Goal: Task Accomplishment & Management: Complete application form

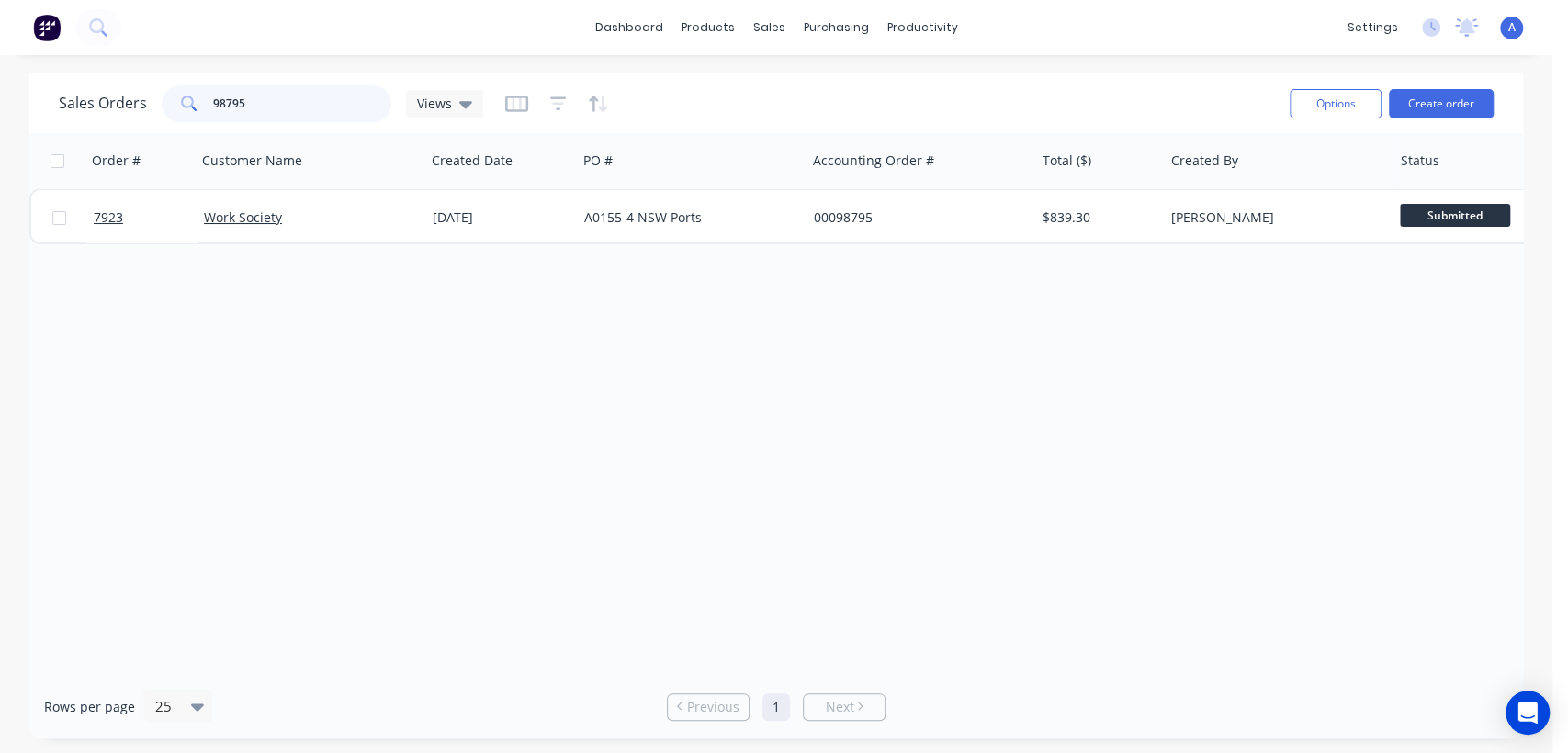
drag, startPoint x: 262, startPoint y: 105, endPoint x: 198, endPoint y: 111, distance: 64.3
click at [198, 111] on div "98795" at bounding box center [277, 104] width 230 height 37
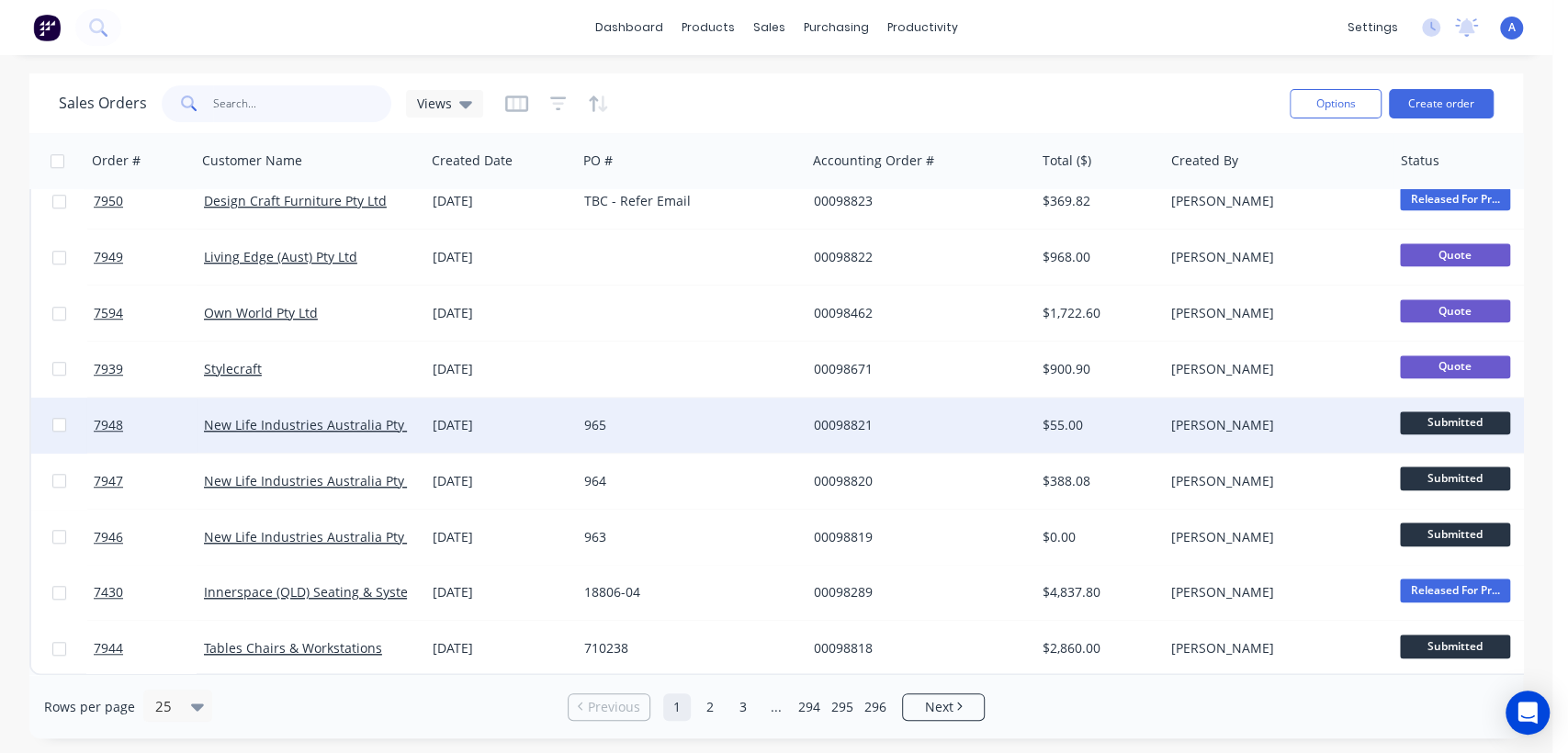
scroll to position [921, 0]
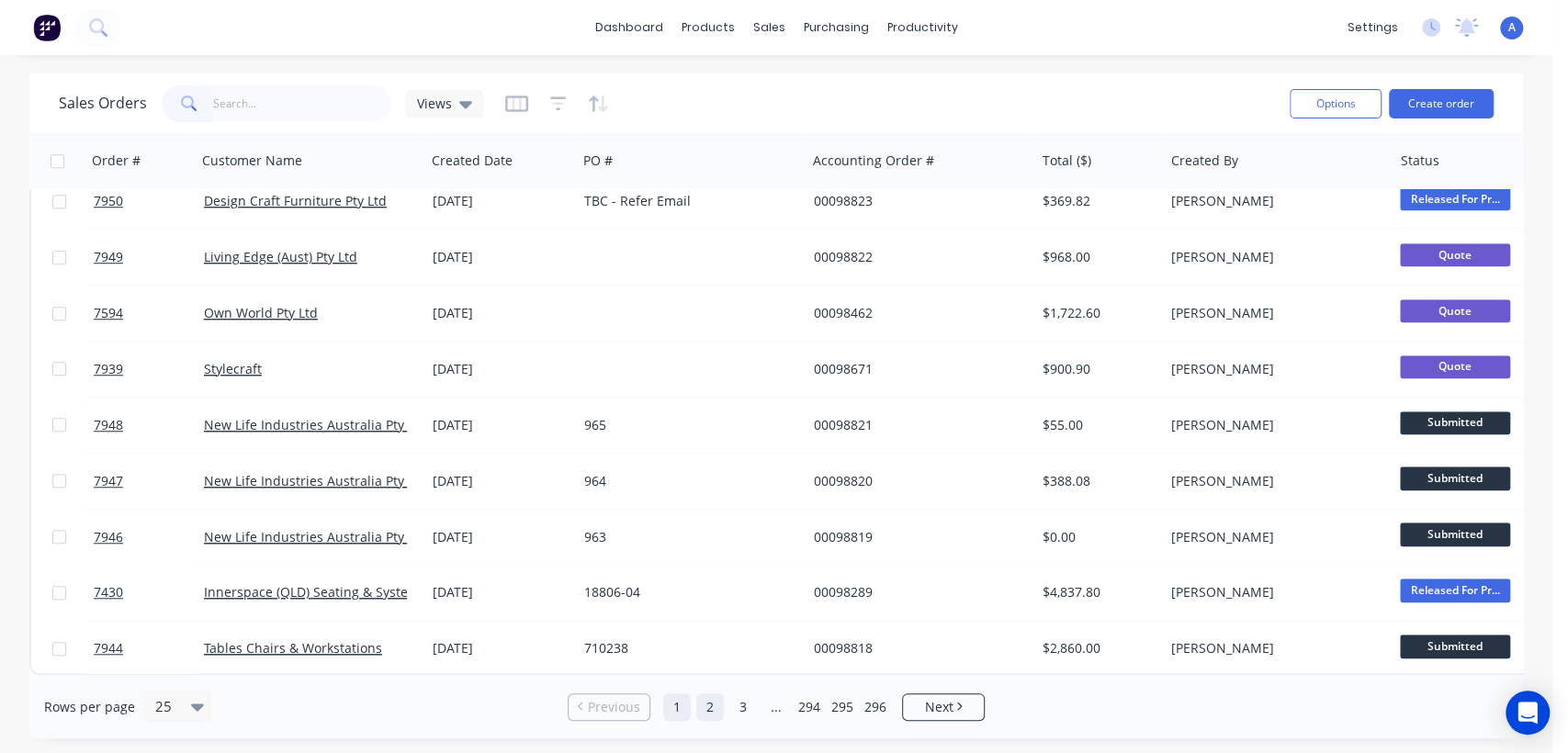
click at [708, 707] on link "2" at bounding box center [710, 707] width 28 height 28
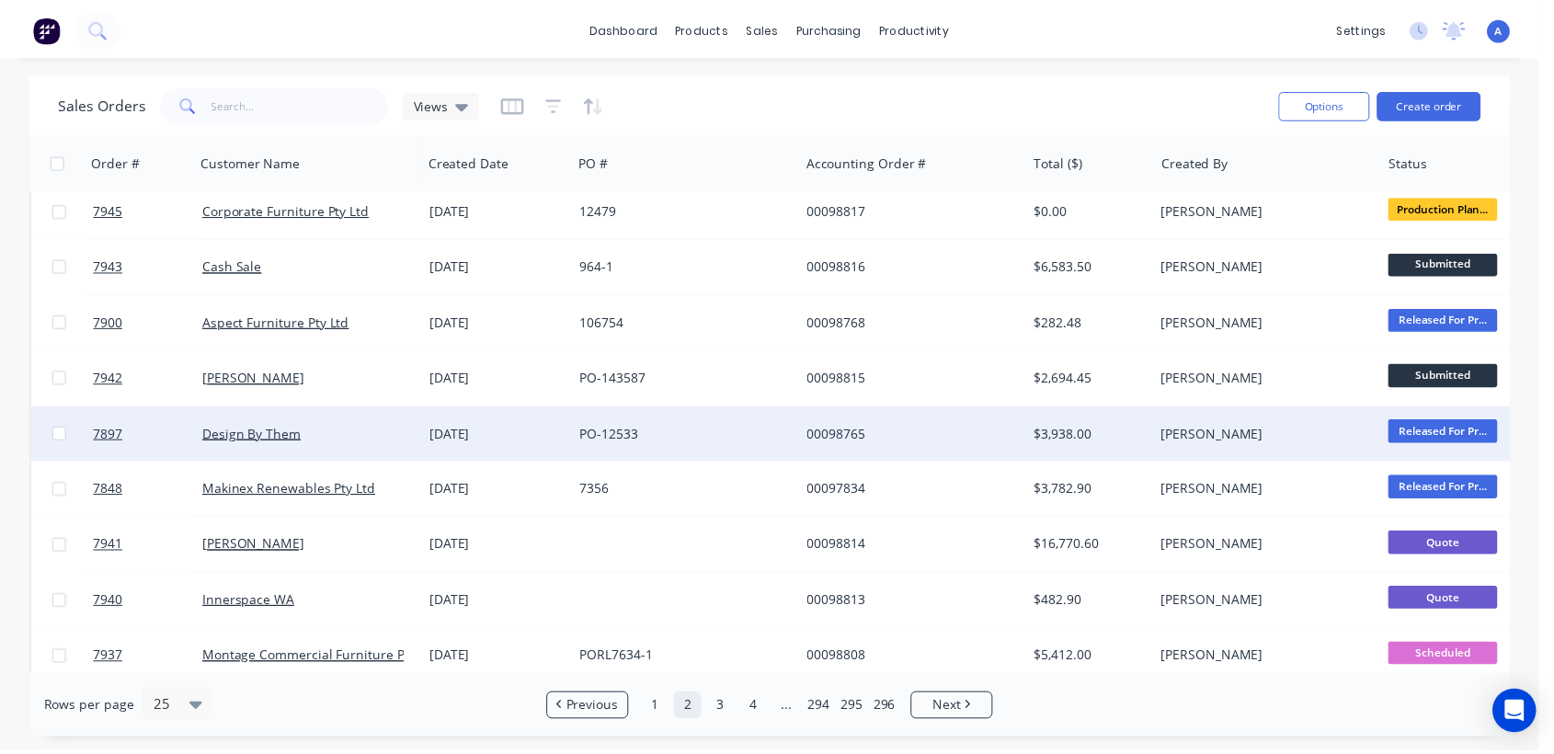
scroll to position [0, 0]
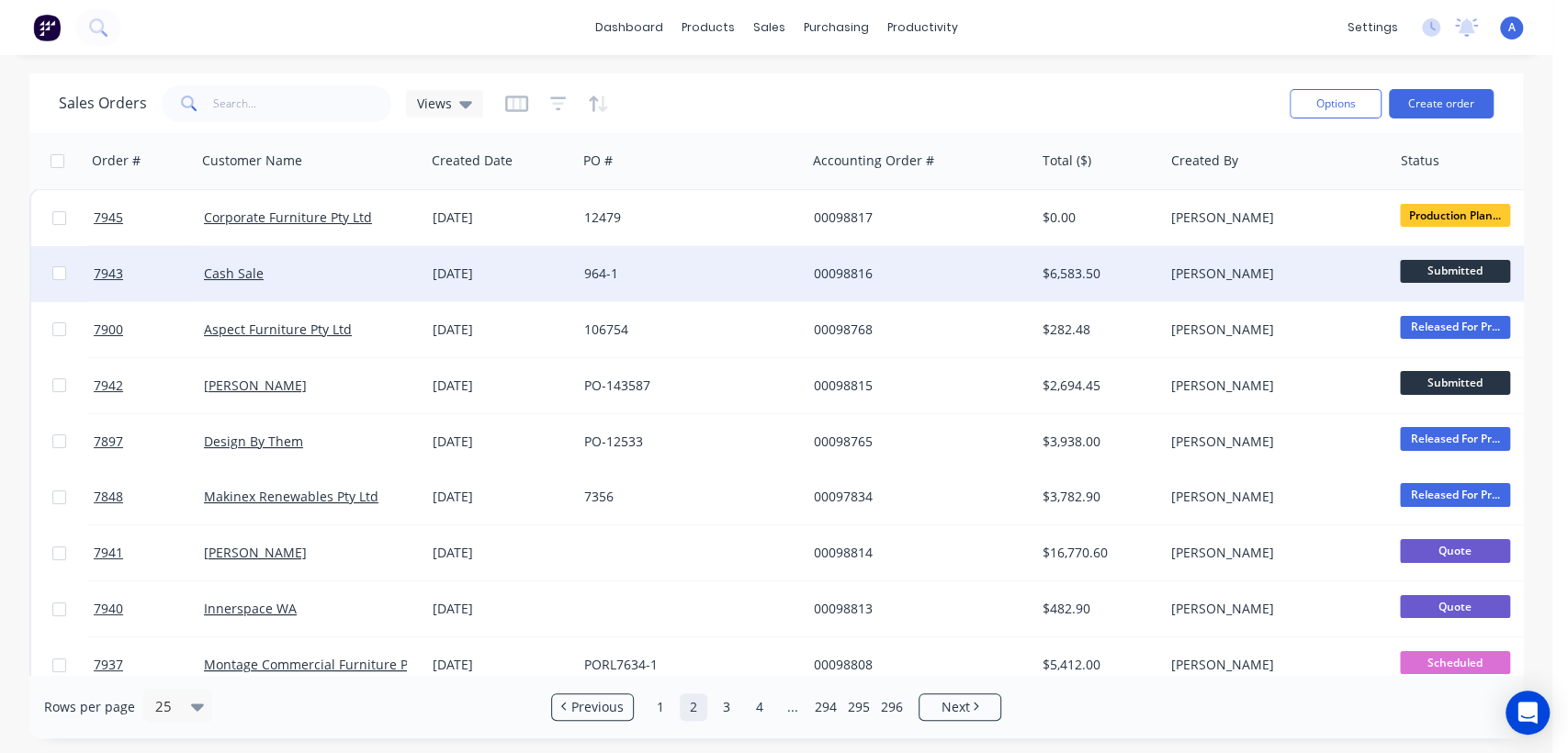
click at [679, 276] on div "964-1" at bounding box center [686, 274] width 204 height 18
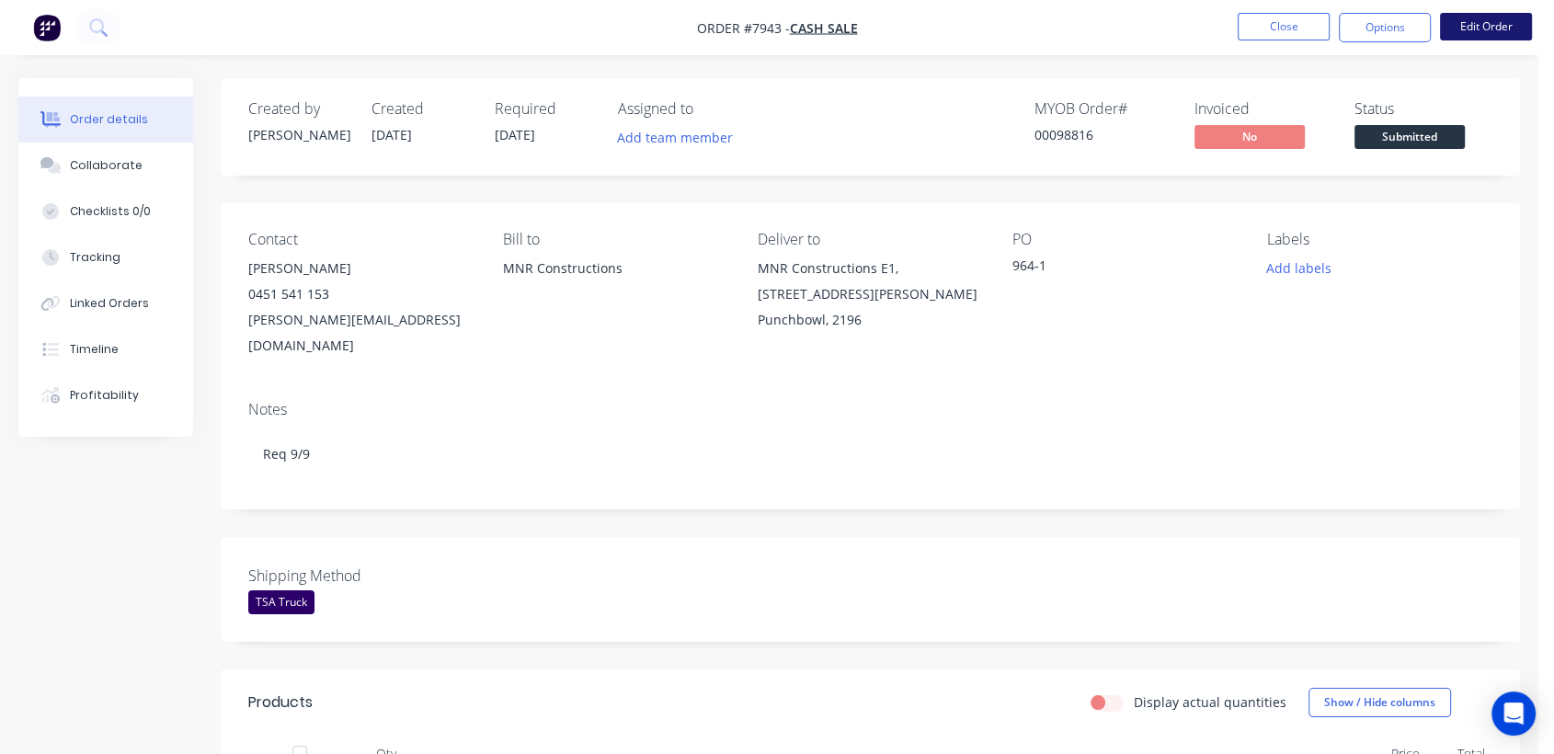
click at [1486, 24] on button "Edit Order" at bounding box center [1486, 27] width 92 height 28
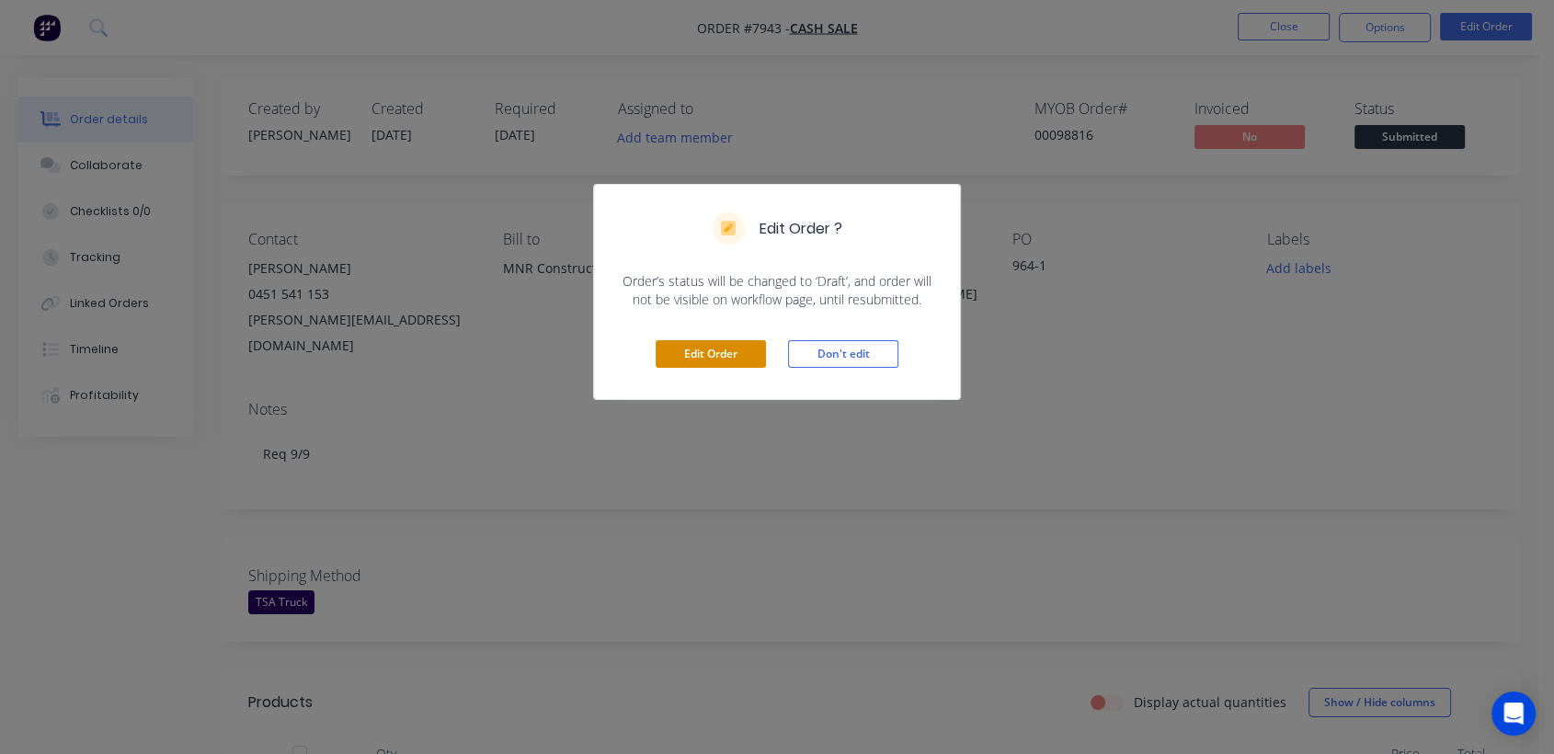
click at [736, 344] on button "Edit Order" at bounding box center [711, 354] width 110 height 28
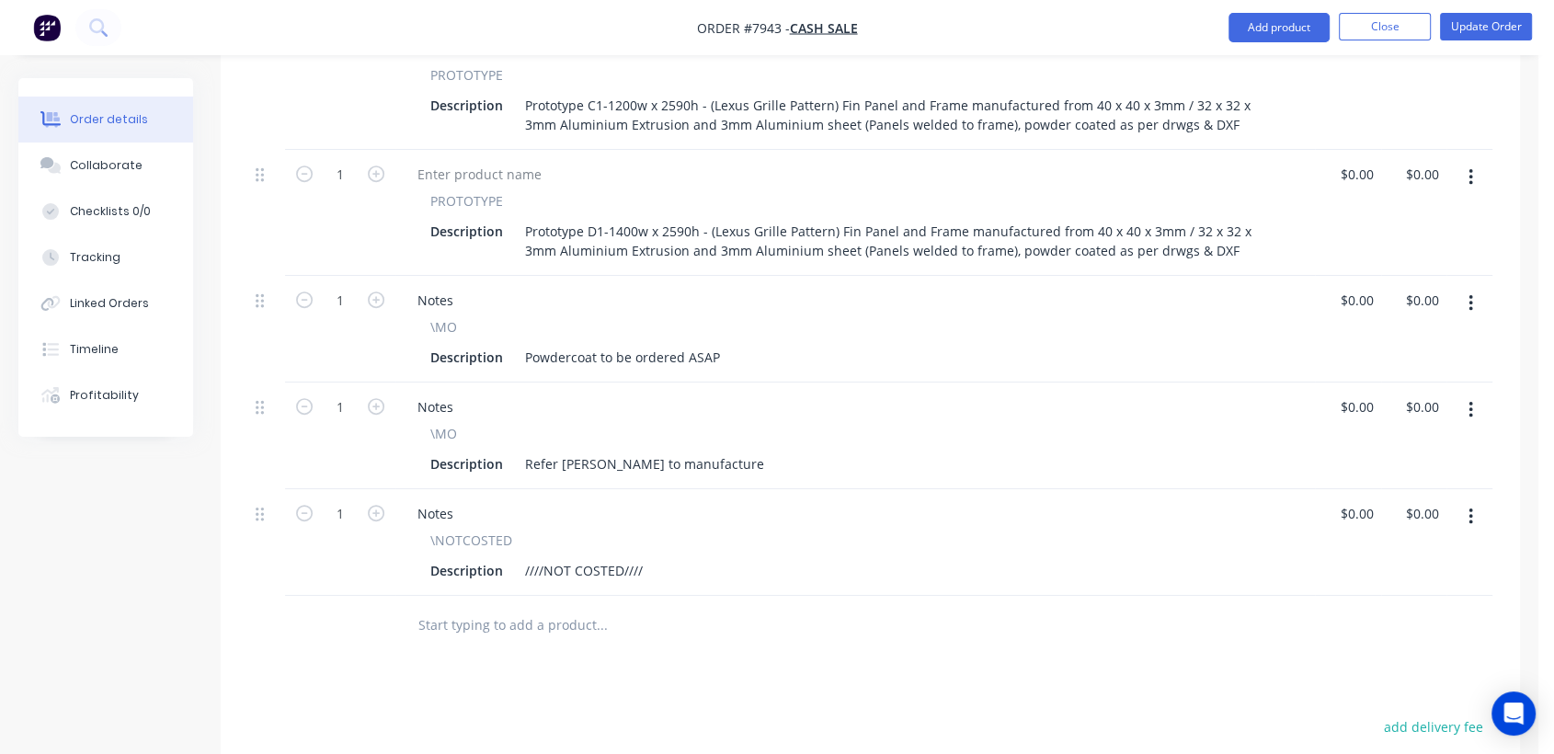
scroll to position [855, 0]
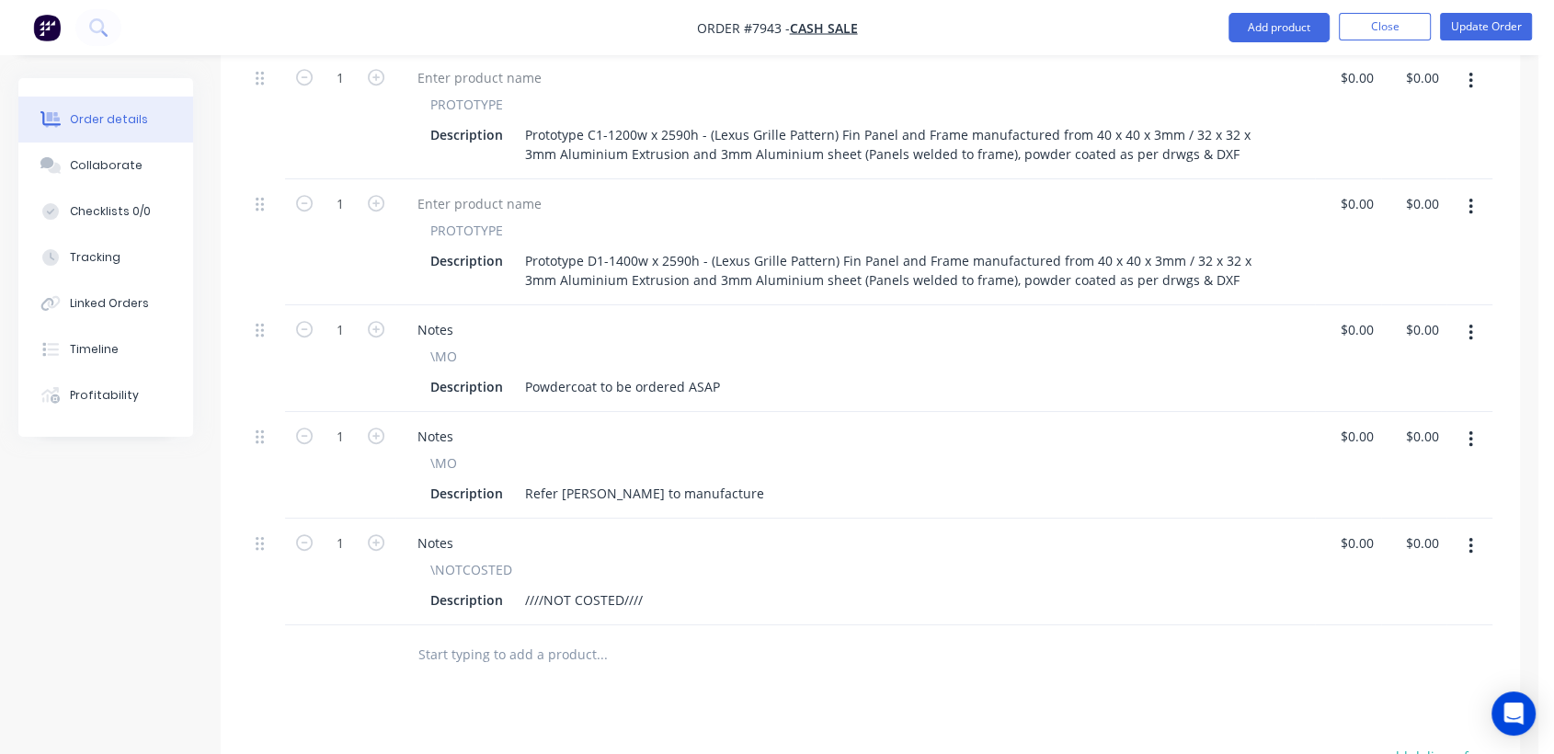
click at [506, 636] on input "text" at bounding box center [602, 654] width 368 height 37
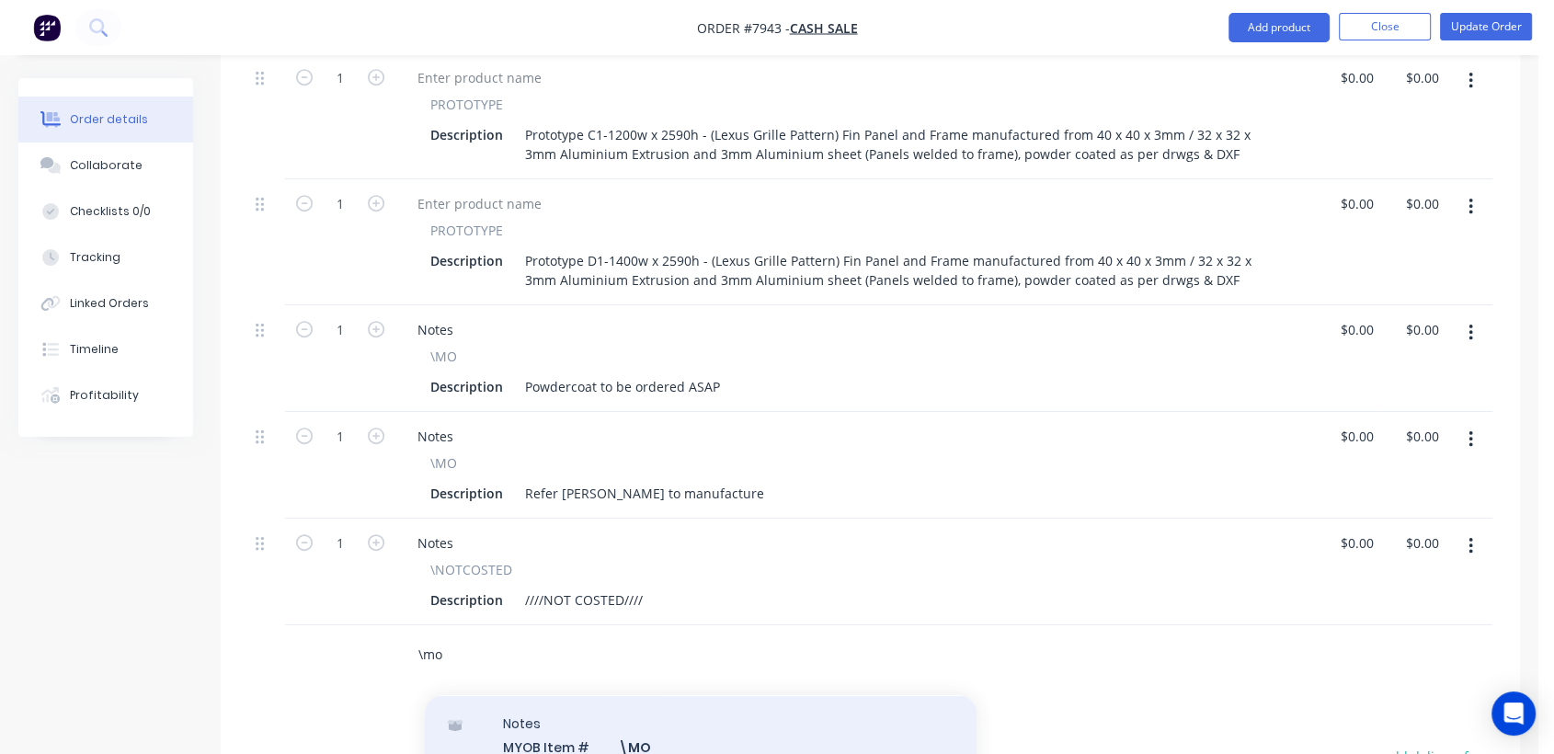
type input "\mo"
click at [653, 696] on div "Notes MYOB Item # \MO Description Miscellaneous Other Product variant" at bounding box center [701, 758] width 552 height 124
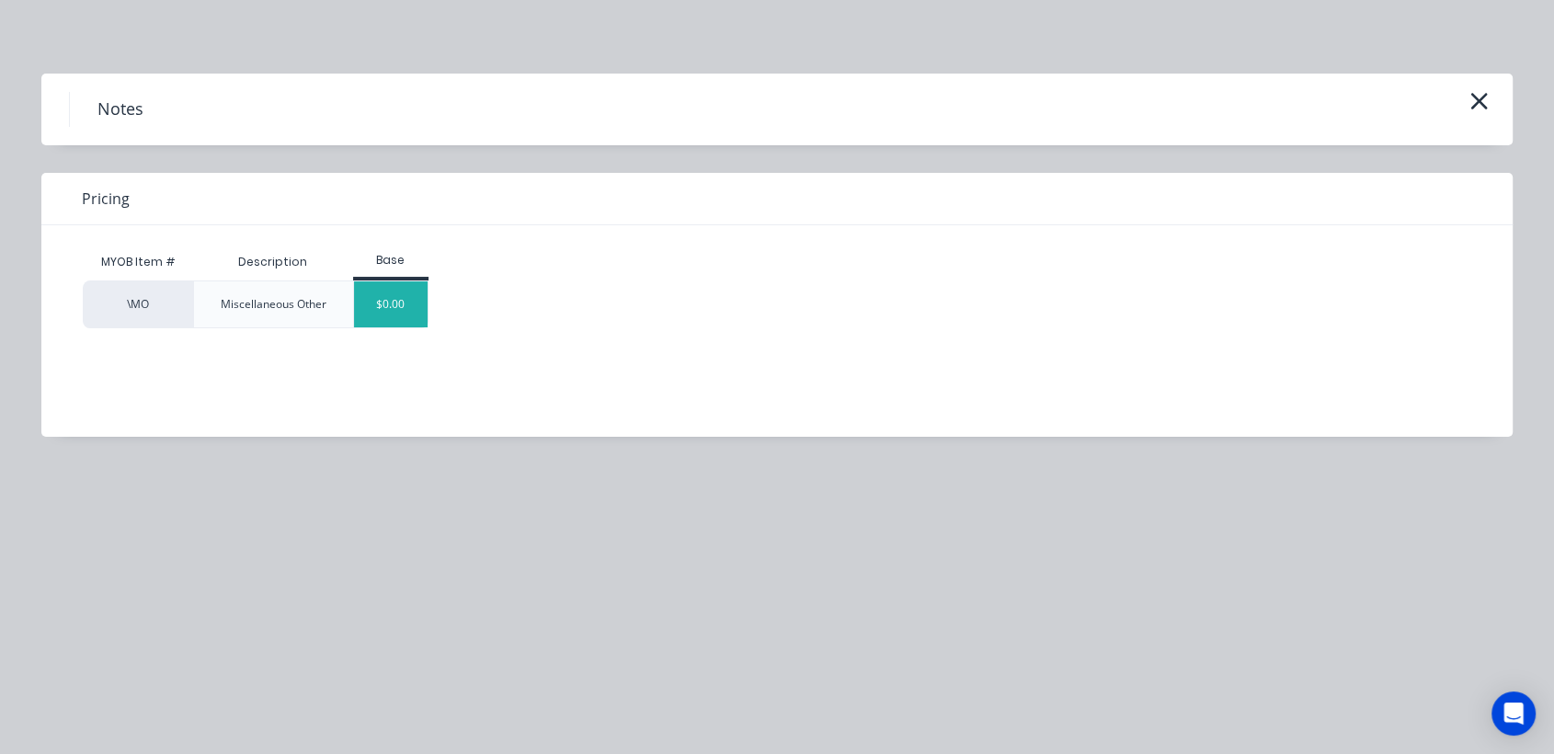
click at [396, 303] on div "$0.00" at bounding box center [391, 304] width 74 height 46
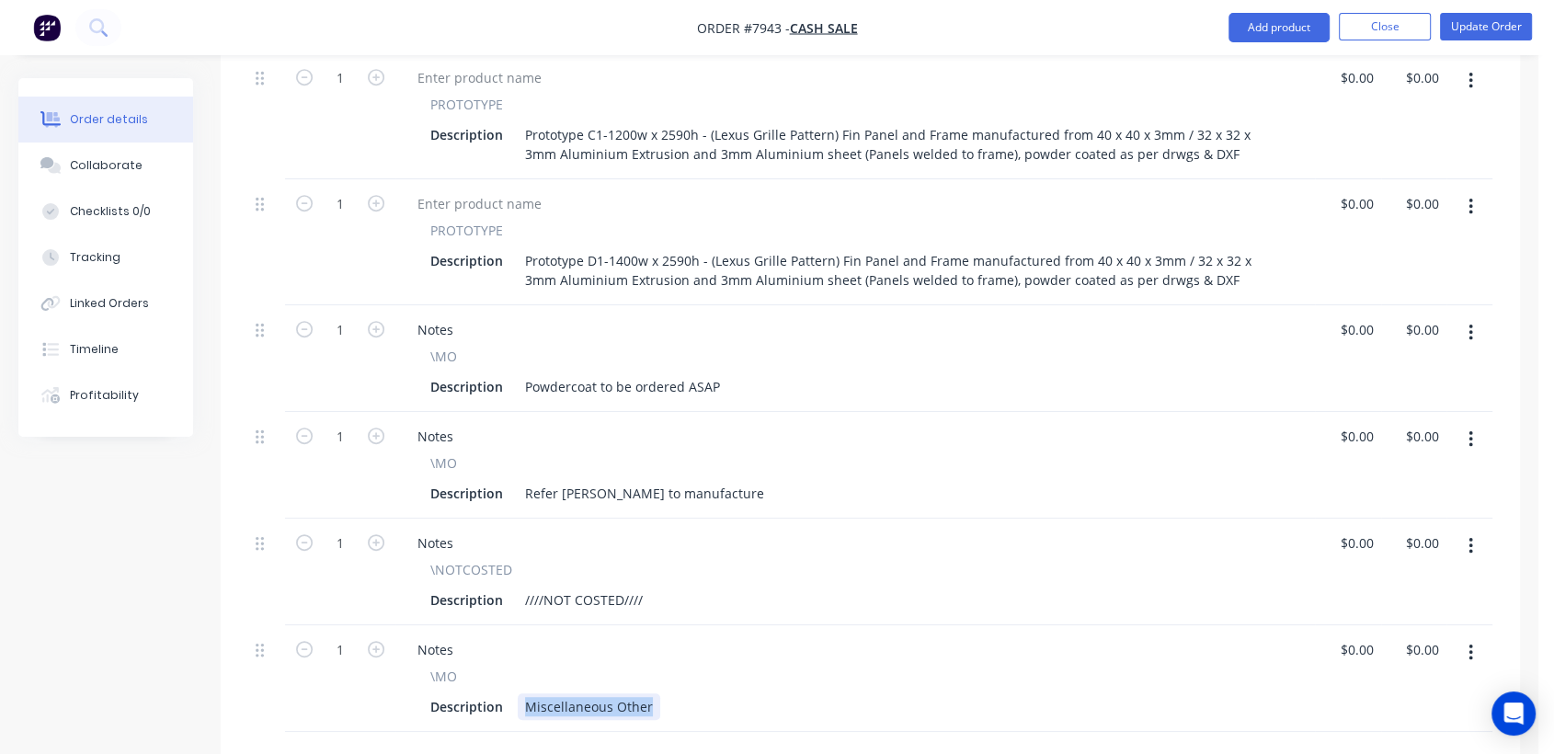
drag, startPoint x: 523, startPoint y: 656, endPoint x: 702, endPoint y: 669, distance: 178.9
click at [702, 669] on div "Notes \MO Description Miscellaneous Other" at bounding box center [855, 678] width 920 height 107
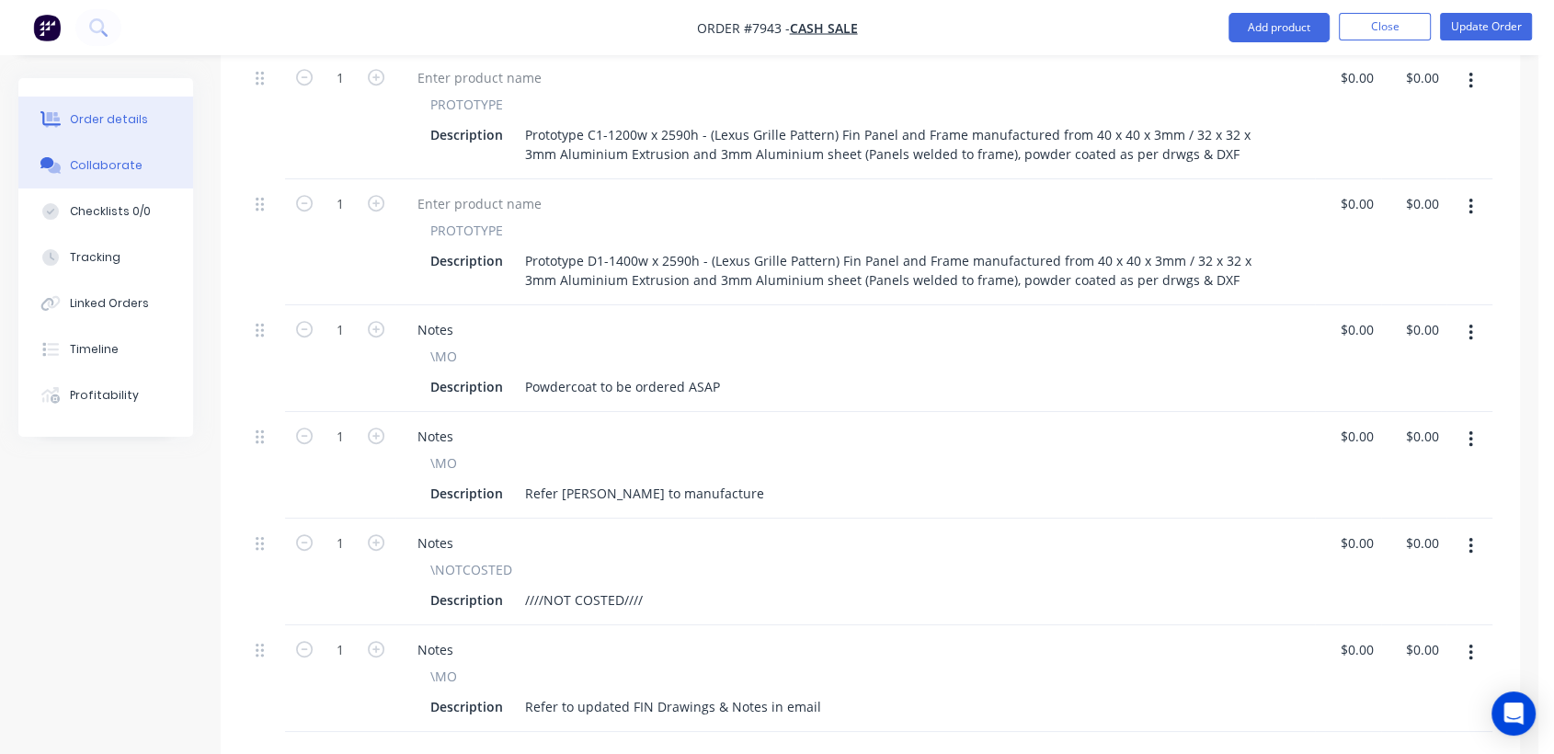
click at [141, 166] on button "Collaborate" at bounding box center [105, 166] width 175 height 46
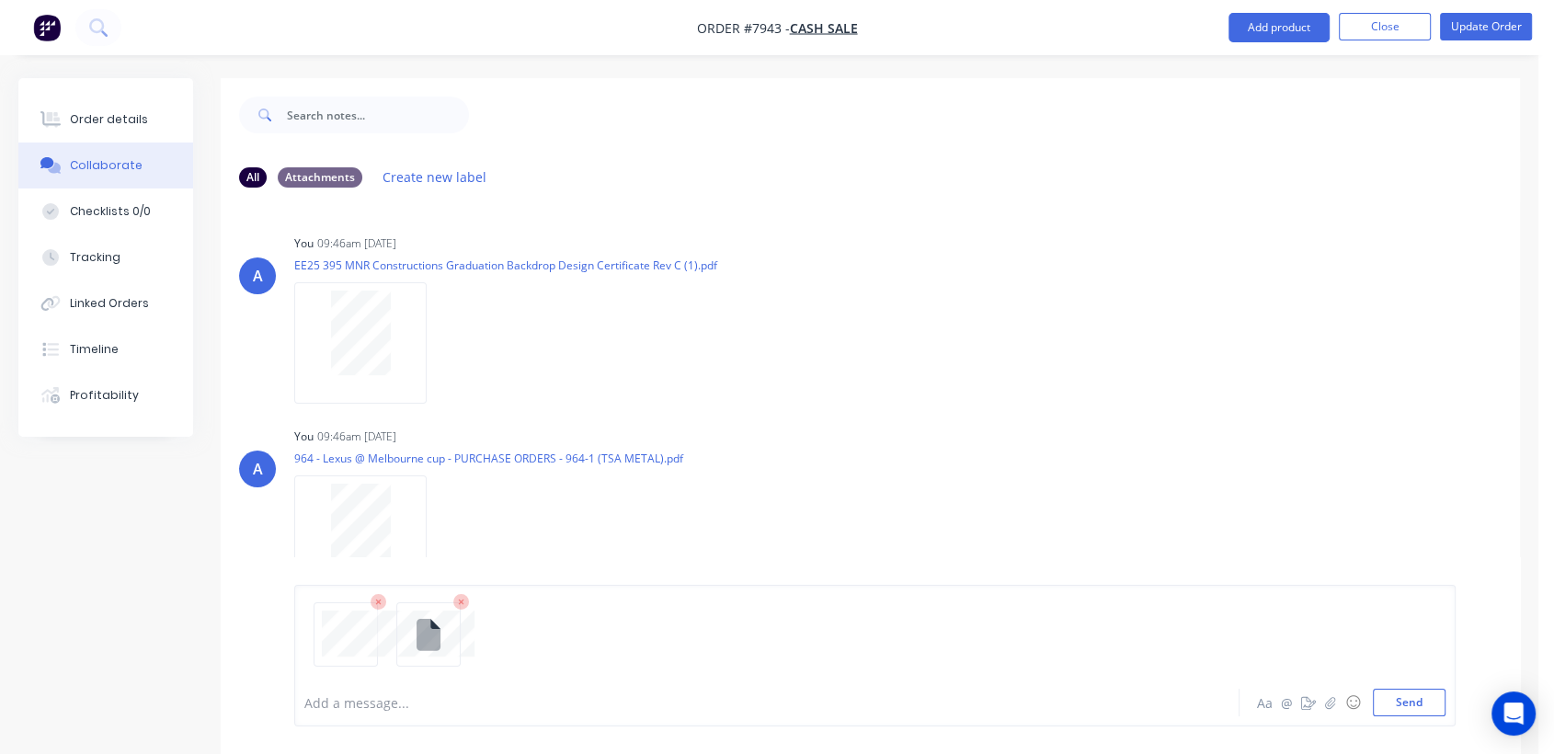
click at [396, 693] on div at bounding box center [732, 702] width 855 height 19
click at [1409, 697] on button "Send" at bounding box center [1409, 703] width 73 height 28
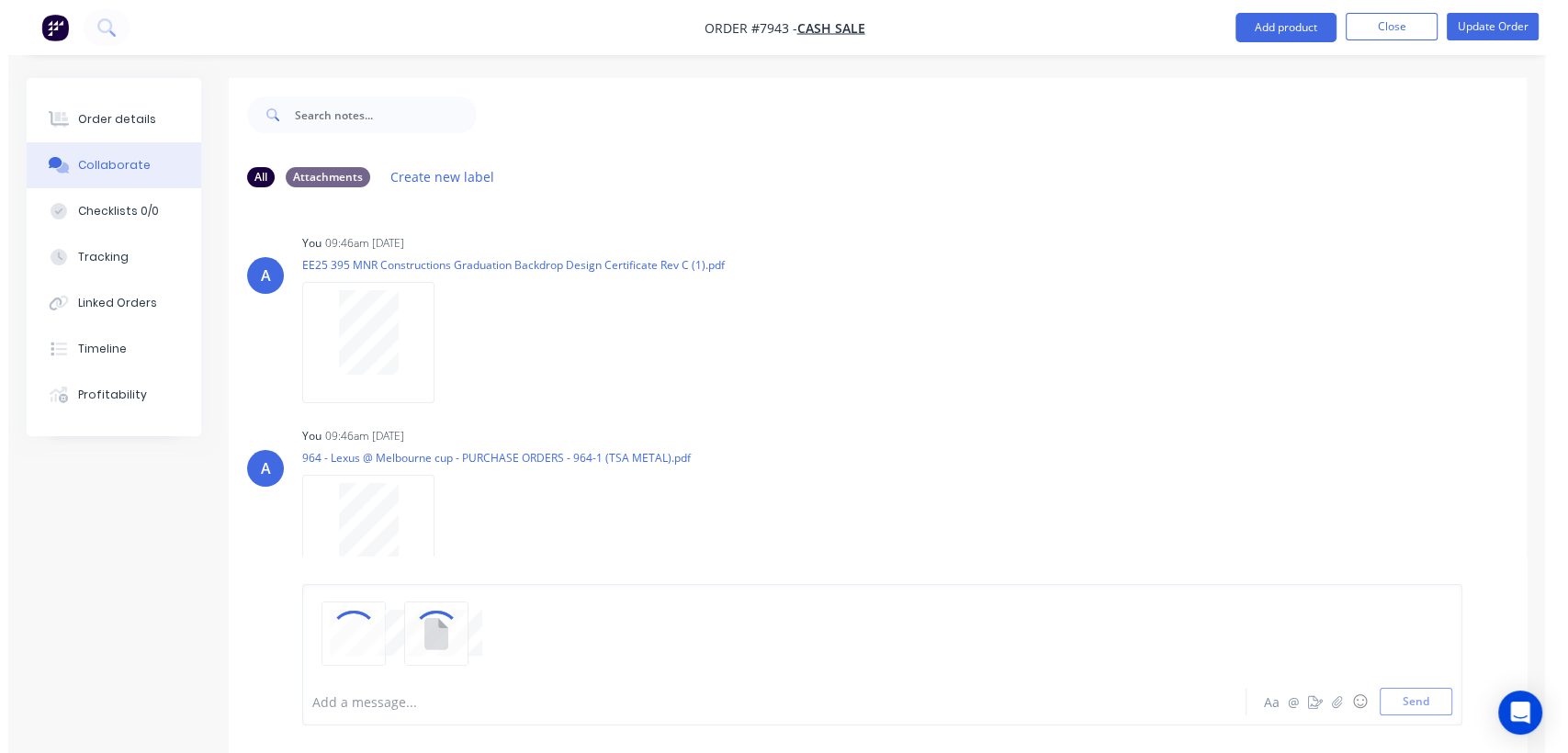
scroll to position [485, 0]
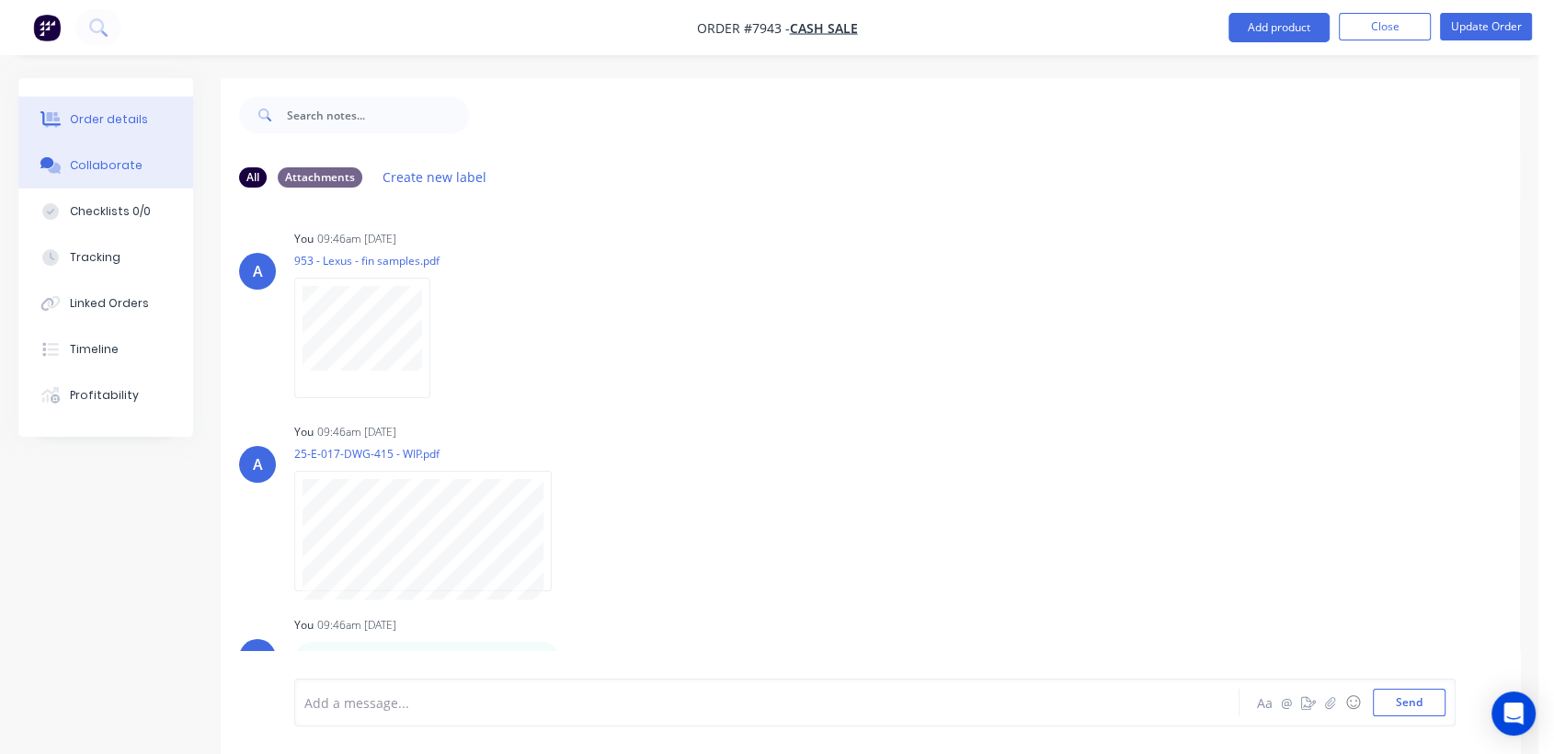
click at [110, 120] on div "Order details" at bounding box center [109, 119] width 78 height 17
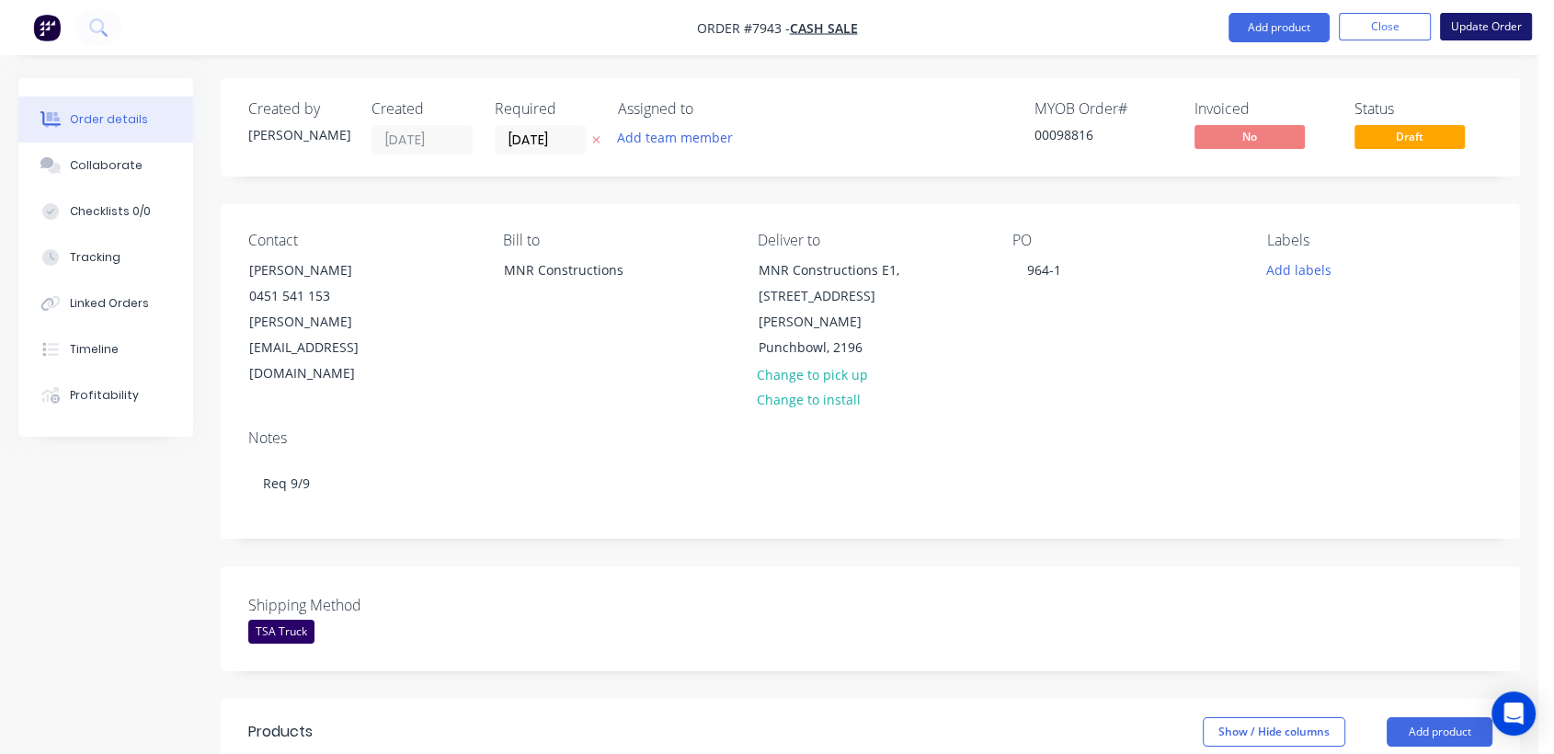
click at [1491, 19] on button "Update Order" at bounding box center [1486, 27] width 92 height 28
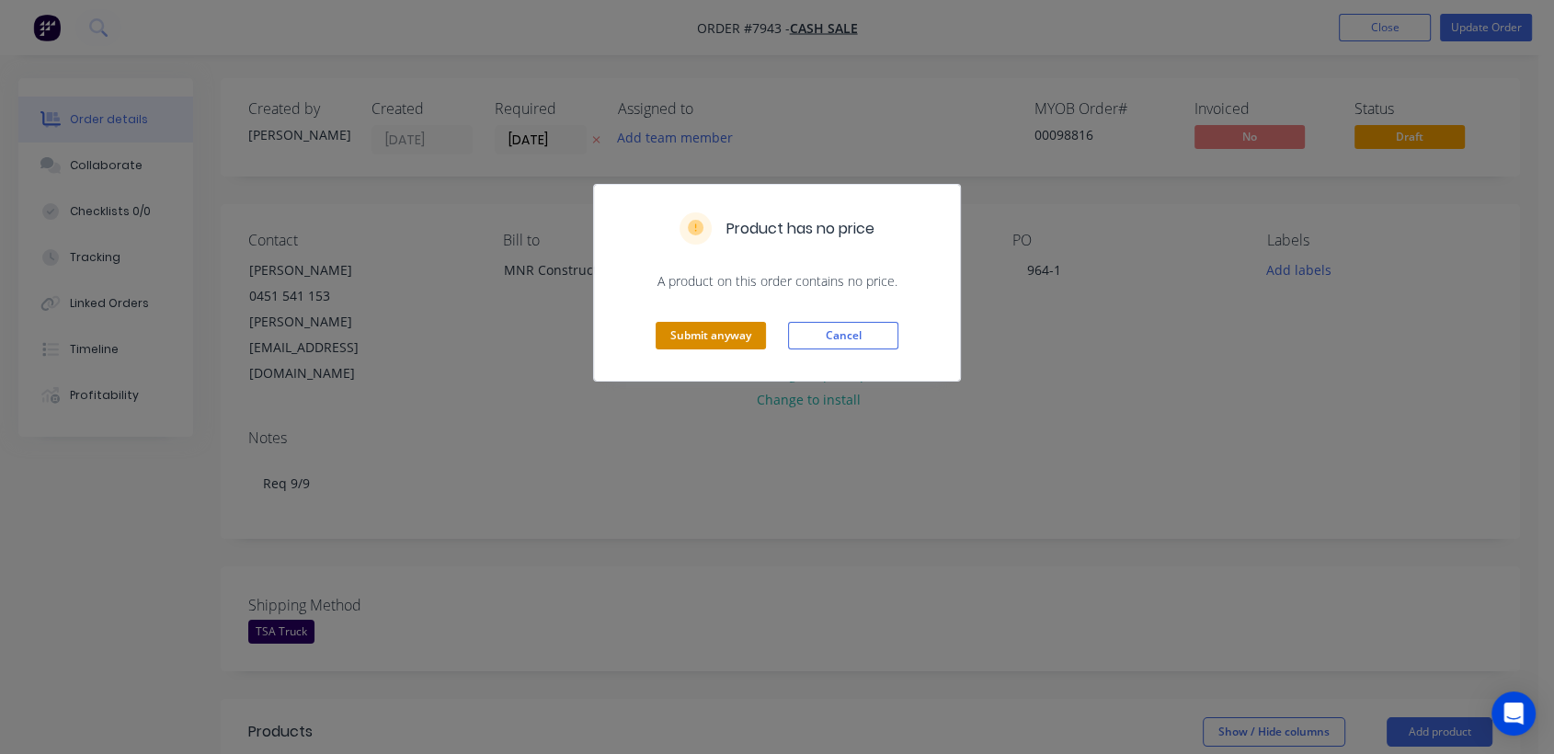
click at [714, 336] on button "Submit anyway" at bounding box center [711, 336] width 110 height 28
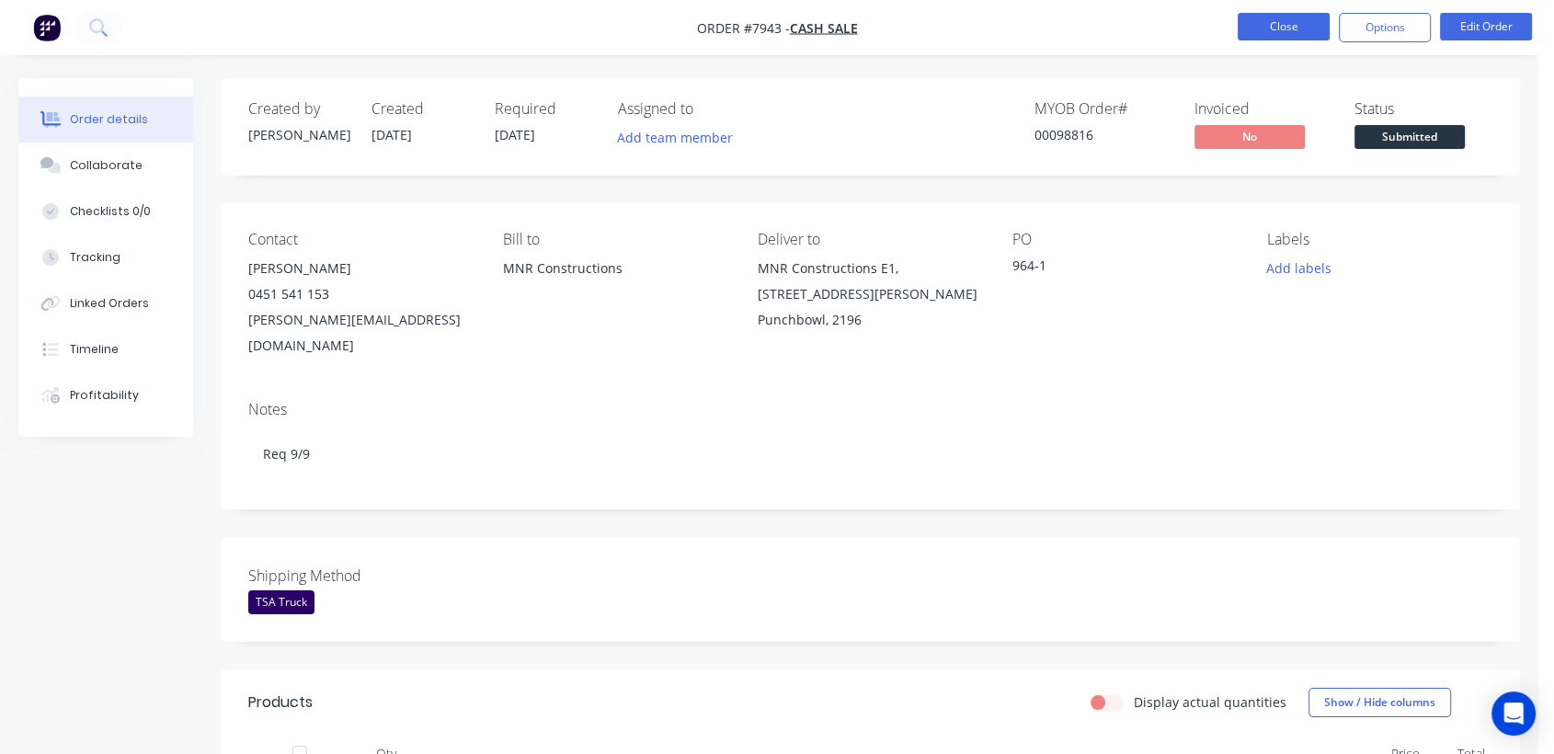
click at [1280, 32] on button "Close" at bounding box center [1284, 27] width 92 height 28
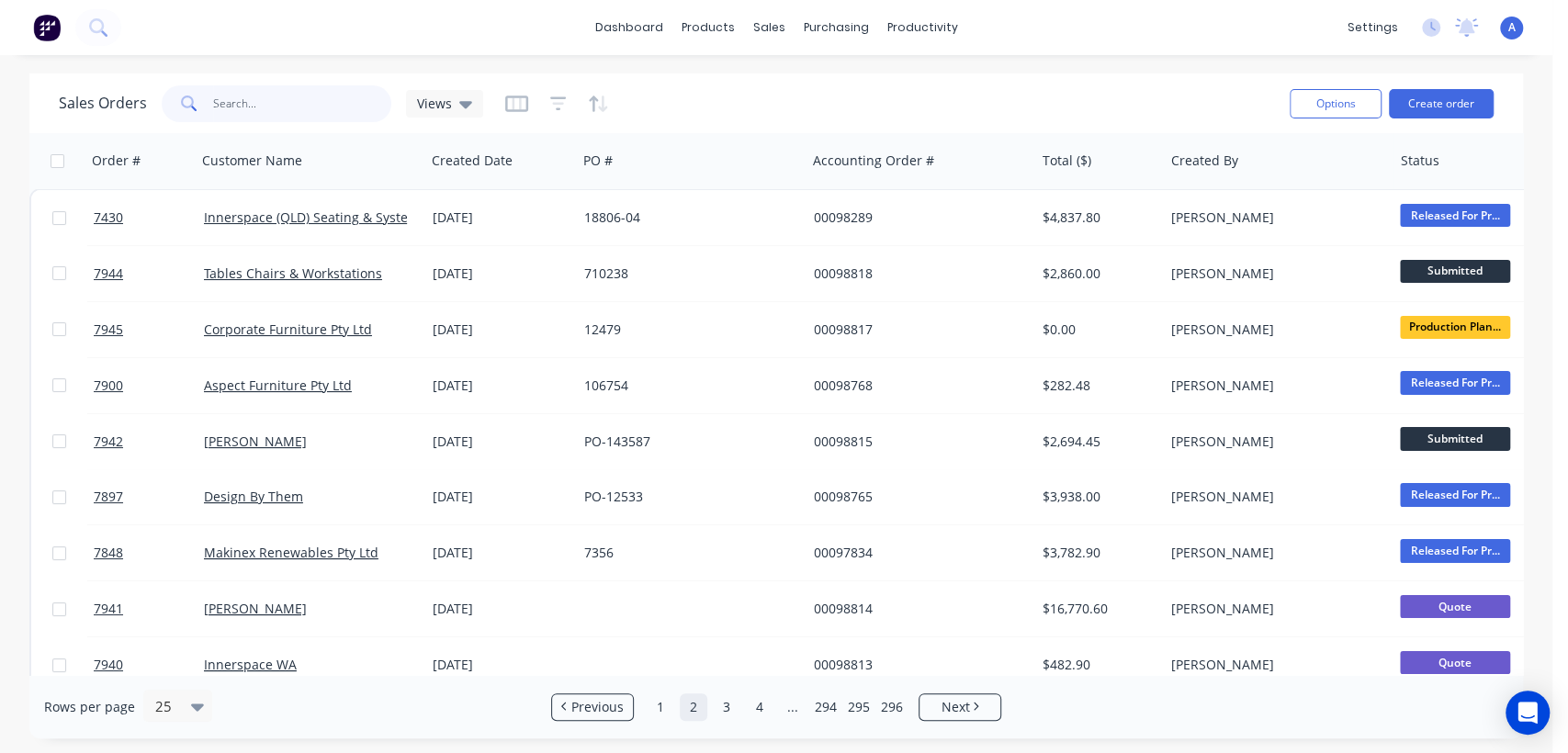
click at [300, 109] on input "text" at bounding box center [302, 104] width 179 height 37
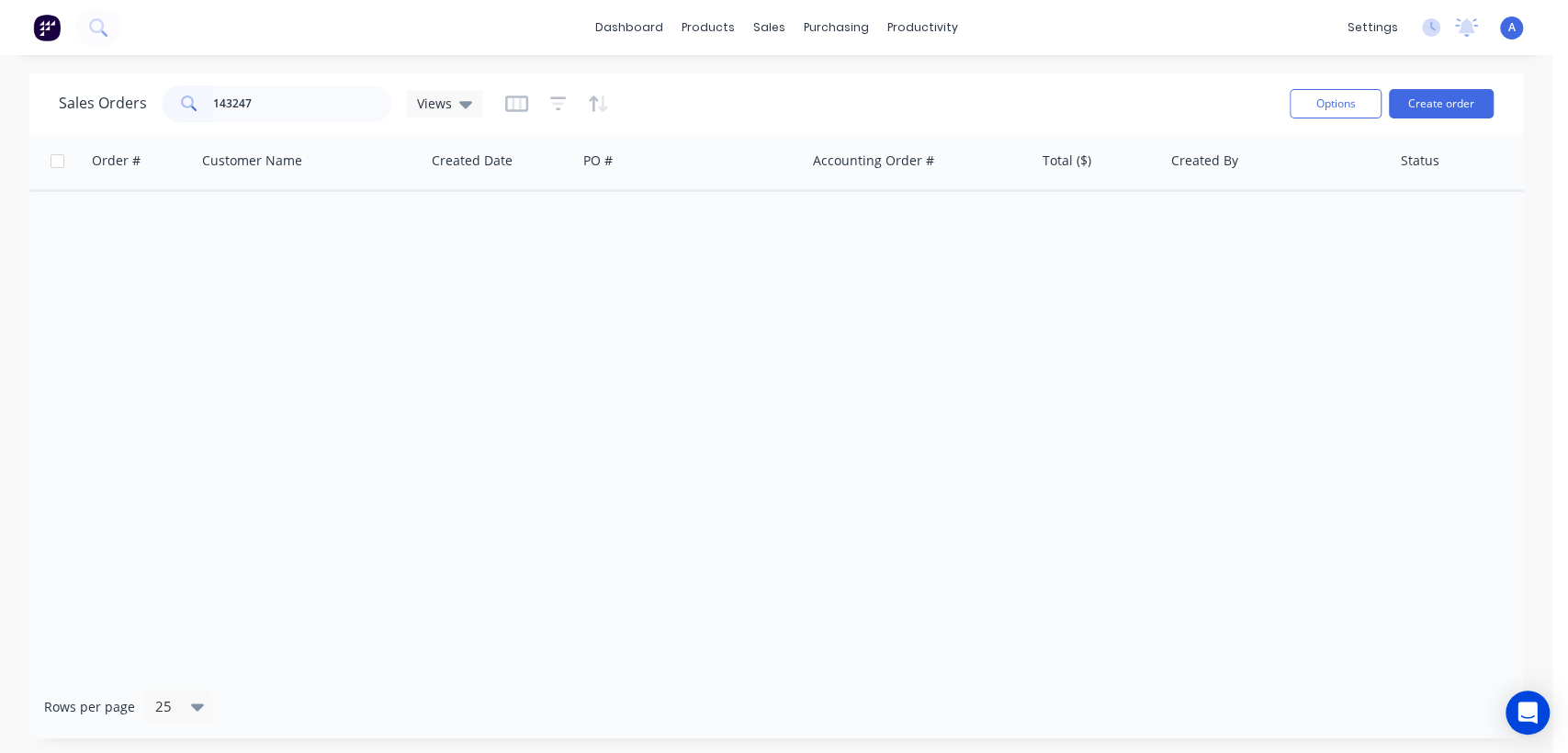
click at [210, 107] on span at bounding box center [188, 104] width 52 height 37
click at [209, 97] on span at bounding box center [188, 104] width 52 height 37
click at [213, 102] on input "143247" at bounding box center [302, 104] width 179 height 37
drag, startPoint x: 279, startPoint y: 100, endPoint x: 136, endPoint y: 106, distance: 143.1
click at [137, 106] on div "Sales Orders po-143247 Views" at bounding box center [271, 104] width 424 height 37
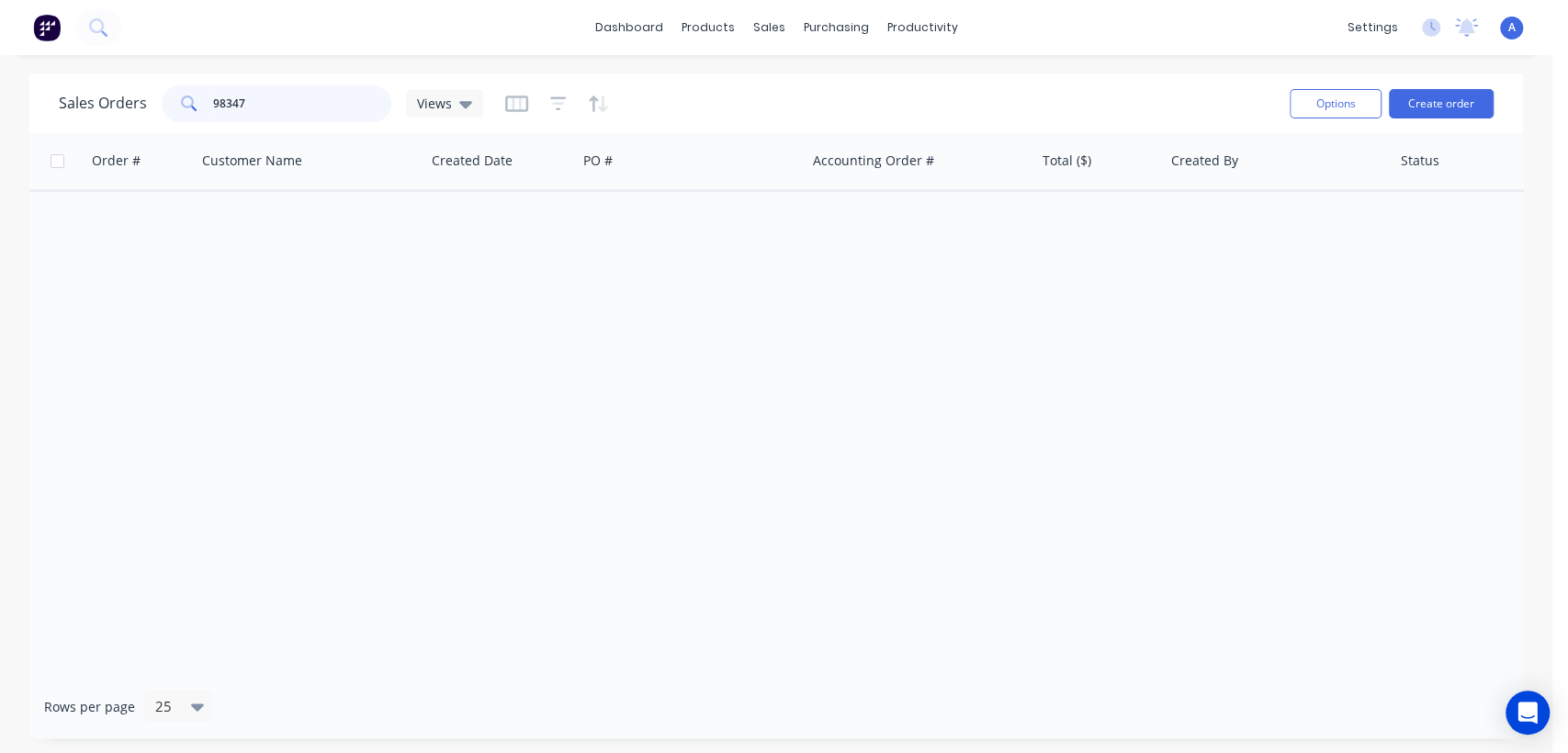
type input "98347"
click at [550, 107] on icon "button" at bounding box center [558, 104] width 17 height 18
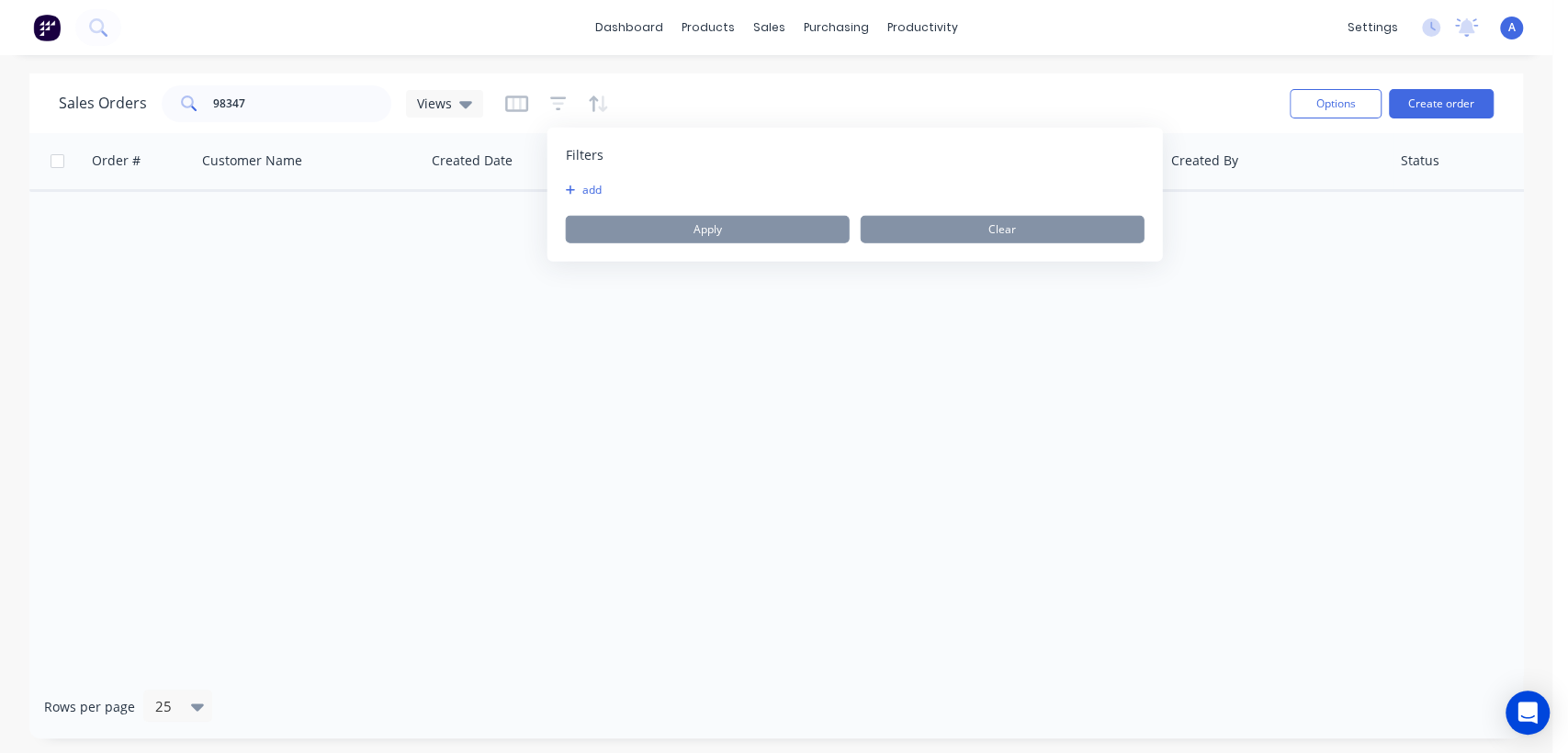
click at [624, 201] on div "add Apply Clear" at bounding box center [855, 213] width 578 height 61
click at [566, 190] on icon "button" at bounding box center [571, 190] width 10 height 11
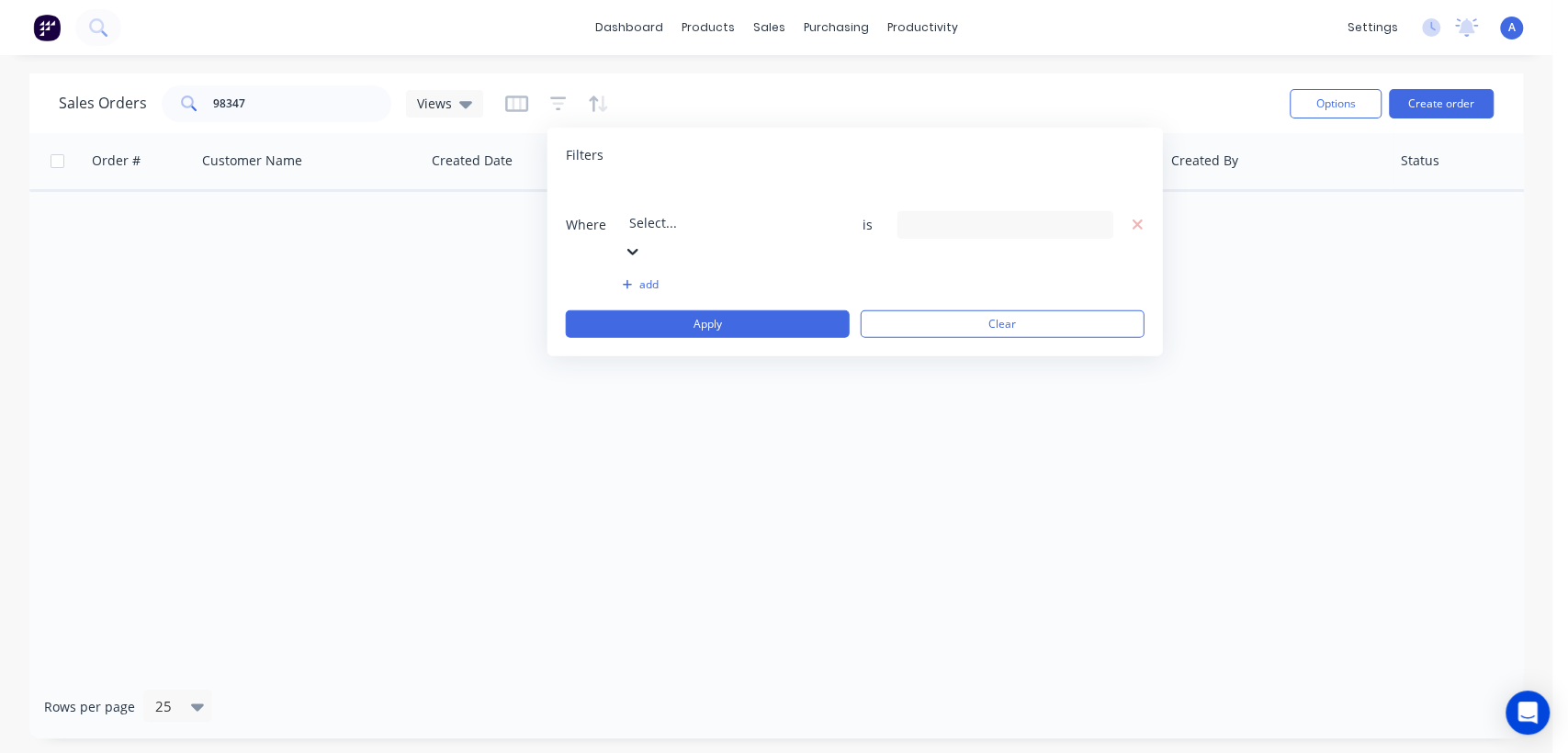
click at [642, 242] on icon at bounding box center [633, 251] width 18 height 18
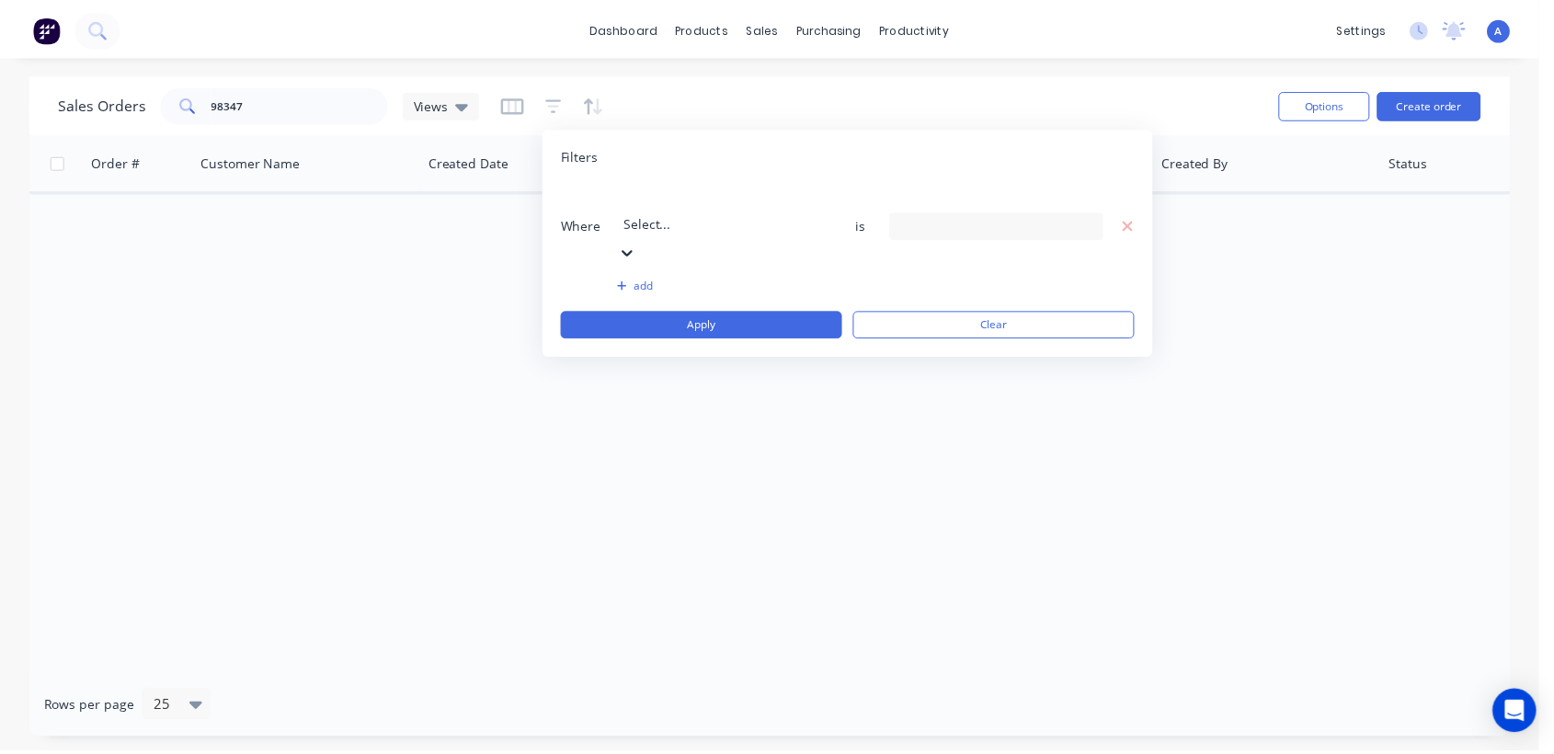
scroll to position [479, 0]
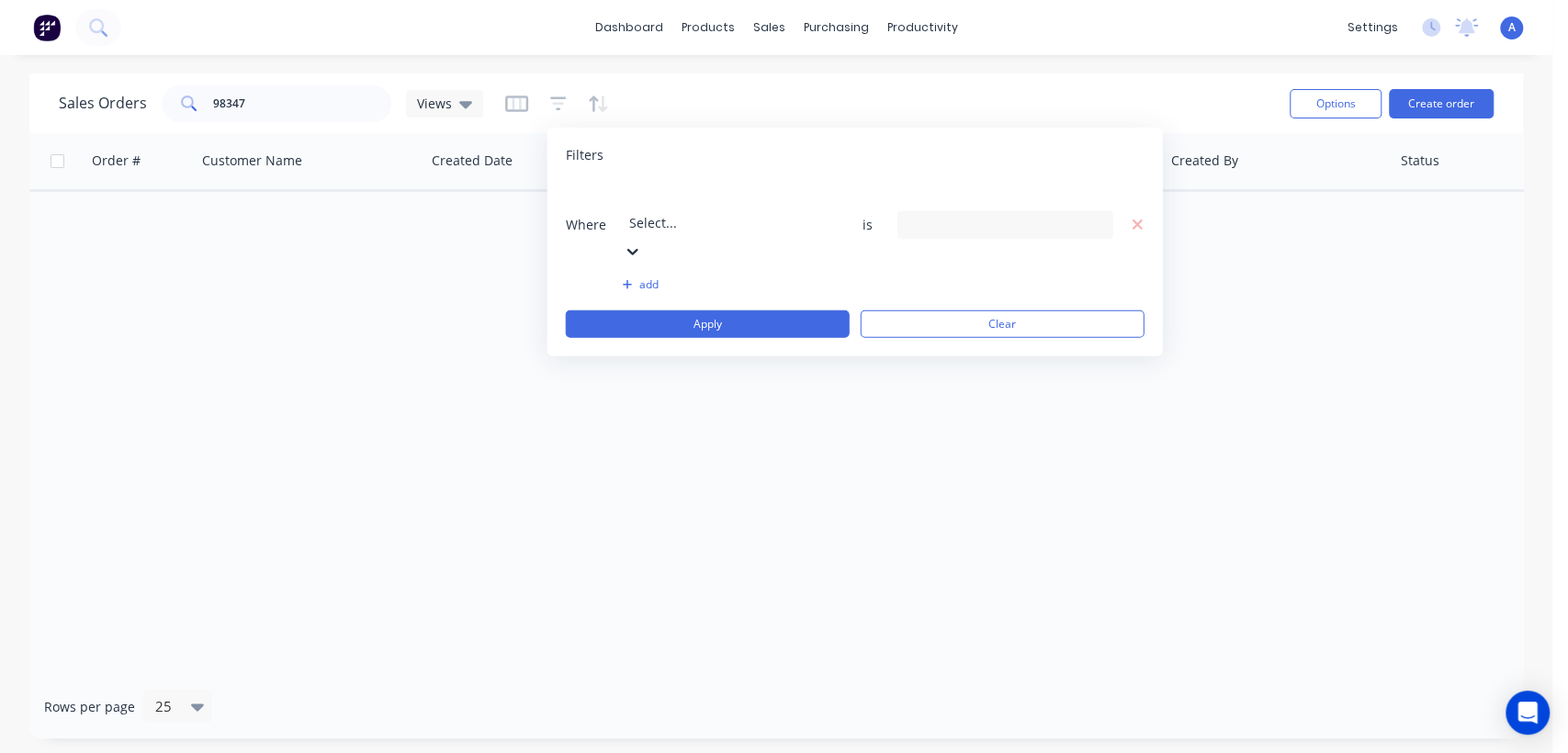
click at [1103, 211] on div "15 Status selected" at bounding box center [1006, 225] width 216 height 28
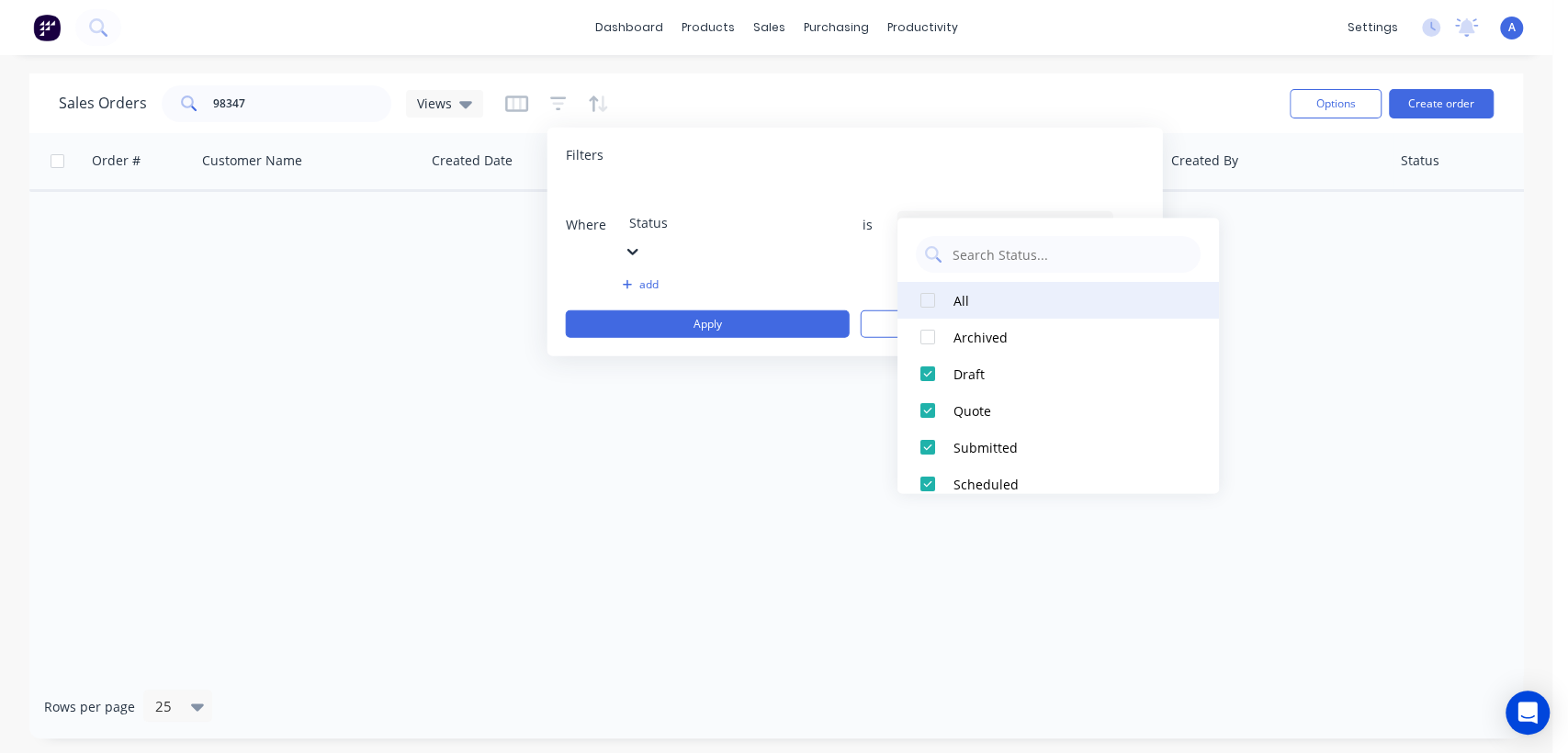
click at [931, 301] on div at bounding box center [928, 300] width 37 height 37
click at [873, 329] on div "Order # Customer Name Created Date PO # Accounting Order # Total ($) Created By…" at bounding box center [776, 403] width 1494 height 542
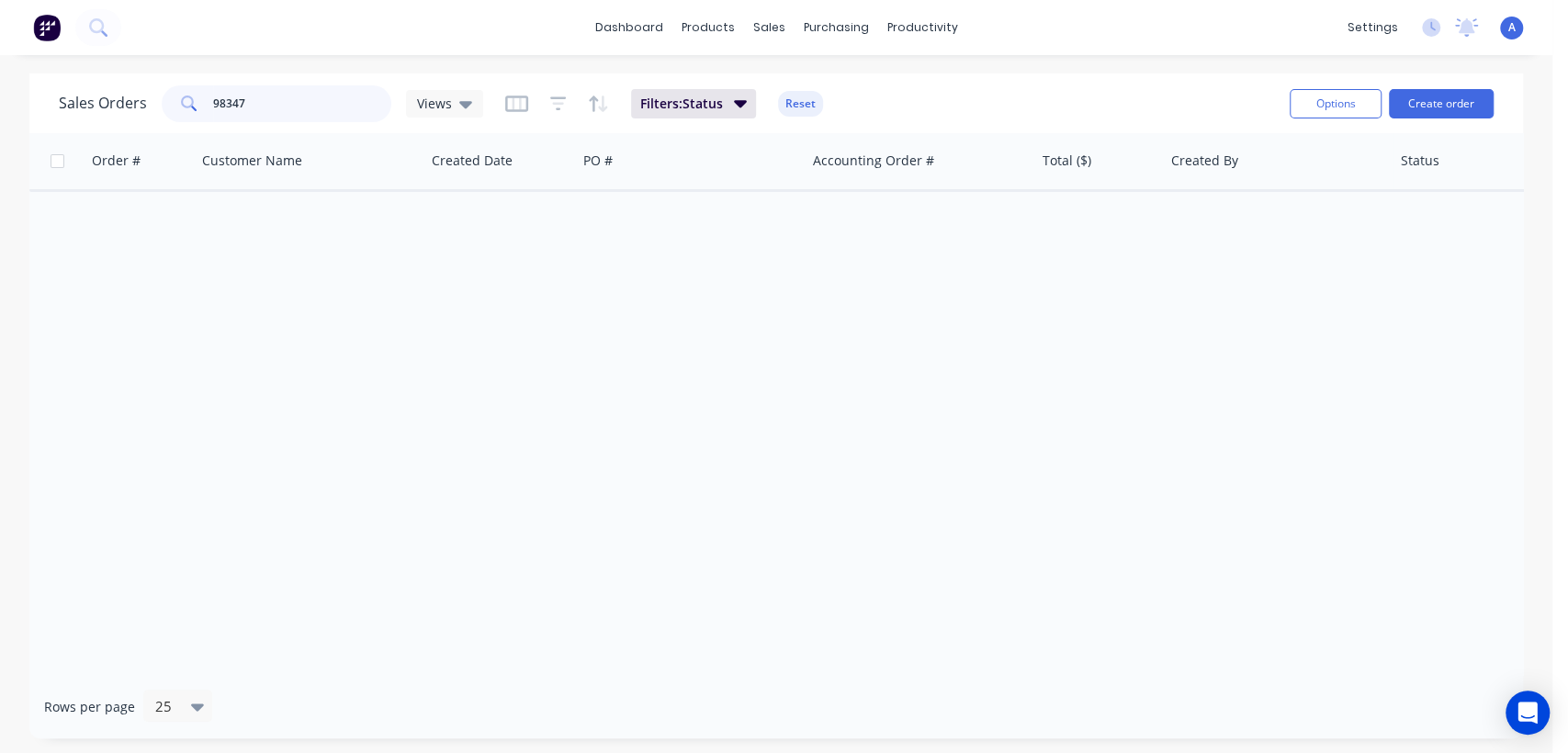
drag, startPoint x: 273, startPoint y: 95, endPoint x: 141, endPoint y: 114, distance: 133.4
click at [142, 113] on div "Sales Orders 98347 Views" at bounding box center [271, 104] width 424 height 37
click at [466, 281] on div "Order # Customer Name Created Date PO # Accounting Order # Total ($) Created By…" at bounding box center [776, 403] width 1494 height 542
click at [788, 97] on button "Reset" at bounding box center [800, 104] width 45 height 26
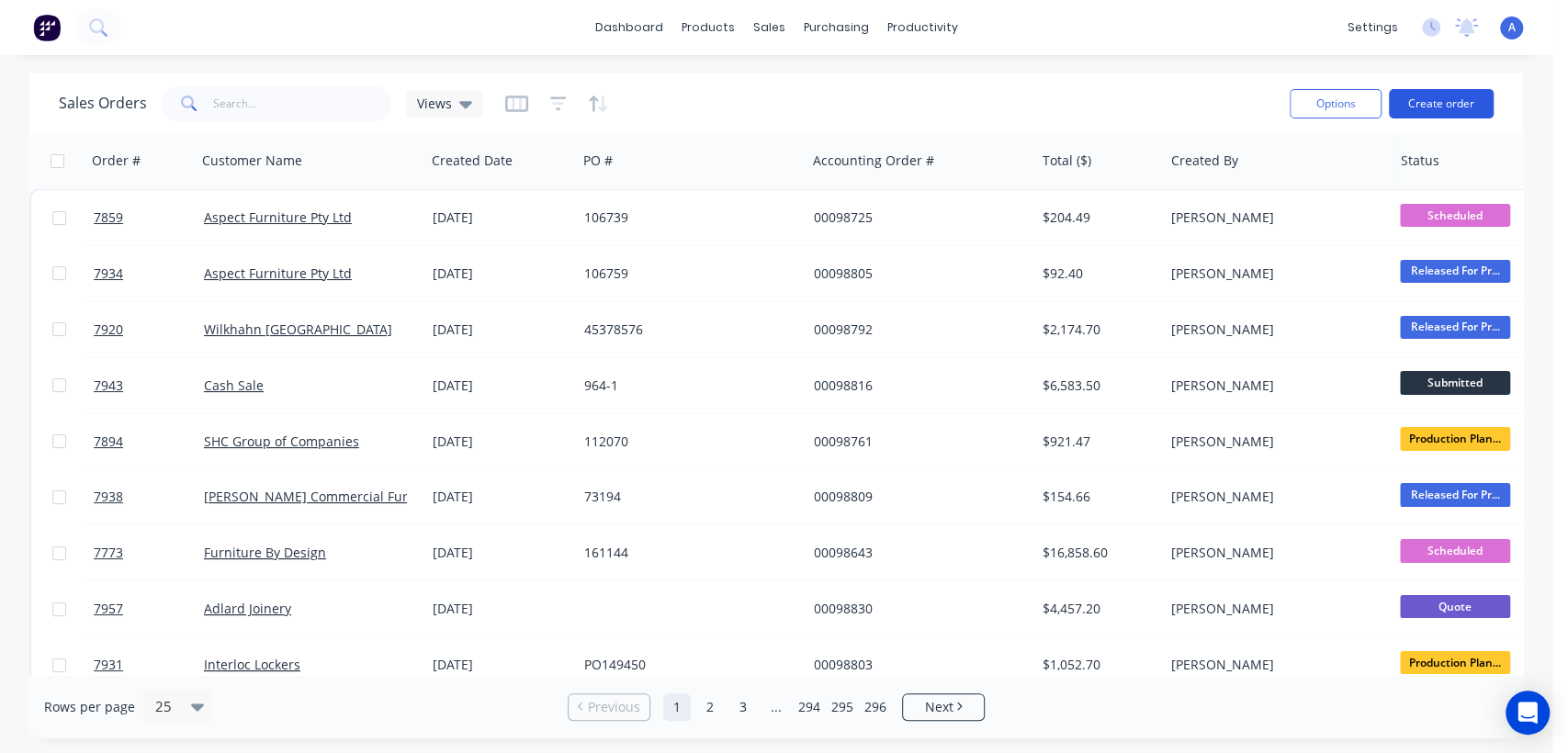
click at [1425, 98] on button "Create order" at bounding box center [1441, 103] width 105 height 29
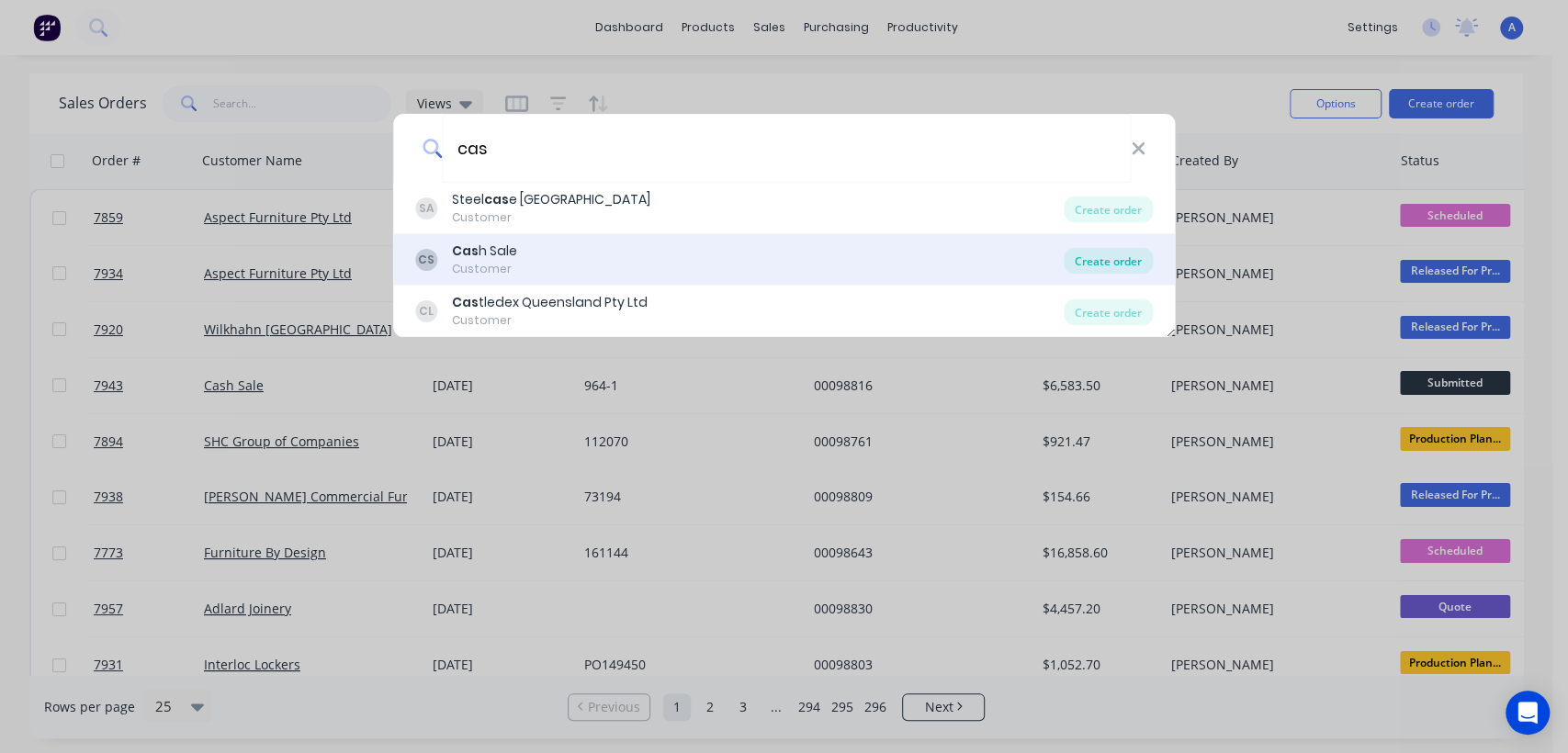
type input "cas"
click at [1105, 258] on div "Create order" at bounding box center [1108, 261] width 89 height 26
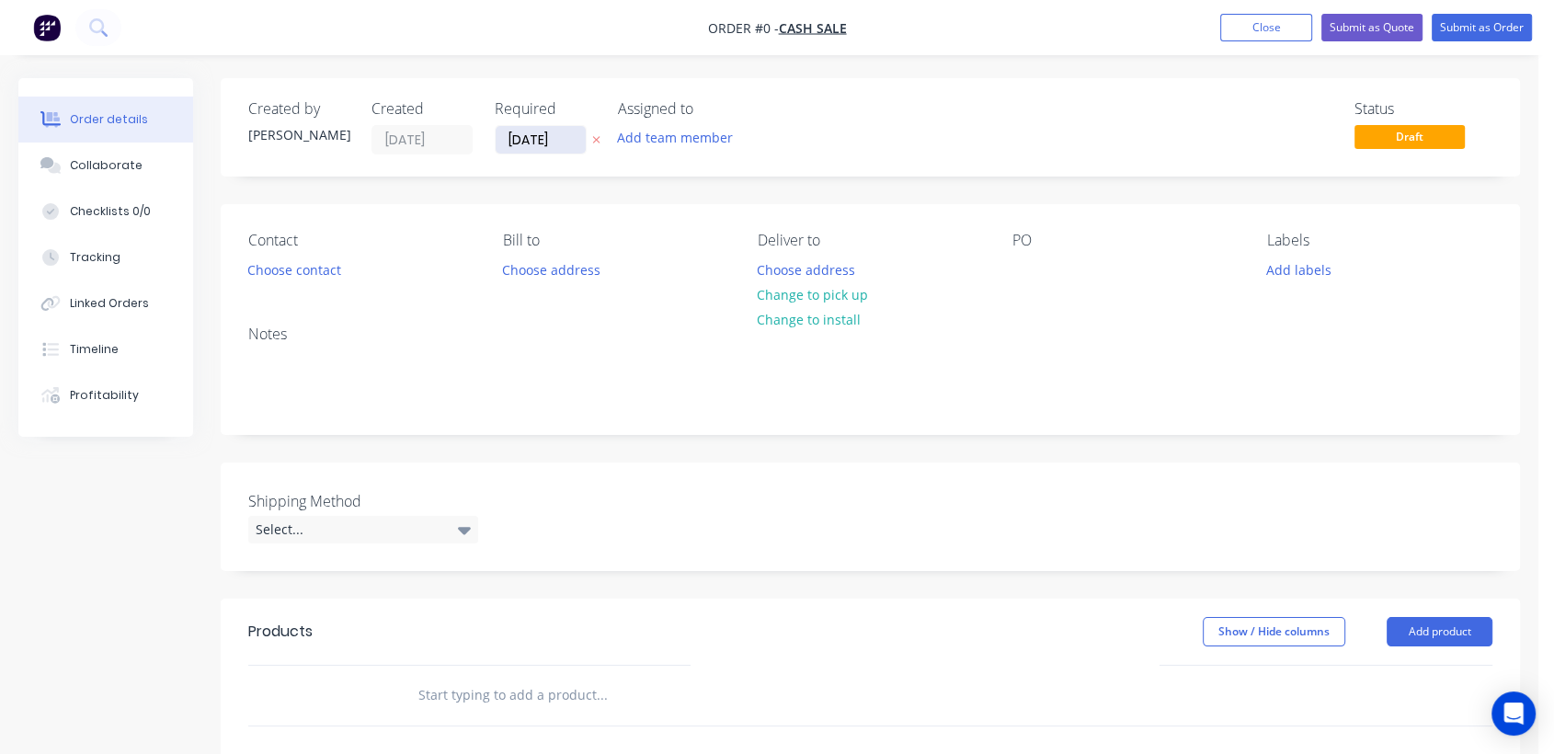
click at [567, 133] on input "[DATE]" at bounding box center [541, 140] width 90 height 28
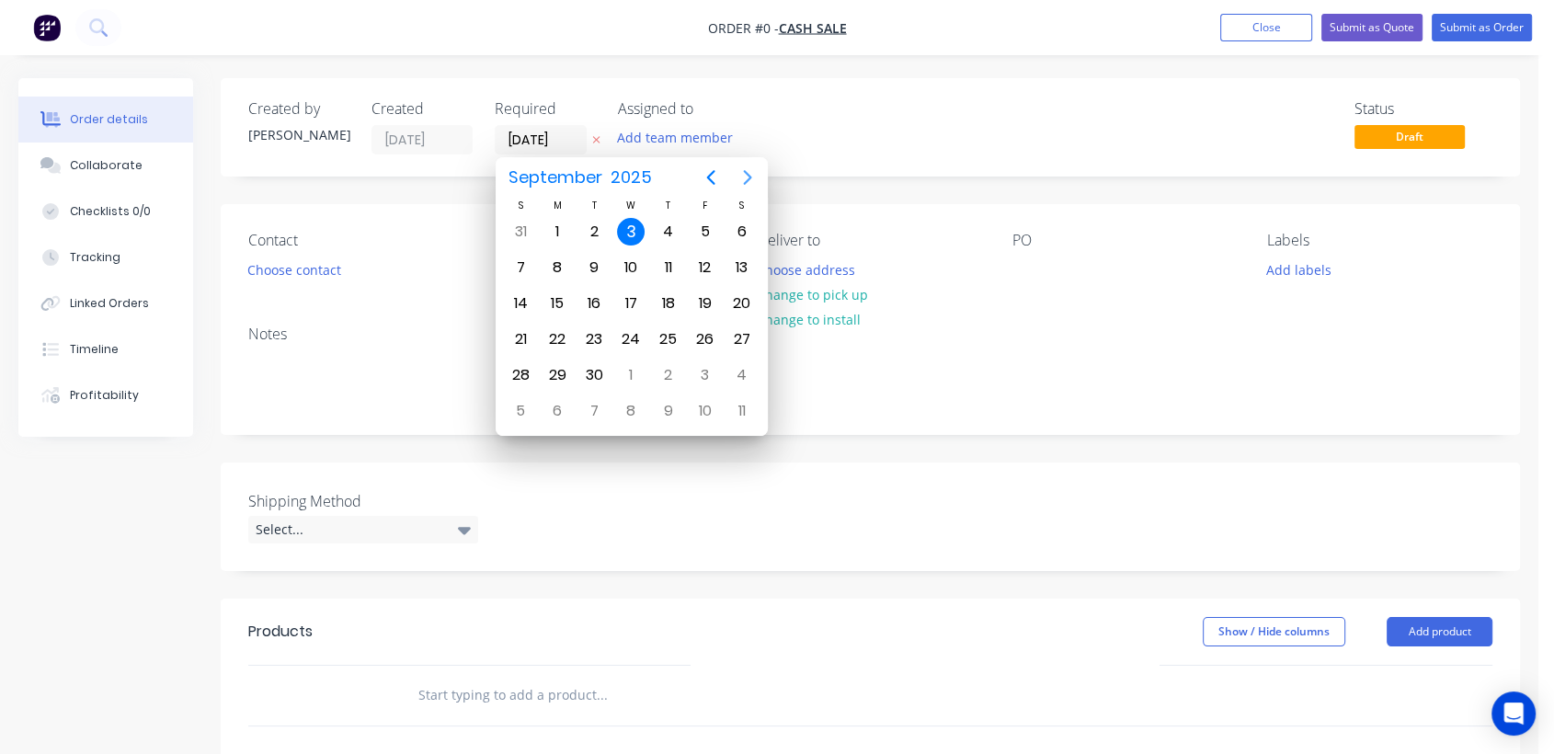
click at [742, 168] on icon "Next page" at bounding box center [748, 177] width 22 height 22
click at [626, 367] on div "31" at bounding box center [631, 375] width 28 height 28
type input "[DATE]"
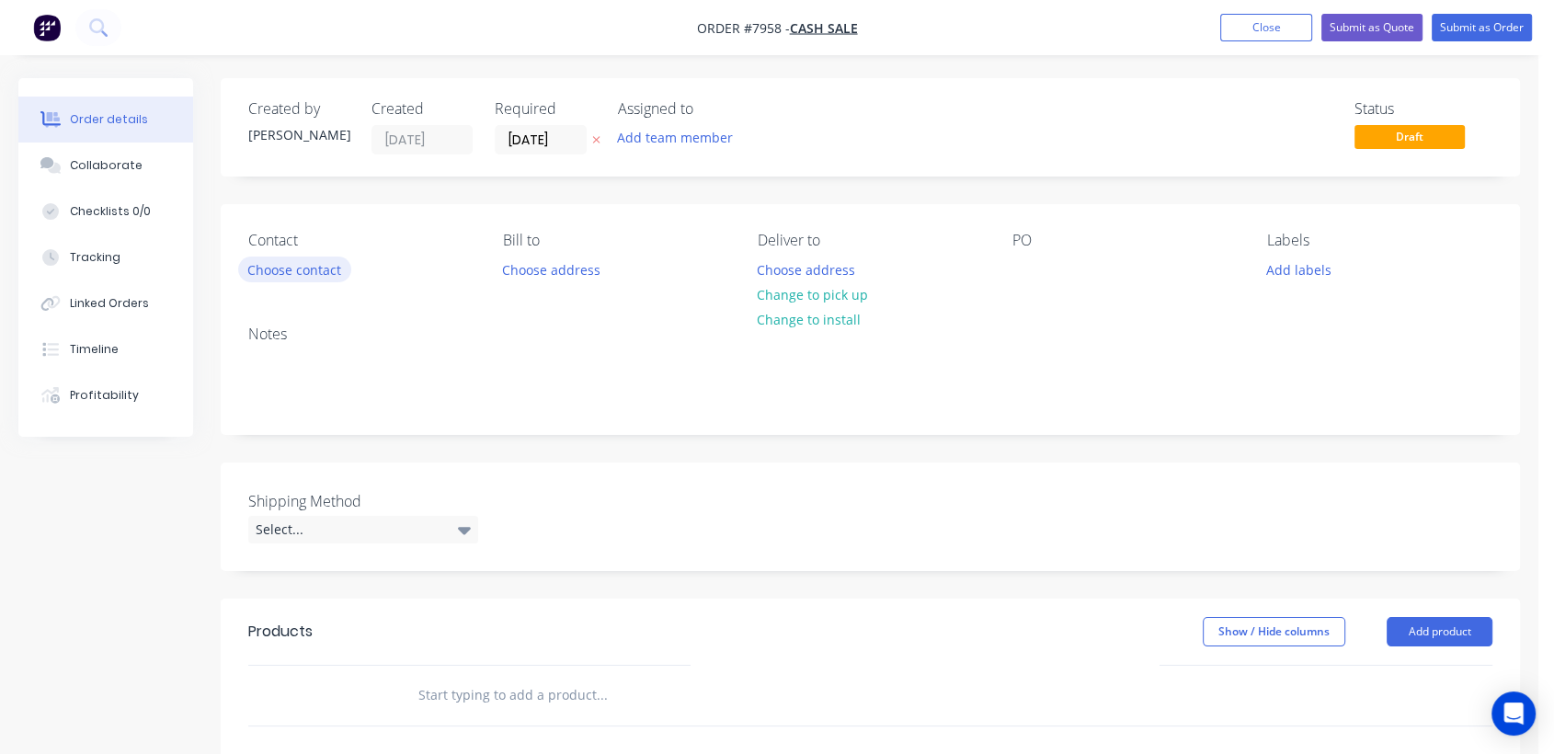
click at [287, 268] on button "Choose contact" at bounding box center [294, 269] width 113 height 25
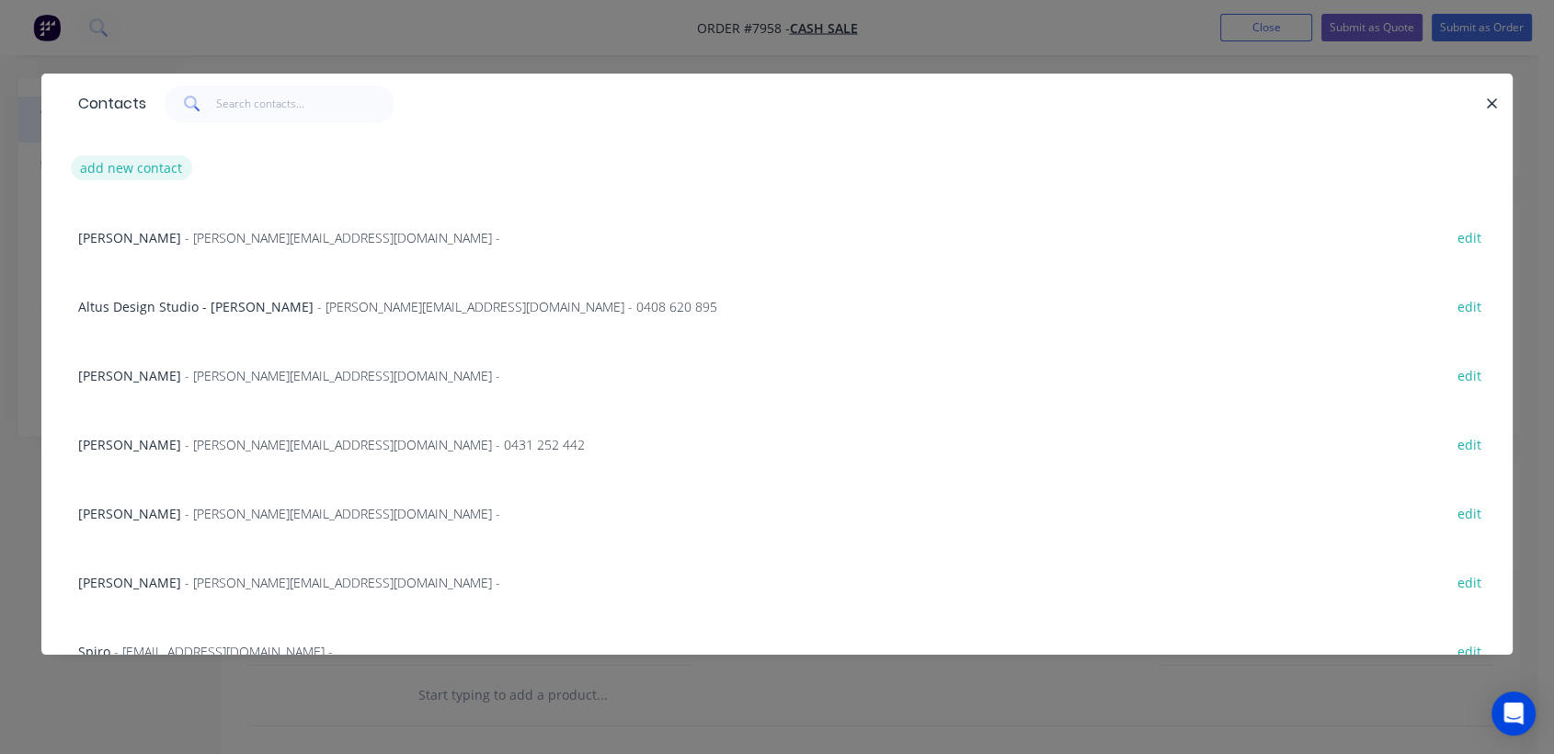
click at [131, 171] on button "add new contact" at bounding box center [131, 167] width 121 height 25
select select "AU"
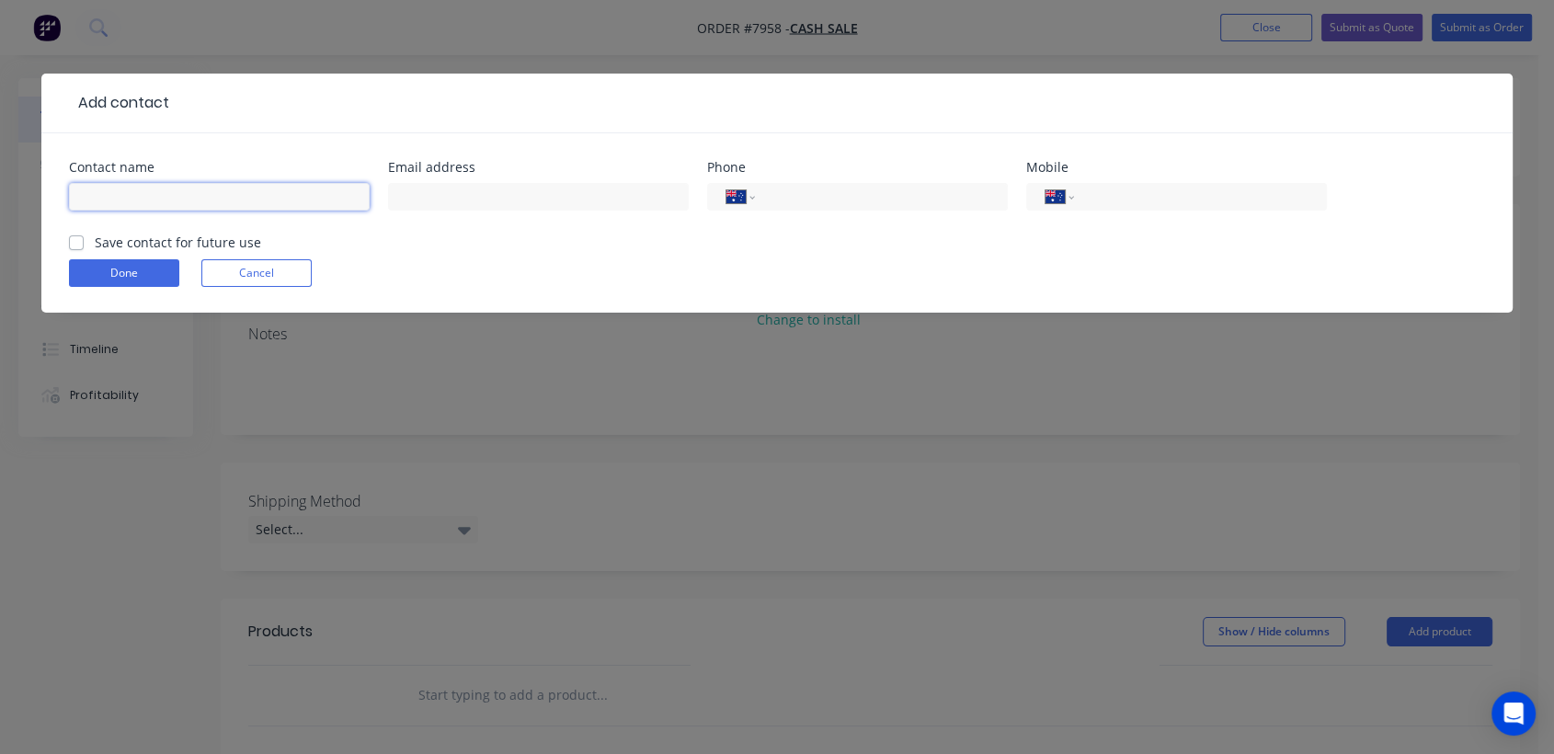
click at [113, 196] on input "text" at bounding box center [219, 197] width 301 height 28
paste input "[PERSON_NAME]"
type input "[PERSON_NAME]"
click at [467, 193] on input "text" at bounding box center [538, 197] width 301 height 28
paste input "[PERSON_NAME][EMAIL_ADDRESS][DOMAIN_NAME]>"
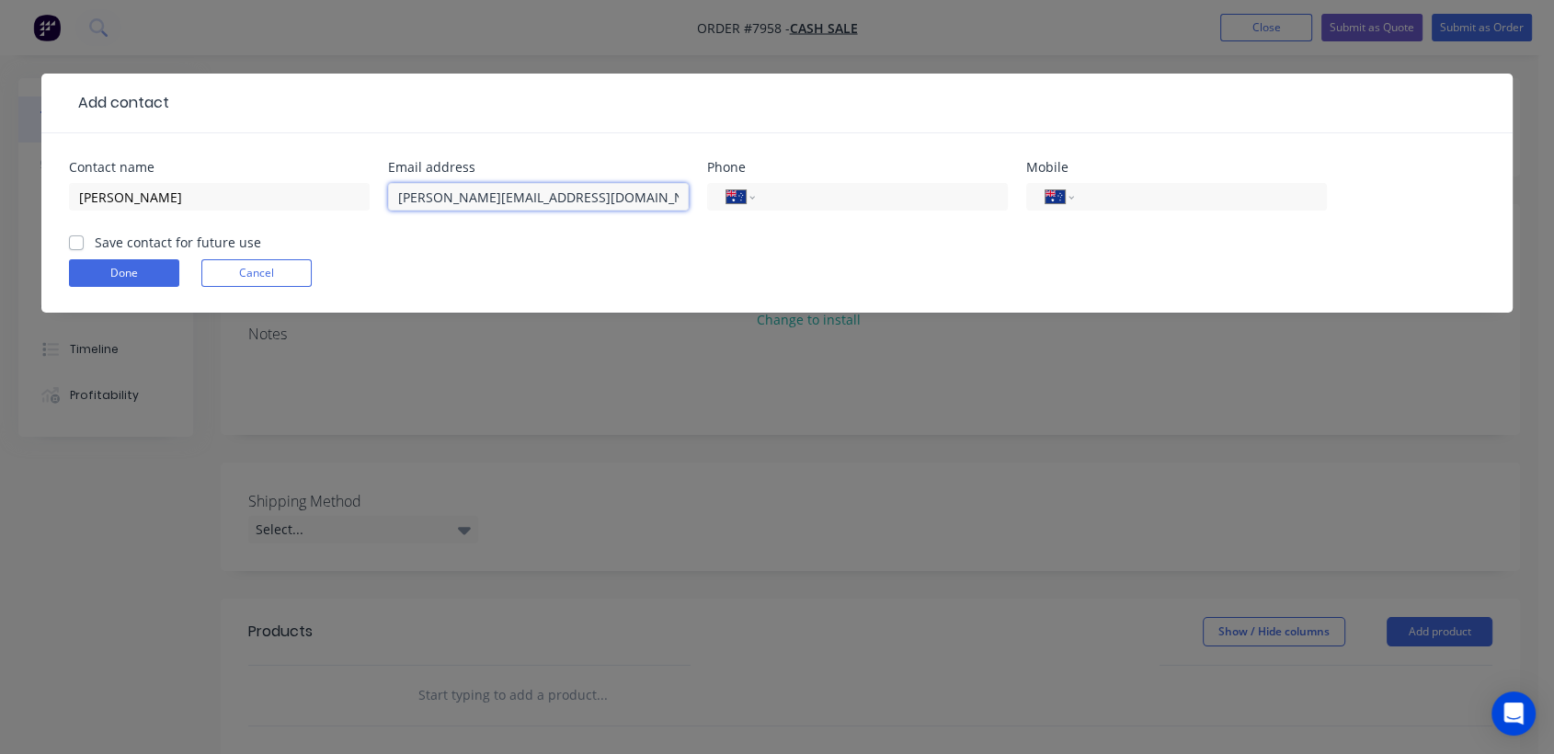
type input "[PERSON_NAME][EMAIL_ADDRESS][DOMAIN_NAME]"
click at [1134, 195] on input "tel" at bounding box center [1197, 197] width 221 height 21
type input "0435 723 579"
click at [128, 273] on button "Done" at bounding box center [124, 273] width 110 height 28
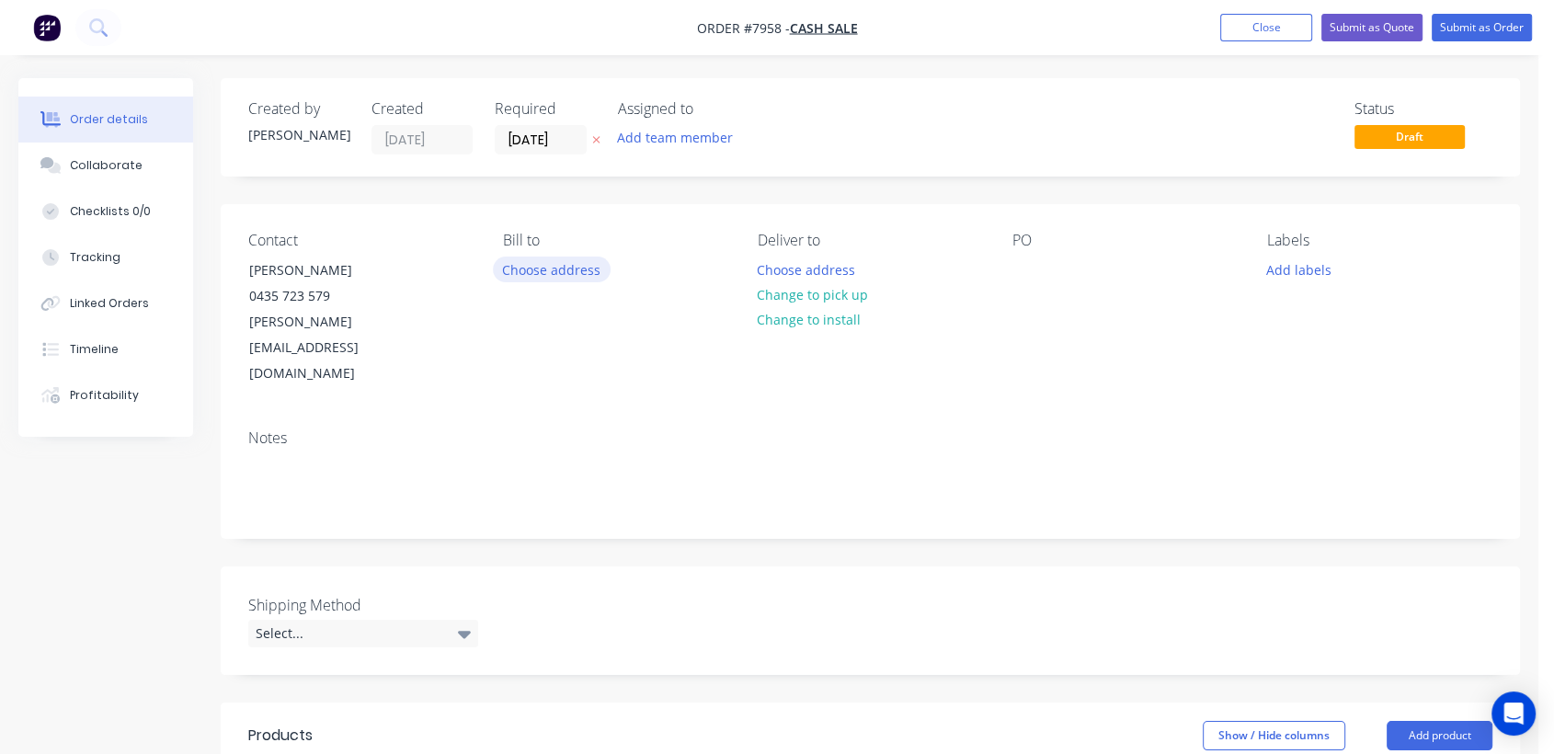
click at [539, 269] on button "Choose address" at bounding box center [552, 269] width 118 height 25
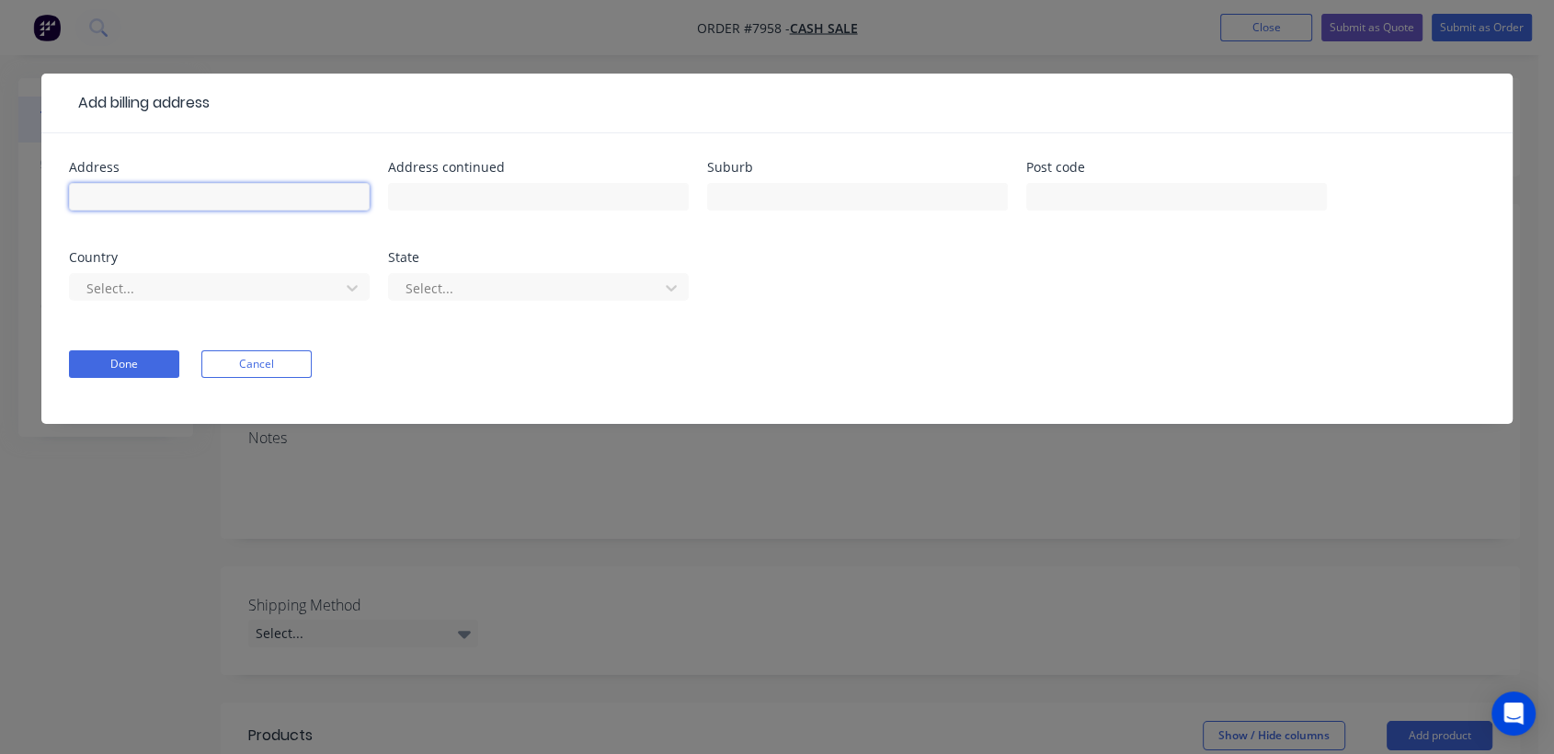
click at [201, 201] on input "text" at bounding box center [219, 197] width 301 height 28
type input "Blacklash Pty Ltd"
click at [142, 364] on button "Done" at bounding box center [124, 364] width 110 height 28
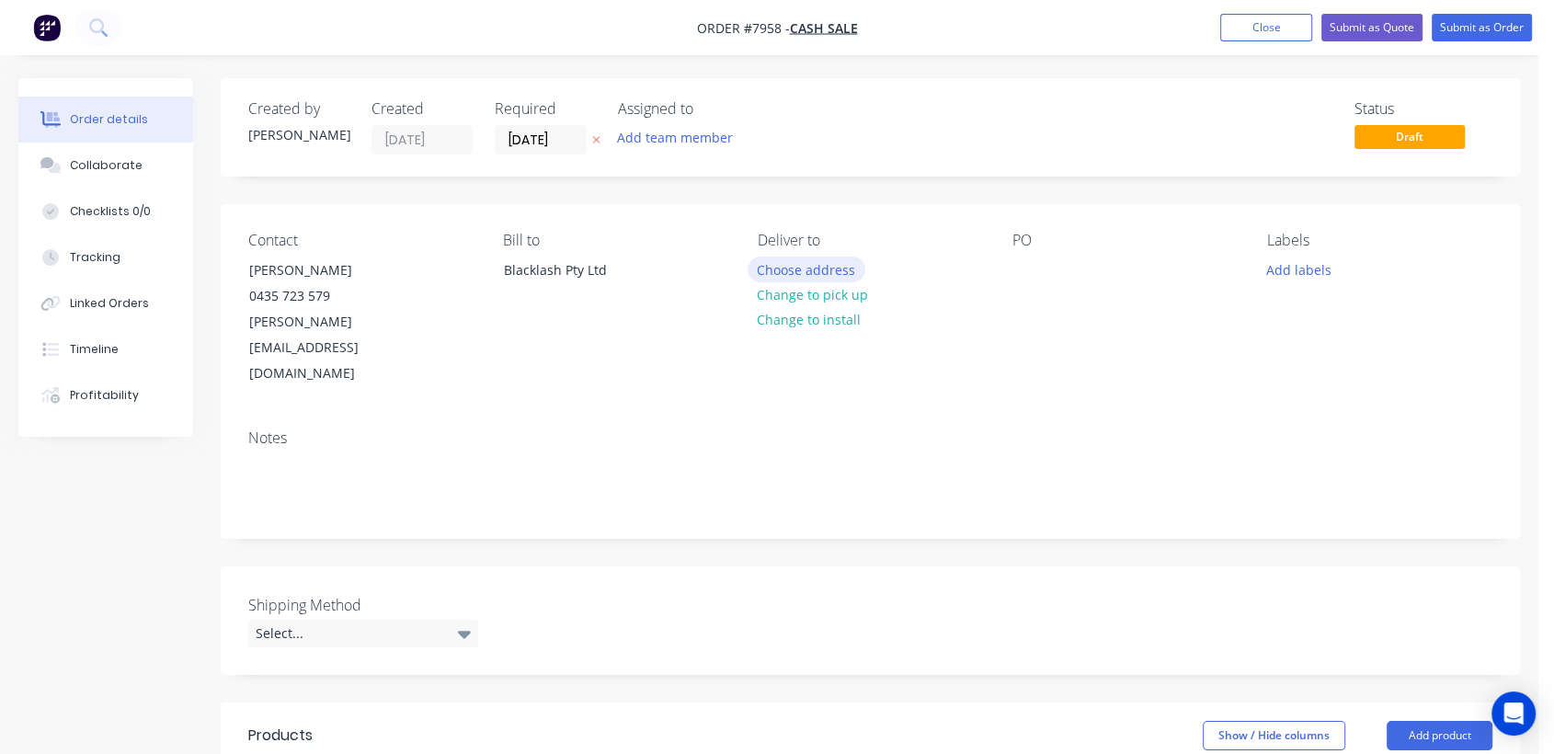
click at [811, 265] on button "Choose address" at bounding box center [807, 269] width 118 height 25
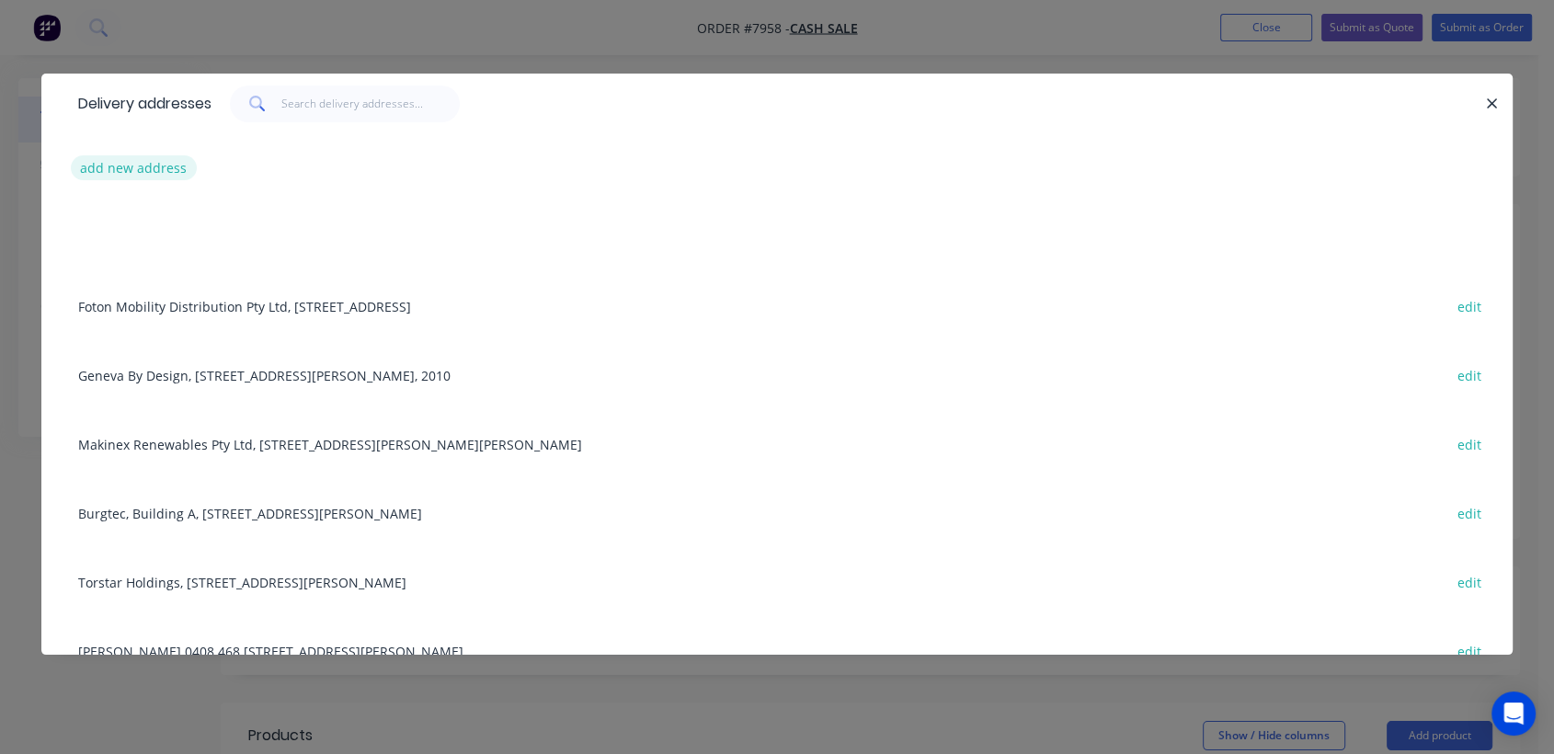
click at [129, 166] on button "add new address" at bounding box center [134, 167] width 126 height 25
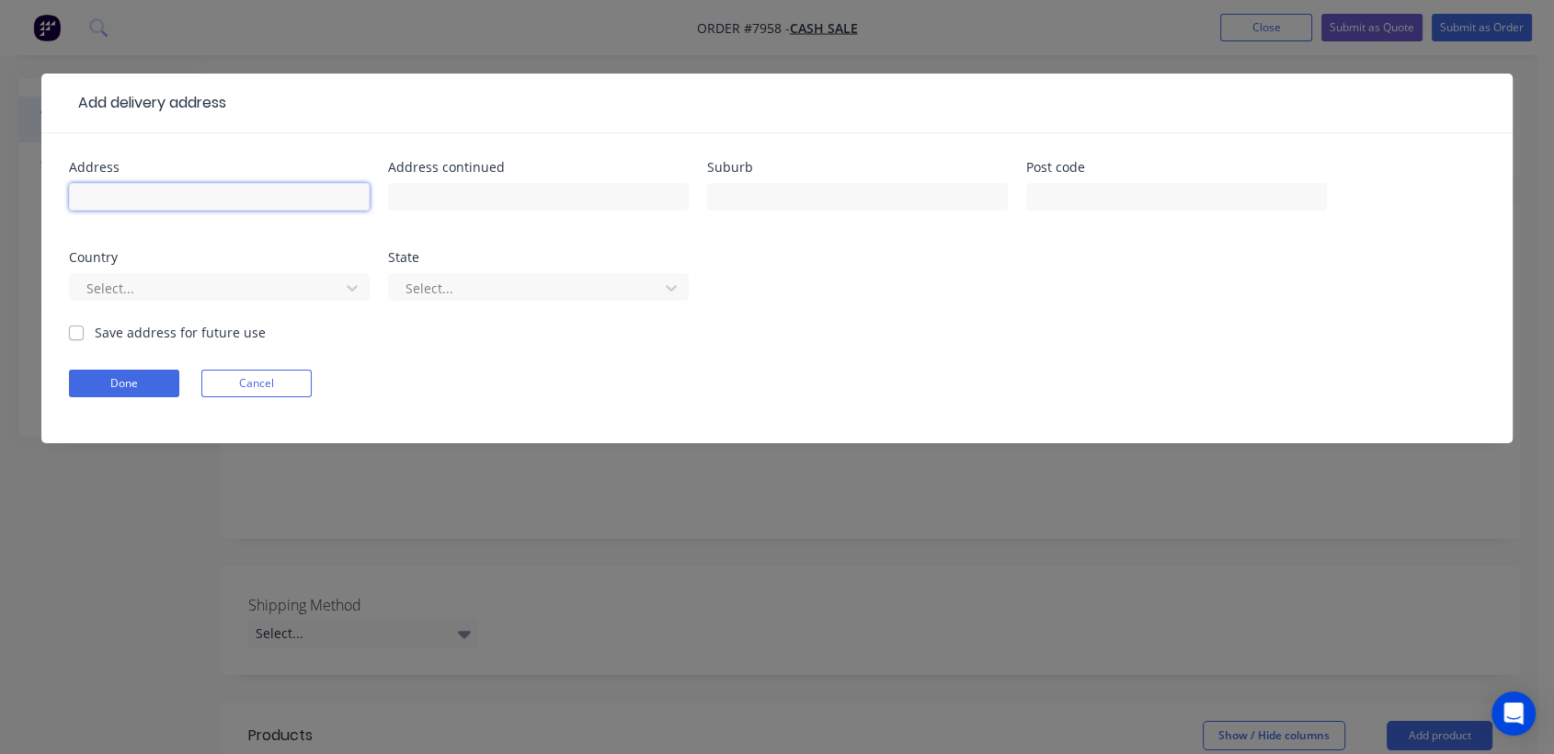
click at [118, 201] on input "text" at bounding box center [219, 197] width 301 height 28
type input "TBA"
click at [106, 385] on button "Done" at bounding box center [124, 384] width 110 height 28
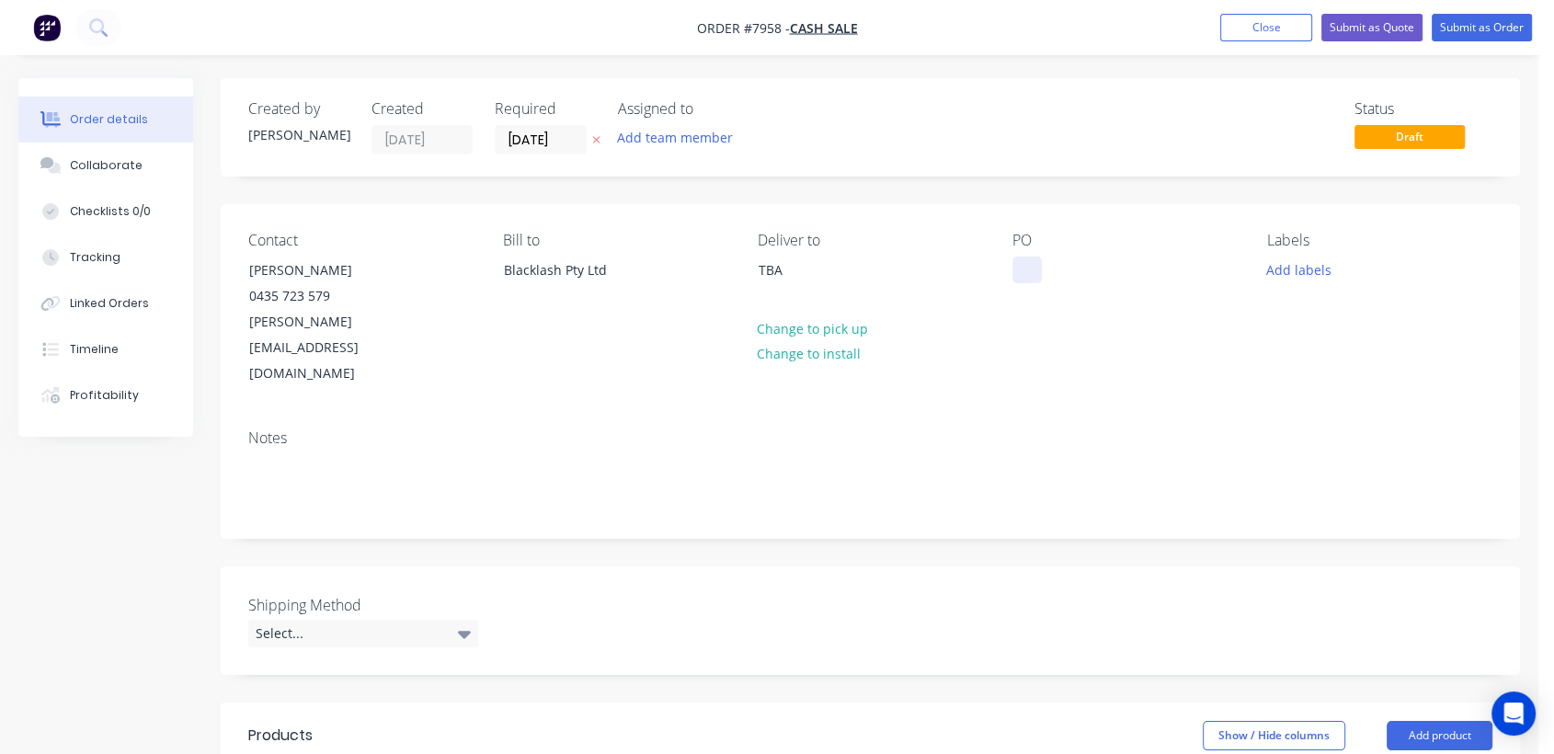
click at [1023, 271] on div at bounding box center [1027, 270] width 29 height 27
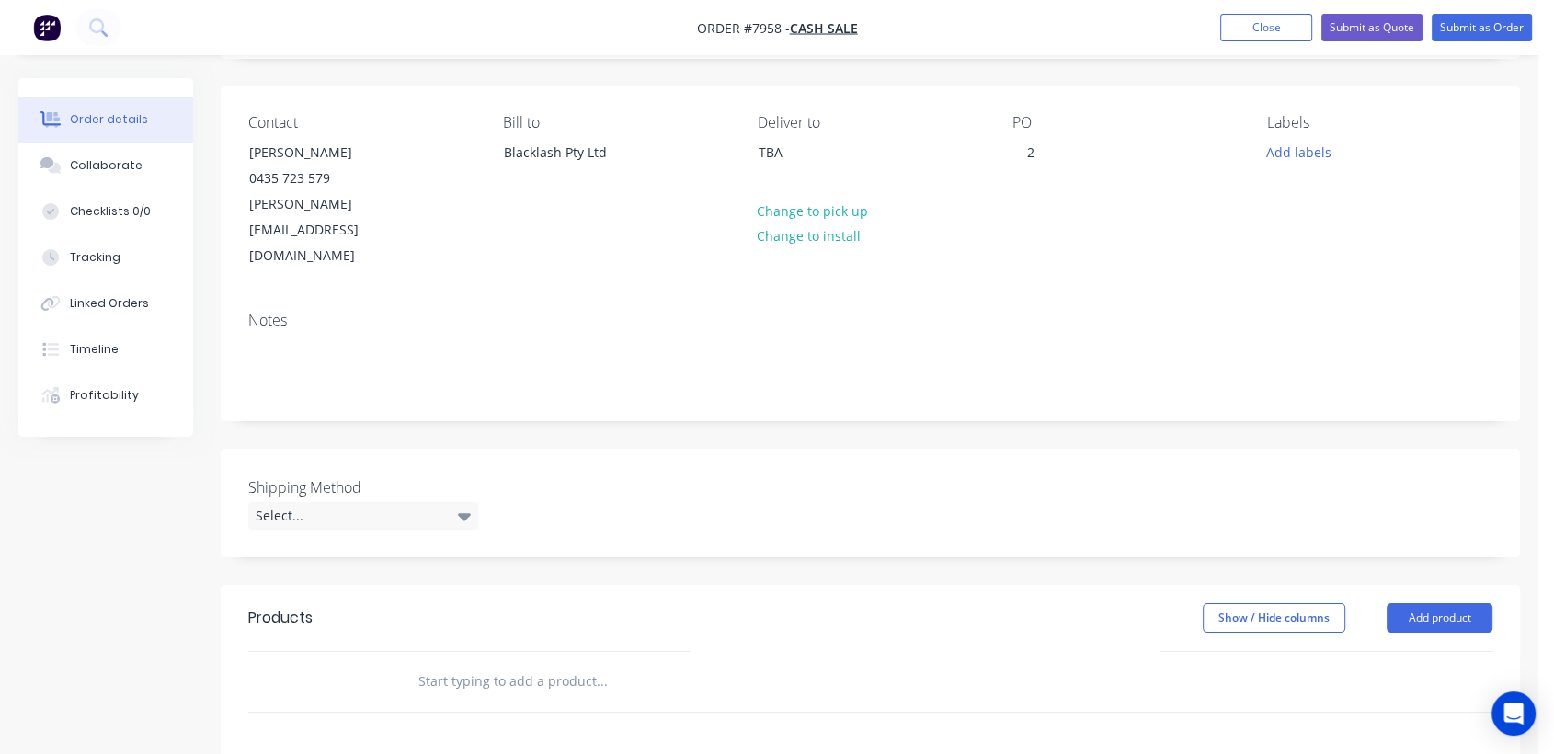
scroll to position [204, 0]
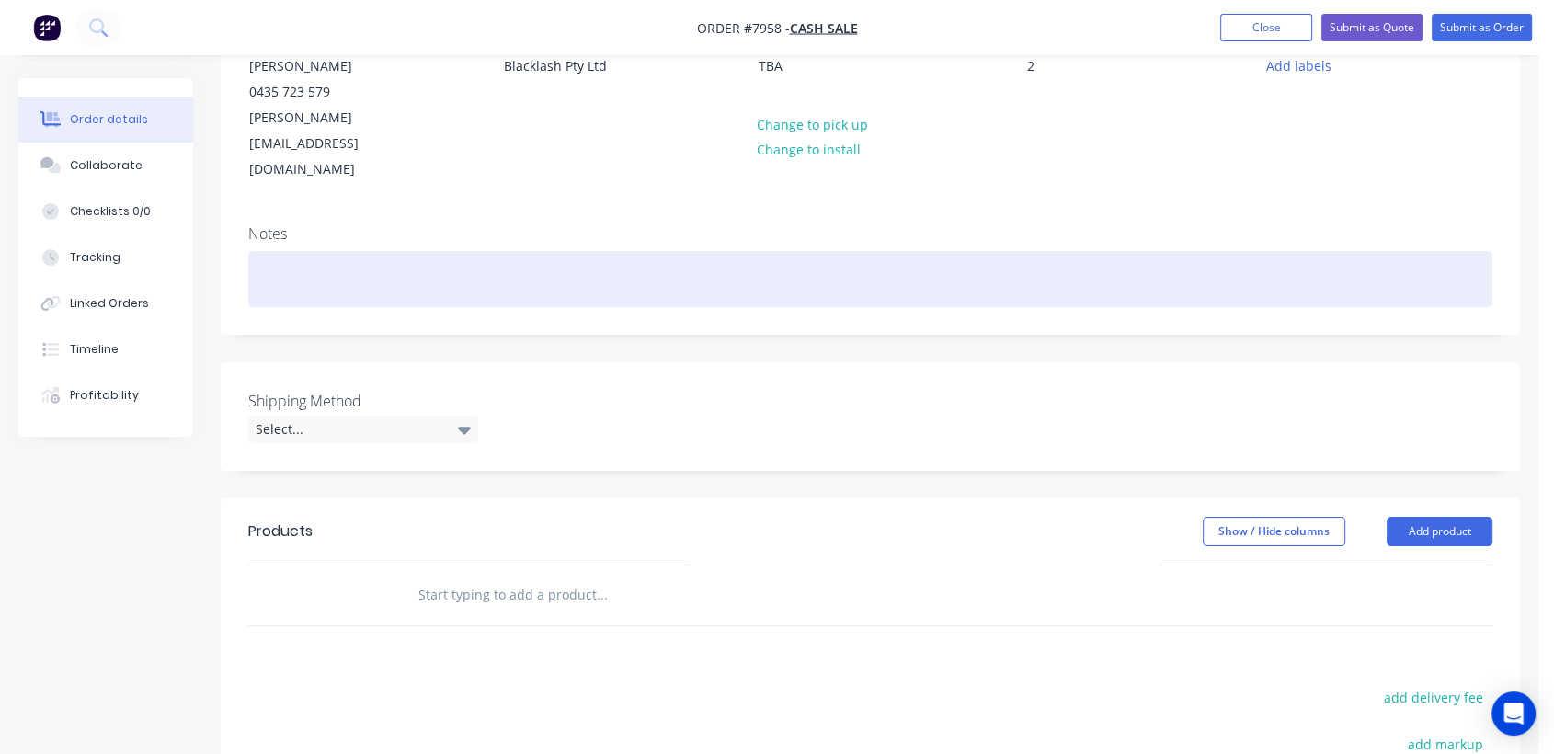
click at [280, 251] on div at bounding box center [870, 279] width 1244 height 56
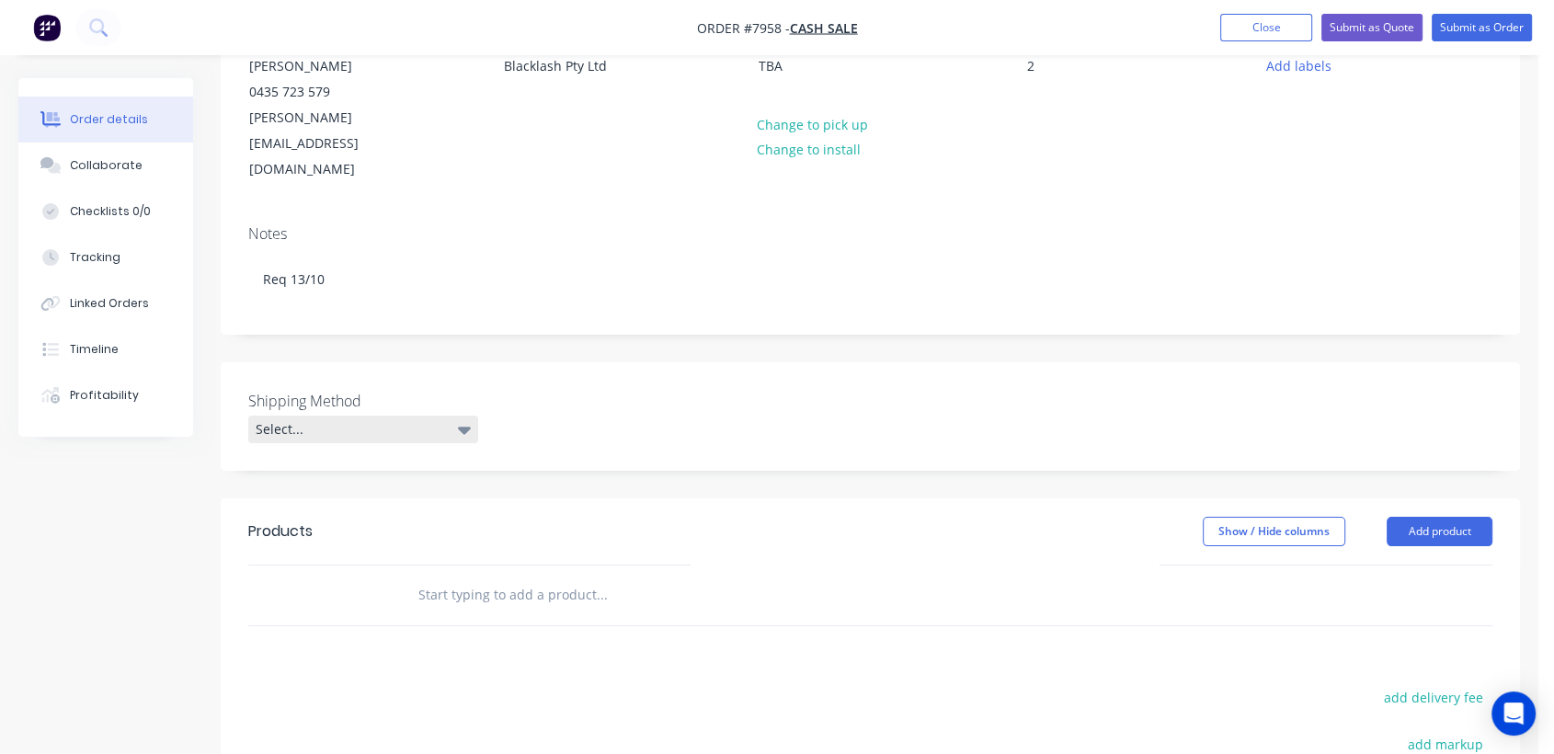
drag, startPoint x: 436, startPoint y: 382, endPoint x: 425, endPoint y: 381, distance: 11.1
click at [434, 416] on div "Select..." at bounding box center [363, 430] width 230 height 28
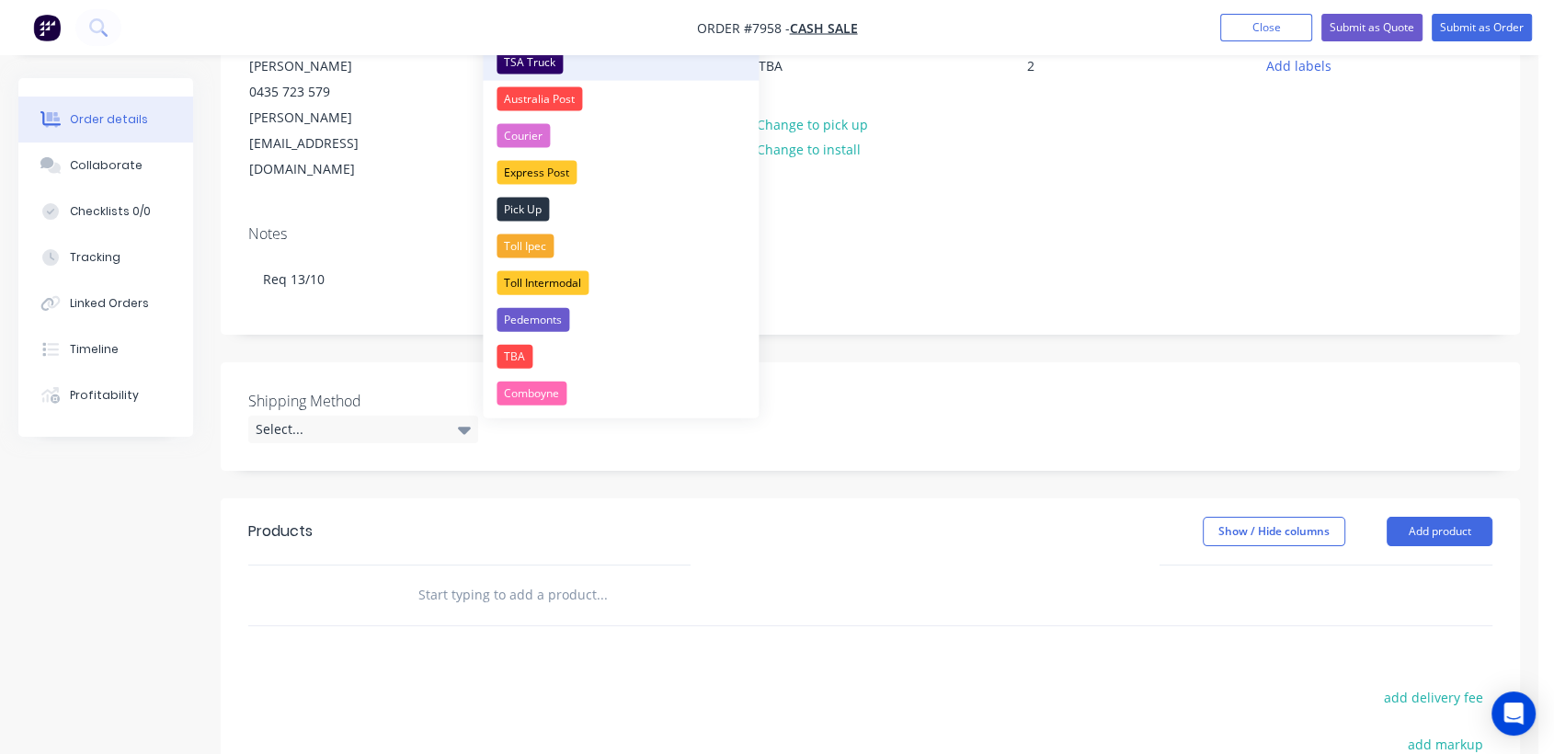
click at [542, 56] on div "TSA Truck" at bounding box center [530, 63] width 66 height 24
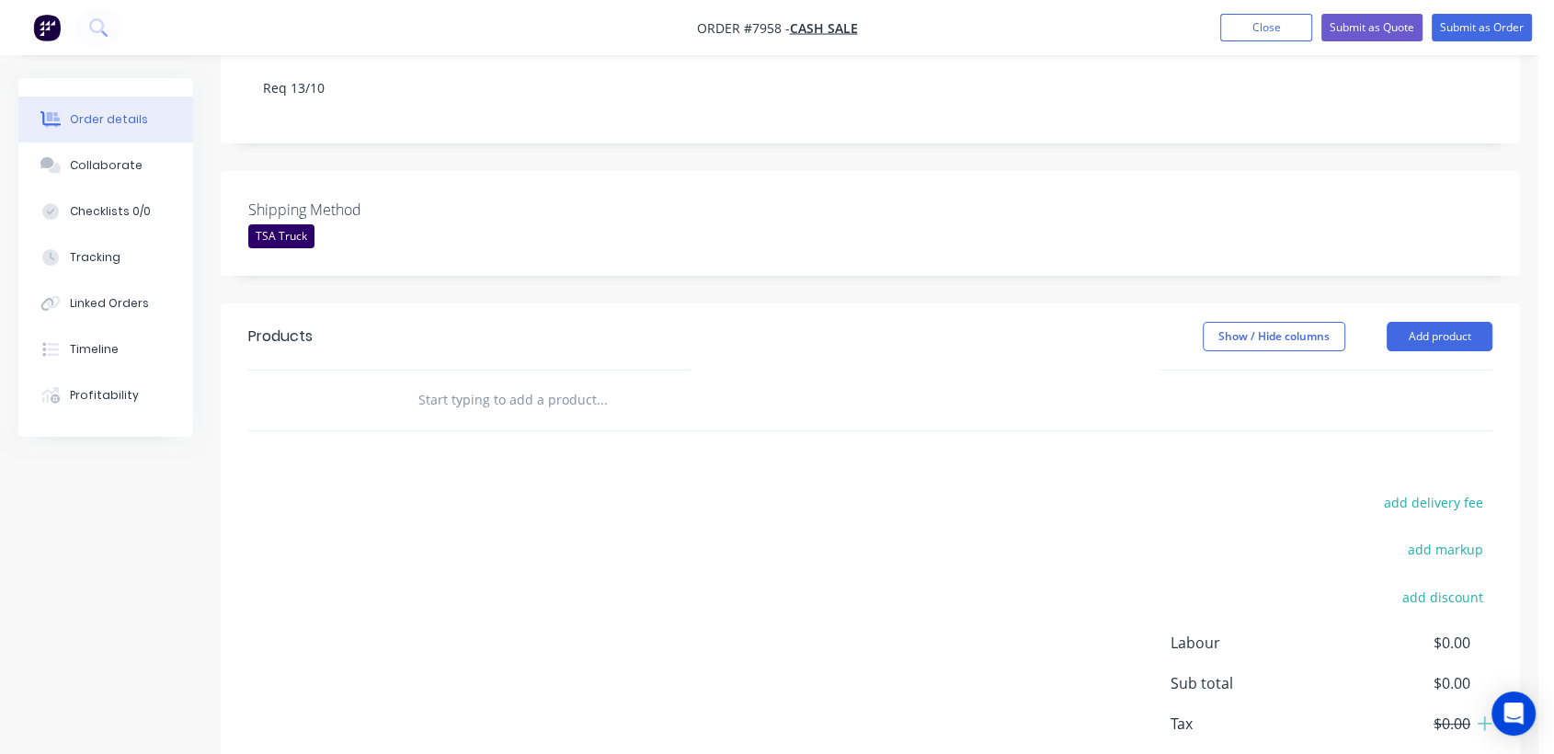
scroll to position [408, 0]
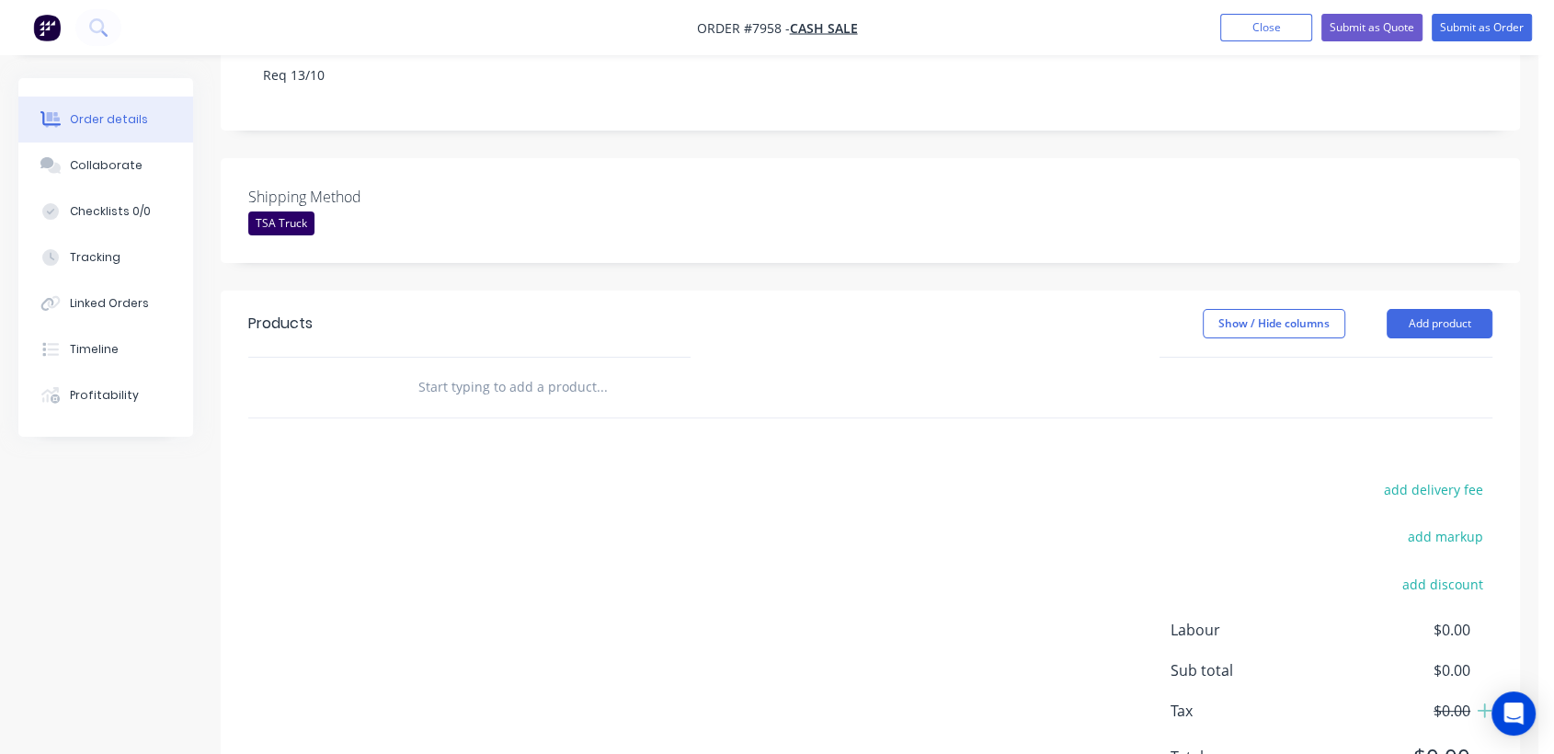
click at [496, 369] on input "text" at bounding box center [602, 387] width 368 height 37
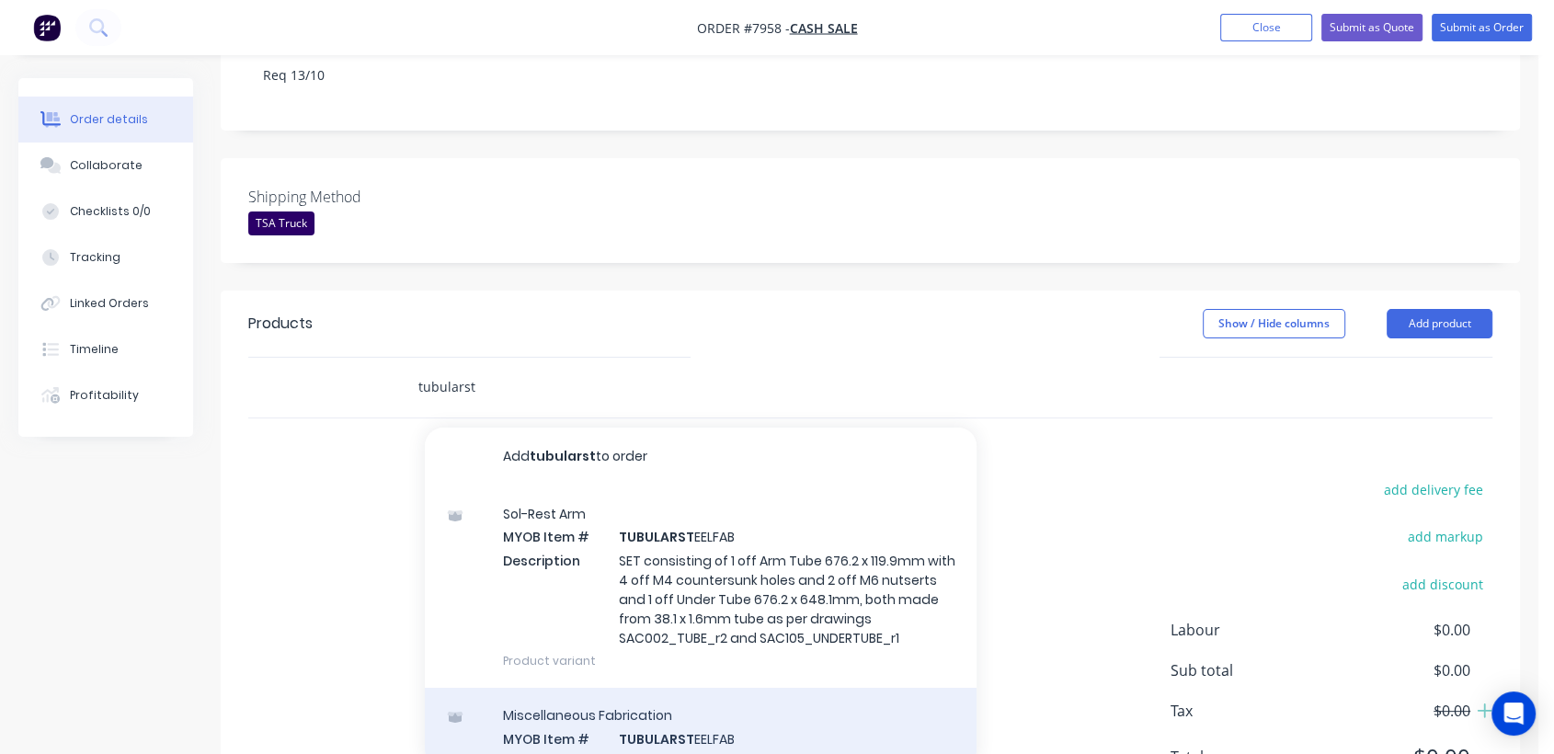
type input "tubularst"
click at [693, 709] on div "Miscellaneous Fabrication MYOB Item # TUBULARST EELFAB Description Miscellaneou…" at bounding box center [701, 750] width 552 height 124
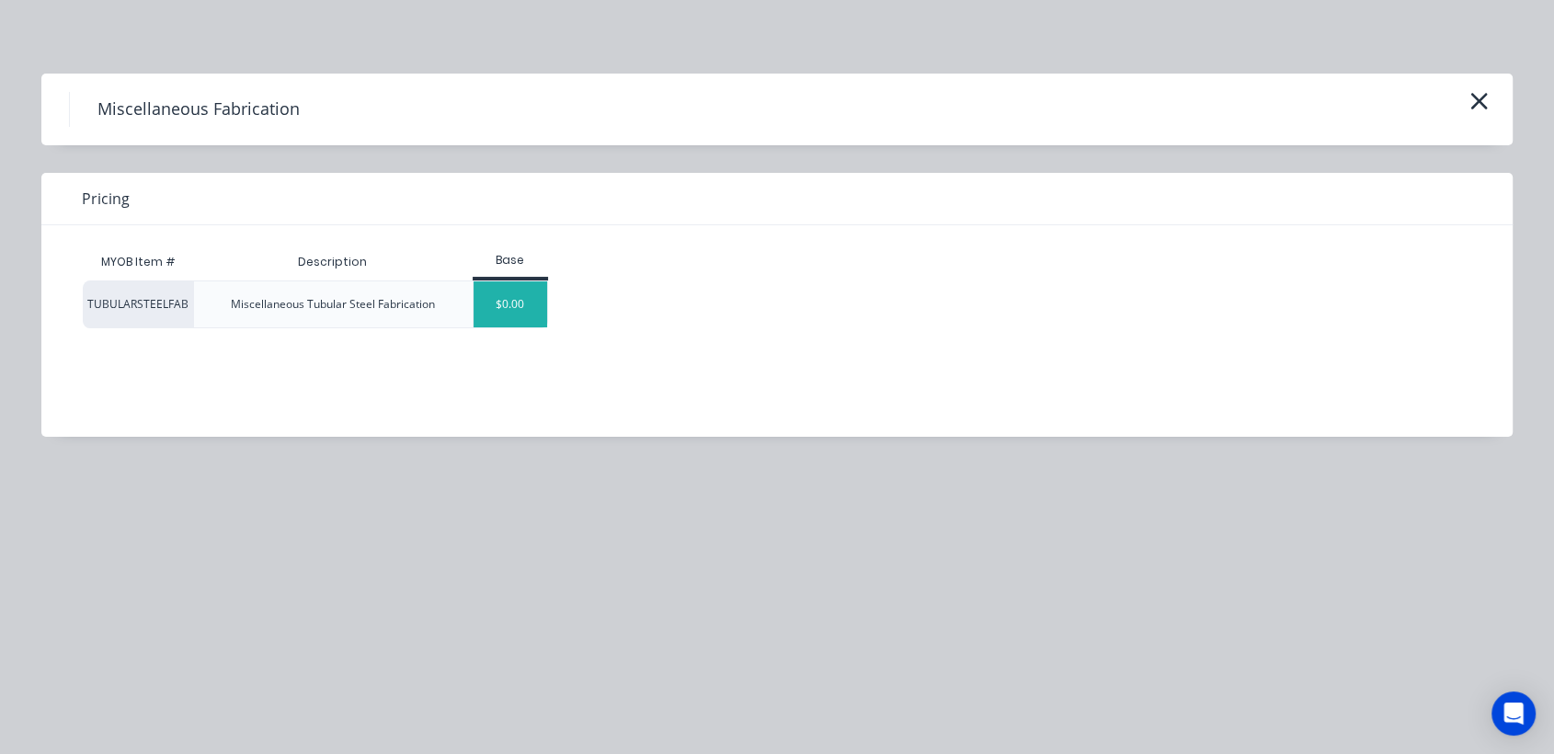
click at [511, 307] on div "$0.00" at bounding box center [511, 304] width 74 height 46
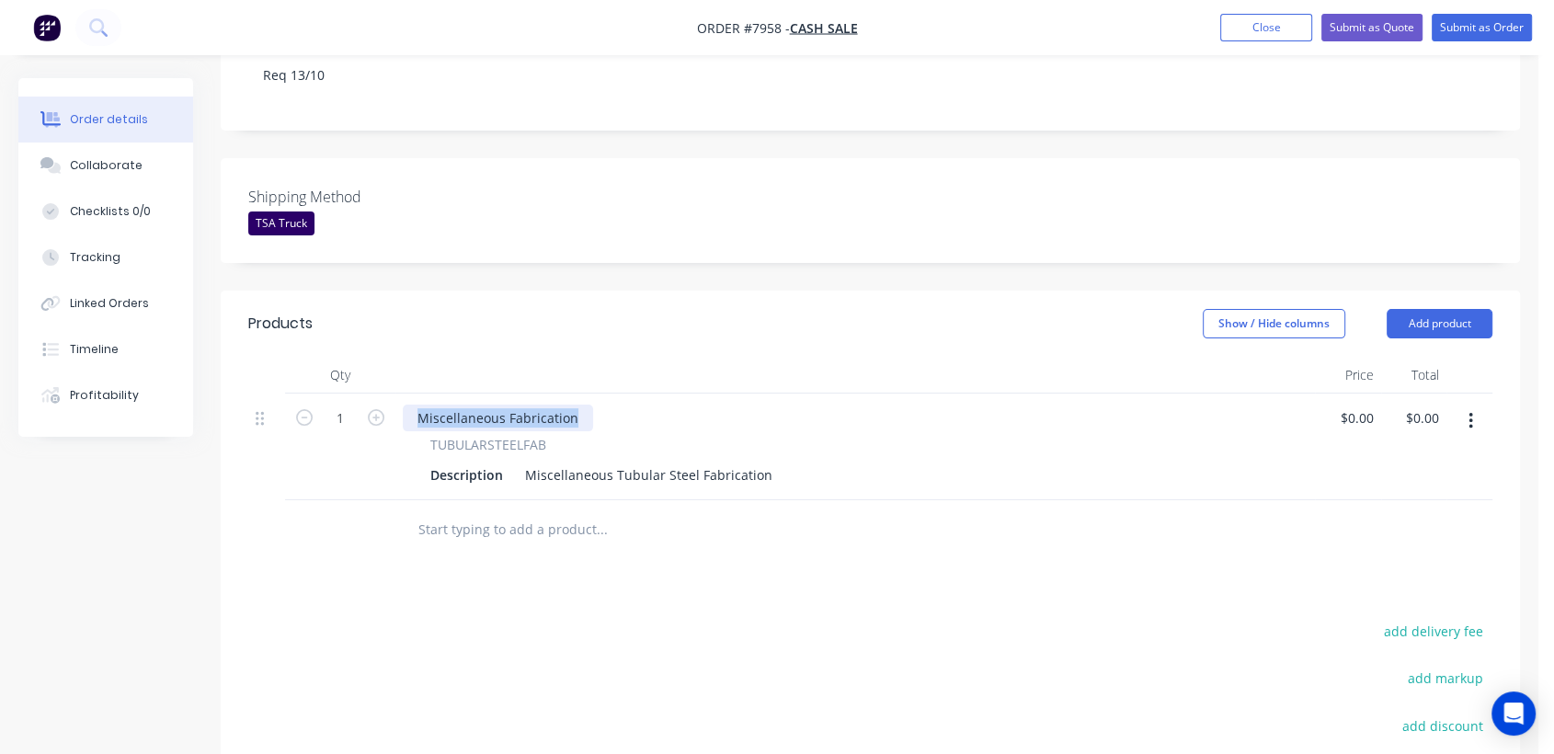
drag, startPoint x: 564, startPoint y: 364, endPoint x: 397, endPoint y: 337, distance: 168.7
click at [397, 357] on div "Qty Price Total 1 Miscellaneous Fabrication TUBULARSTEELFAB Description Miscell…" at bounding box center [870, 428] width 1244 height 143
click at [491, 535] on div "Products Show / Hide columns Add product Qty Price Total 1 TUBULARSTEELFAB Desc…" at bounding box center [871, 626] width 1300 height 670
click at [1469, 411] on icon "button" at bounding box center [1471, 421] width 5 height 20
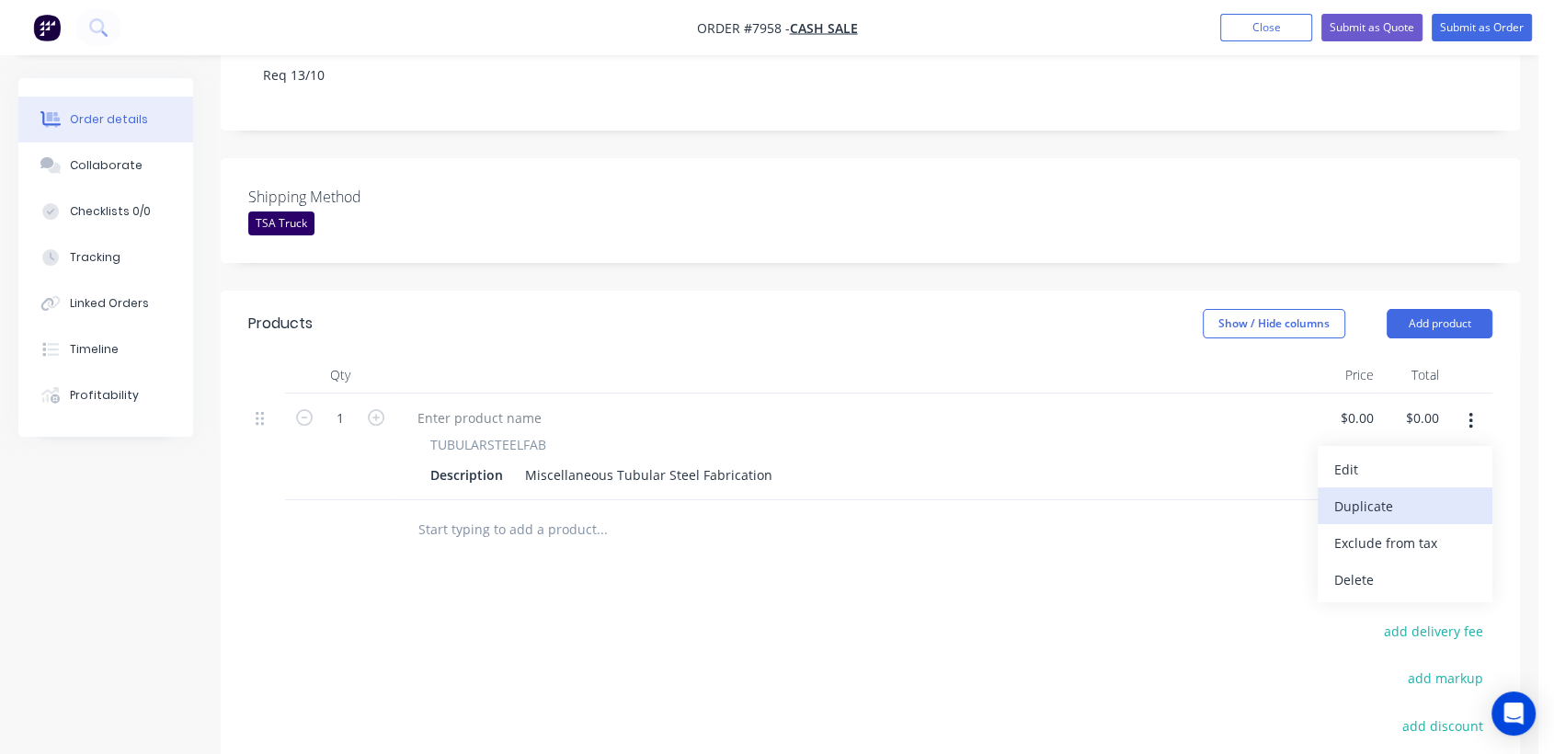
click at [1409, 493] on div "Duplicate" at bounding box center [1406, 506] width 142 height 27
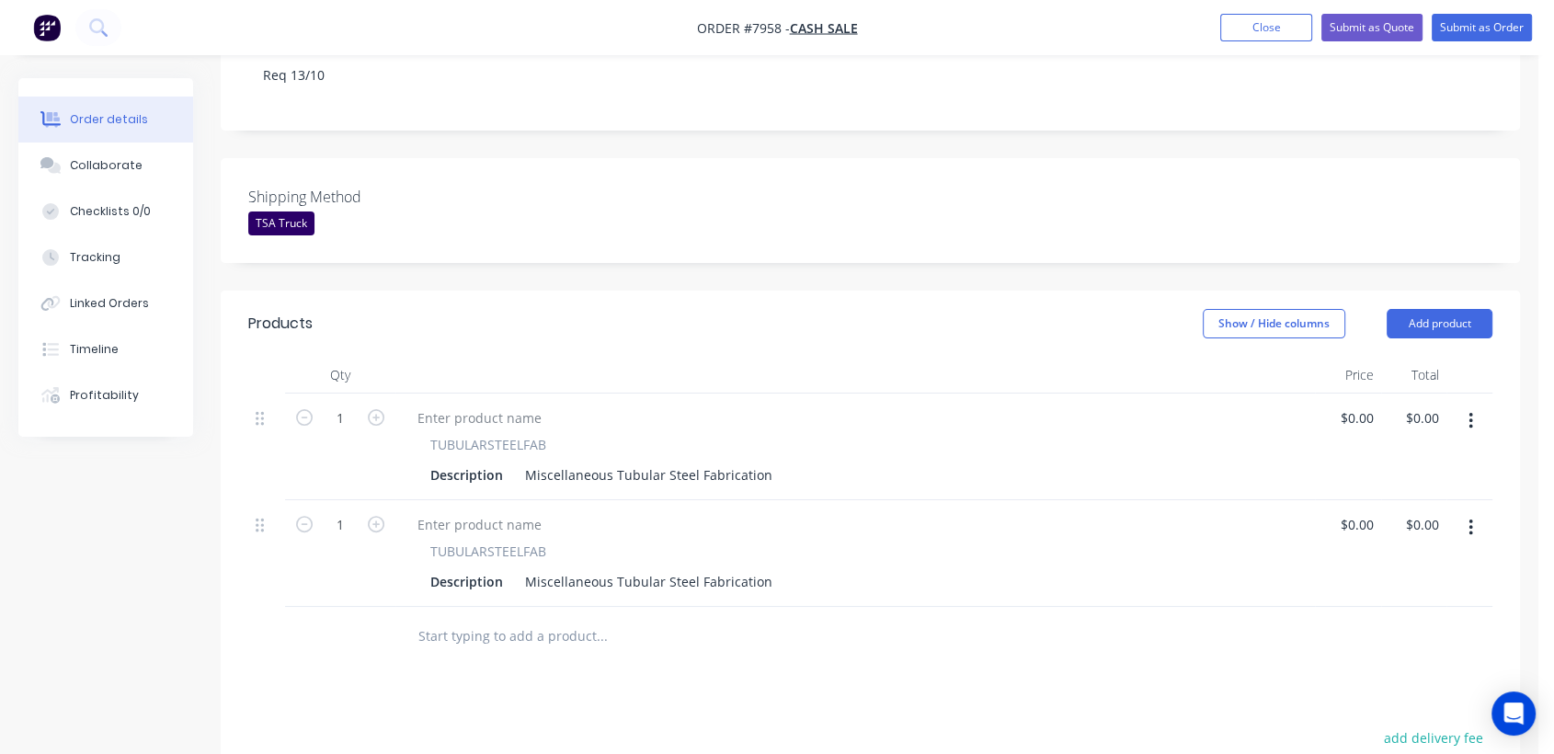
click at [515, 618] on input "text" at bounding box center [602, 636] width 368 height 37
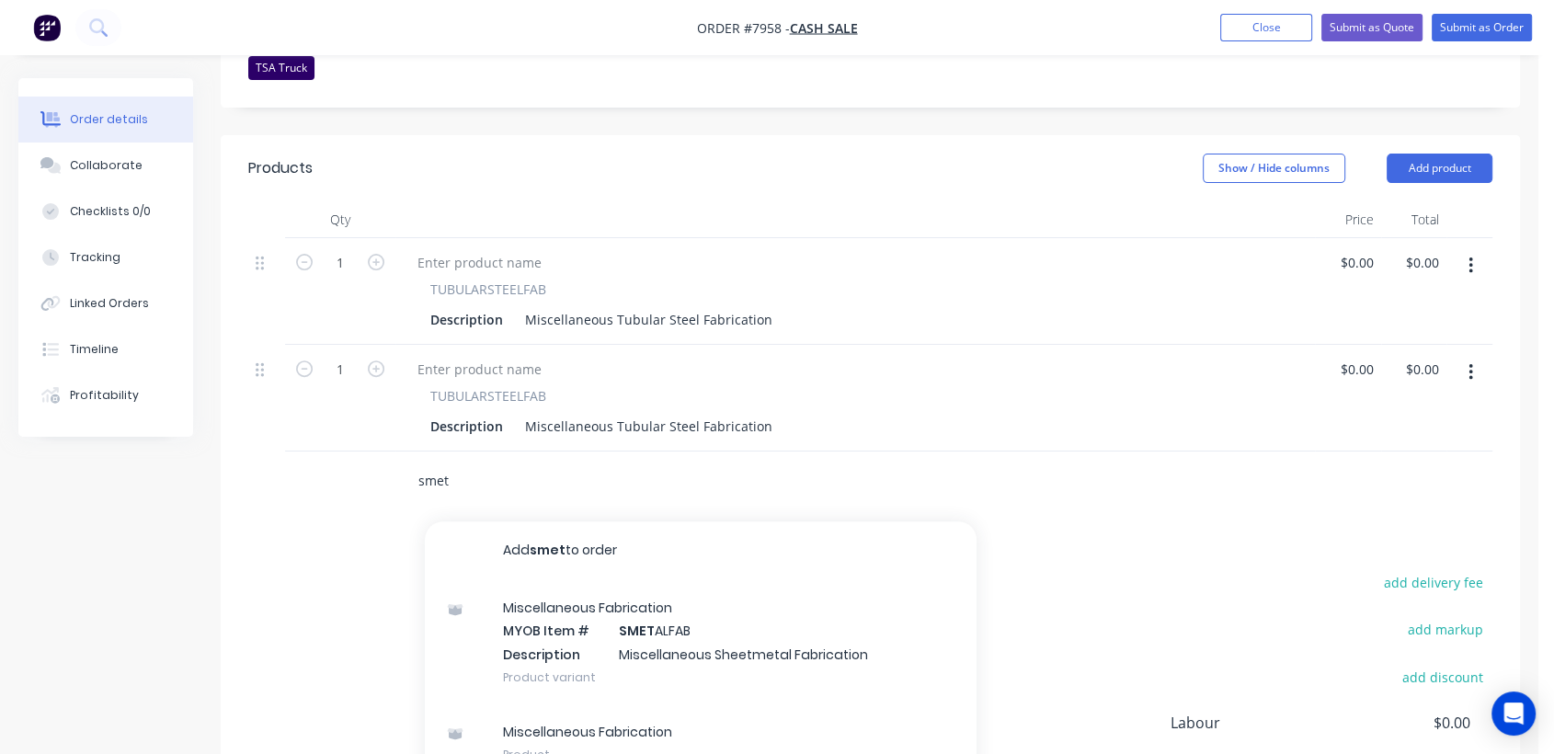
scroll to position [613, 0]
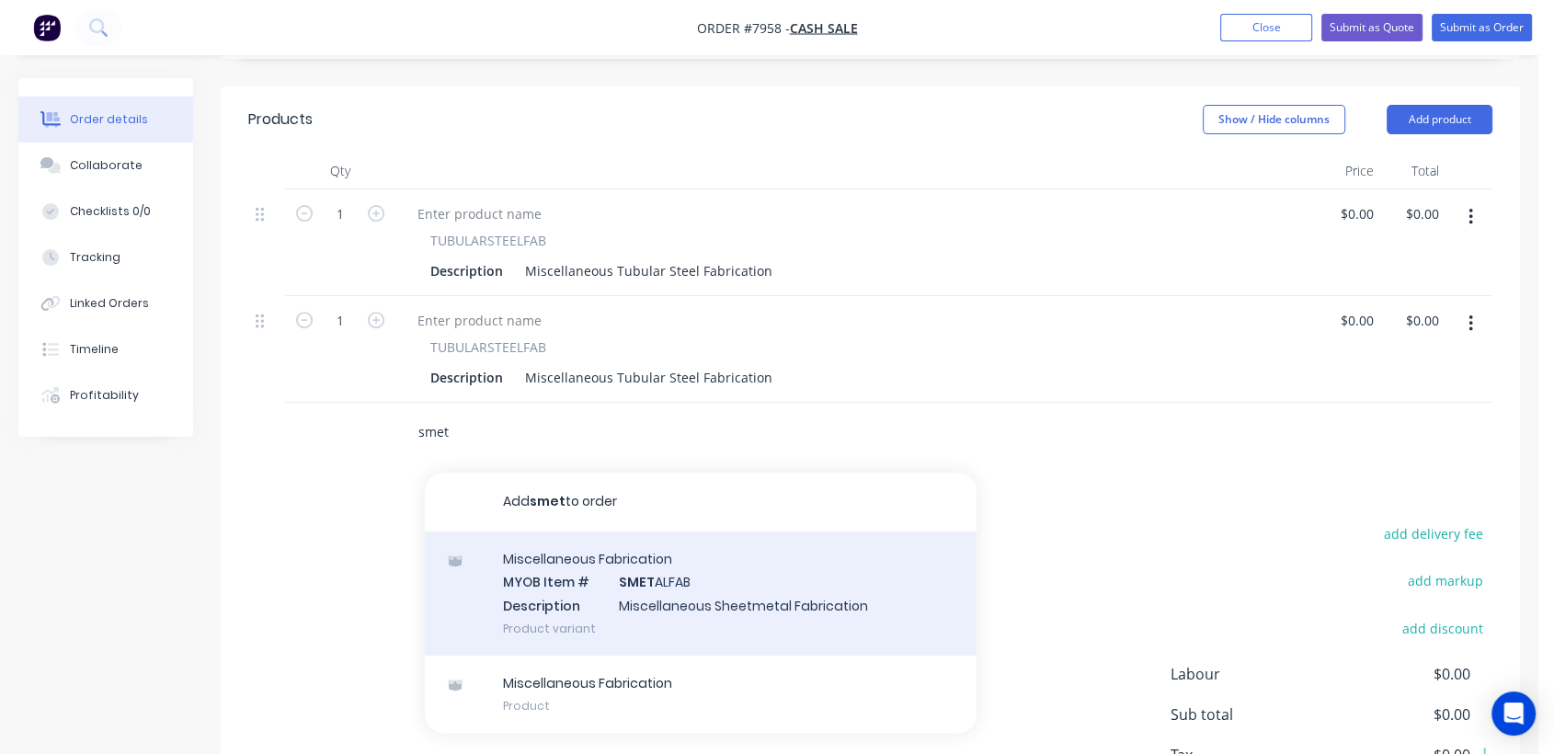
type input "smet"
click at [665, 533] on div "Miscellaneous Fabrication MYOB Item # SMET ALFAB Description Miscellaneous Shee…" at bounding box center [701, 594] width 552 height 124
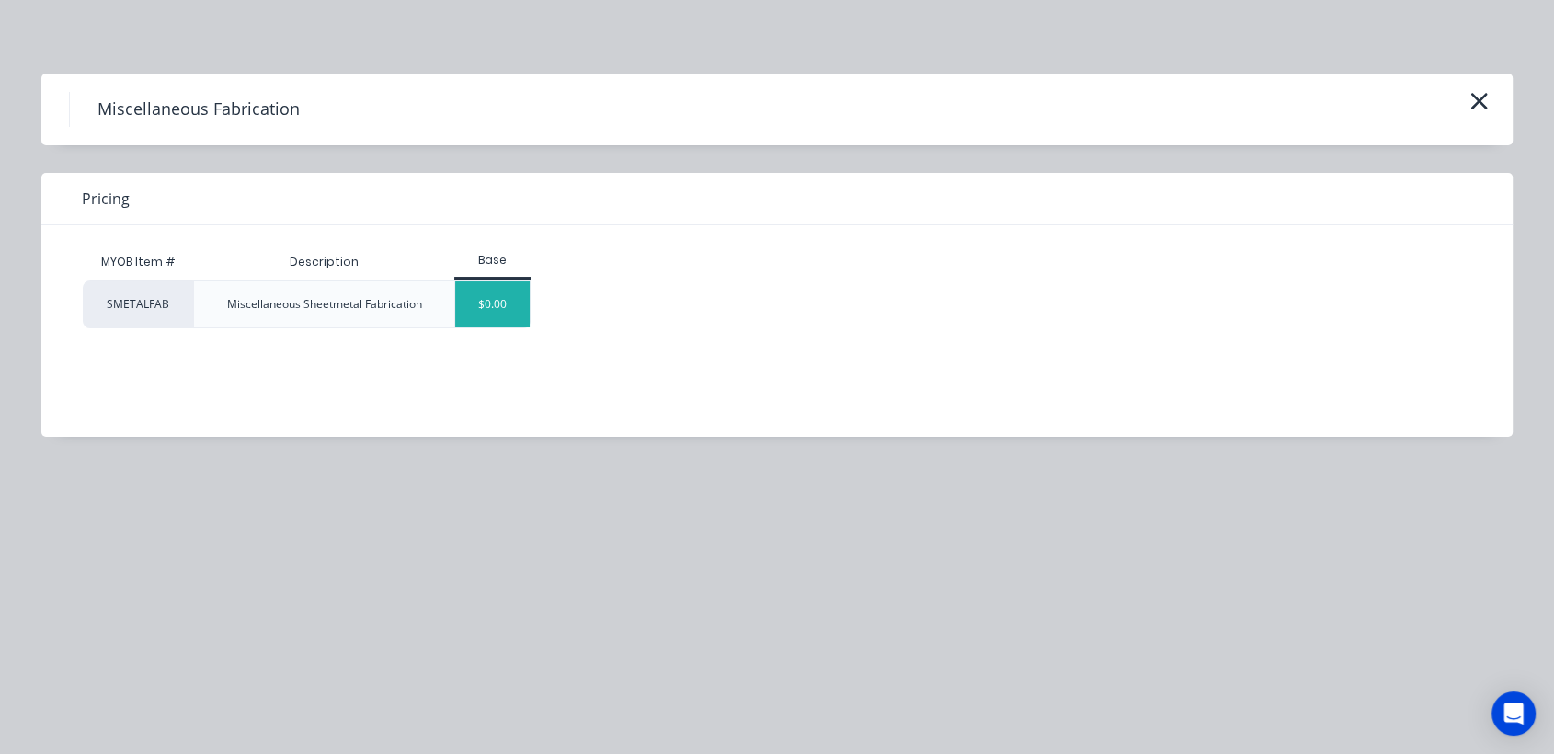
click at [501, 304] on div "$0.00" at bounding box center [492, 304] width 74 height 46
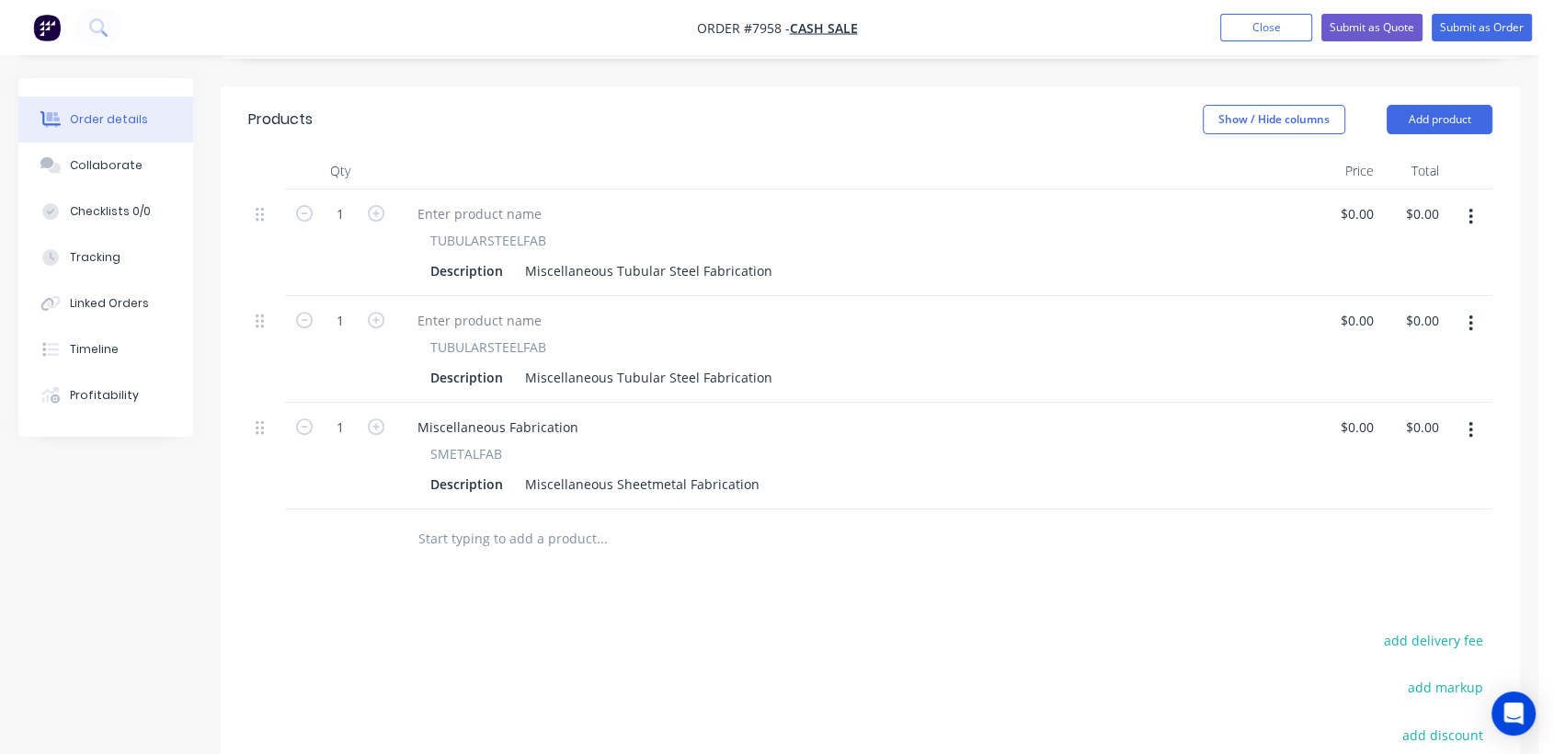
click at [1473, 307] on button "button" at bounding box center [1471, 323] width 43 height 33
click at [1383, 395] on div "Duplicate" at bounding box center [1406, 408] width 142 height 27
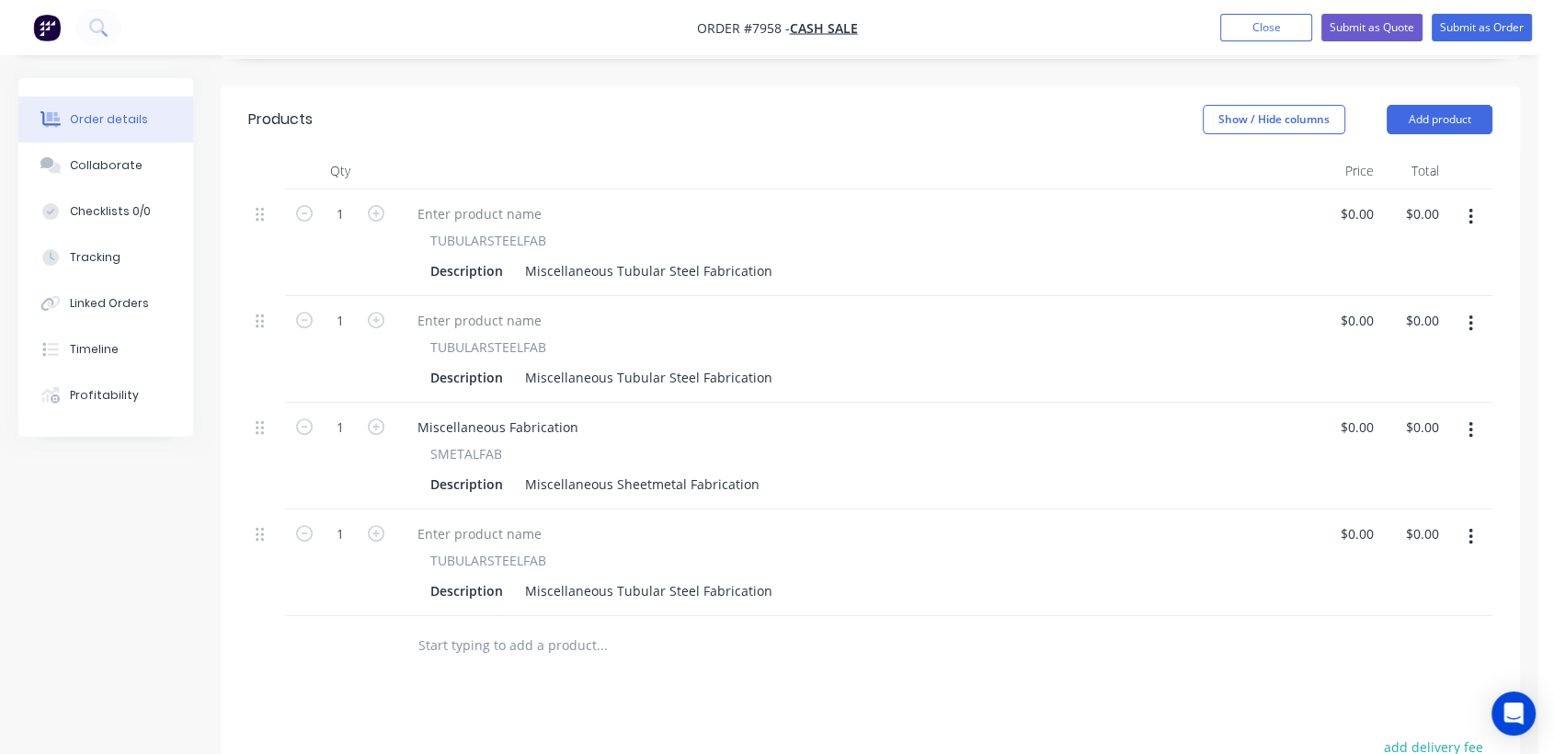
click at [1465, 307] on button "button" at bounding box center [1471, 323] width 43 height 33
drag, startPoint x: 1370, startPoint y: 350, endPoint x: 964, endPoint y: 390, distance: 408.5
click at [1369, 395] on div "Duplicate" at bounding box center [1406, 408] width 142 height 27
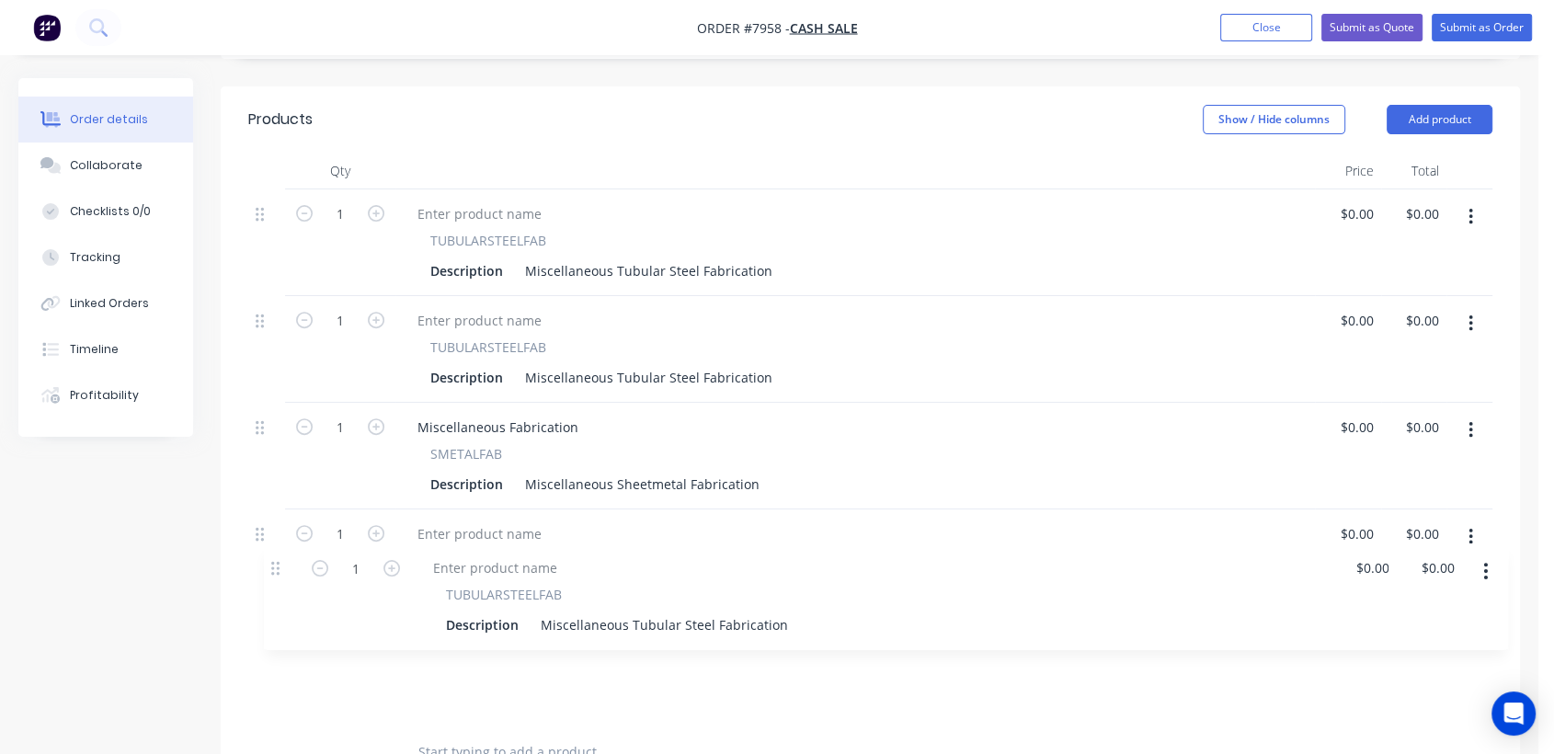
scroll to position [617, 0]
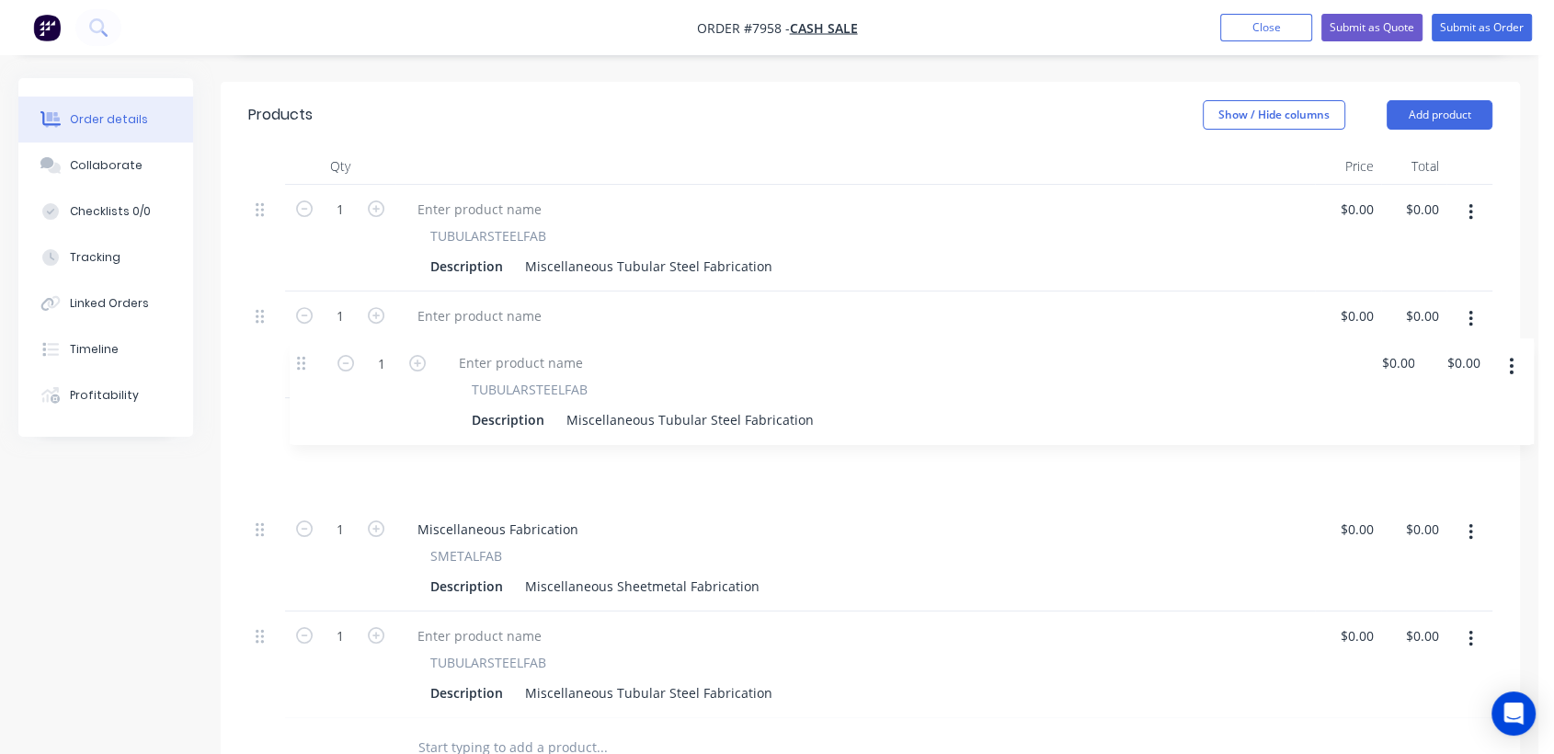
drag, startPoint x: 262, startPoint y: 590, endPoint x: 306, endPoint y: 361, distance: 233.2
click at [306, 361] on div "1 TUBULARSTEELFAB Description Miscellaneous Tubular Steel Fabrication $0.00 $0.…" at bounding box center [870, 451] width 1244 height 533
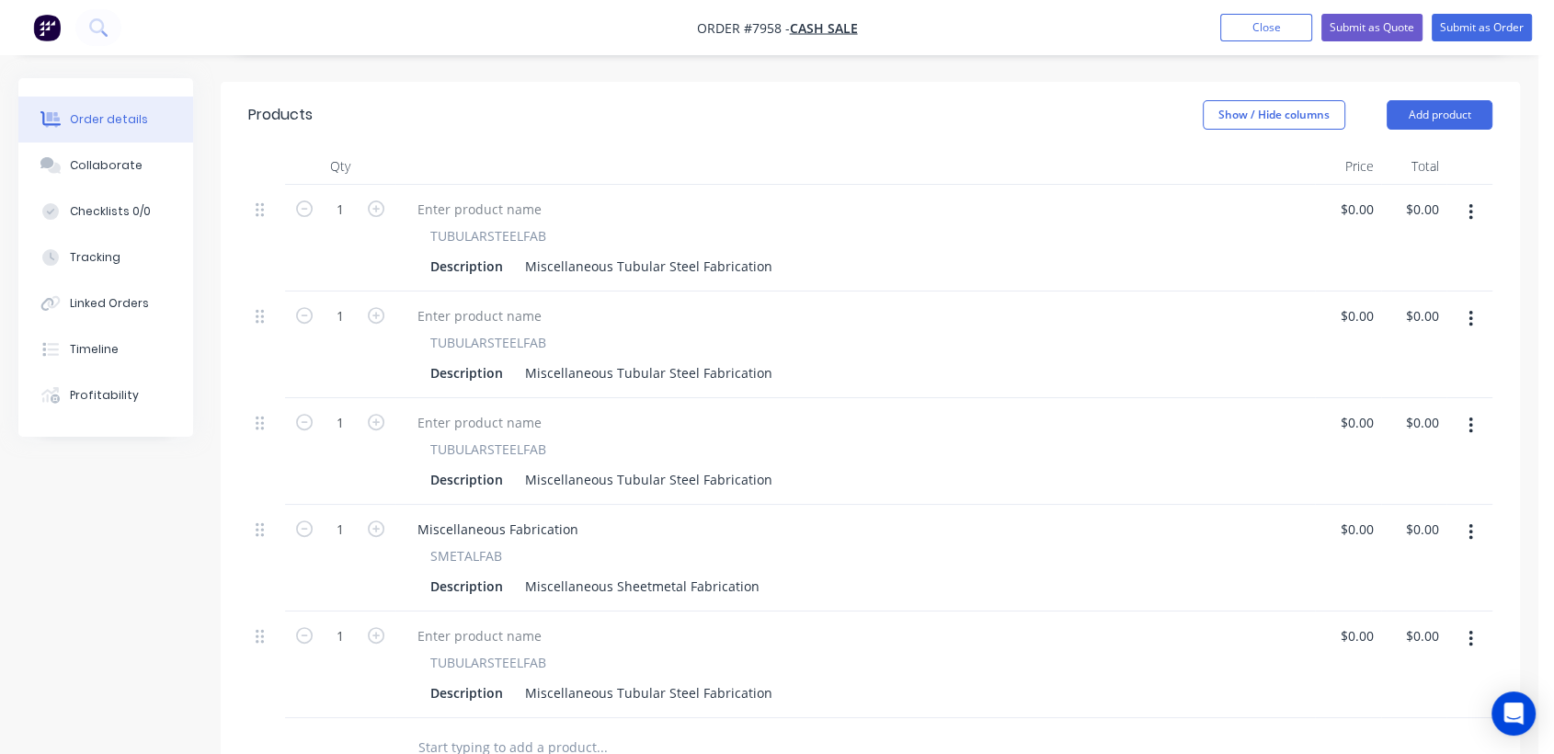
click at [1464, 516] on button "button" at bounding box center [1471, 532] width 43 height 33
click at [1380, 604] on div "Duplicate" at bounding box center [1406, 617] width 142 height 27
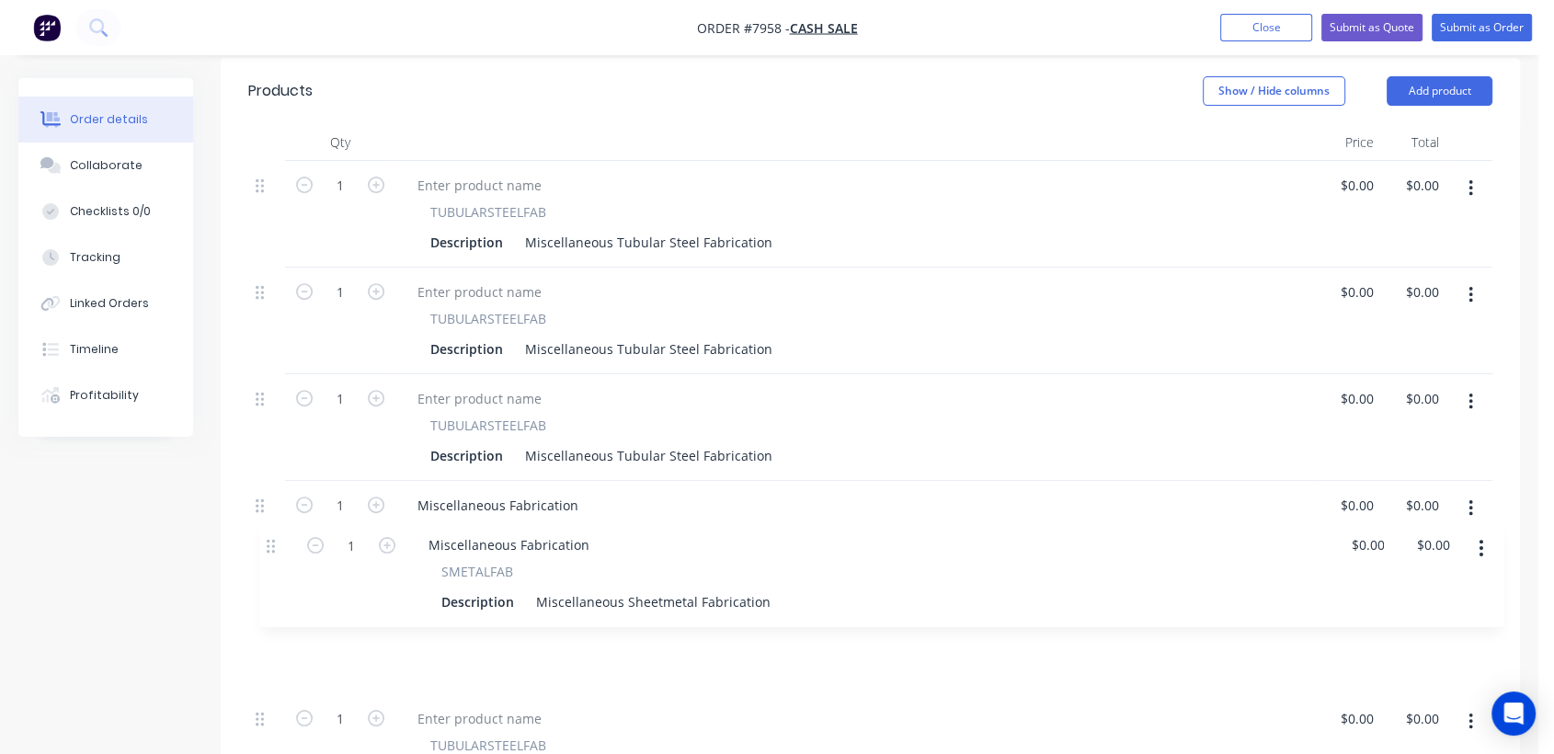
scroll to position [648, 0]
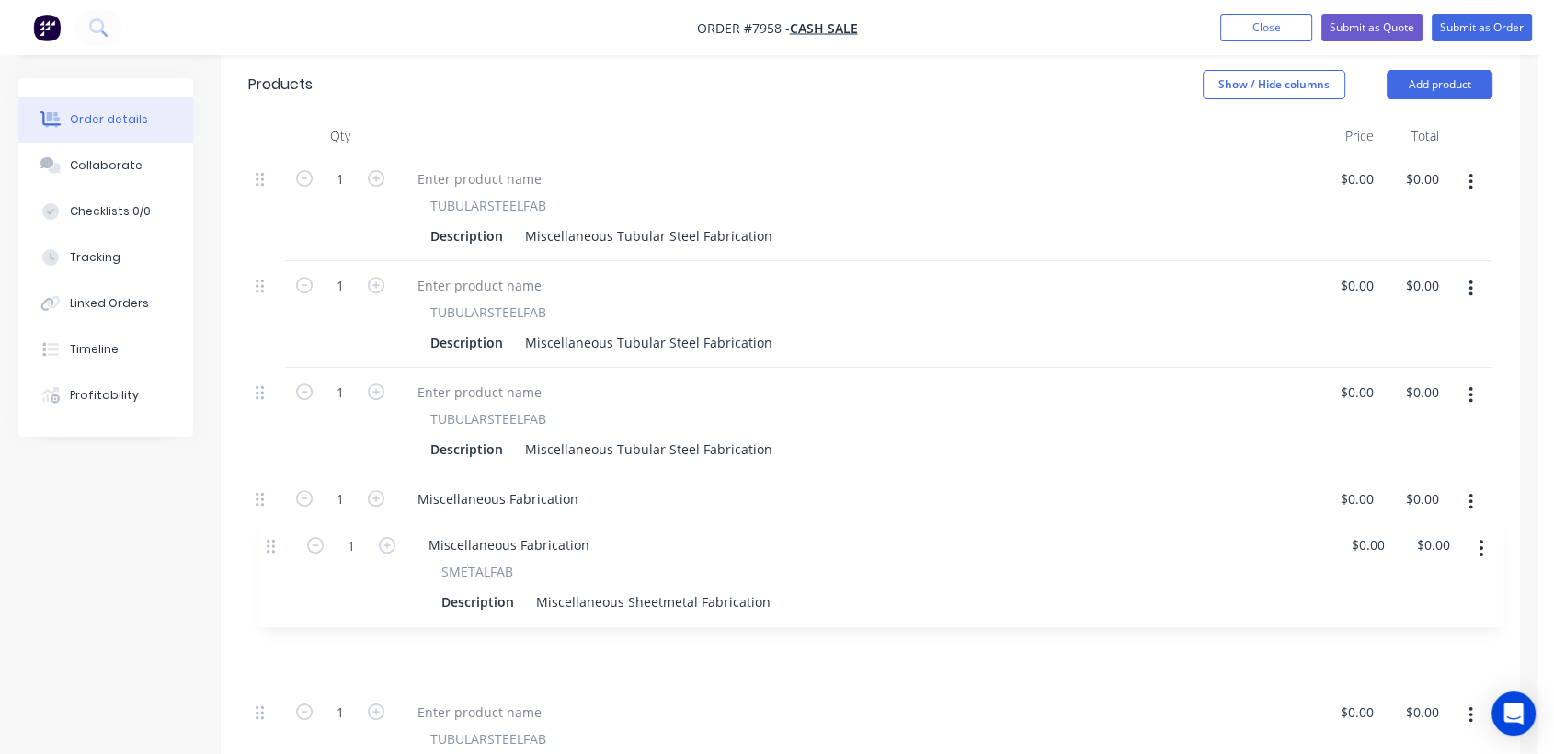
drag, startPoint x: 256, startPoint y: 696, endPoint x: 276, endPoint y: 545, distance: 152.2
click at [276, 545] on div "1 TUBULARSTEELFAB Description Miscellaneous Tubular Steel Fabrication $0.00 $0.…" at bounding box center [870, 475] width 1244 height 640
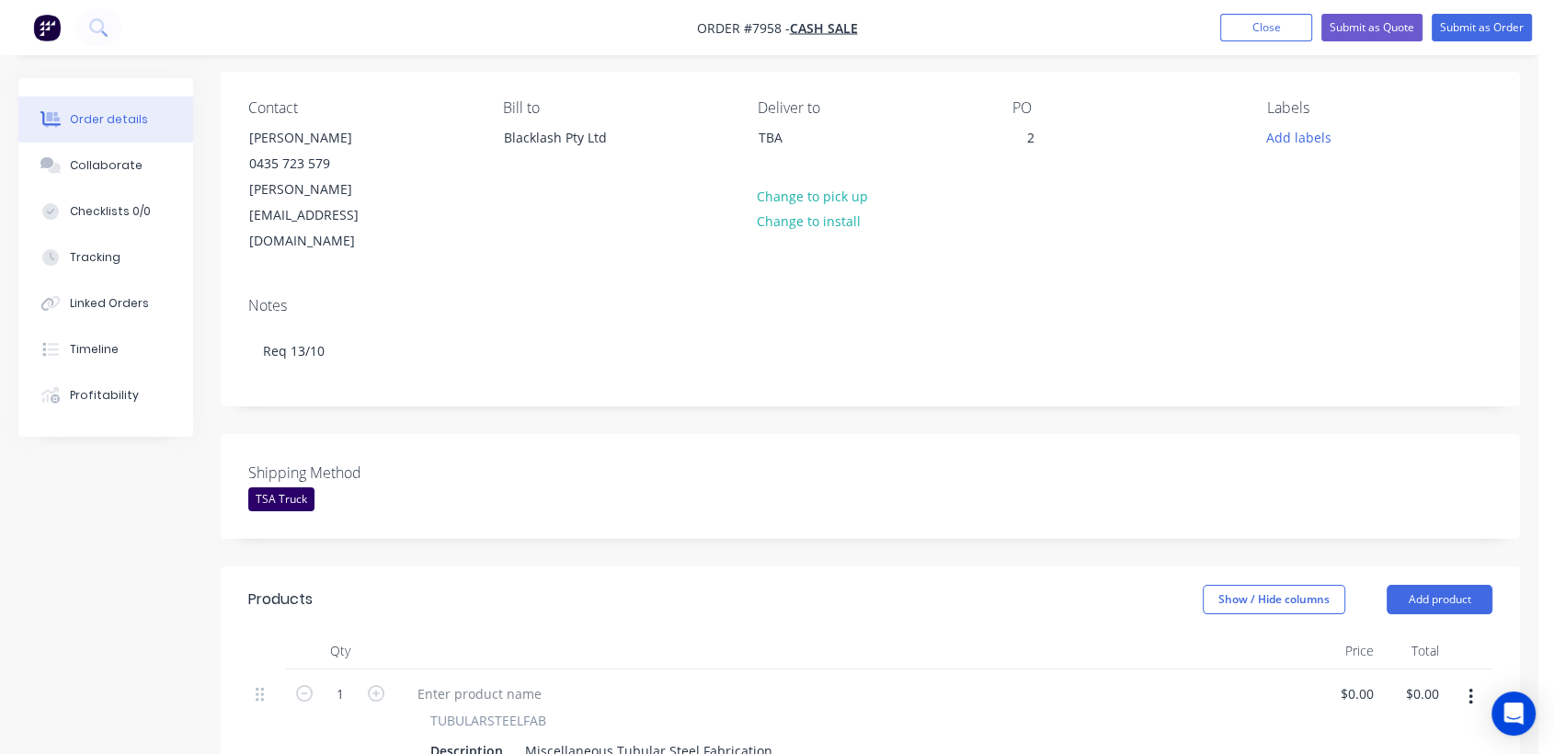
scroll to position [442, 0]
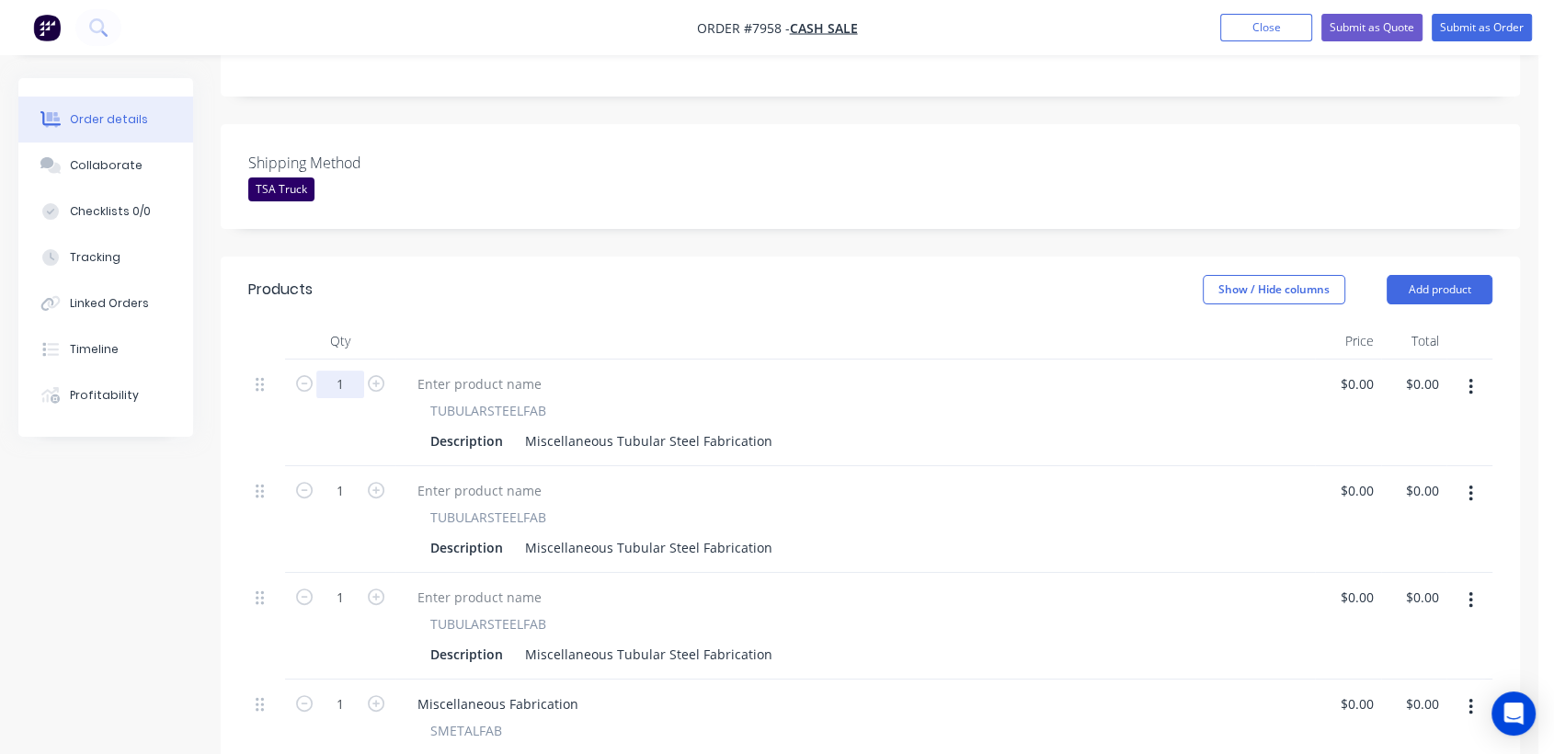
click at [339, 371] on input "1" at bounding box center [340, 385] width 48 height 28
type input "6"
drag, startPoint x: 521, startPoint y: 385, endPoint x: 862, endPoint y: 420, distance: 342.1
click at [862, 420] on div "6 TUBULARSTEELFAB Description Miscellaneous Tubular Steel Fabrication $0.00 $0.…" at bounding box center [870, 680] width 1244 height 640
paste div
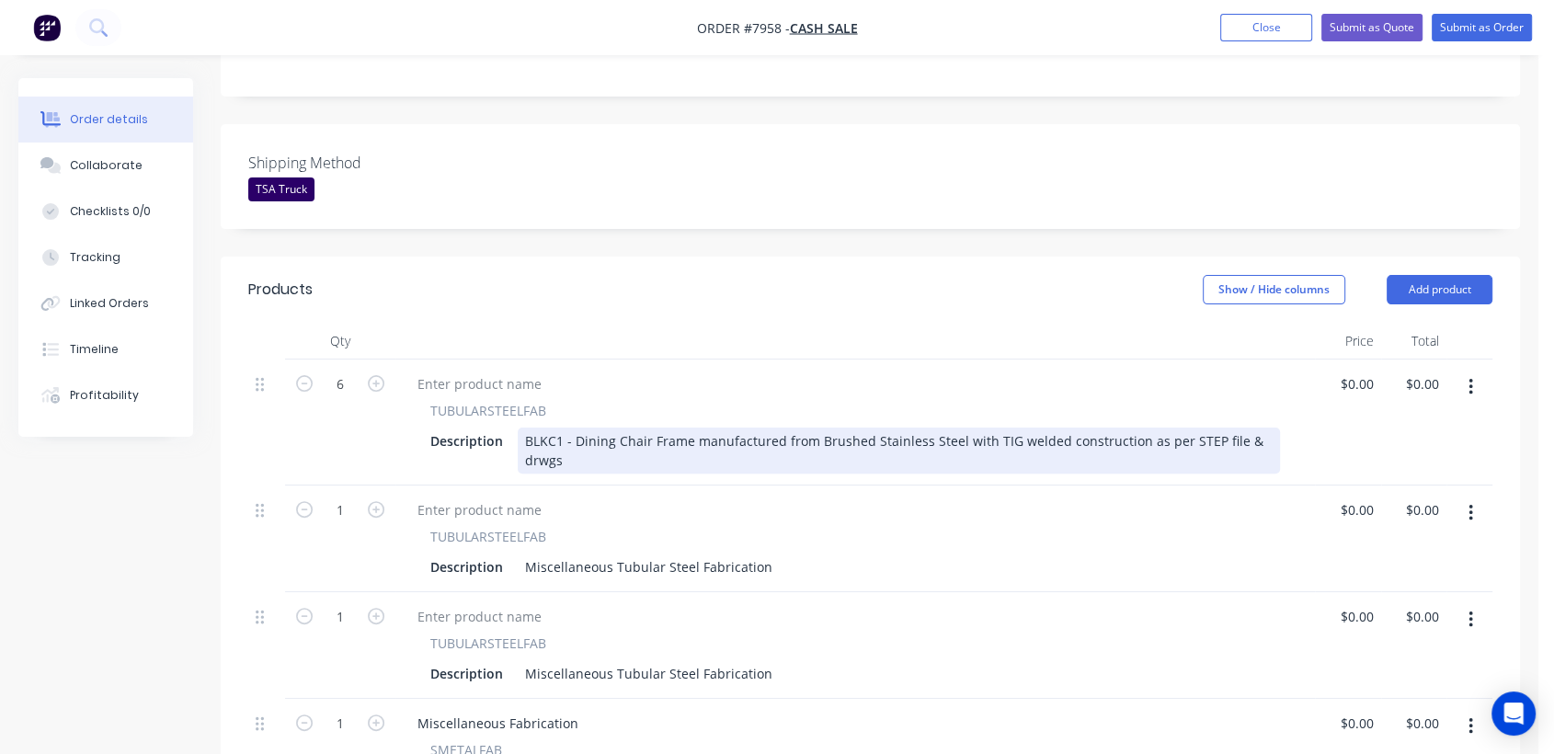
click at [596, 428] on div "BLKC1 - Dining Chair Frame manufactured from Brushed Stainless Steel with TIG w…" at bounding box center [899, 451] width 762 height 46
click at [568, 428] on div "BLKC1 - Dining Chair Frame manufactured from Brushed Stainless Steel with TIG w…" at bounding box center [899, 451] width 762 height 46
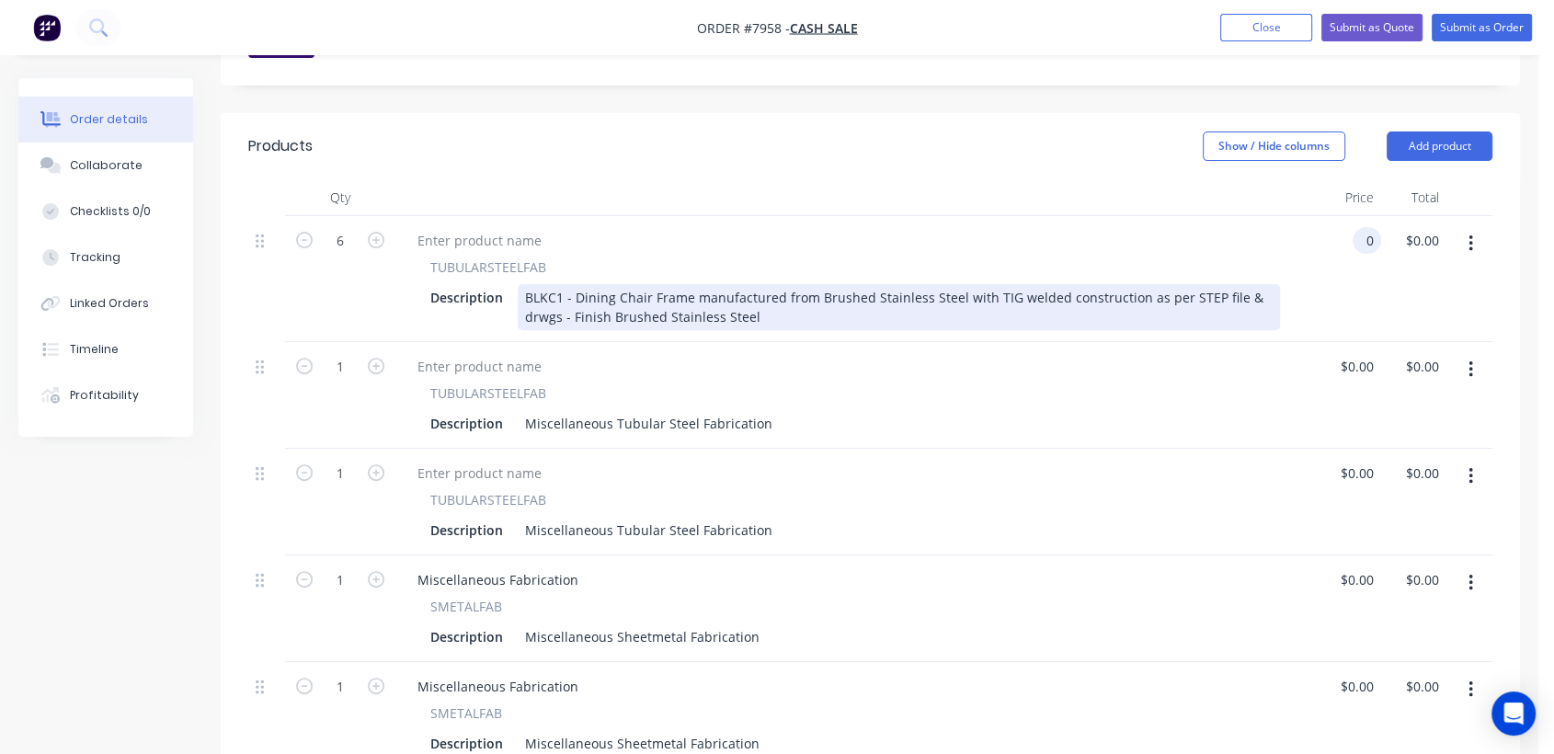
scroll to position [648, 0]
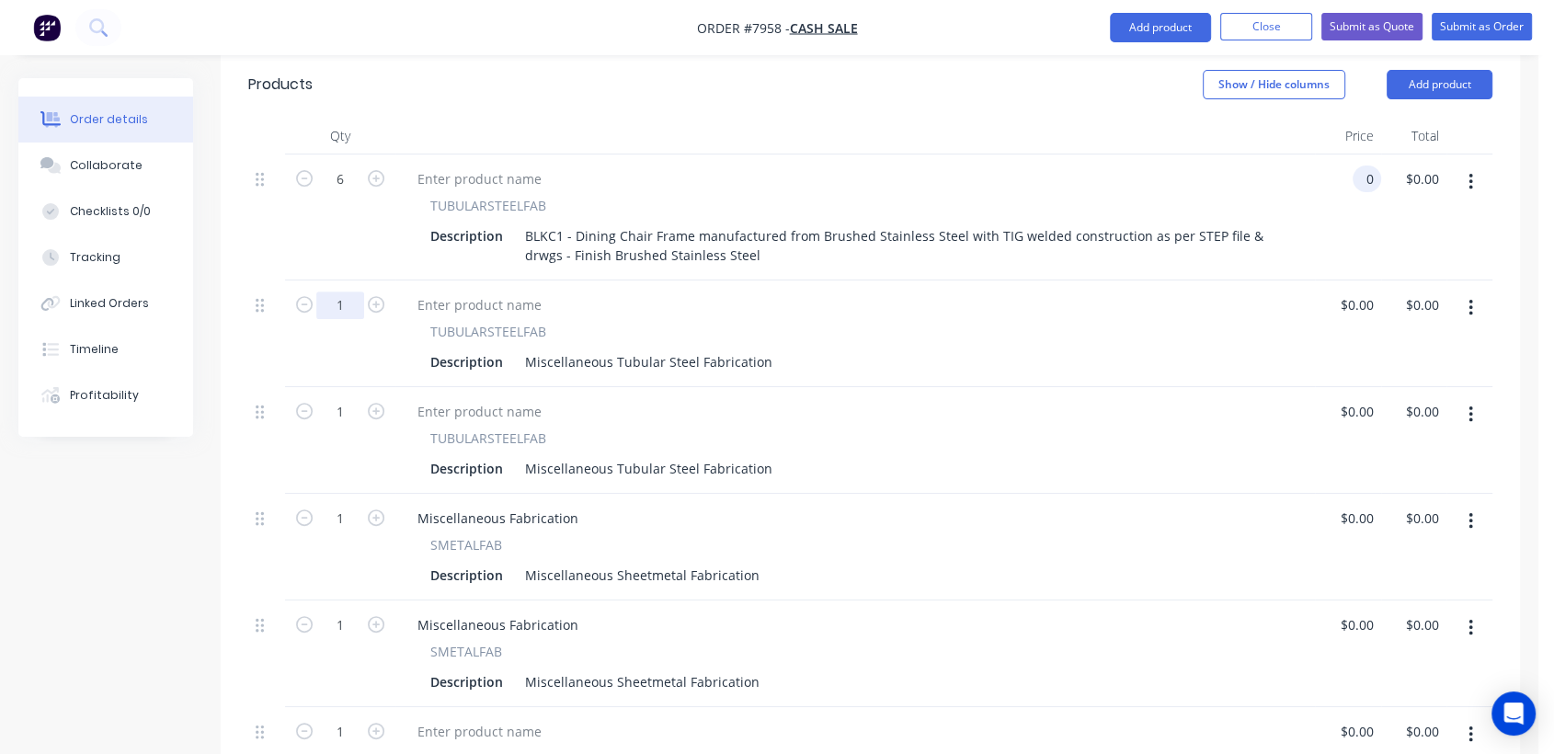
type input "$0.00"
click at [350, 193] on input "1" at bounding box center [340, 180] width 48 height 28
type input "7"
click at [347, 193] on input "1" at bounding box center [340, 180] width 48 height 28
type input "3"
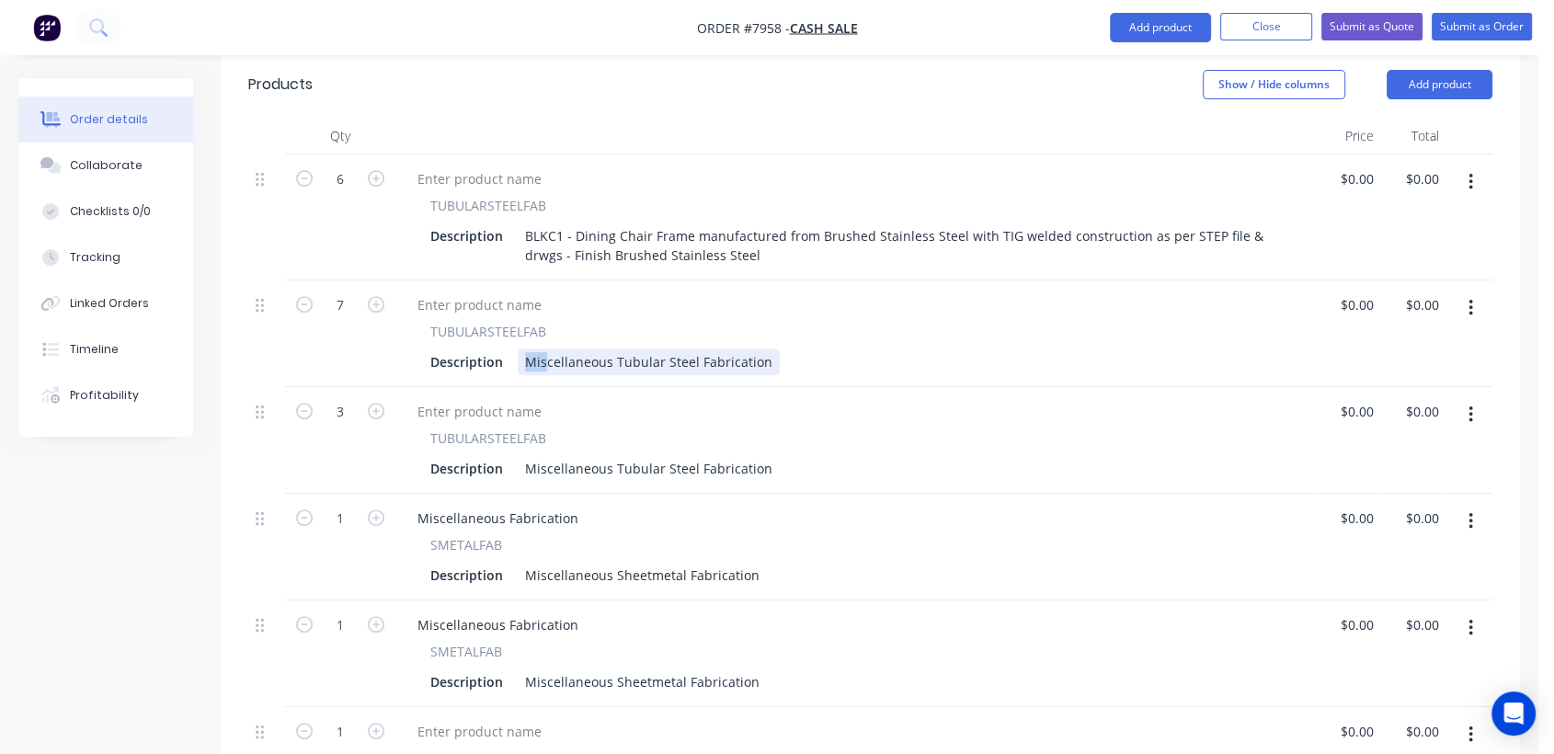
drag, startPoint x: 513, startPoint y: 308, endPoint x: 547, endPoint y: 307, distance: 34.0
click at [547, 349] on div "Description Miscellaneous Tubular Steel Fabrication" at bounding box center [851, 362] width 857 height 27
drag, startPoint x: 762, startPoint y: 307, endPoint x: 512, endPoint y: 294, distance: 249.6
click at [512, 322] on div "TUBULARSTEELFAB Description Miscellaneous Tubular Steel Fabrication" at bounding box center [855, 348] width 905 height 53
paste div
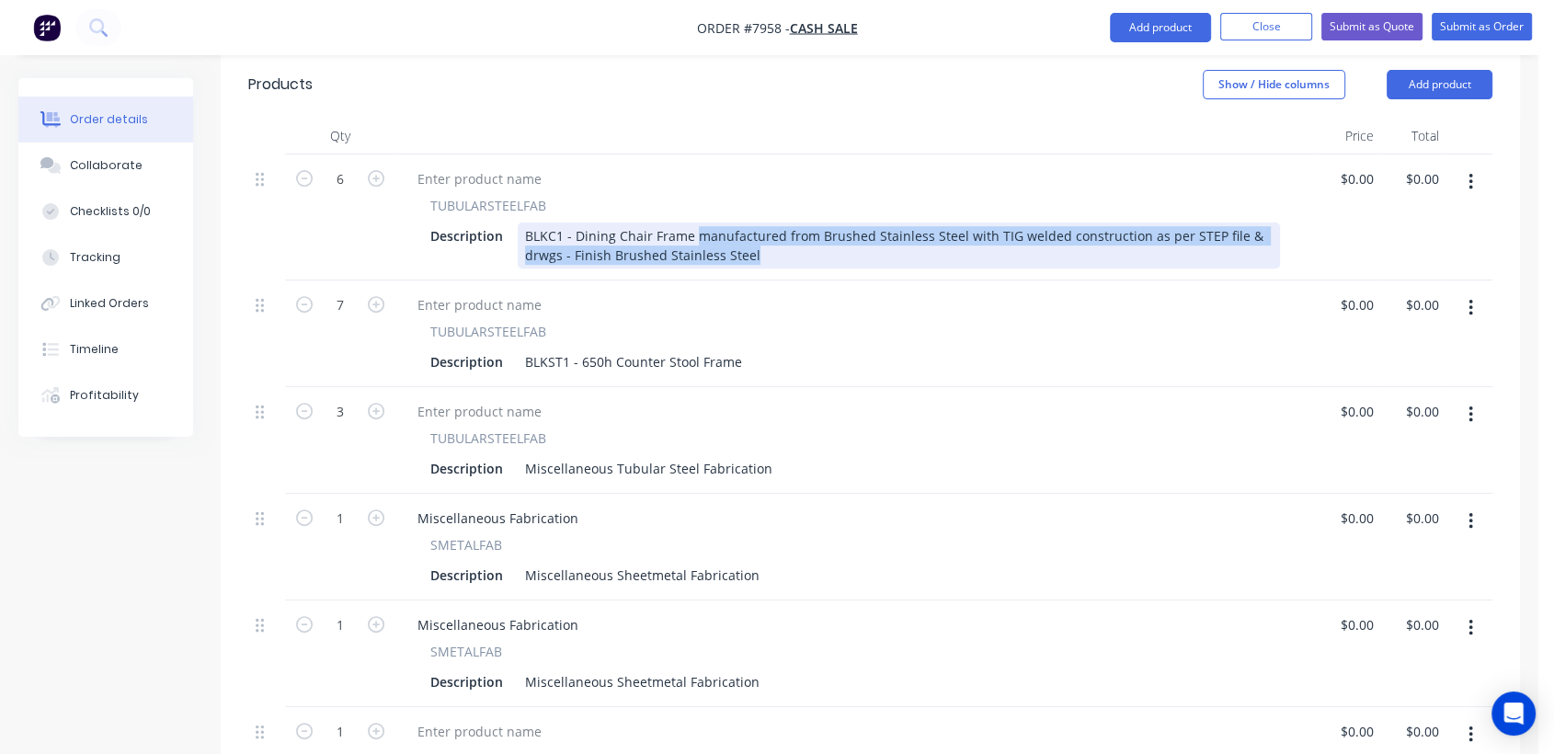
drag, startPoint x: 751, startPoint y: 204, endPoint x: 692, endPoint y: 178, distance: 65.1
click at [692, 223] on div "BLKC1 - Dining Chair Frame manufactured from Brushed Stainless Steel with TIG w…" at bounding box center [899, 246] width 762 height 46
copy div "manufactured from Brushed Stainless Steel with TIG welded construction as per S…"
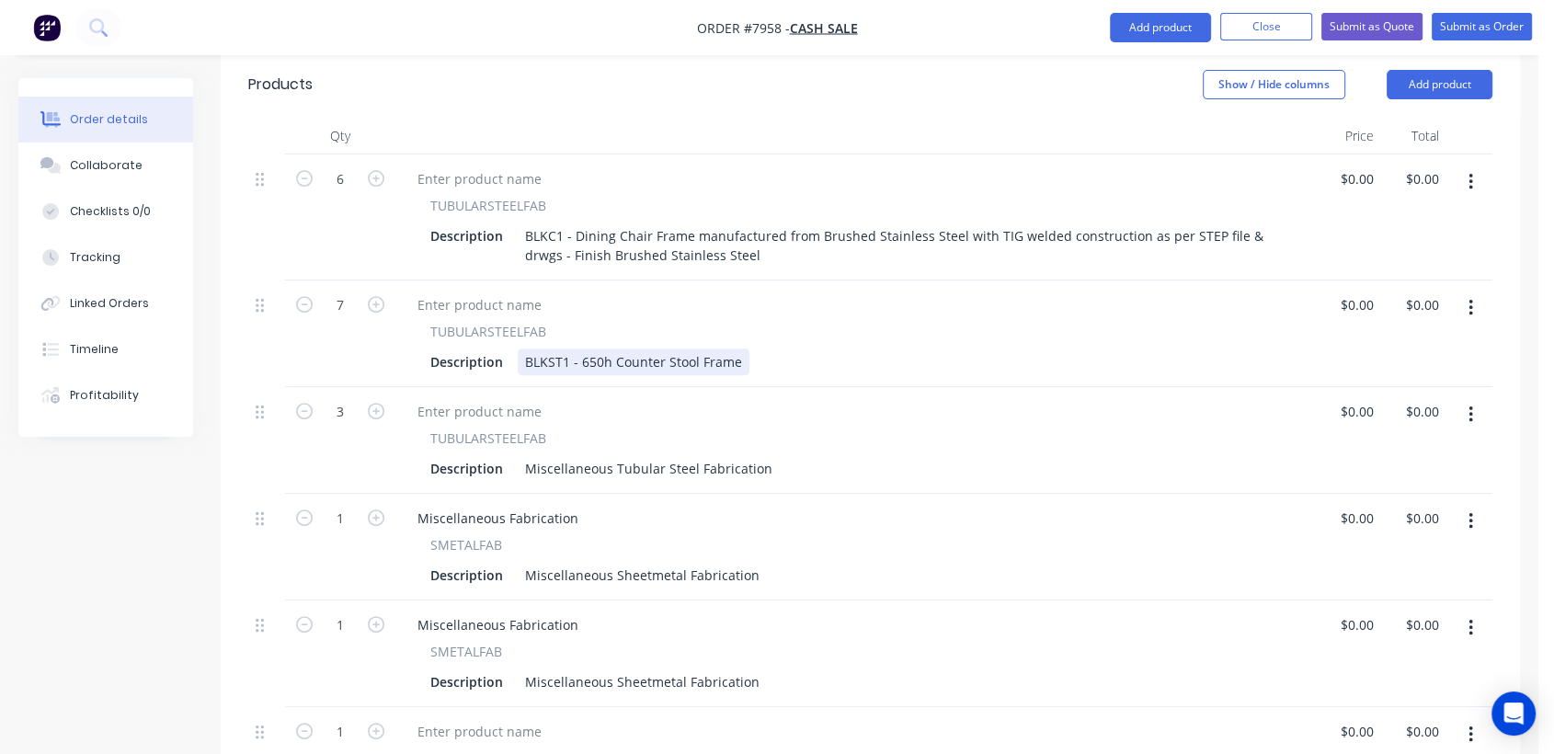
click at [743, 349] on div "Description BLKST1 - 650h Counter Stool Frame" at bounding box center [851, 362] width 857 height 27
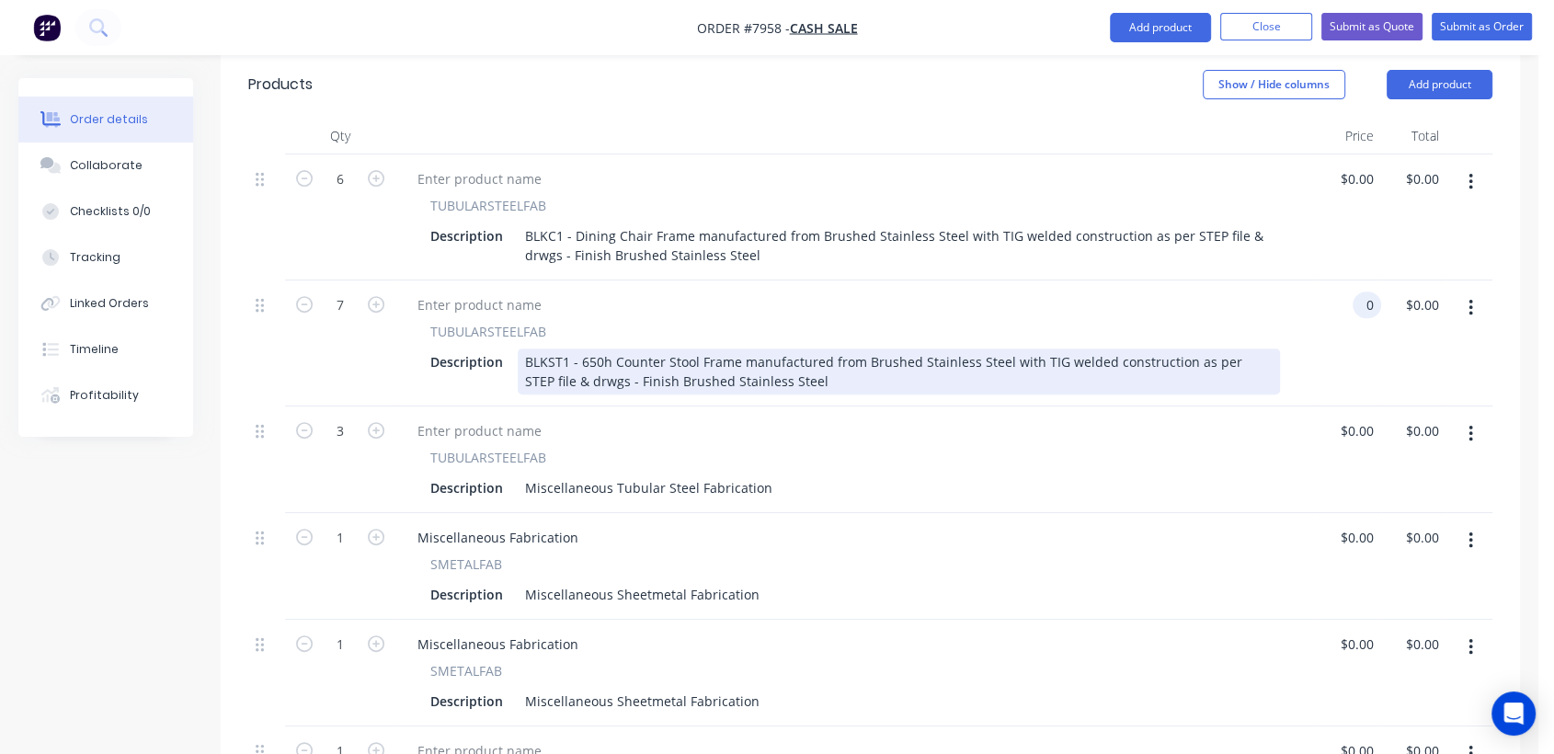
type input "$0.00"
drag, startPoint x: 772, startPoint y: 326, endPoint x: 577, endPoint y: 319, distance: 195.1
click at [577, 349] on div "BLKST1 - 650h Counter Stool Frame manufactured from Brushed Stainless Steel wit…" at bounding box center [899, 372] width 762 height 46
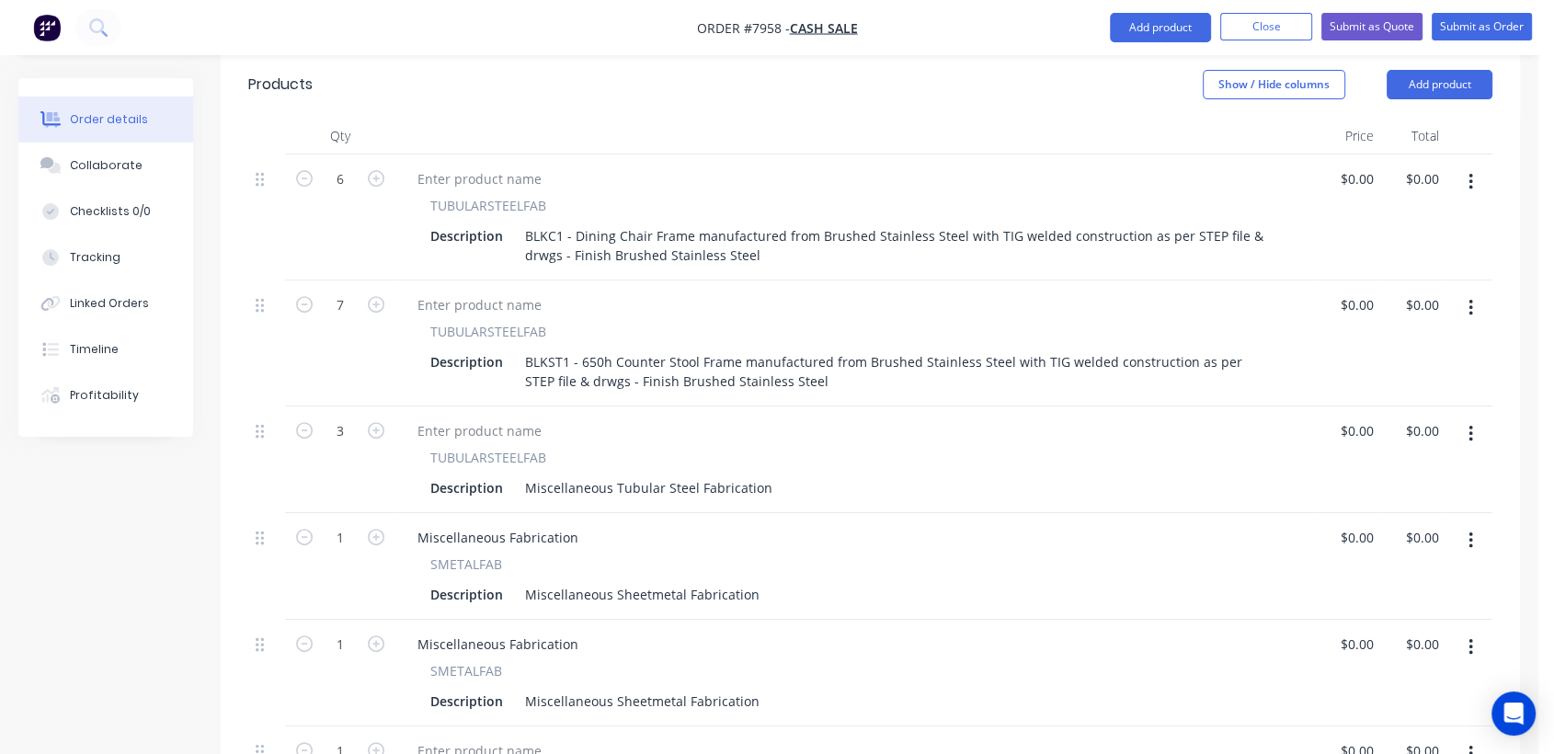
drag, startPoint x: 682, startPoint y: 412, endPoint x: 655, endPoint y: 363, distance: 56.0
click at [682, 448] on div "TUBULARSTEELFAB" at bounding box center [855, 457] width 850 height 19
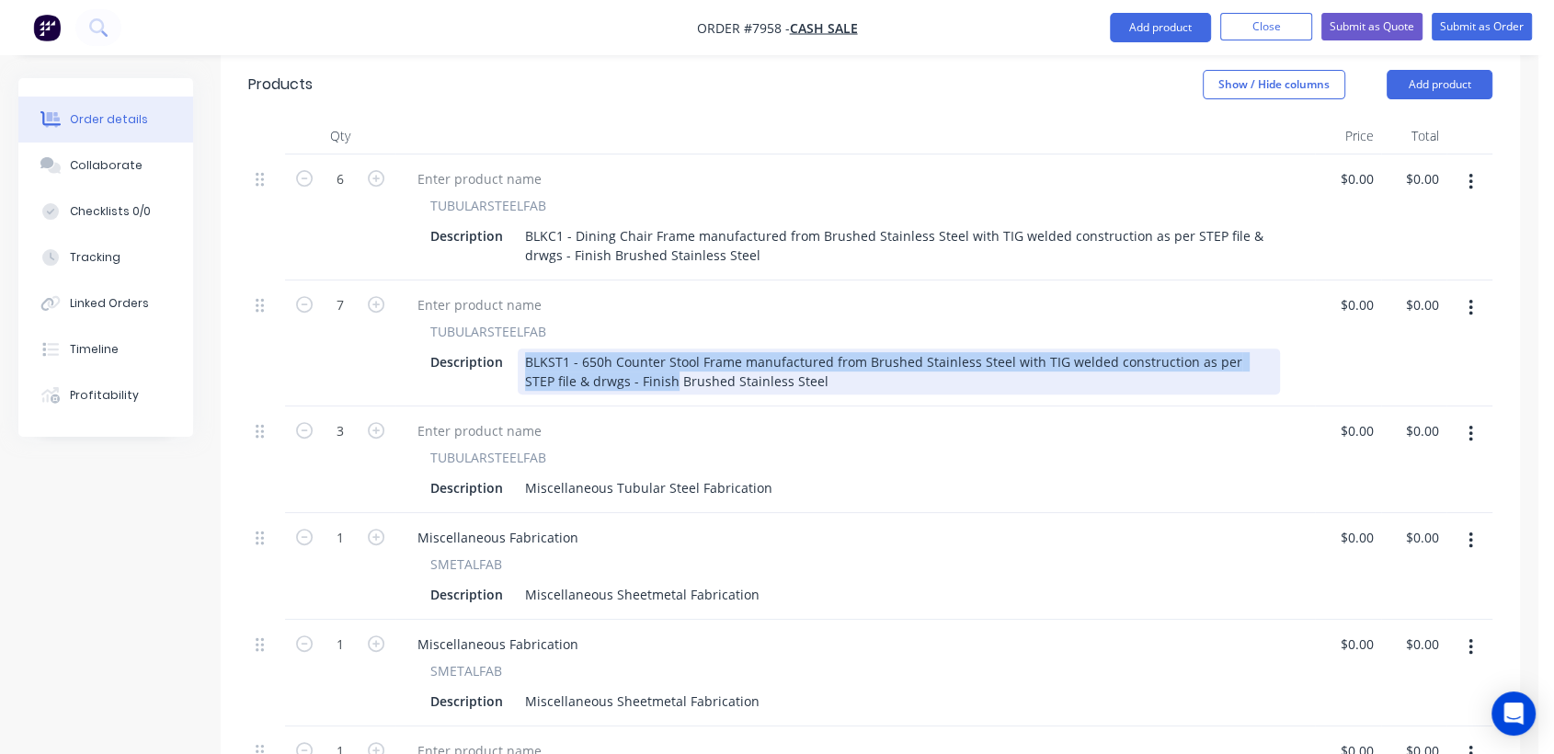
drag, startPoint x: 616, startPoint y: 328, endPoint x: 520, endPoint y: 310, distance: 98.3
click at [520, 349] on div "BLKST1 - 650h Counter Stool Frame manufactured from Brushed Stainless Steel wit…" at bounding box center [899, 372] width 762 height 46
copy div "BLKST1 - 650h Counter Stool Frame manufactured from Brushed Stainless Steel wit…"
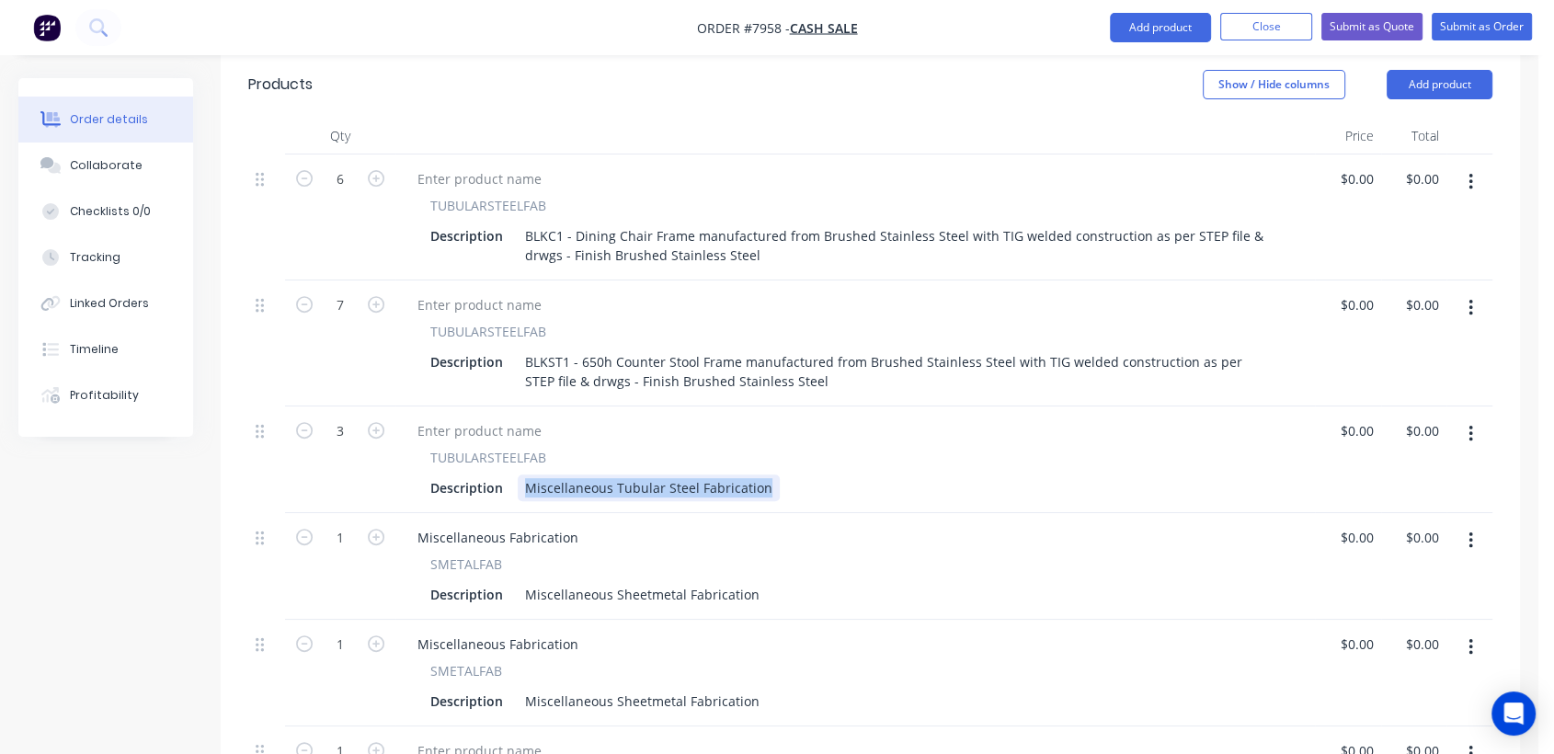
drag, startPoint x: 522, startPoint y: 433, endPoint x: 771, endPoint y: 415, distance: 249.0
click at [771, 448] on div "TUBULARSTEELFAB Description Miscellaneous Tubular Steel Fabrication" at bounding box center [855, 474] width 905 height 53
paste div
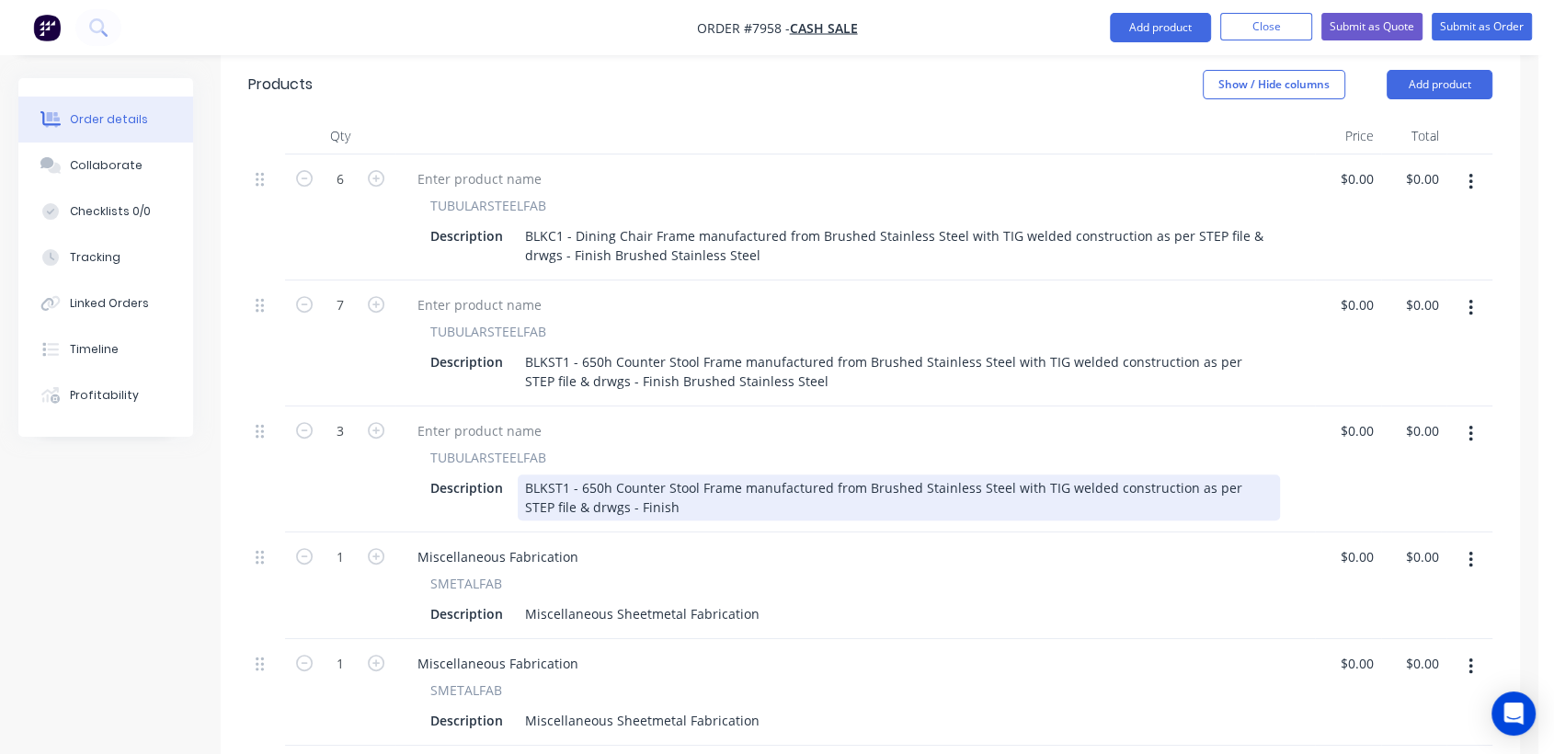
click at [1177, 475] on div "BLKST1 - 650h Counter Stool Frame manufactured from Brushed Stainless Steel wit…" at bounding box center [899, 498] width 762 height 46
click at [753, 475] on div "BLKST1 - 650h Counter Stool Frame manufactured from Brushed Stainless Steel wit…" at bounding box center [899, 498] width 762 height 46
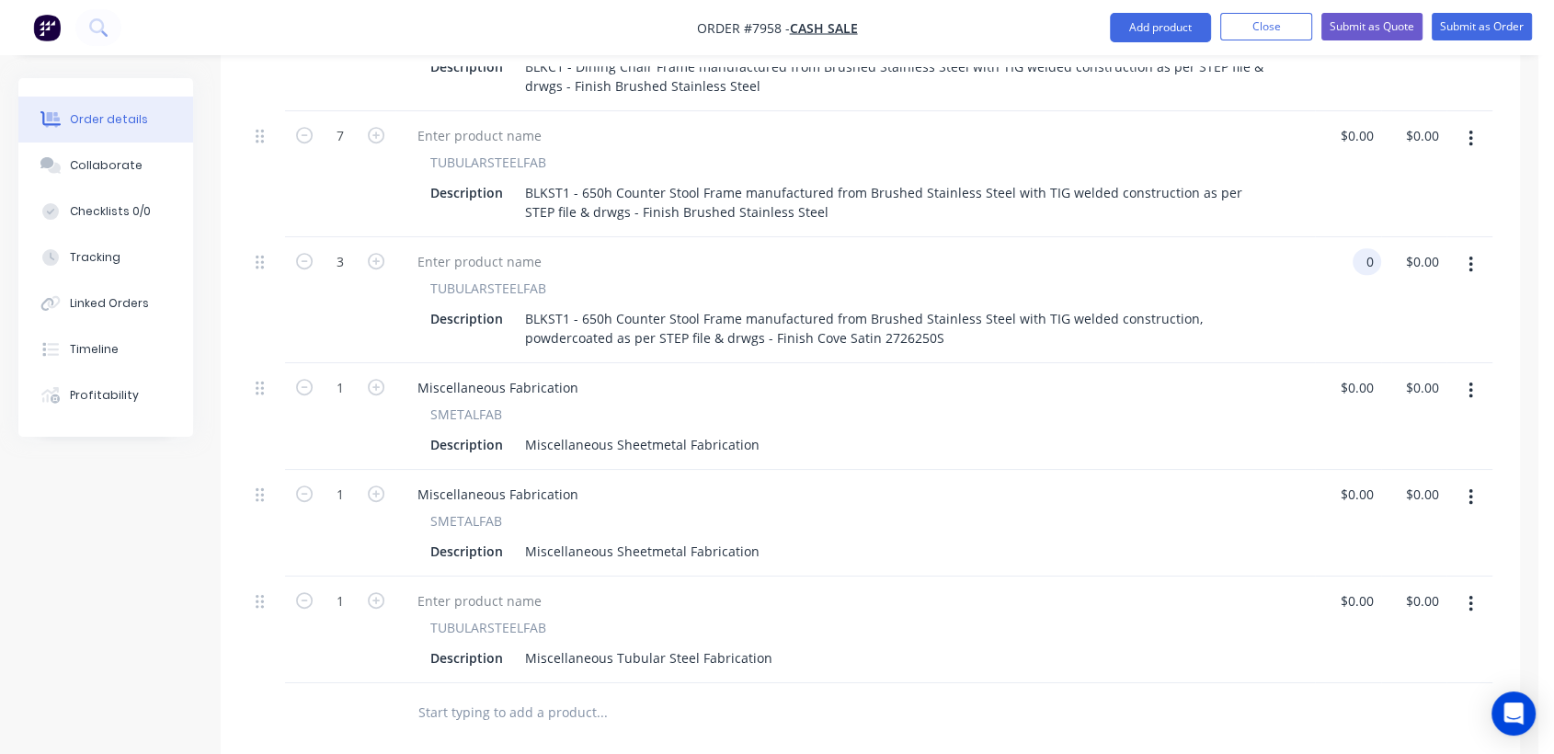
scroll to position [852, 0]
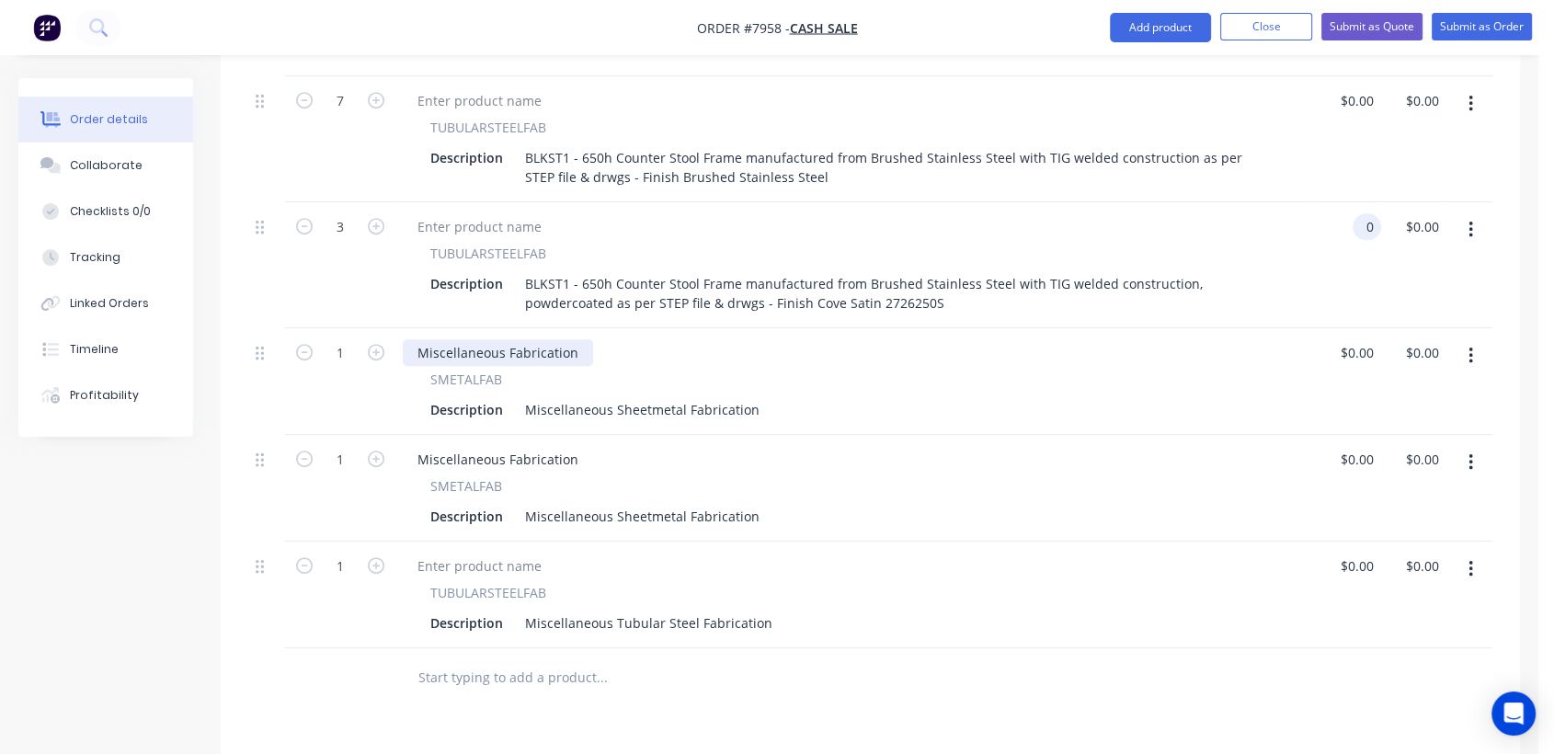
type input "$0.00"
drag, startPoint x: 583, startPoint y: 293, endPoint x: 384, endPoint y: 302, distance: 199.8
click at [384, 328] on div "1 Miscellaneous Fabrication SMETALFAB Description Miscellaneous Sheetmetal Fabr…" at bounding box center [870, 381] width 1244 height 107
click at [464, 339] on div "Miscellaneous Fabrication" at bounding box center [498, 352] width 190 height 27
drag, startPoint x: 575, startPoint y: 296, endPoint x: 409, endPoint y: 272, distance: 167.3
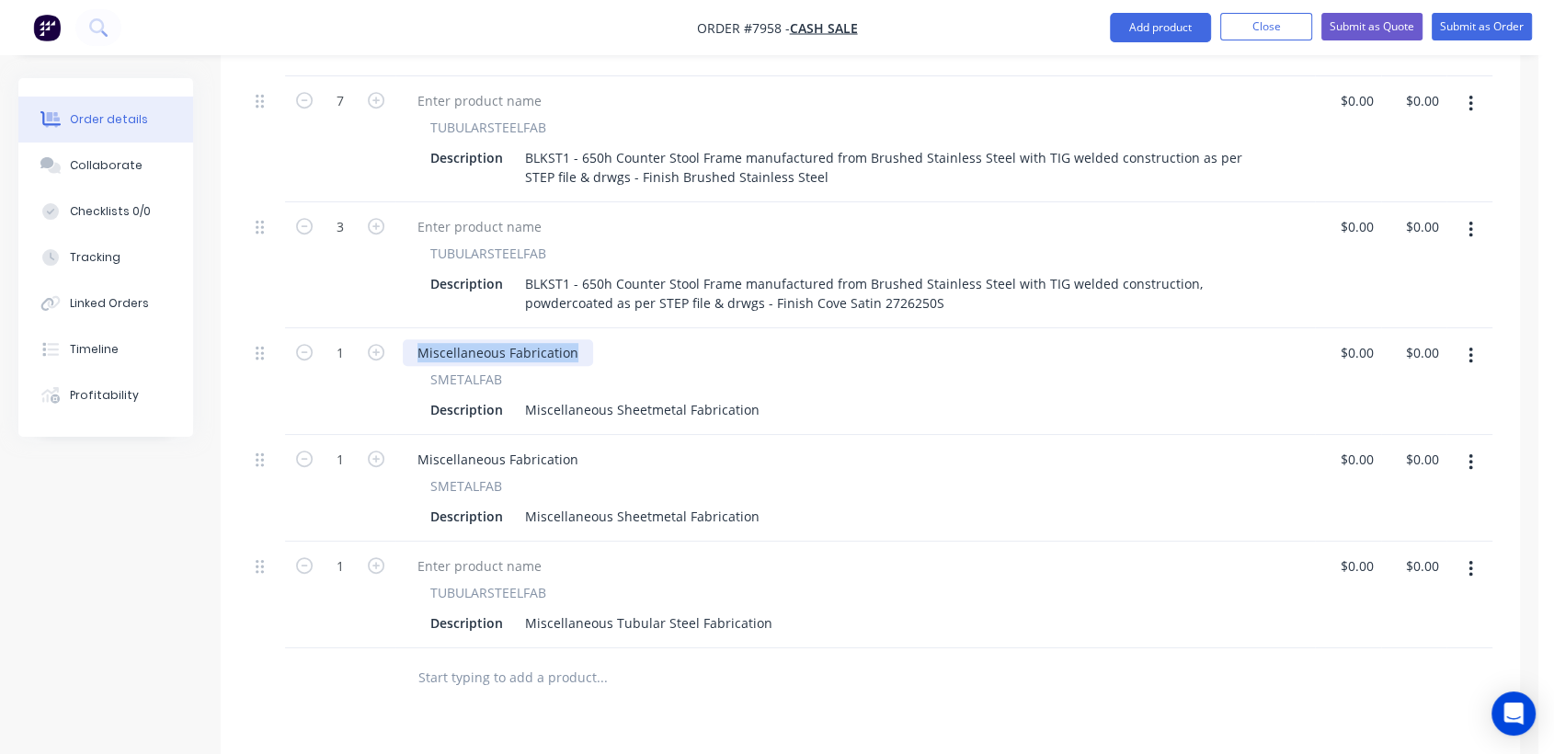
click at [409, 272] on div "6 TUBULARSTEELFAB Description BLKC1 - Dining Chair Frame manufactured from Brus…" at bounding box center [870, 299] width 1244 height 698
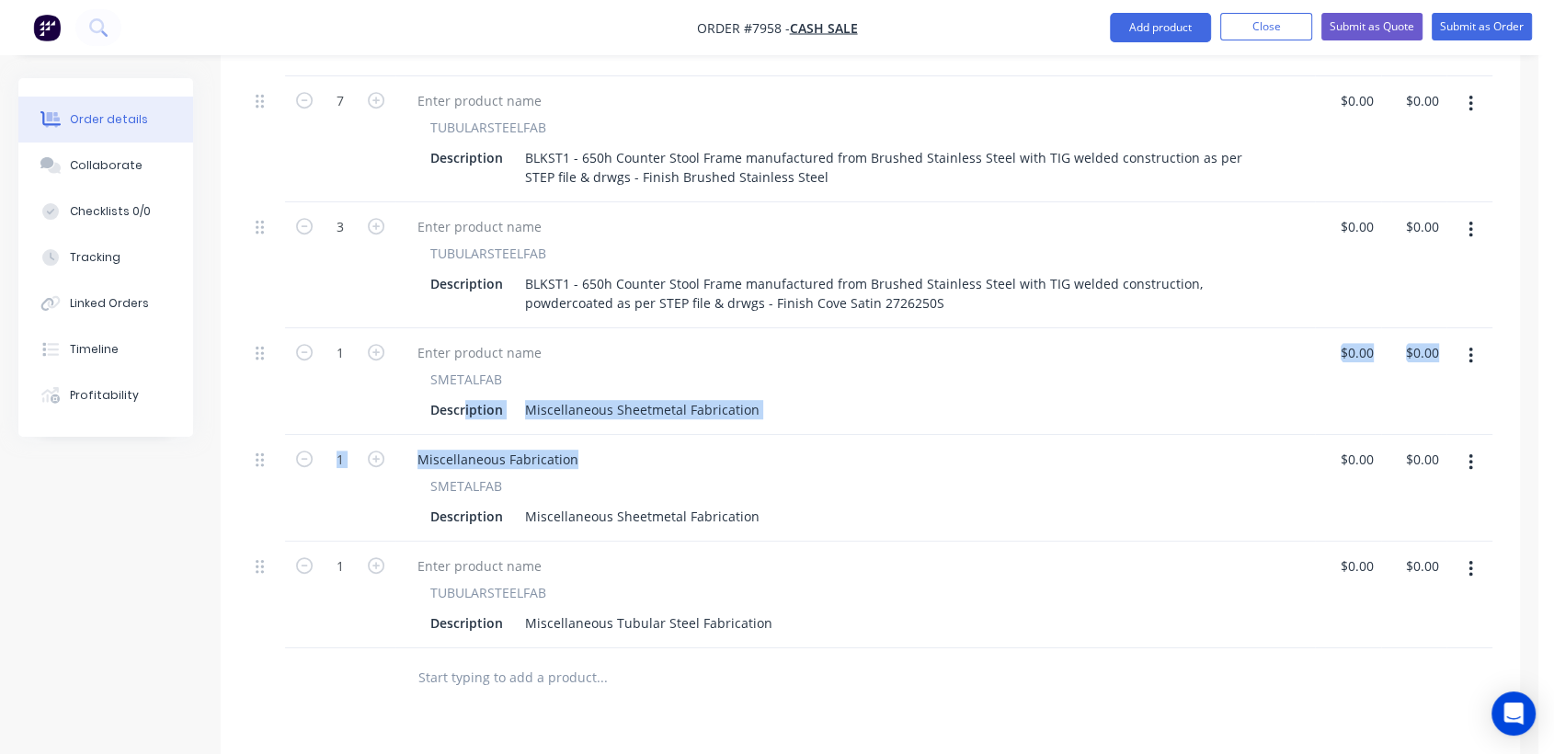
drag, startPoint x: 574, startPoint y: 407, endPoint x: 420, endPoint y: 378, distance: 156.4
click at [420, 378] on div "6 TUBULARSTEELFAB Description BLKC1 - Dining Chair Frame manufactured from Brus…" at bounding box center [870, 299] width 1244 height 698
click at [484, 446] on div "Miscellaneous Fabrication" at bounding box center [498, 459] width 190 height 27
drag, startPoint x: 570, startPoint y: 407, endPoint x: 404, endPoint y: 396, distance: 166.8
click at [404, 446] on div "Miscellaneous Fabrication" at bounding box center [498, 459] width 190 height 27
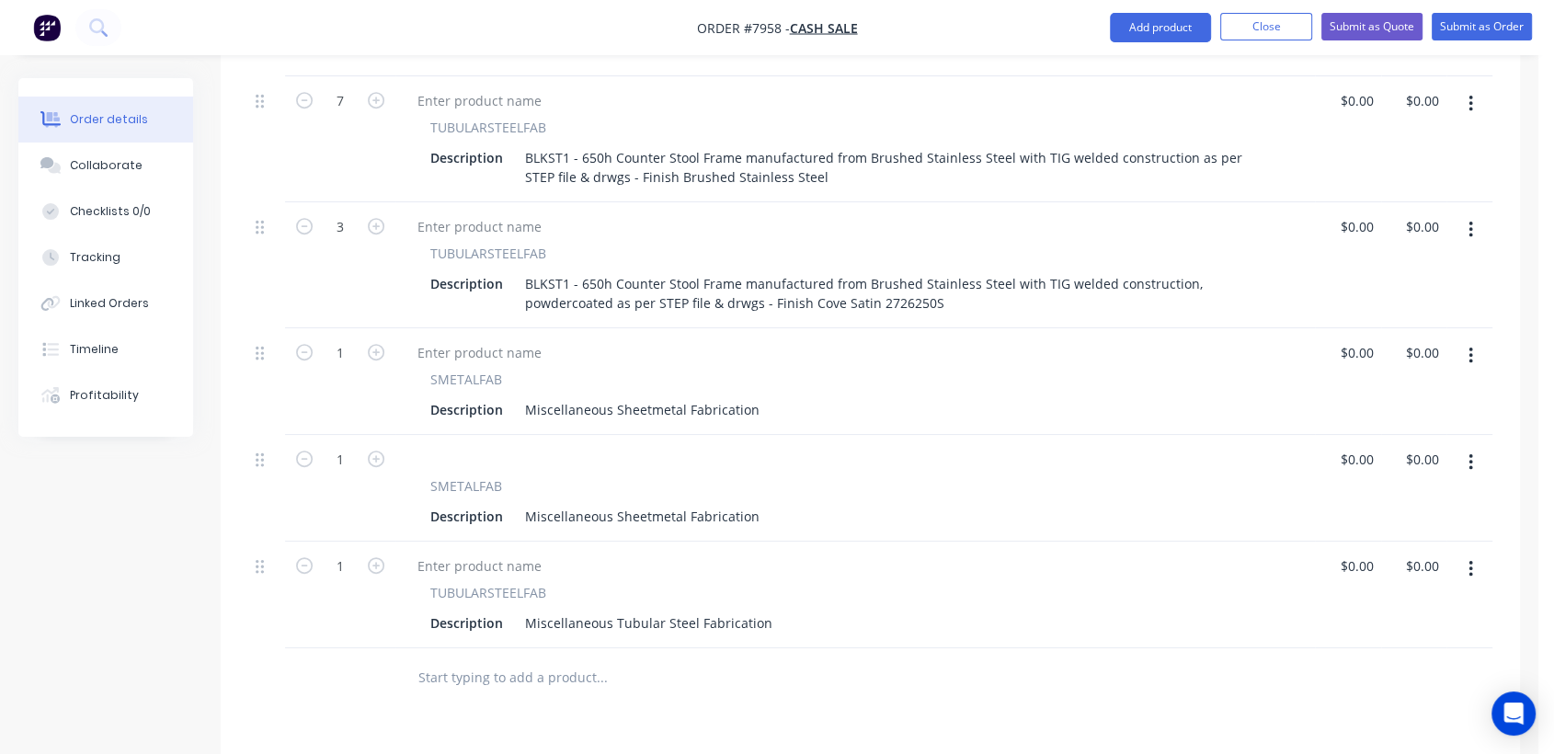
click at [677, 446] on div at bounding box center [855, 459] width 905 height 27
click at [521, 396] on div "Miscellaneous Sheetmetal Fabrication" at bounding box center [642, 409] width 249 height 27
drag, startPoint x: 751, startPoint y: 355, endPoint x: 533, endPoint y: 359, distance: 218.0
click at [513, 370] on div "SMETALFAB Description Miscellaneous Sheetmetal Fabrication" at bounding box center [855, 396] width 905 height 53
paste div
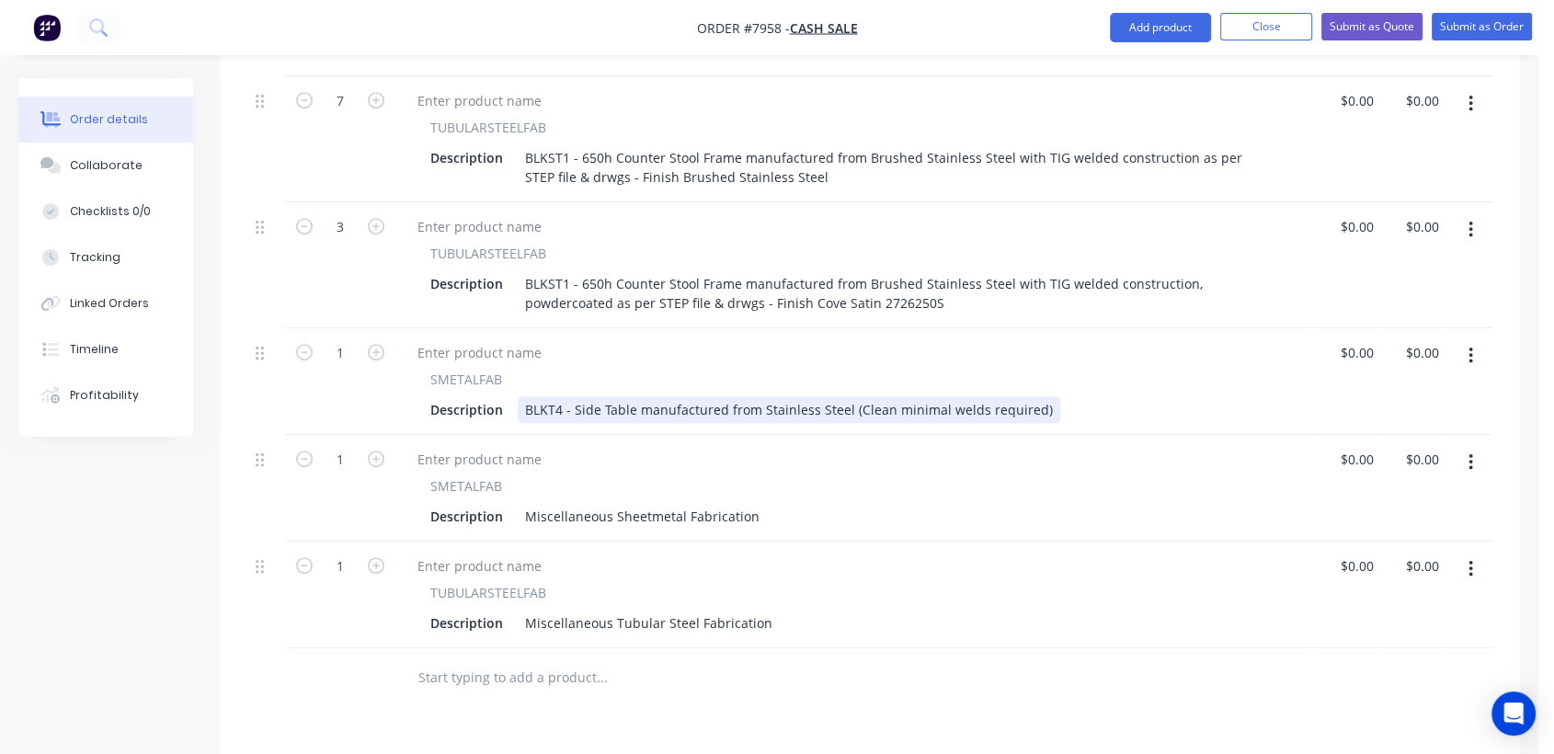
drag, startPoint x: 760, startPoint y: 356, endPoint x: 777, endPoint y: 377, distance: 27.4
click at [760, 396] on div "BLKT4 - Side Table manufactured from Stainless Steel (Clean minimal welds requi…" at bounding box center [789, 409] width 543 height 27
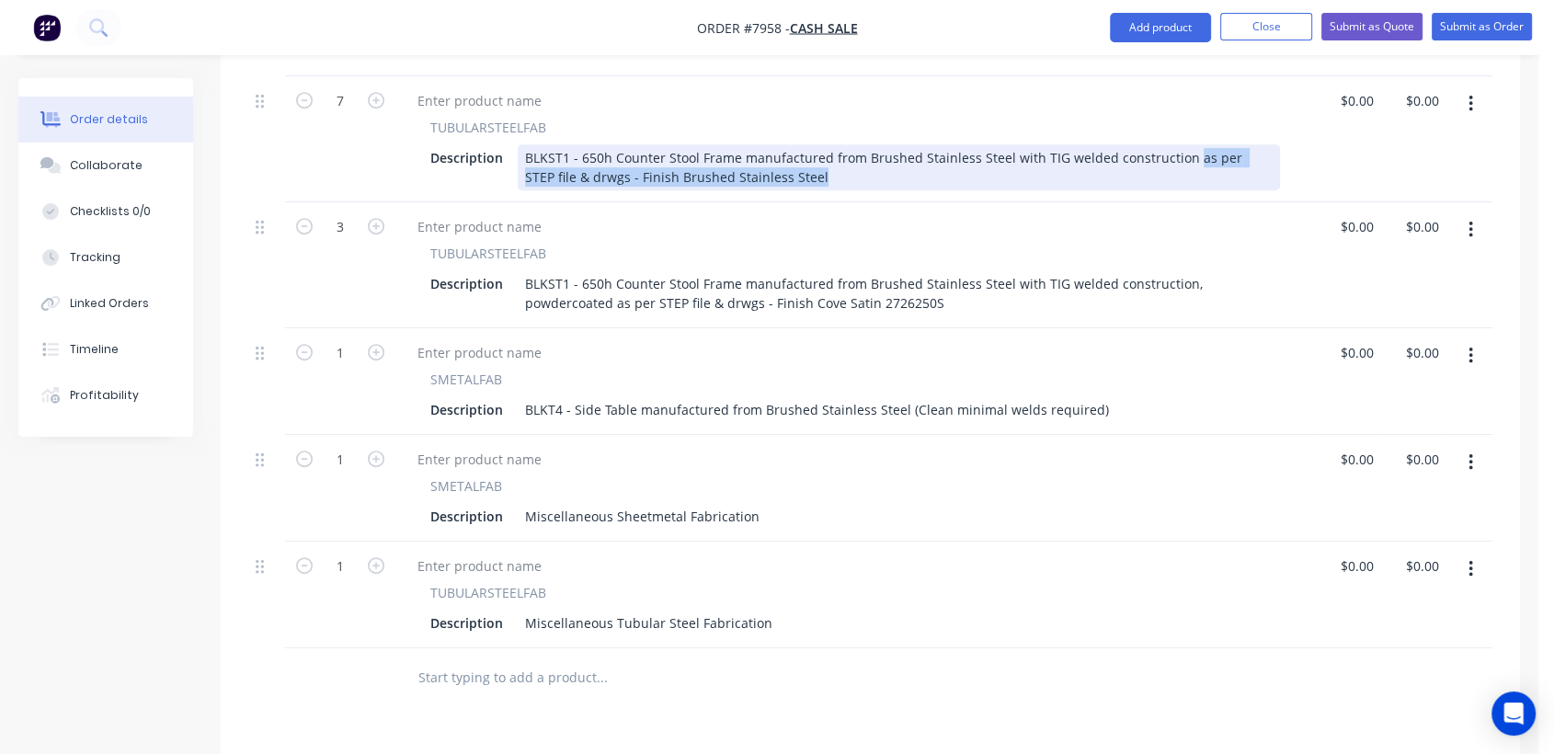
drag, startPoint x: 1185, startPoint y: 105, endPoint x: 1244, endPoint y: 138, distance: 68.3
click at [1244, 138] on div "TUBULARSTEELFAB Description BLKST1 - 650h Counter Stool Frame manufactured from…" at bounding box center [855, 139] width 920 height 126
copy div "as per STEP file & drwgs - Finish Brushed Stainless Steel"
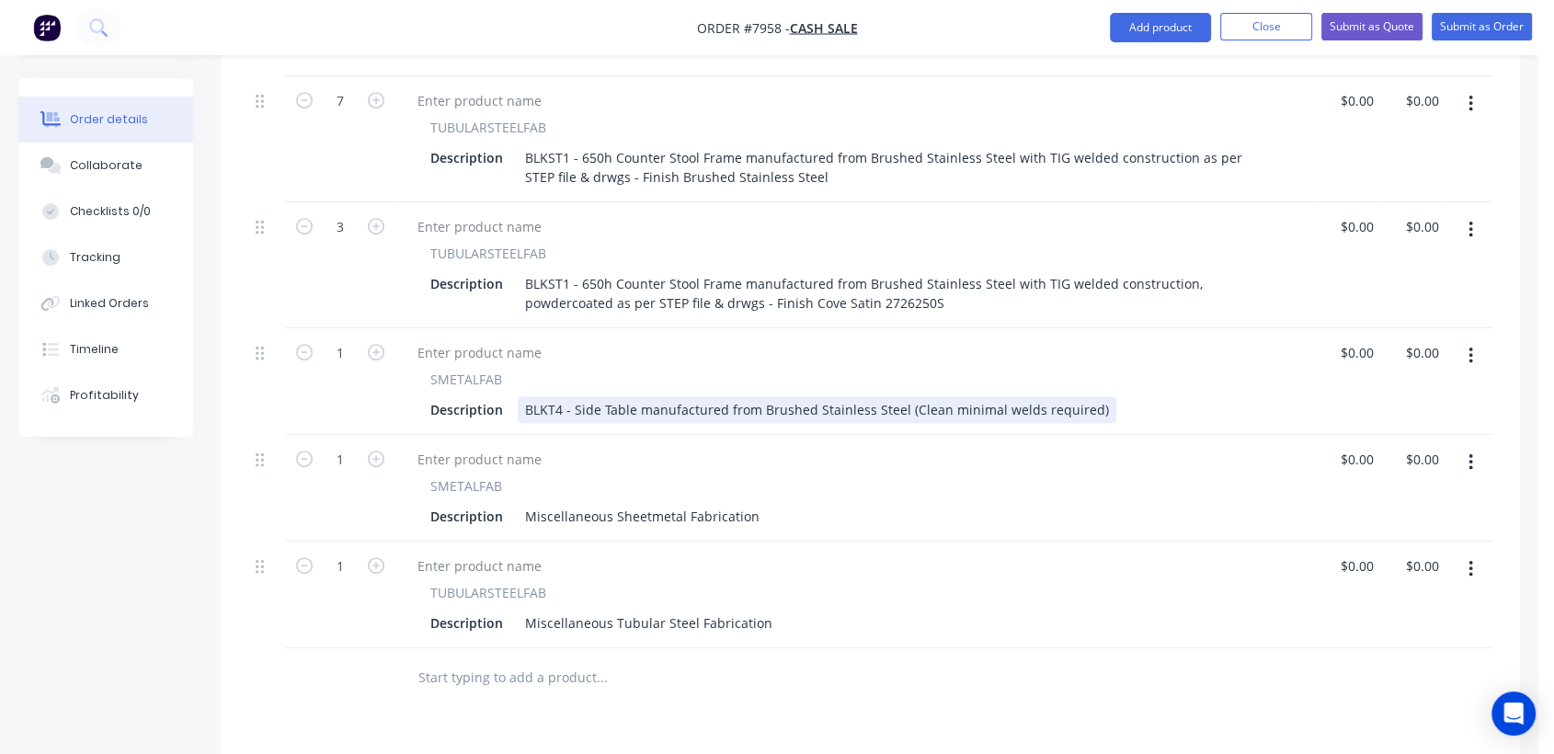
click at [1086, 396] on div "BLKT4 - Side Table manufactured from Brushed Stainless Steel (Clean minimal wel…" at bounding box center [817, 409] width 599 height 27
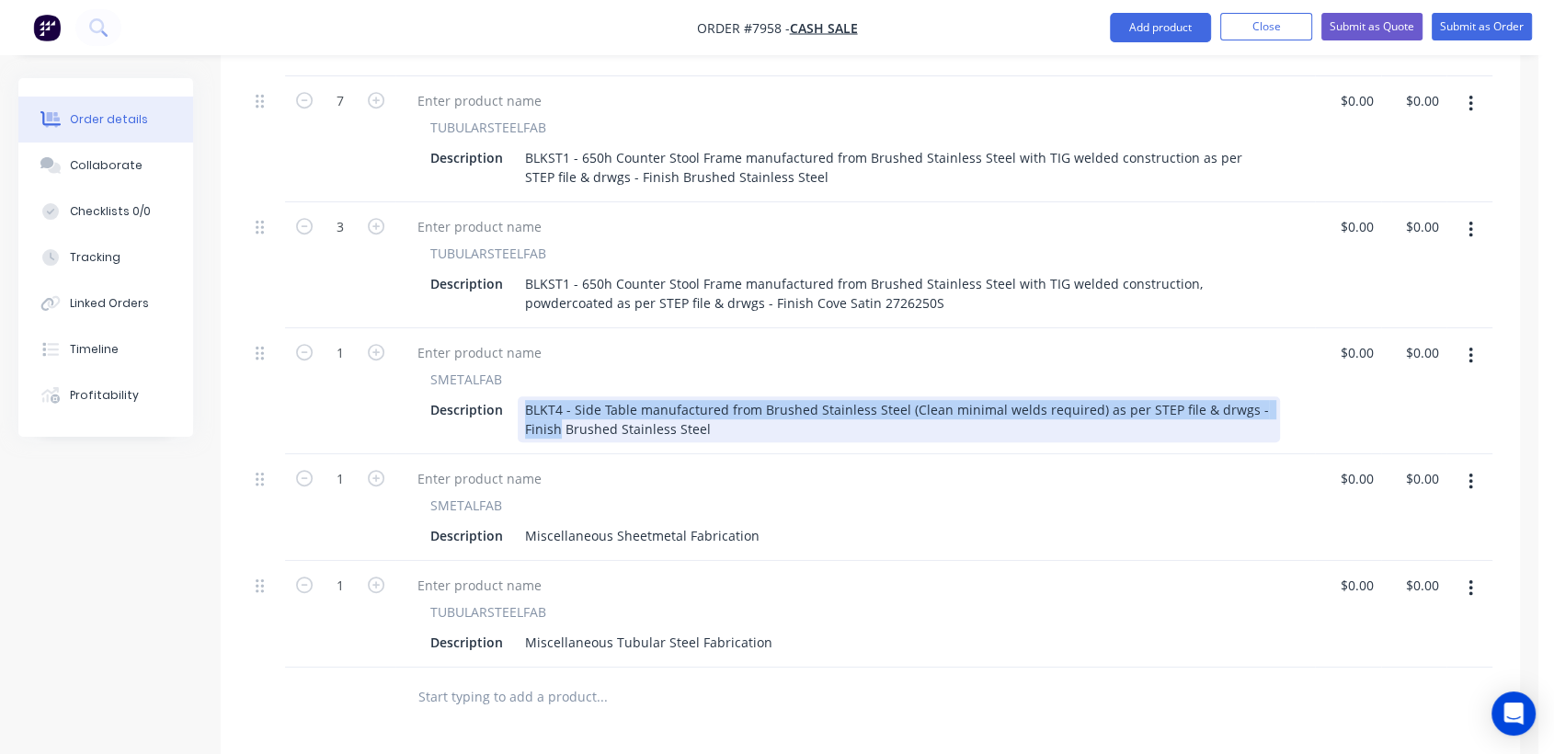
drag, startPoint x: 558, startPoint y: 379, endPoint x: 521, endPoint y: 355, distance: 43.9
click at [521, 396] on div "BLKT4 - Side Table manufactured from Brushed Stainless Steel (Clean minimal wel…" at bounding box center [899, 419] width 762 height 46
copy div "BLKT4 - Side Table manufactured from Brushed Stainless Steel (Clean minimal wel…"
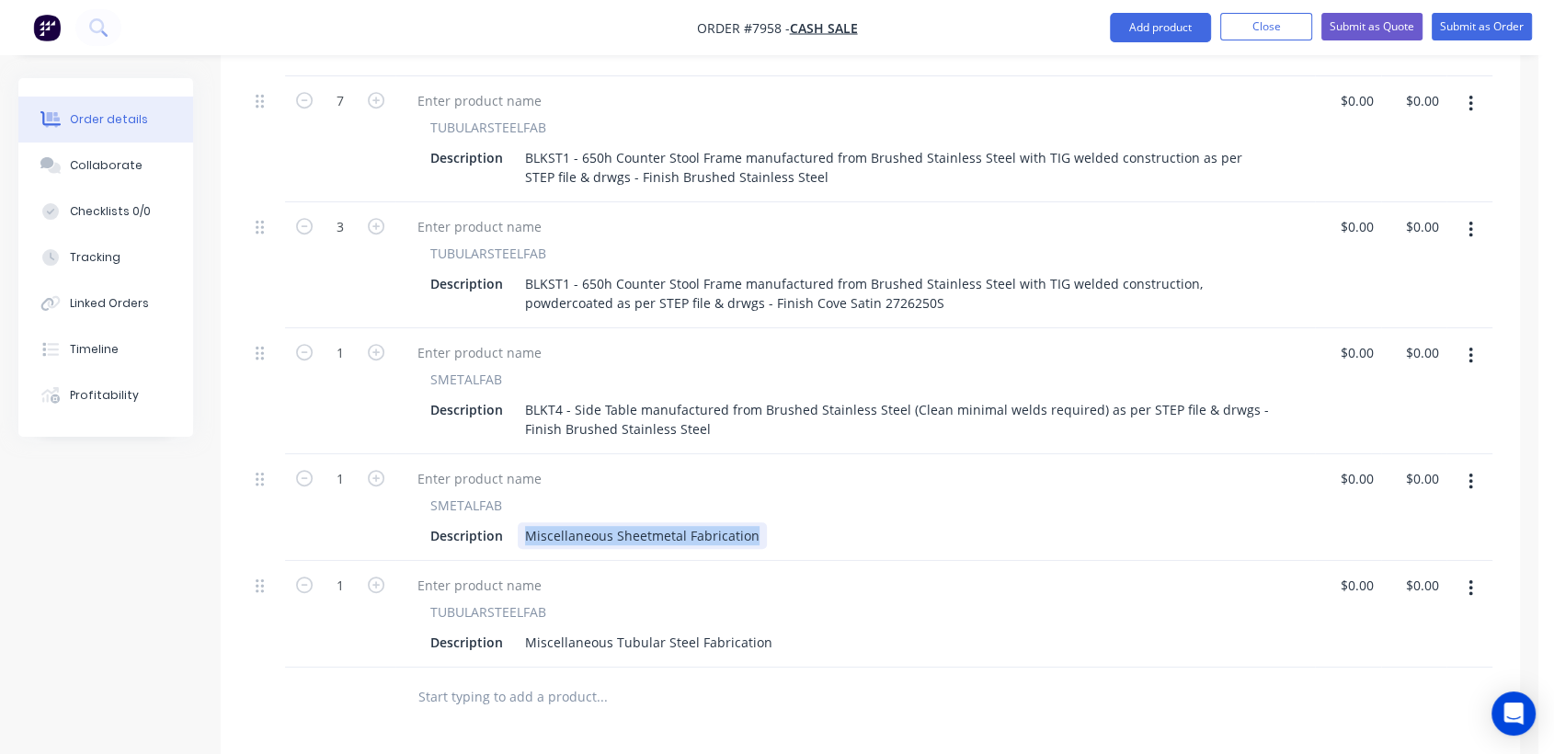
drag, startPoint x: 755, startPoint y: 480, endPoint x: 522, endPoint y: 457, distance: 233.8
click at [522, 496] on div "SMETALFAB Description Miscellaneous Sheetmetal Fabrication" at bounding box center [855, 522] width 905 height 53
paste div
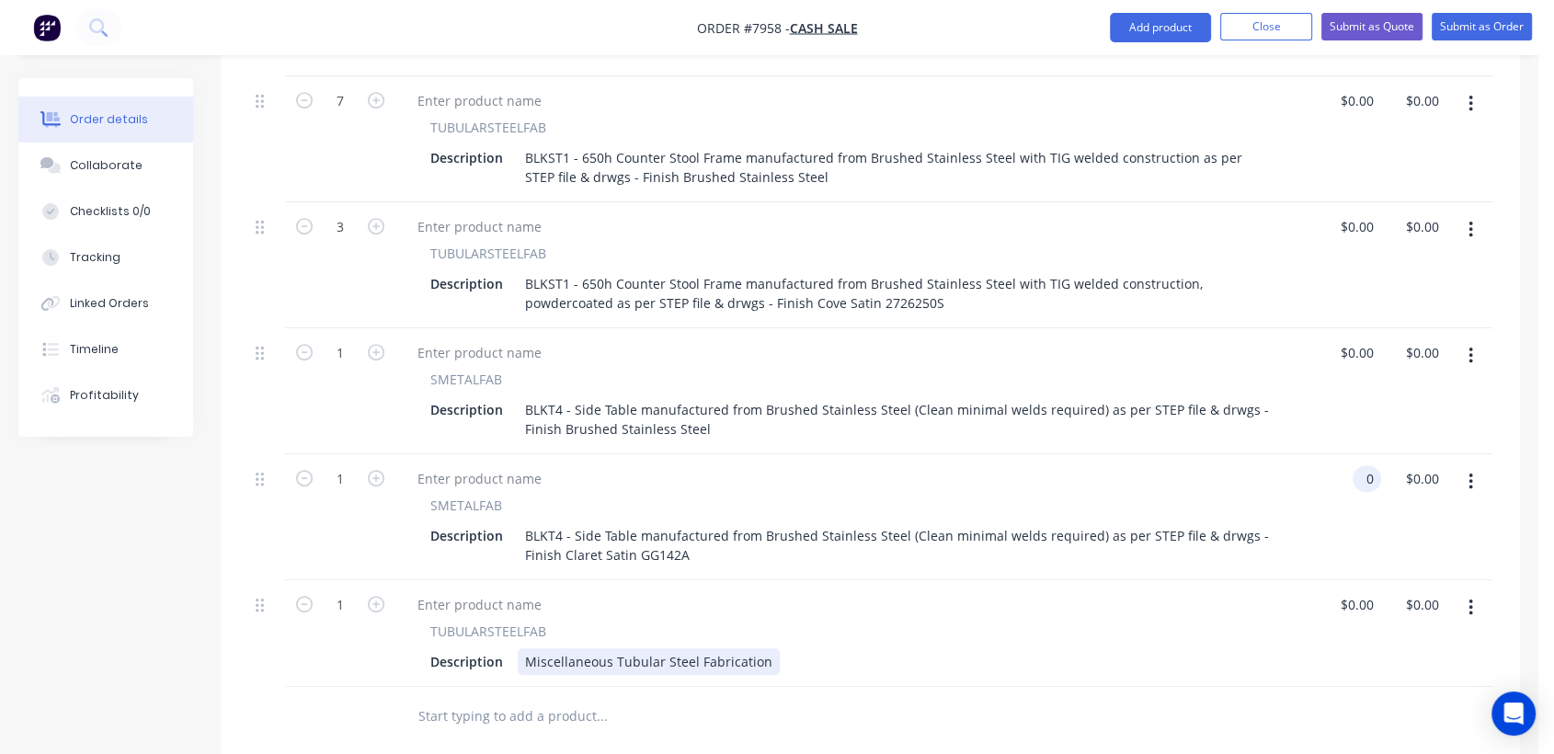
type input "$0.00"
drag, startPoint x: 522, startPoint y: 607, endPoint x: 785, endPoint y: 629, distance: 264.0
click at [788, 629] on div "TUBULARSTEELFAB Description Miscellaneous Tubular Steel Fabrication" at bounding box center [855, 633] width 920 height 107
click at [758, 648] on div "Miscellaneous Tubular Steel Fabrication" at bounding box center [649, 661] width 262 height 27
drag, startPoint x: 761, startPoint y: 609, endPoint x: 498, endPoint y: 620, distance: 263.3
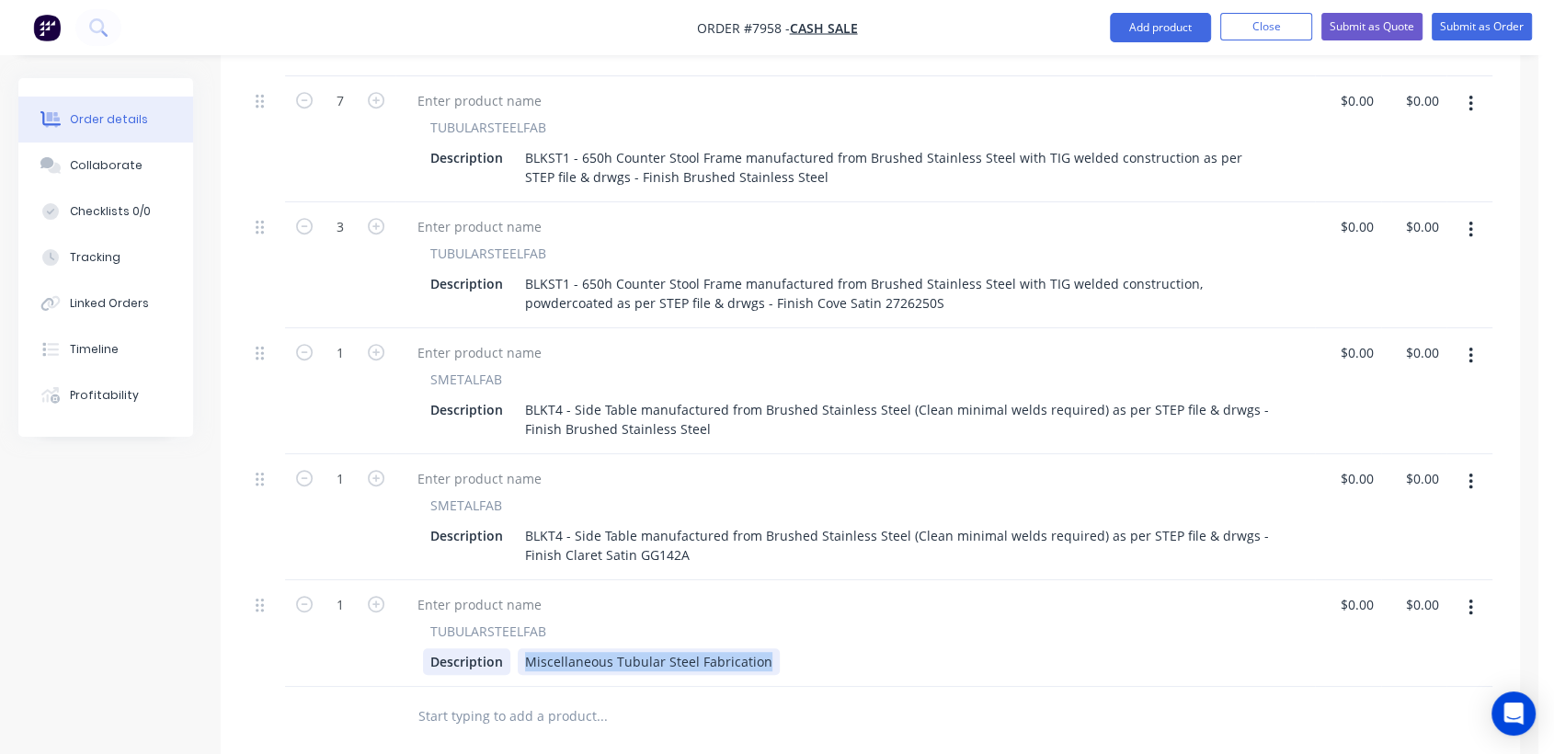
click at [498, 648] on div "Description Miscellaneous Tubular Steel Fabrication" at bounding box center [851, 661] width 857 height 27
paste div
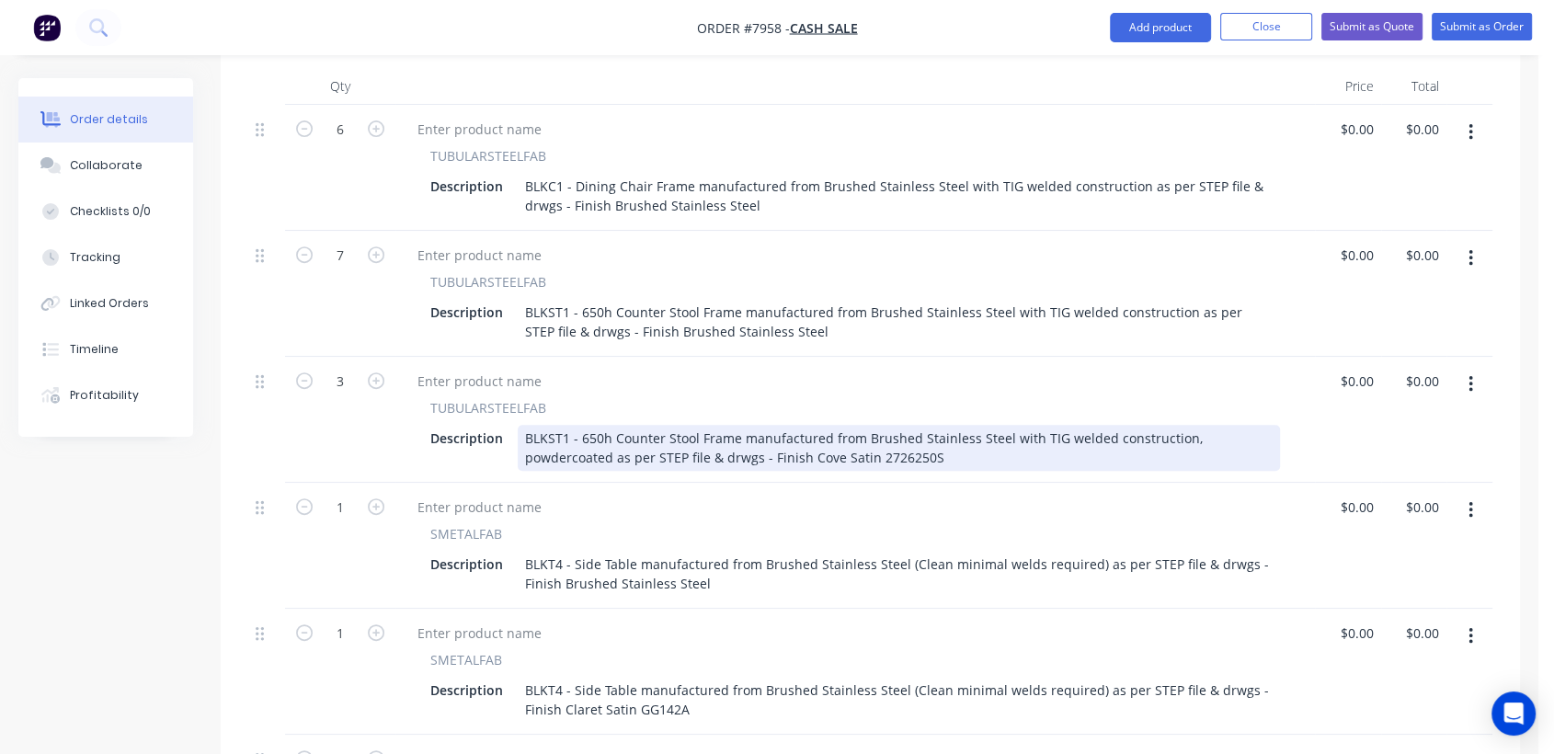
scroll to position [648, 0]
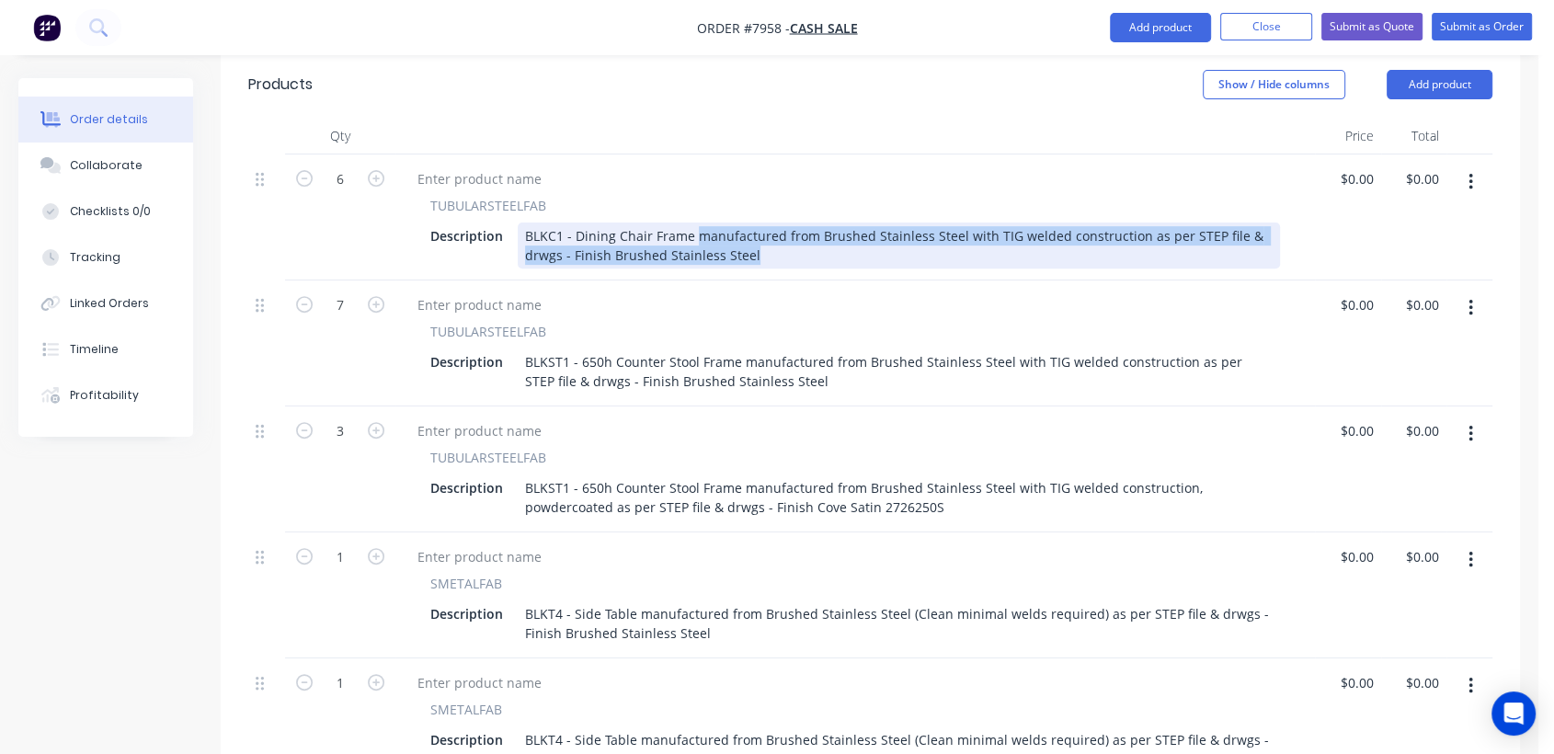
drag, startPoint x: 692, startPoint y: 178, endPoint x: 777, endPoint y: 206, distance: 90.2
click at [777, 223] on div "BLKC1 - Dining Chair Frame manufactured from Brushed Stainless Steel with TIG w…" at bounding box center [899, 246] width 762 height 46
copy div "manufactured from Brushed Stainless Steel with TIG welded construction as per S…"
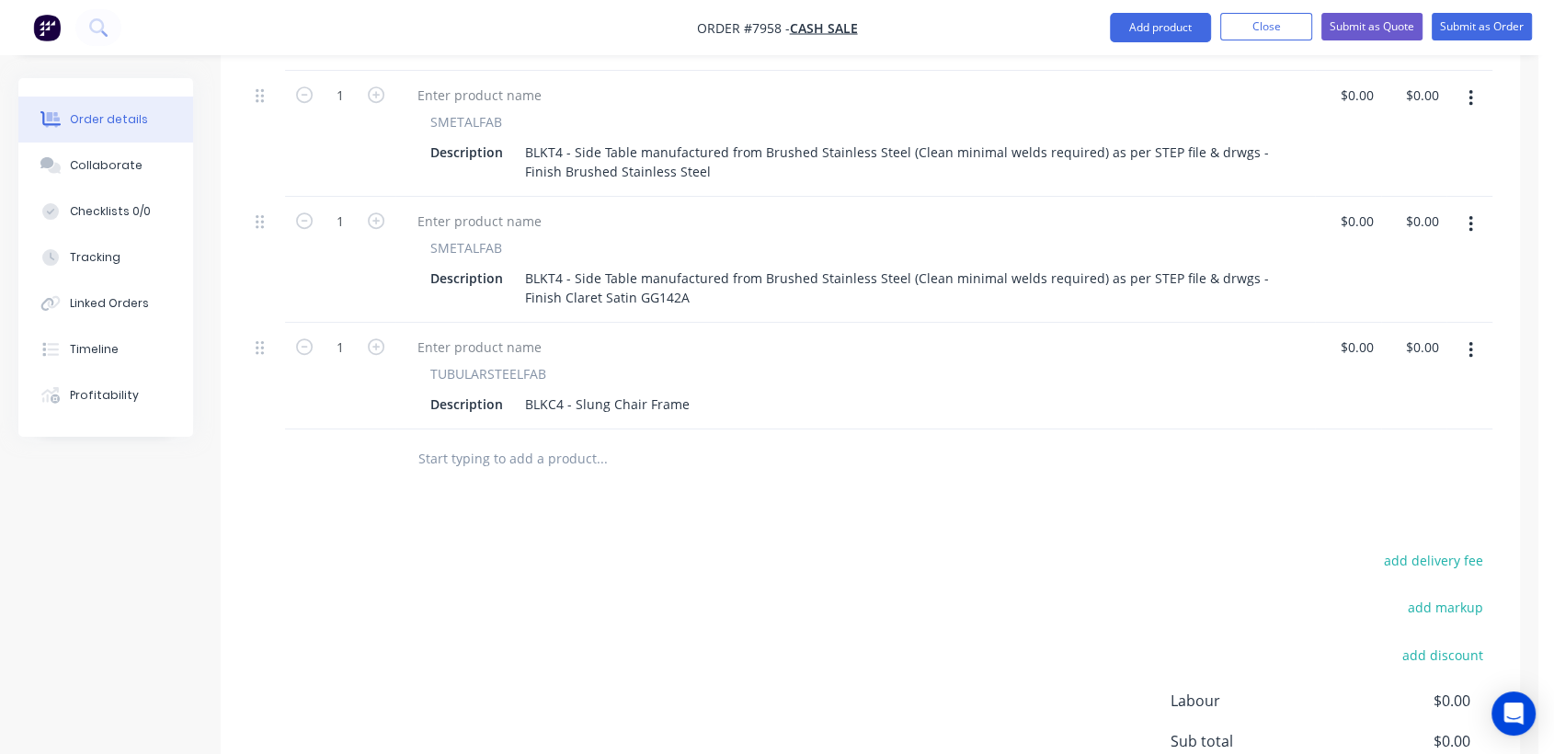
scroll to position [1158, 0]
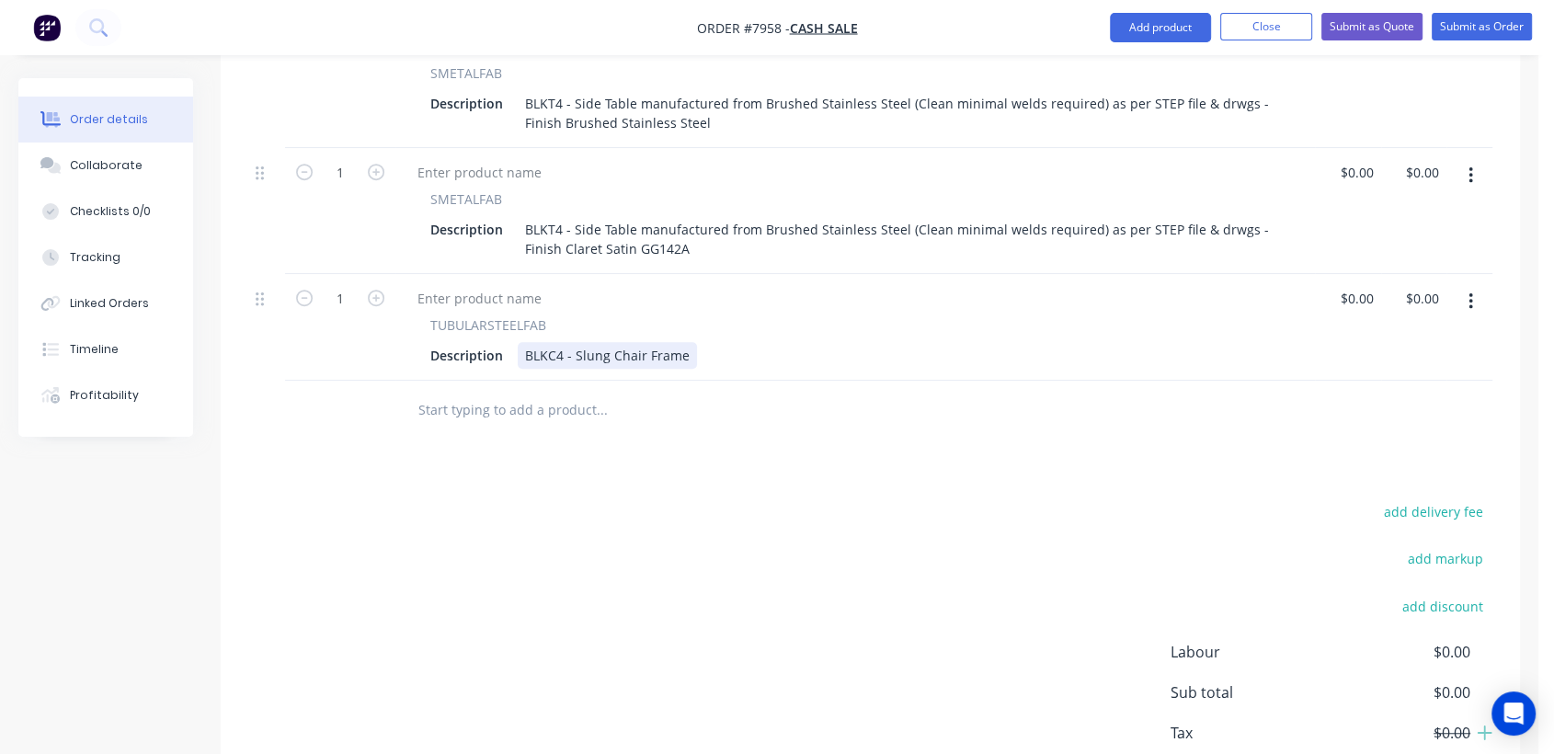
click at [685, 342] on div "BLKC4 - Slung Chair Frame" at bounding box center [607, 355] width 179 height 27
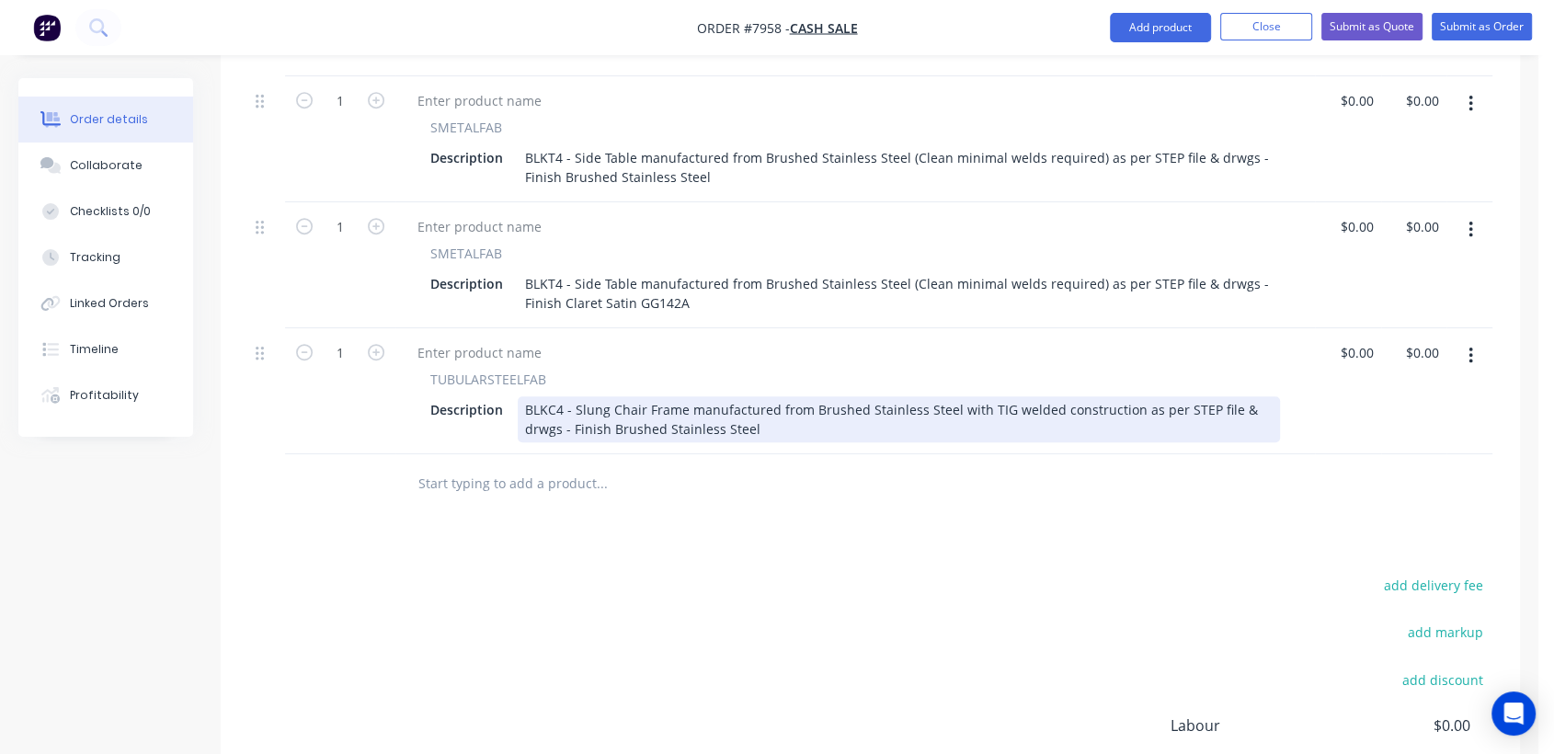
scroll to position [1056, 0]
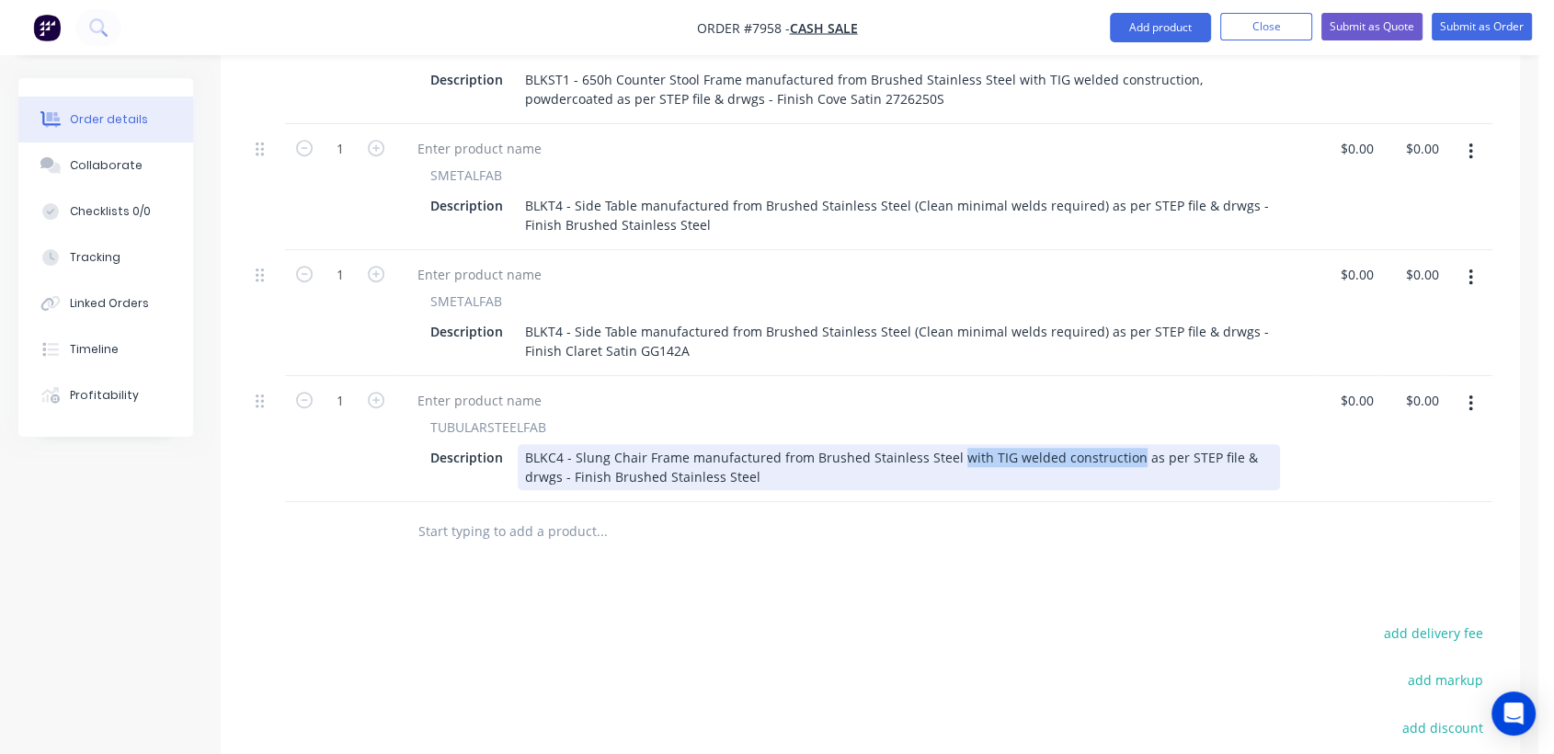
drag, startPoint x: 1123, startPoint y: 405, endPoint x: 949, endPoint y: 395, distance: 174.1
click at [949, 444] on div "BLKC4 - Slung Chair Frame manufactured from Brushed Stainless Steel with TIG we…" at bounding box center [899, 467] width 762 height 46
copy div "with TIG welded construction"
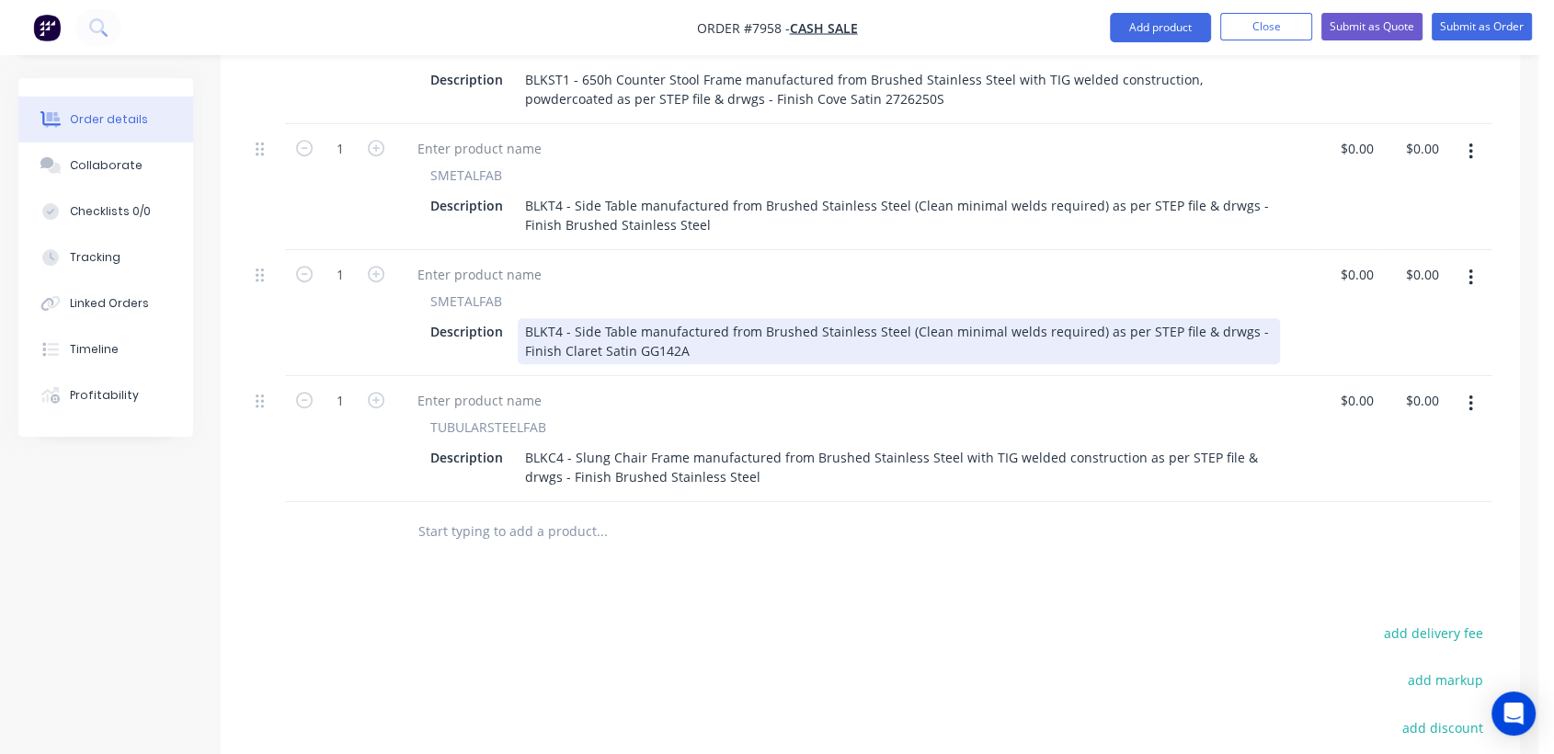
click at [896, 318] on div "BLKT4 - Side Table manufactured from Brushed Stainless Steel (Clean minimal wel…" at bounding box center [899, 341] width 762 height 46
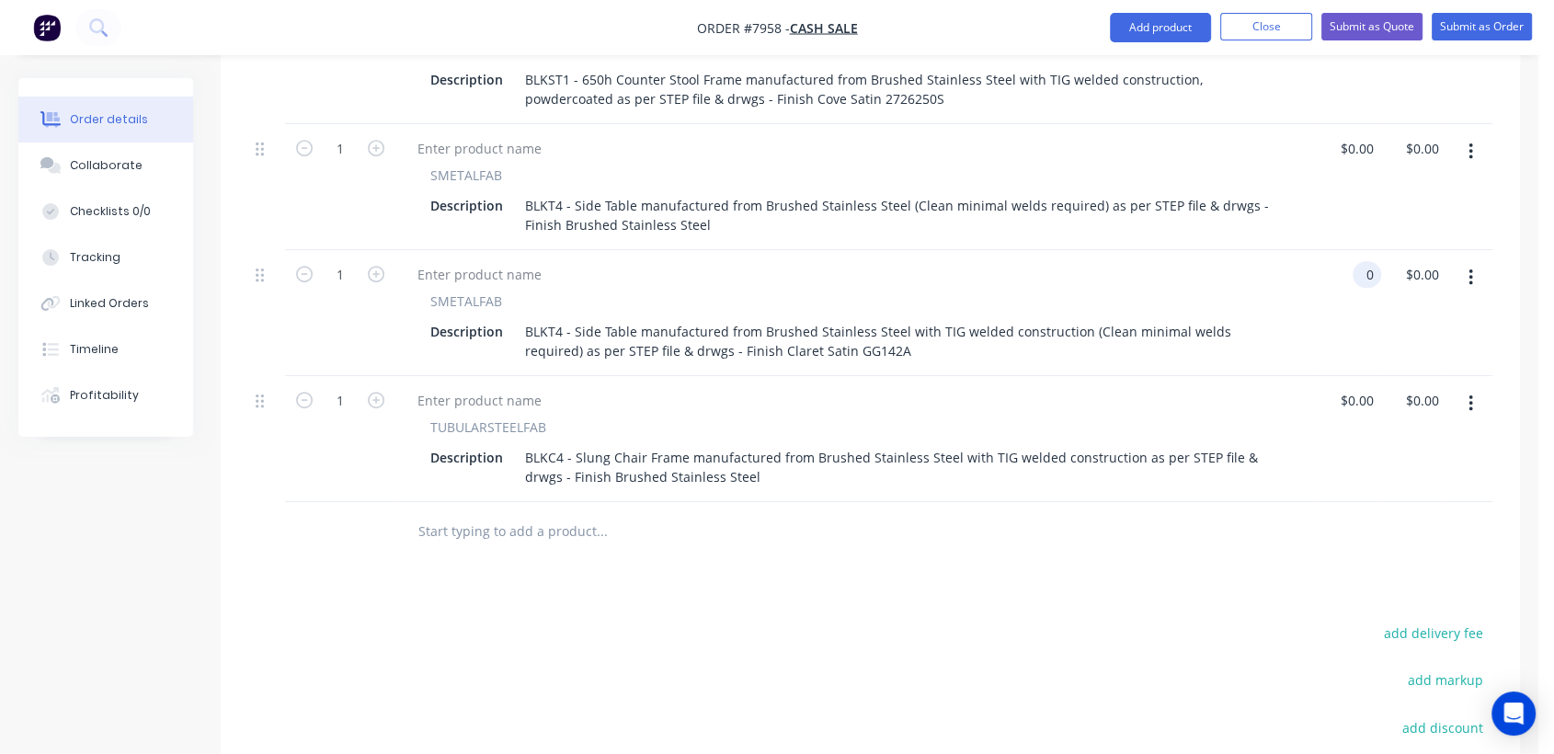
type input "$0.00"
click at [515, 513] on input "text" at bounding box center [602, 531] width 368 height 37
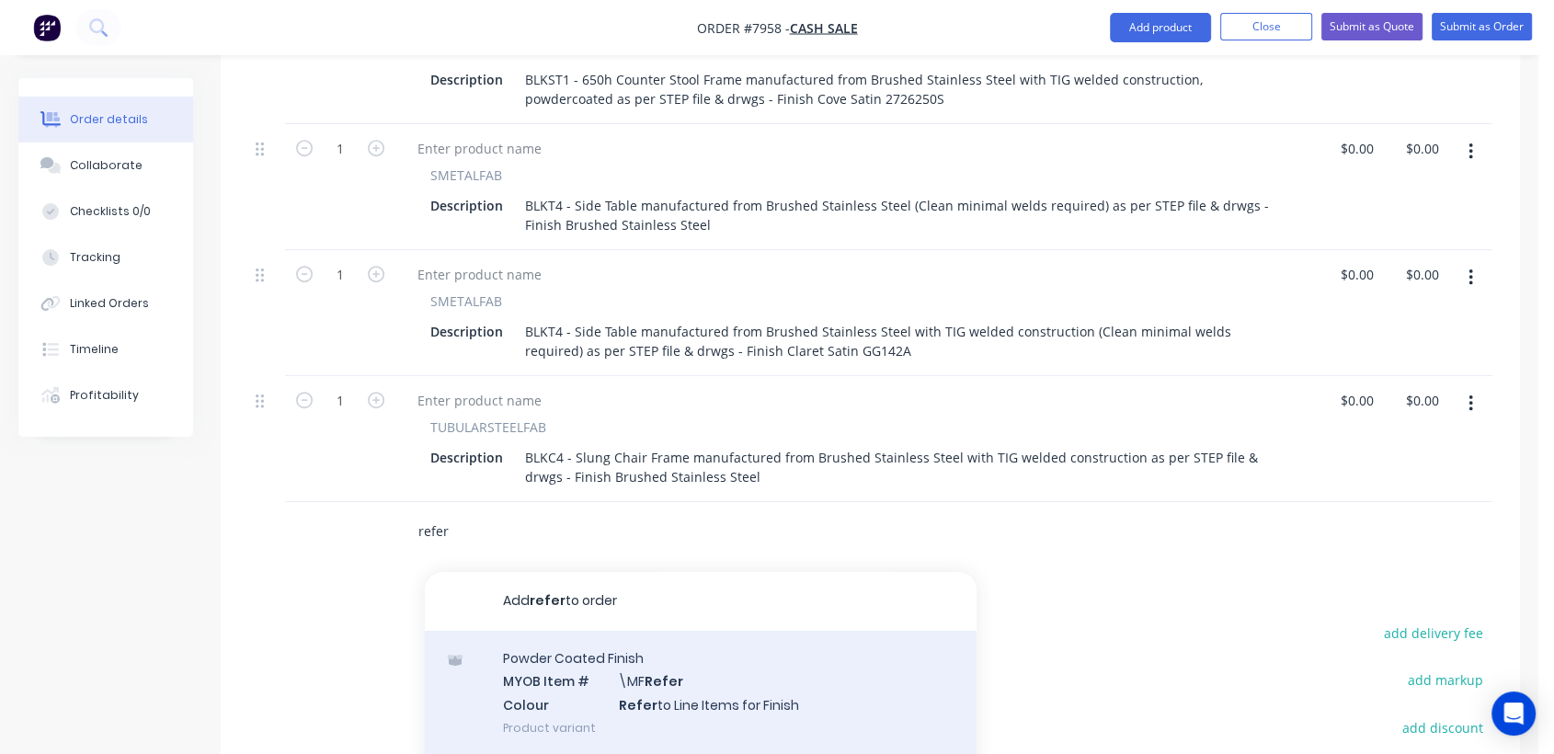
type input "refer"
click at [693, 642] on div "Powder Coated Finish MYOB Item # \MF Refer Colour Refer to Line Items for Finis…" at bounding box center [701, 693] width 552 height 124
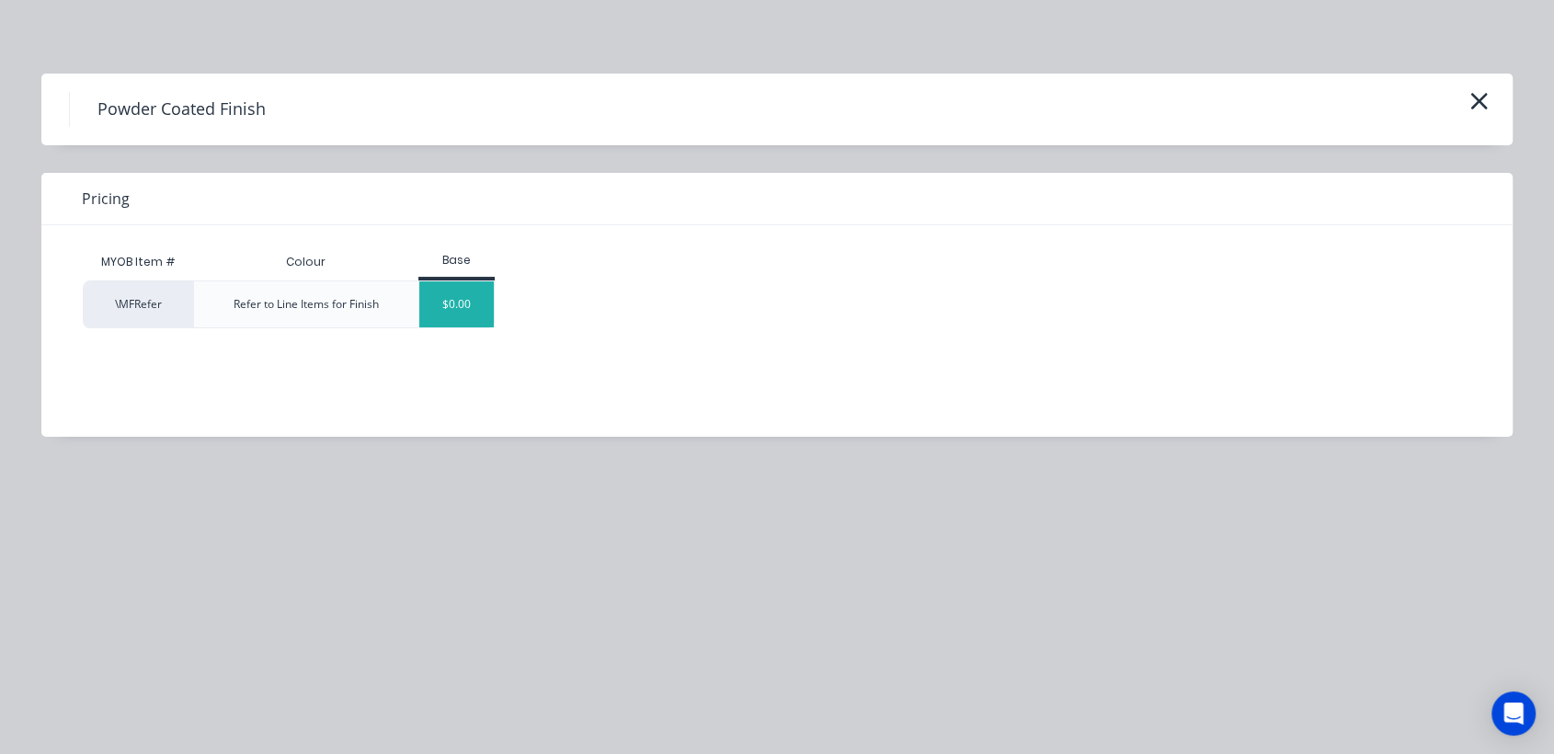
click at [477, 289] on div "$0.00" at bounding box center [456, 304] width 74 height 46
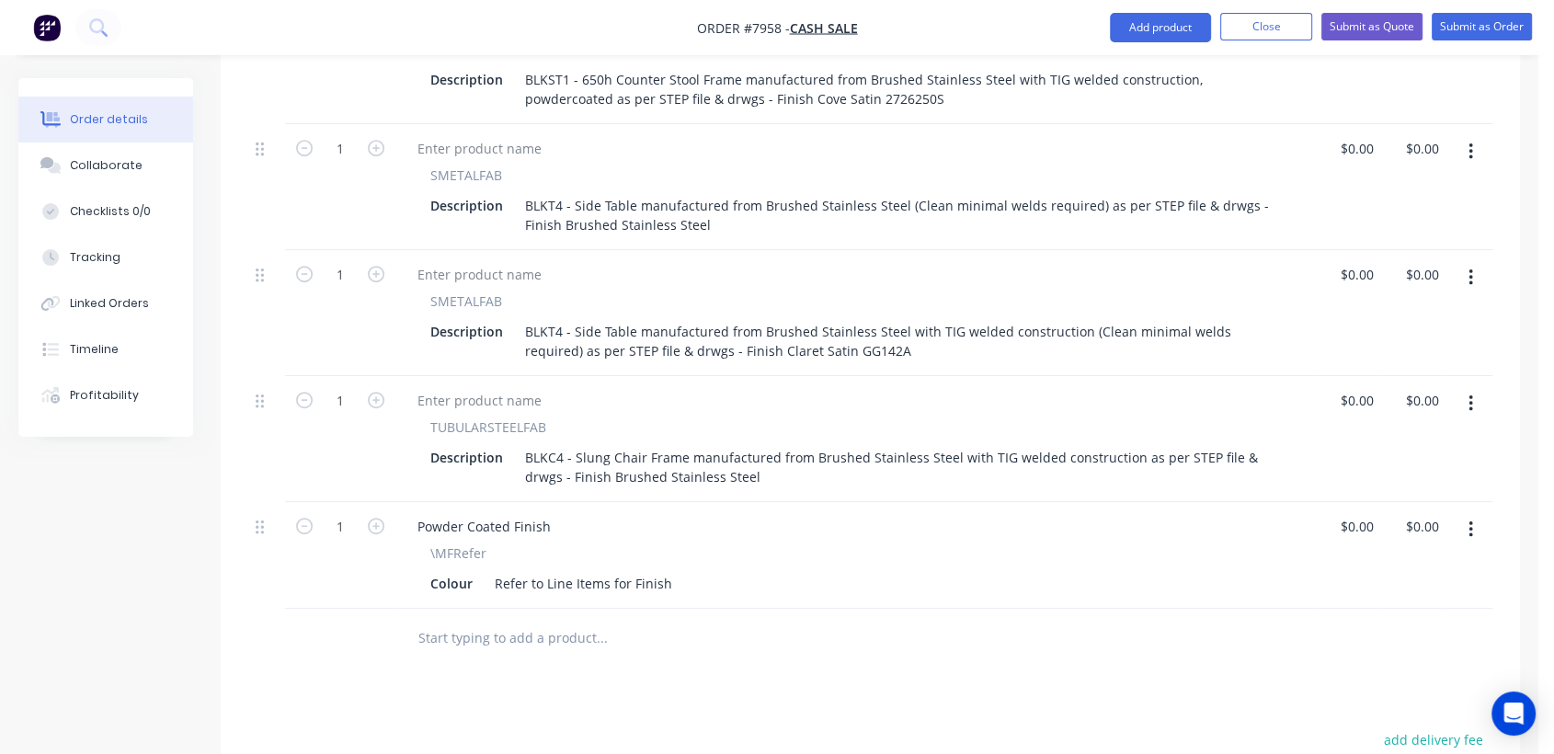
click at [476, 620] on input "text" at bounding box center [602, 638] width 368 height 37
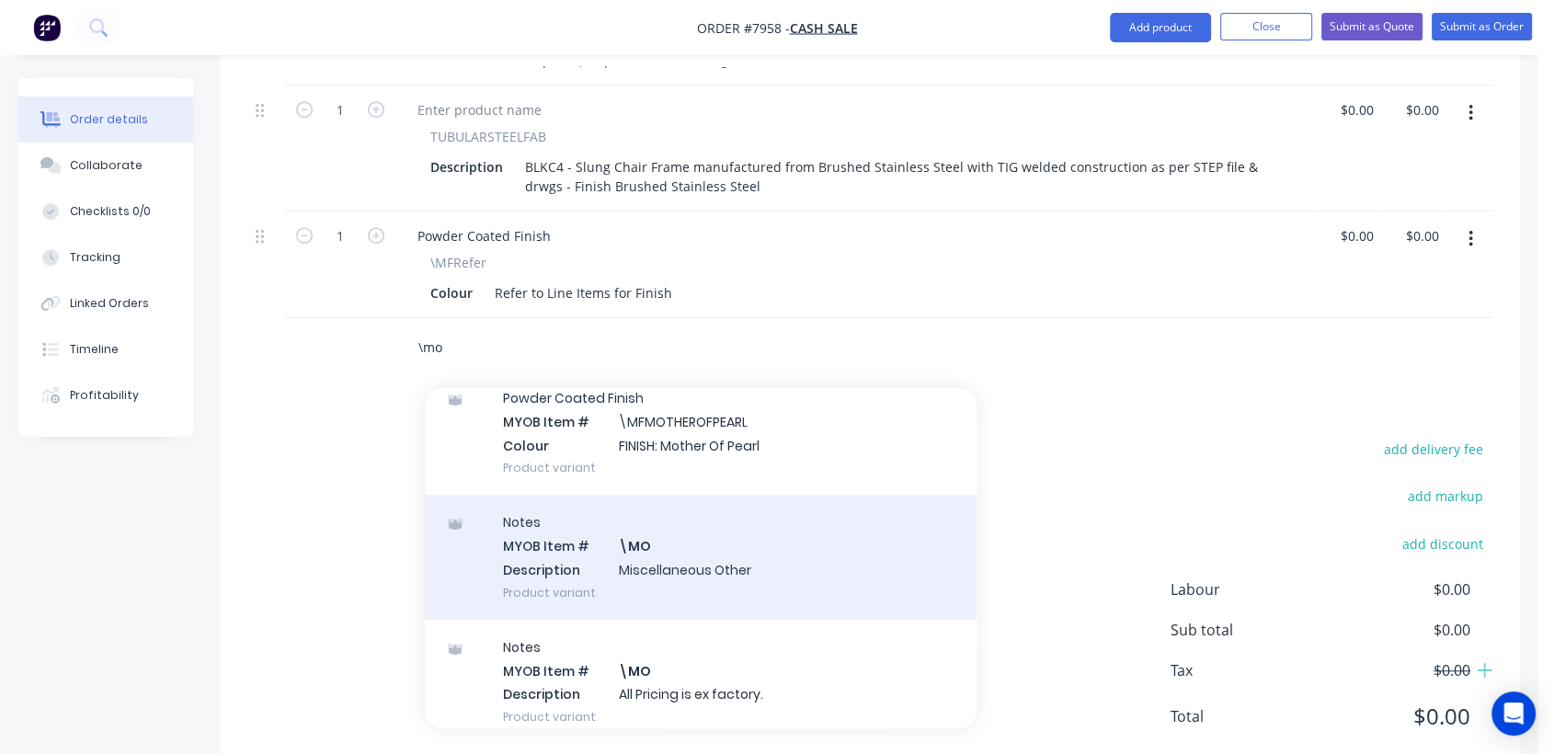
scroll to position [204, 0]
type input "\mo"
click at [685, 495] on div "Notes MYOB Item # \MO Description Miscellaneous Other Product variant" at bounding box center [701, 553] width 552 height 124
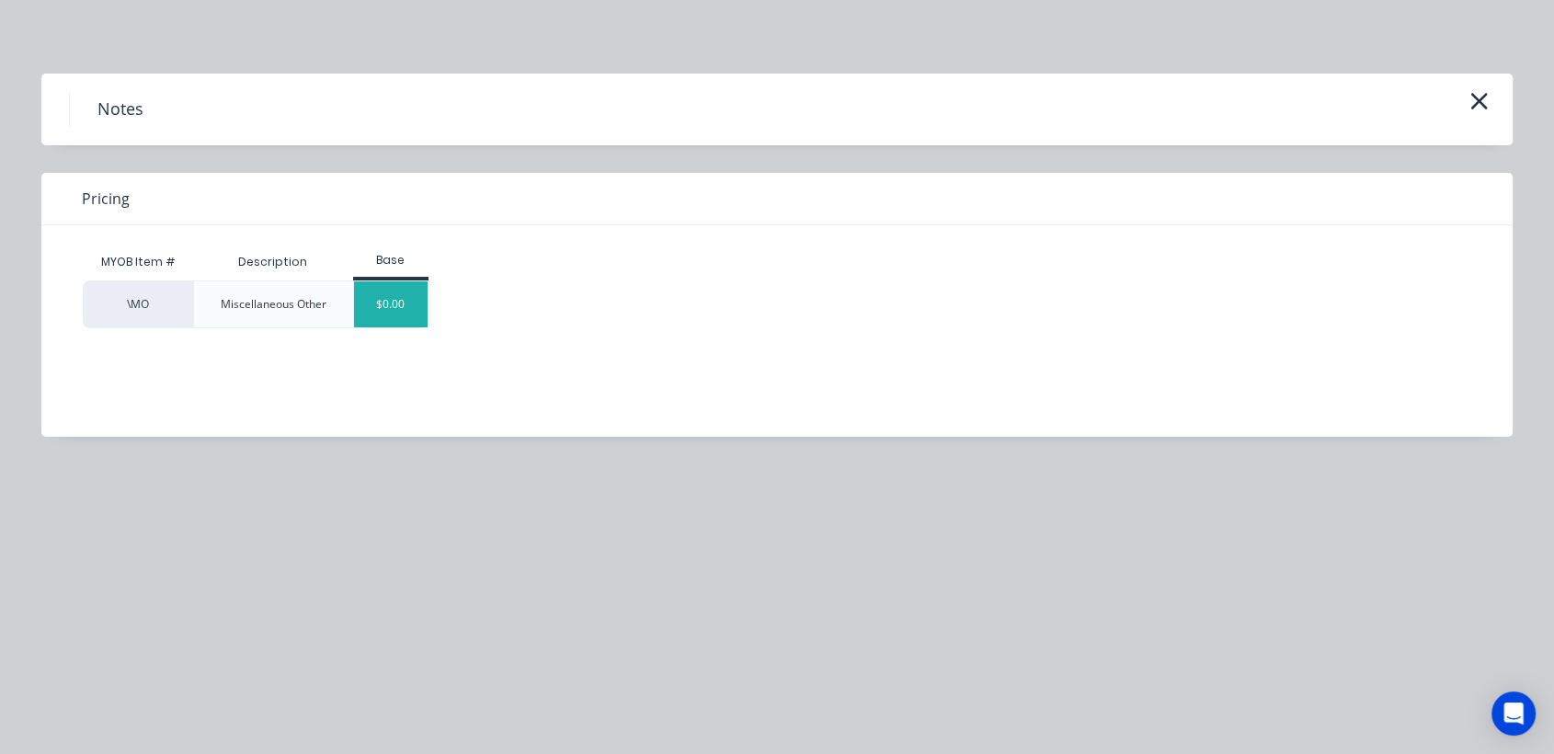
click at [391, 304] on div "$0.00" at bounding box center [391, 304] width 74 height 46
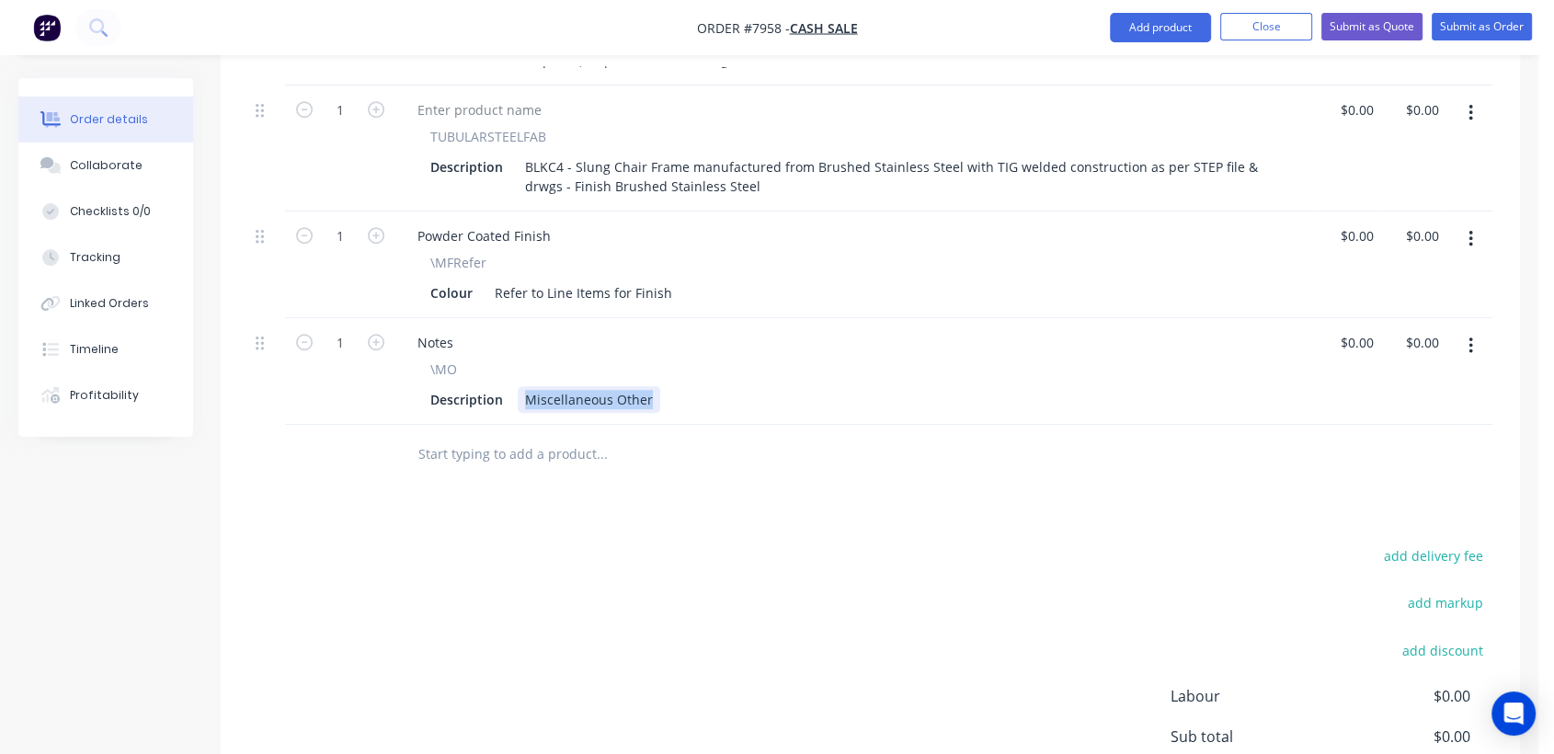
drag, startPoint x: 523, startPoint y: 342, endPoint x: 760, endPoint y: 362, distance: 237.2
click at [760, 362] on div "Notes \MO Description Miscellaneous Other" at bounding box center [855, 371] width 920 height 107
paste div
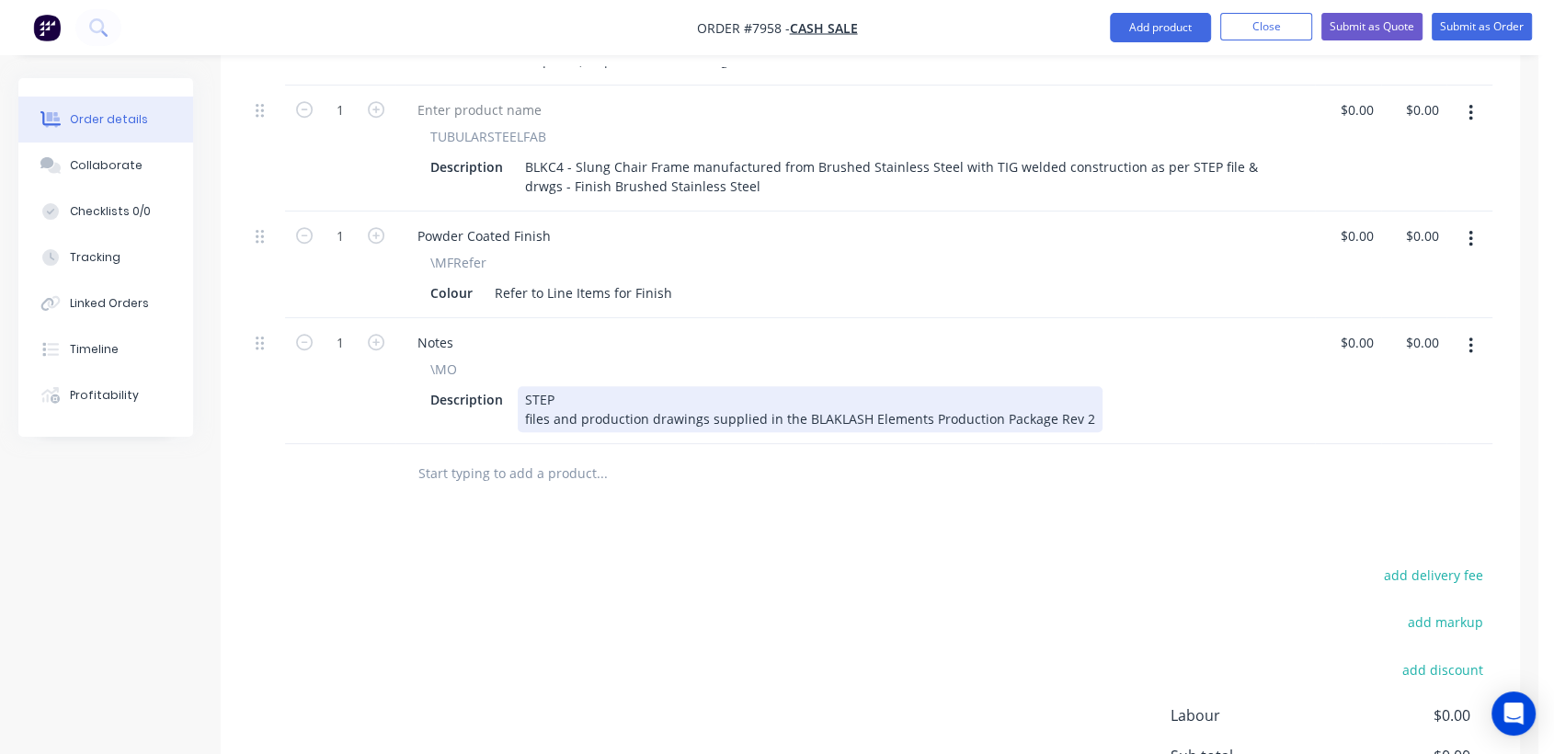
click at [526, 409] on div "files and production drawings supplied in the BLAKLASH Elements Production Pack…" at bounding box center [810, 418] width 570 height 19
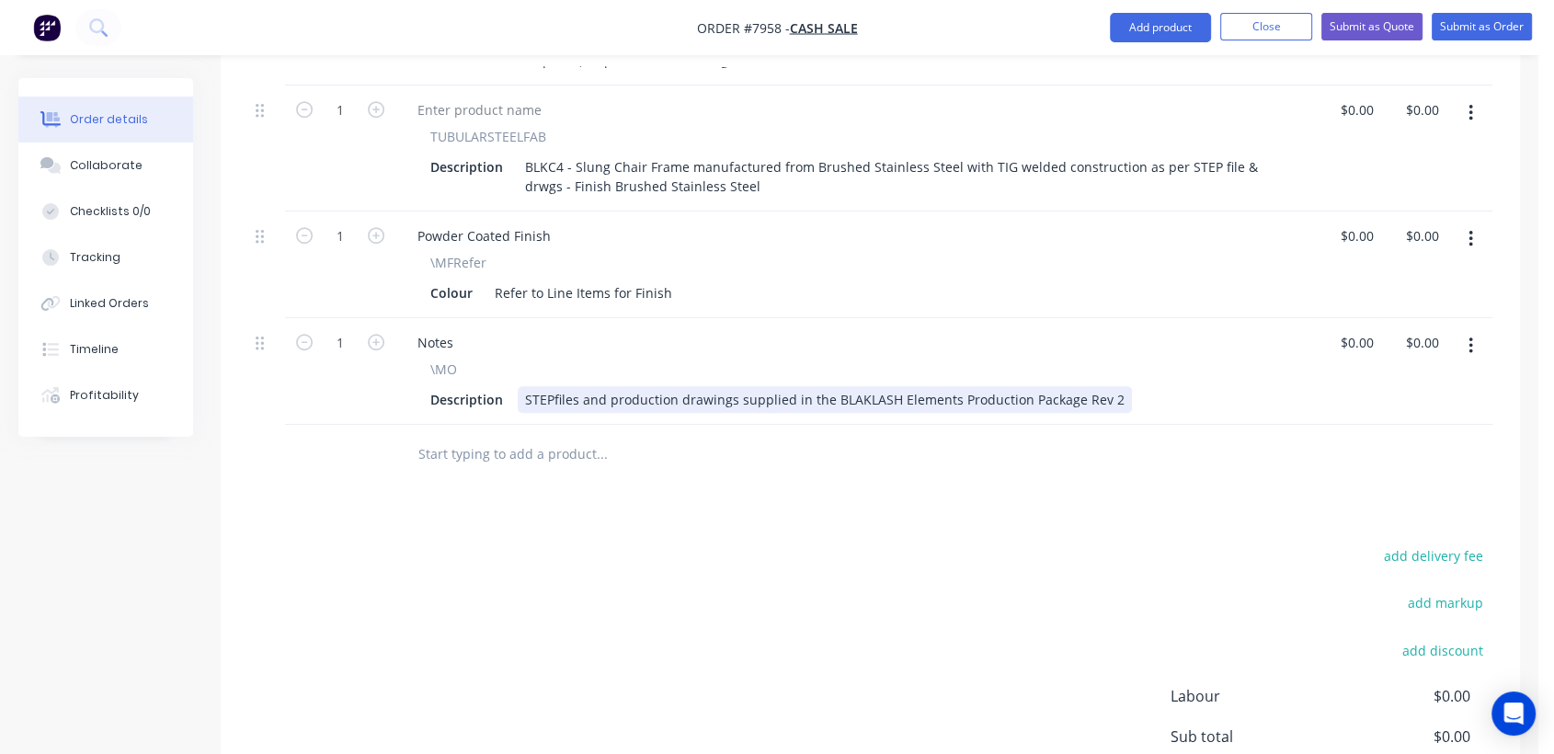
click at [1111, 386] on div "STEP files and production drawings supplied in the BLAKLASH Elements Production…" at bounding box center [825, 399] width 614 height 27
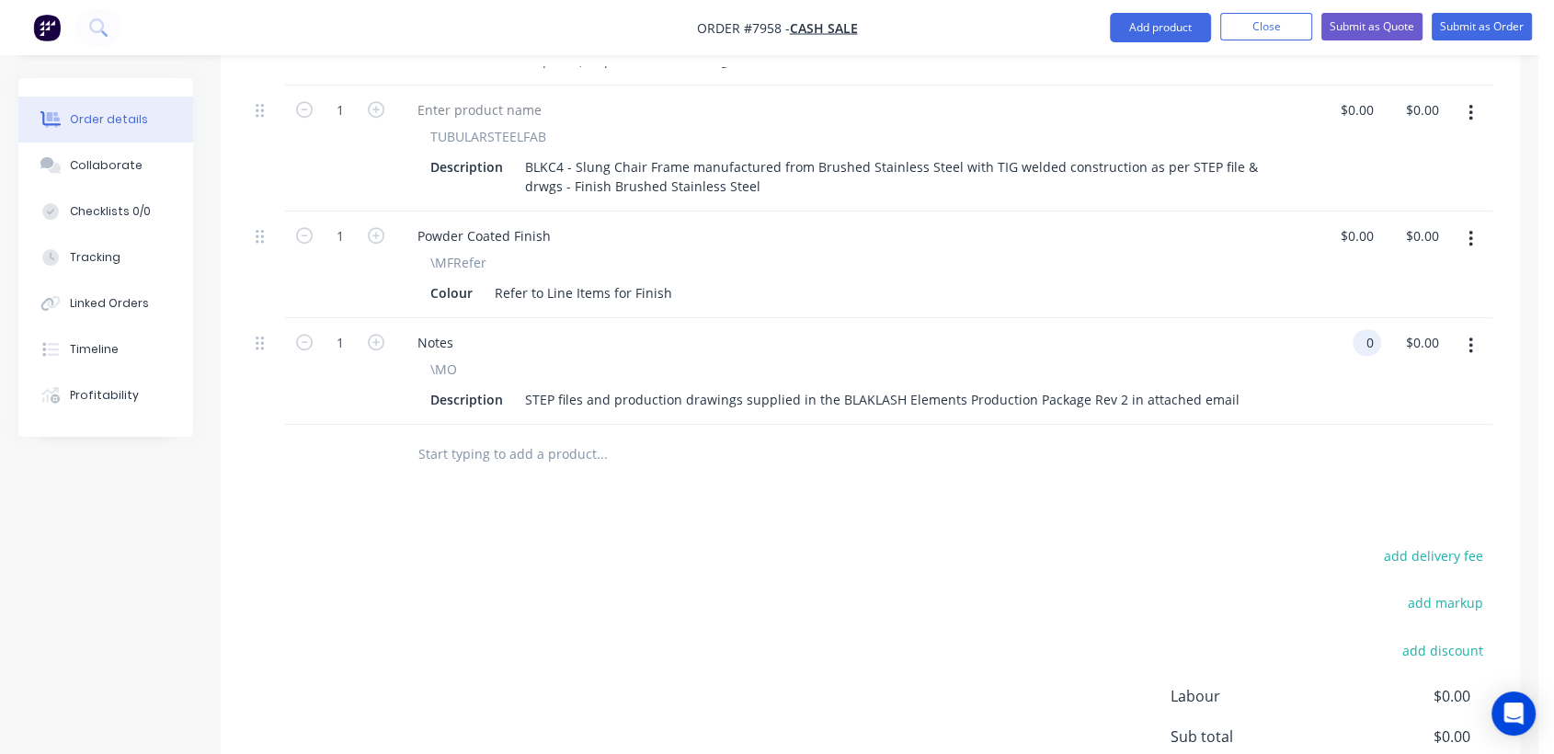
type input "$0.00"
click at [553, 436] on input "text" at bounding box center [602, 454] width 368 height 37
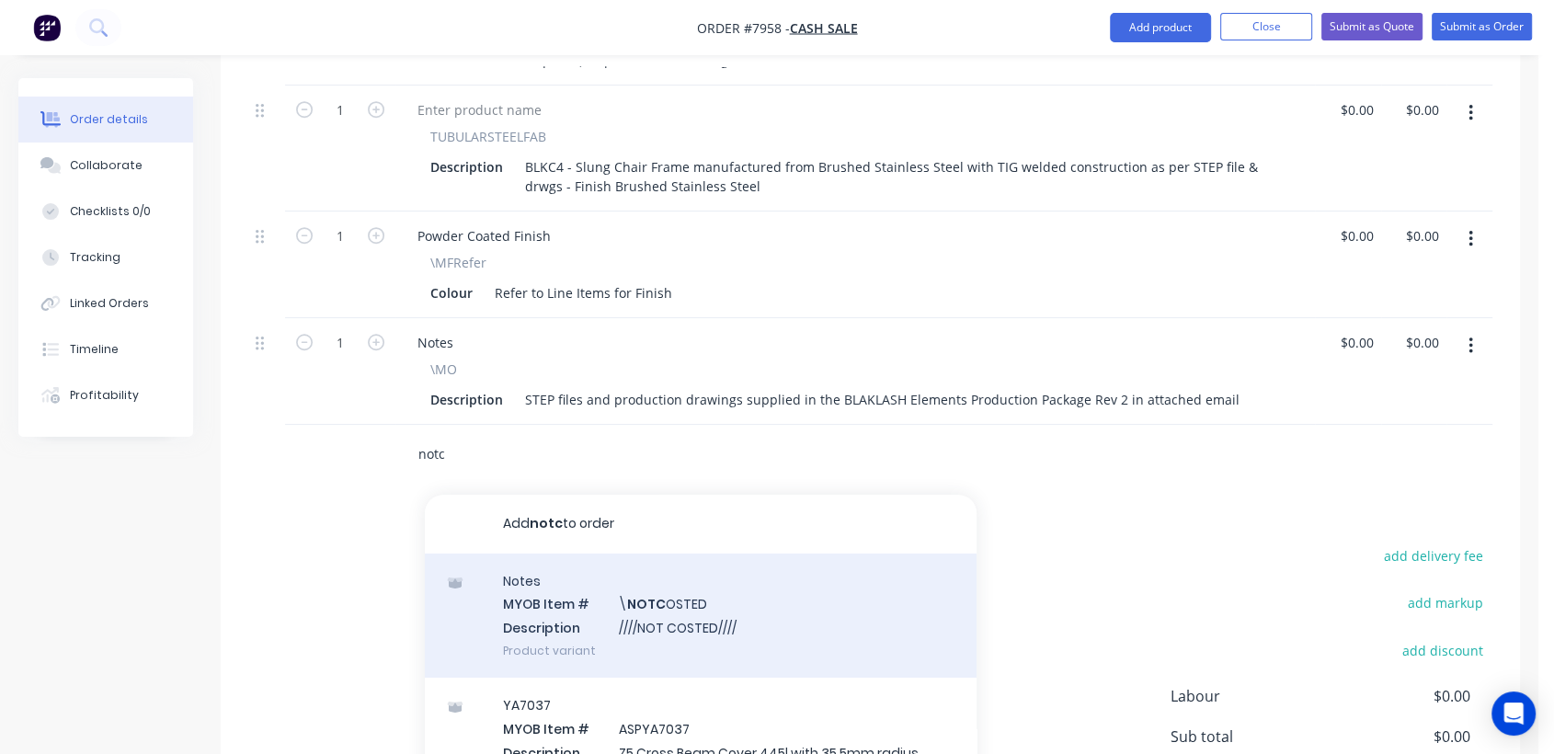
type input "notc"
click at [688, 554] on div "Notes MYOB Item # \ NOTC OSTED Description ////NOT COSTED//// Product variant" at bounding box center [701, 616] width 552 height 124
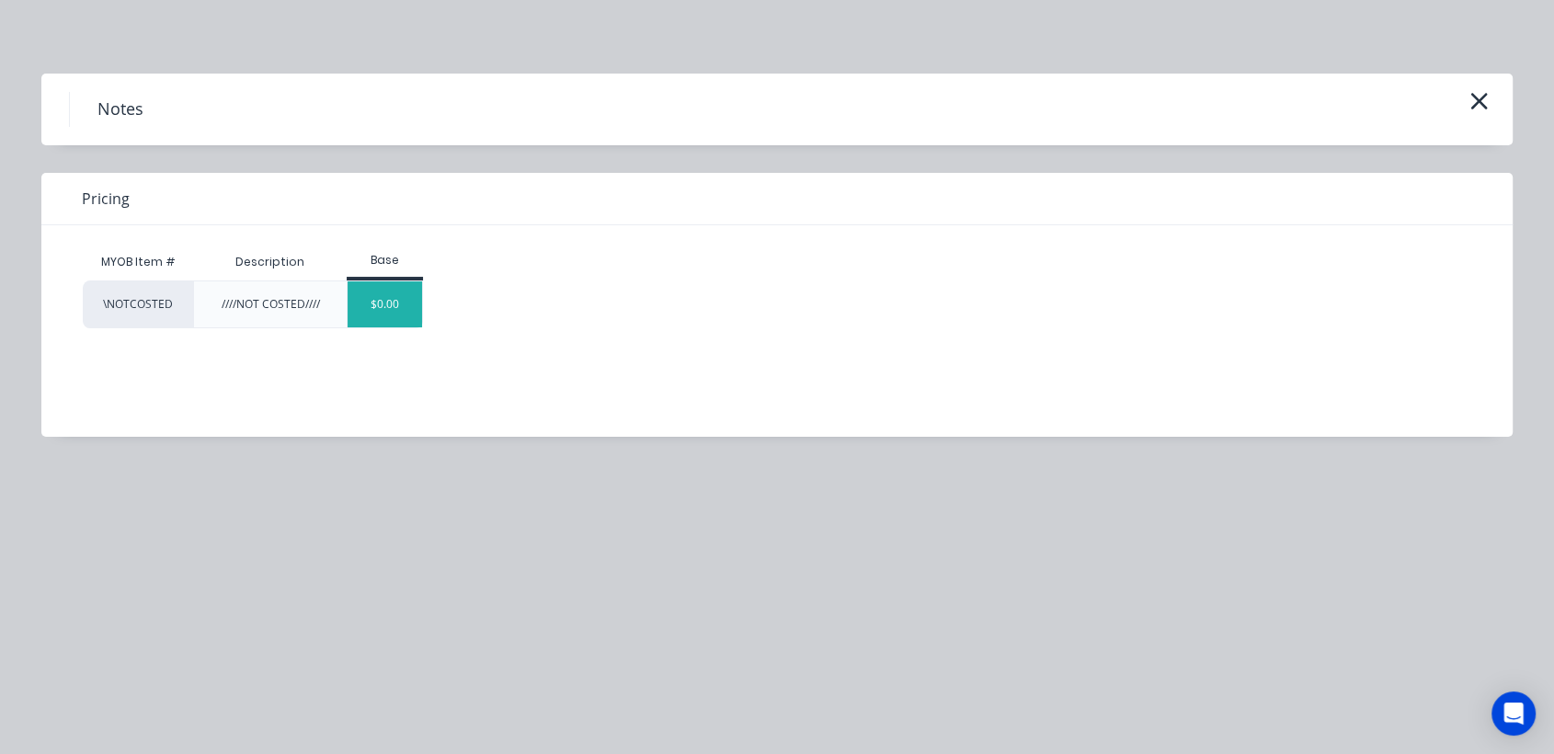
click at [395, 303] on div "$0.00" at bounding box center [385, 304] width 74 height 46
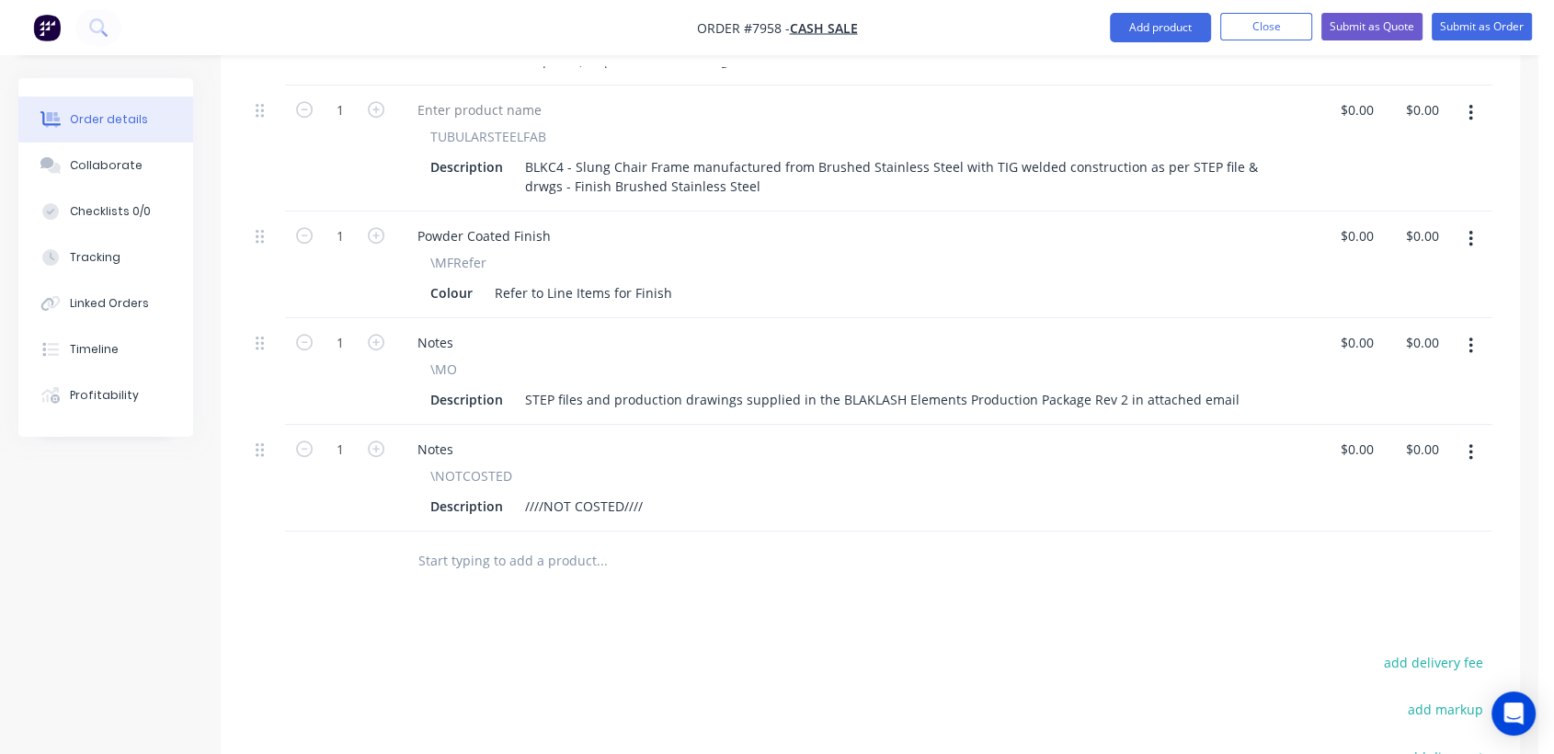
click at [543, 543] on input "text" at bounding box center [602, 561] width 368 height 37
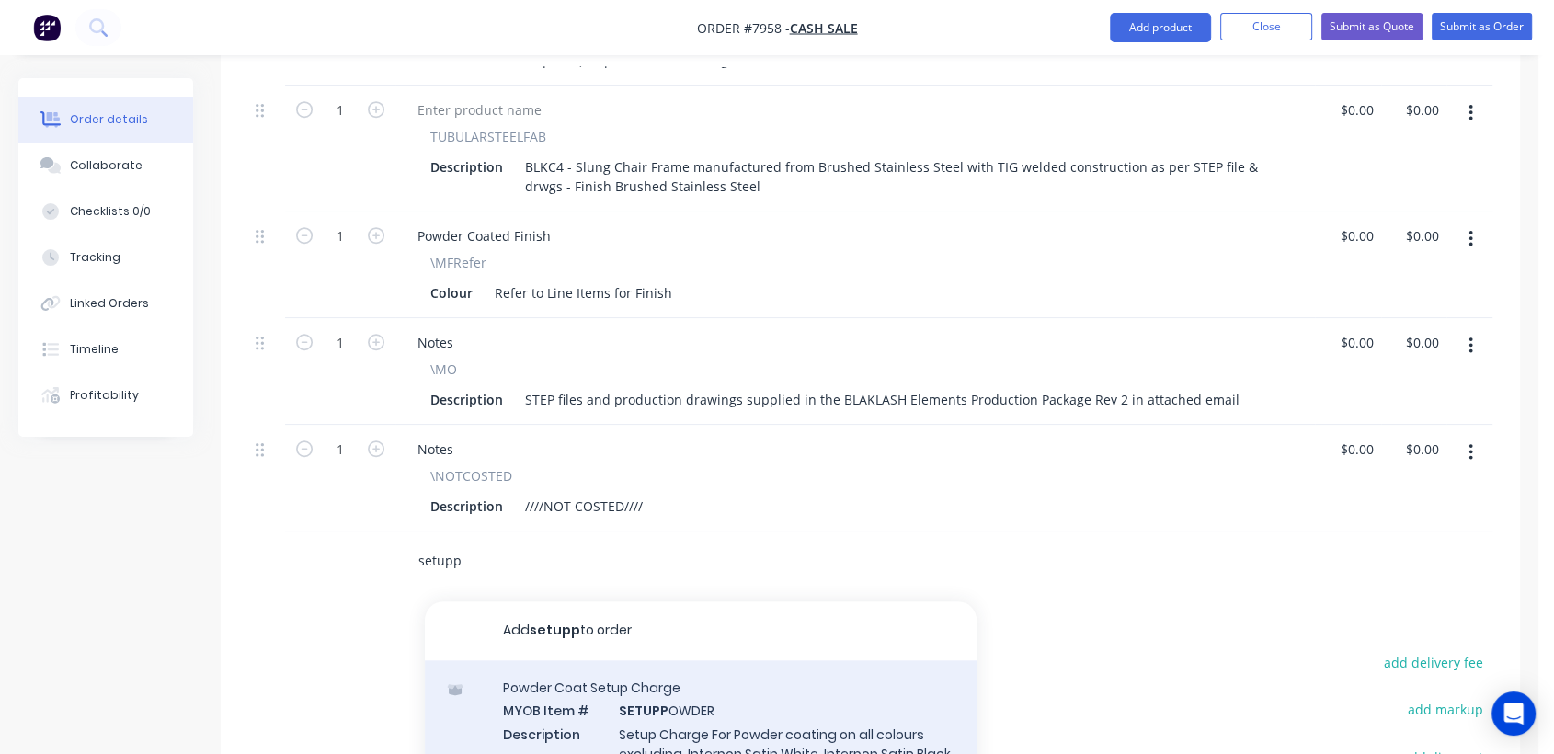
type input "setupp"
click at [675, 690] on div "Powder Coat Setup Charge MYOB Item # SETUPP OWDER Description Setup Charge For …" at bounding box center [701, 741] width 552 height 163
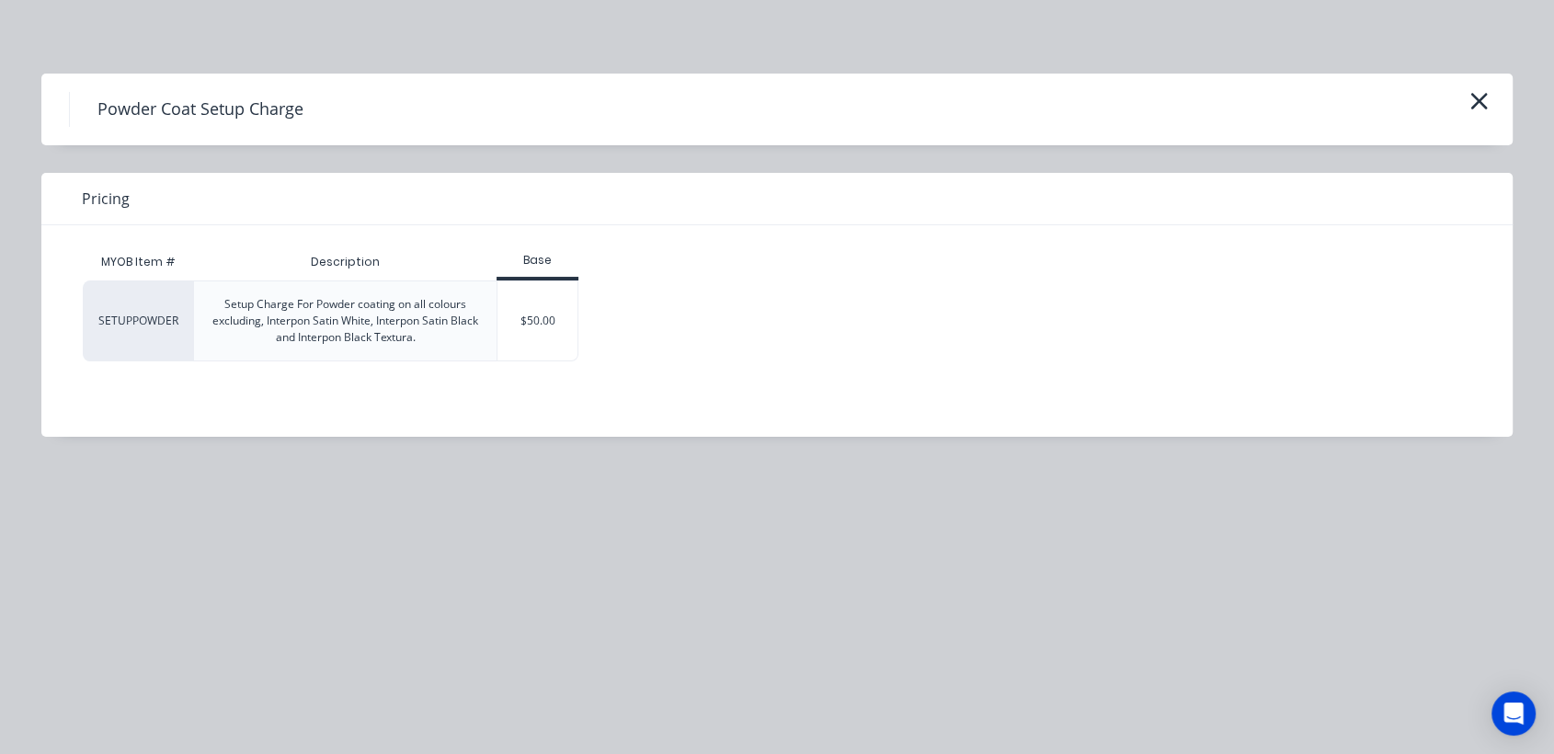
click at [530, 322] on div "$50.00" at bounding box center [538, 320] width 80 height 79
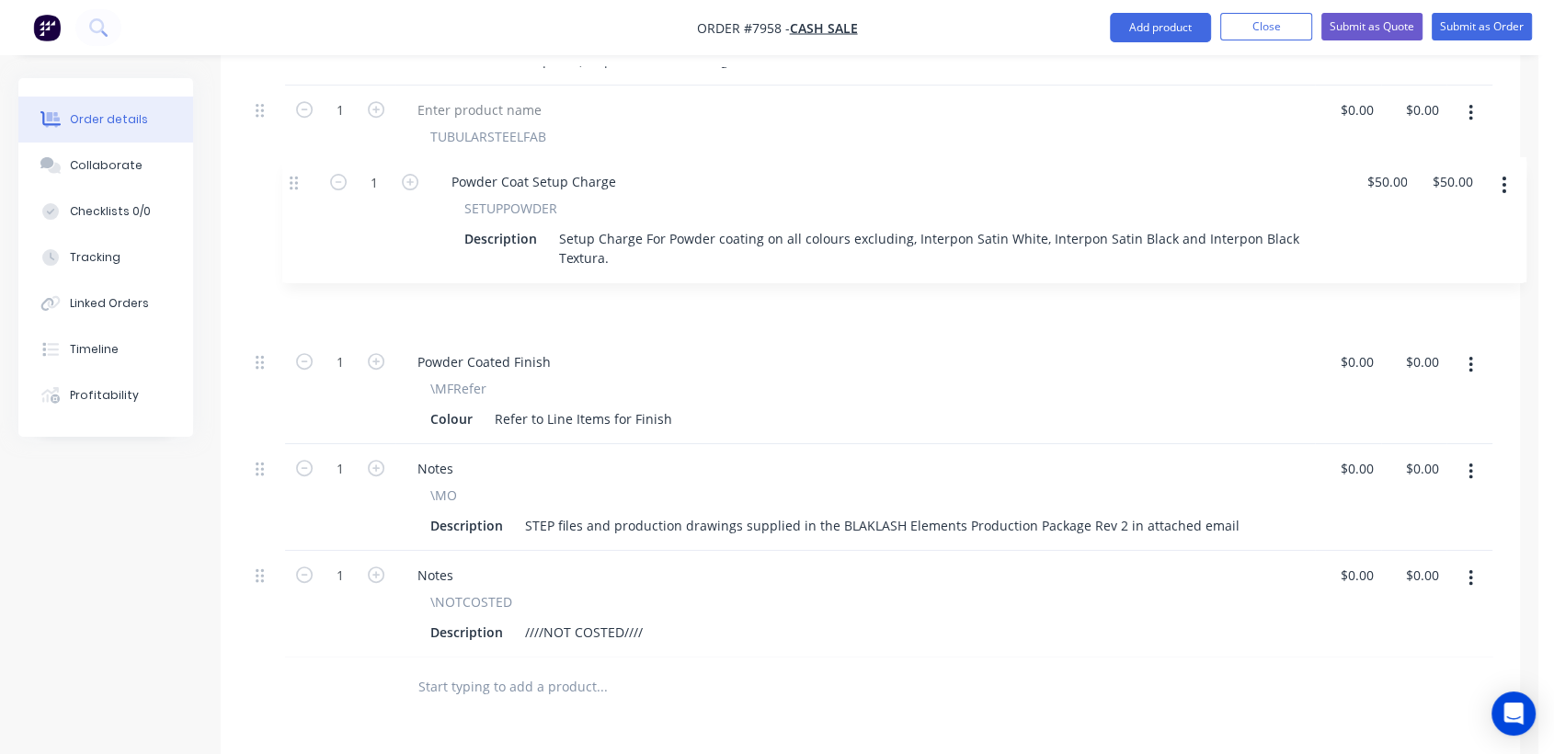
drag, startPoint x: 264, startPoint y: 499, endPoint x: 302, endPoint y: 171, distance: 330.5
click at [302, 171] on div "6 TUBULARSTEELFAB Description BLKC1 - Dining Chair Frame manufactured from Brus…" at bounding box center [870, 57] width 1244 height 1202
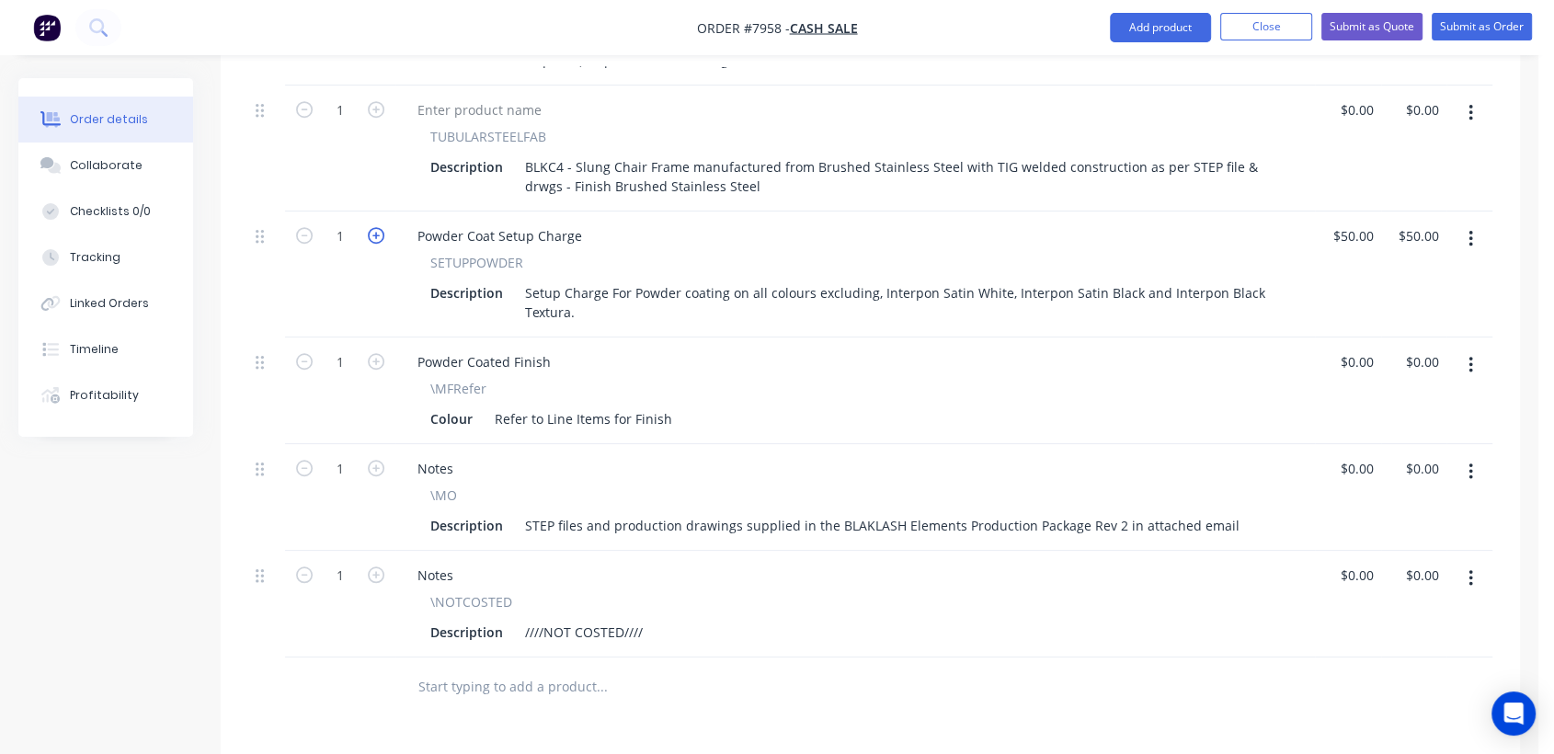
click at [371, 227] on icon "button" at bounding box center [376, 235] width 17 height 17
type input "2"
type input "$100.00"
click at [121, 164] on div "Collaborate" at bounding box center [106, 165] width 73 height 17
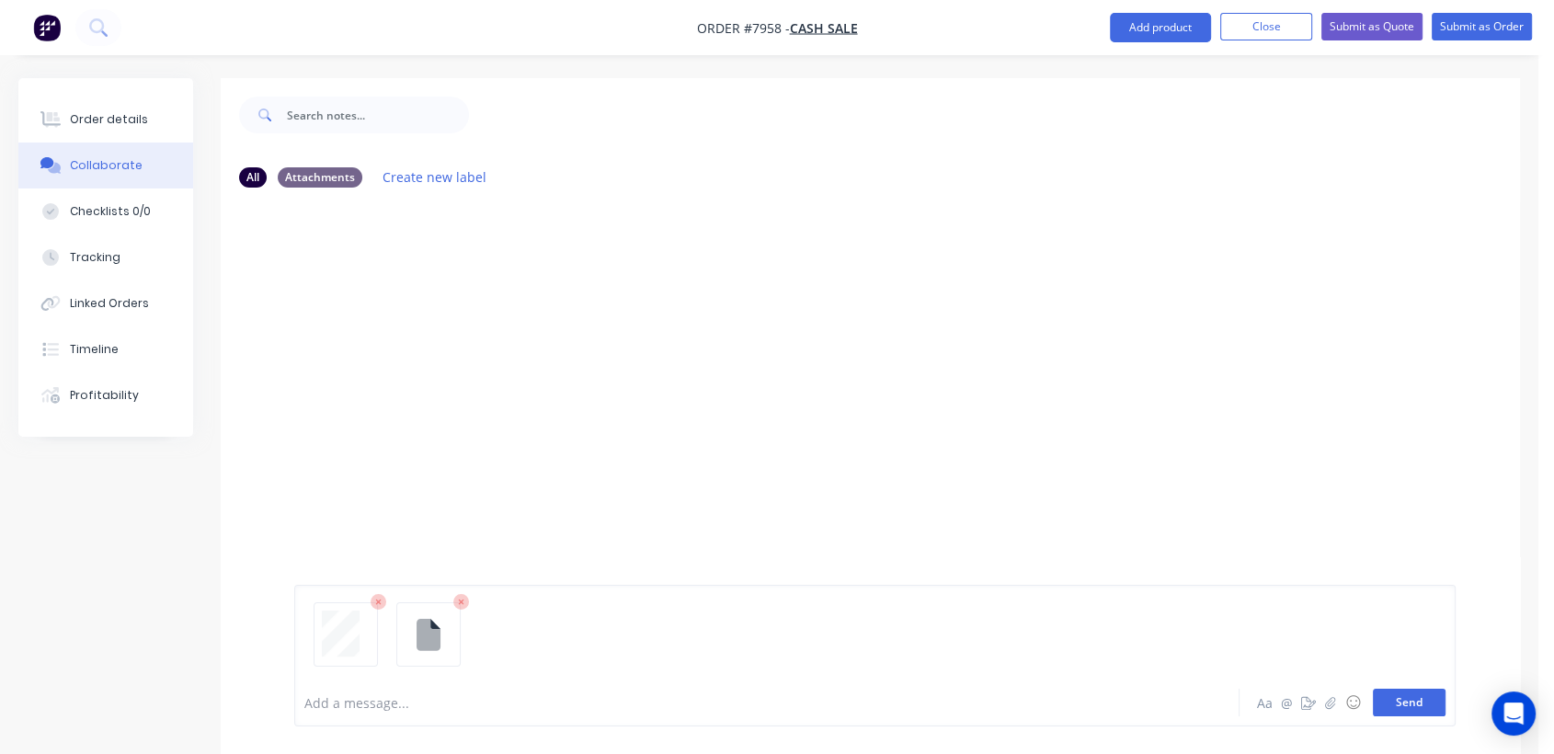
click at [1427, 693] on button "Send" at bounding box center [1409, 703] width 73 height 28
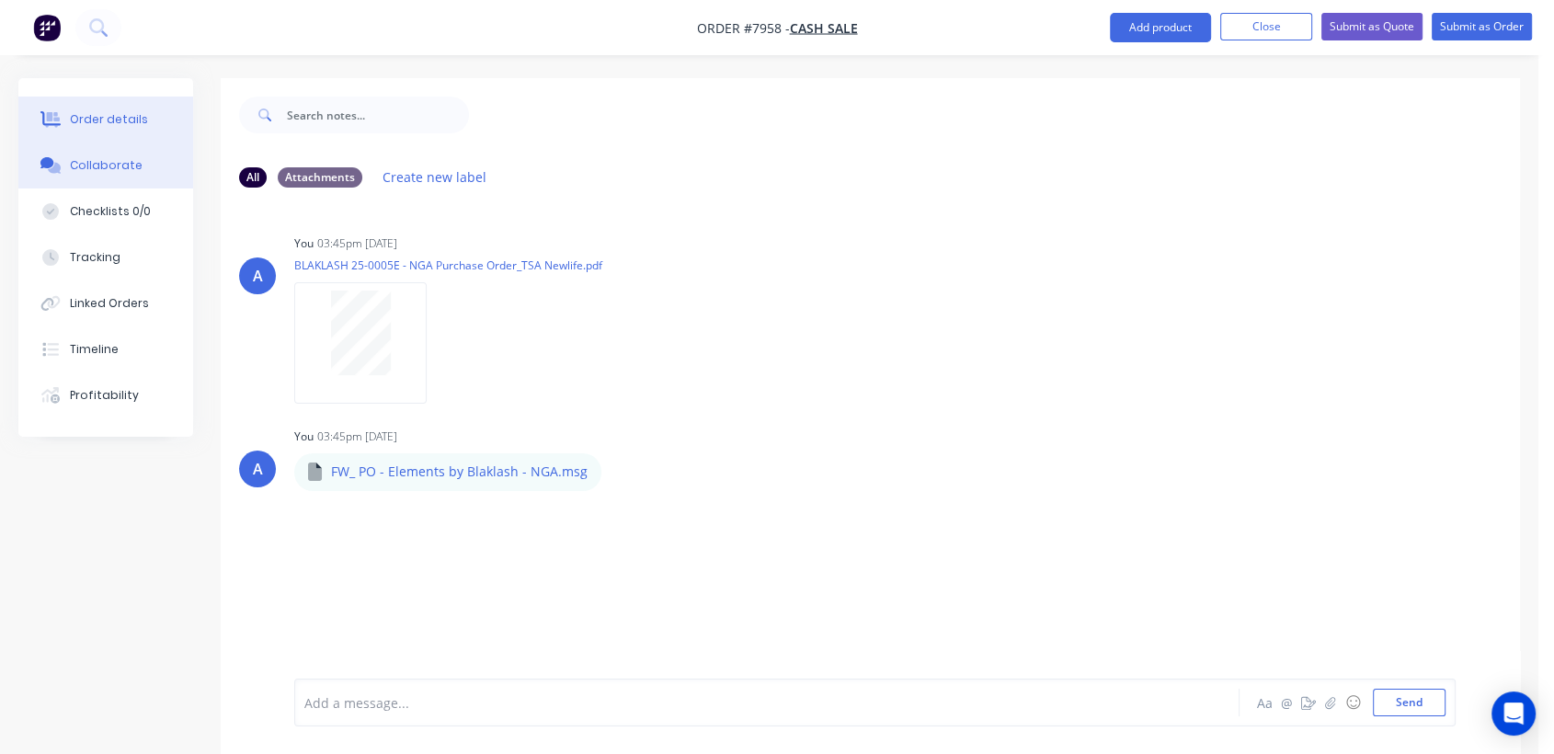
click at [111, 115] on div "Order details" at bounding box center [109, 119] width 78 height 17
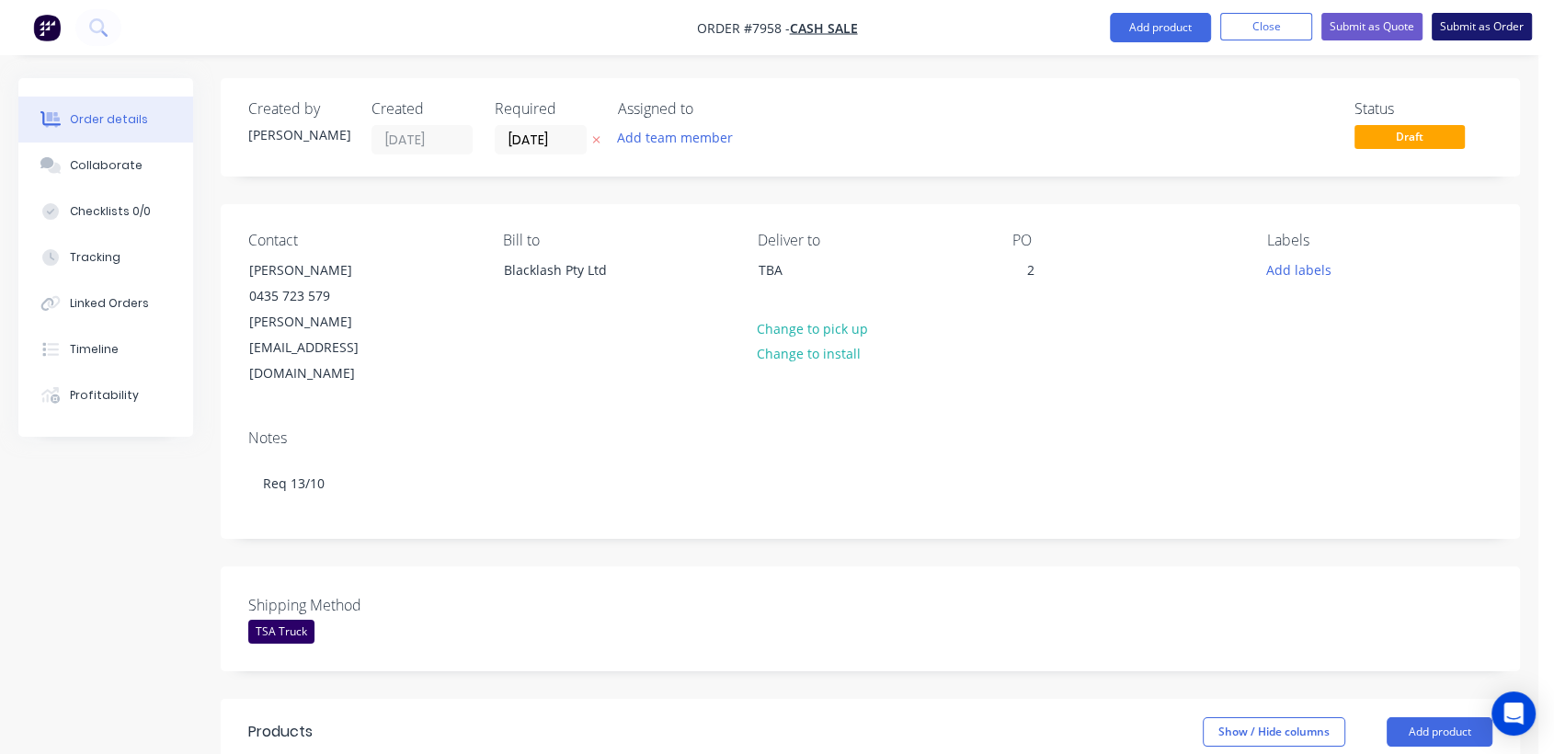
click at [1473, 24] on button "Submit as Order" at bounding box center [1482, 27] width 100 height 28
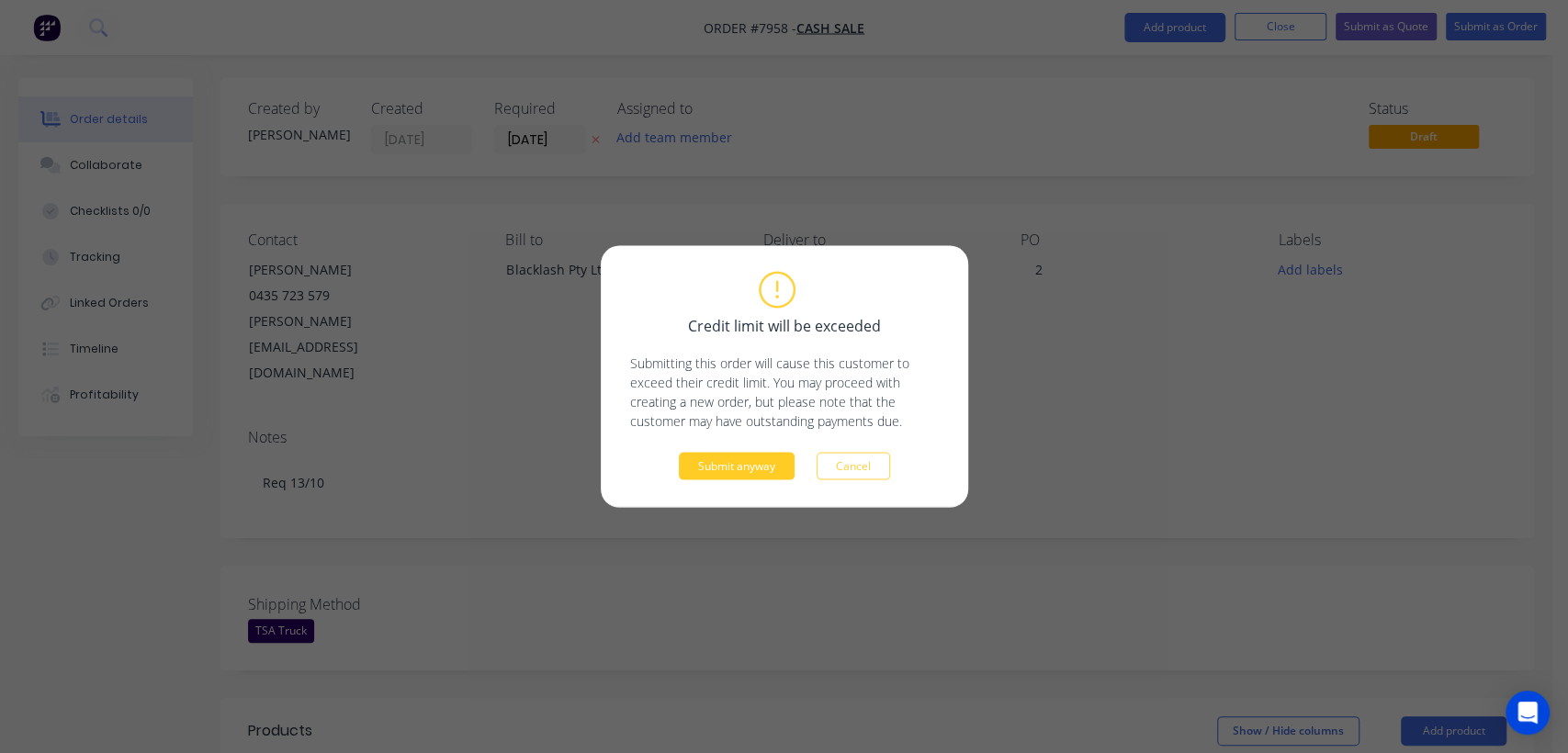
click at [726, 472] on button "Submit anyway" at bounding box center [737, 466] width 116 height 28
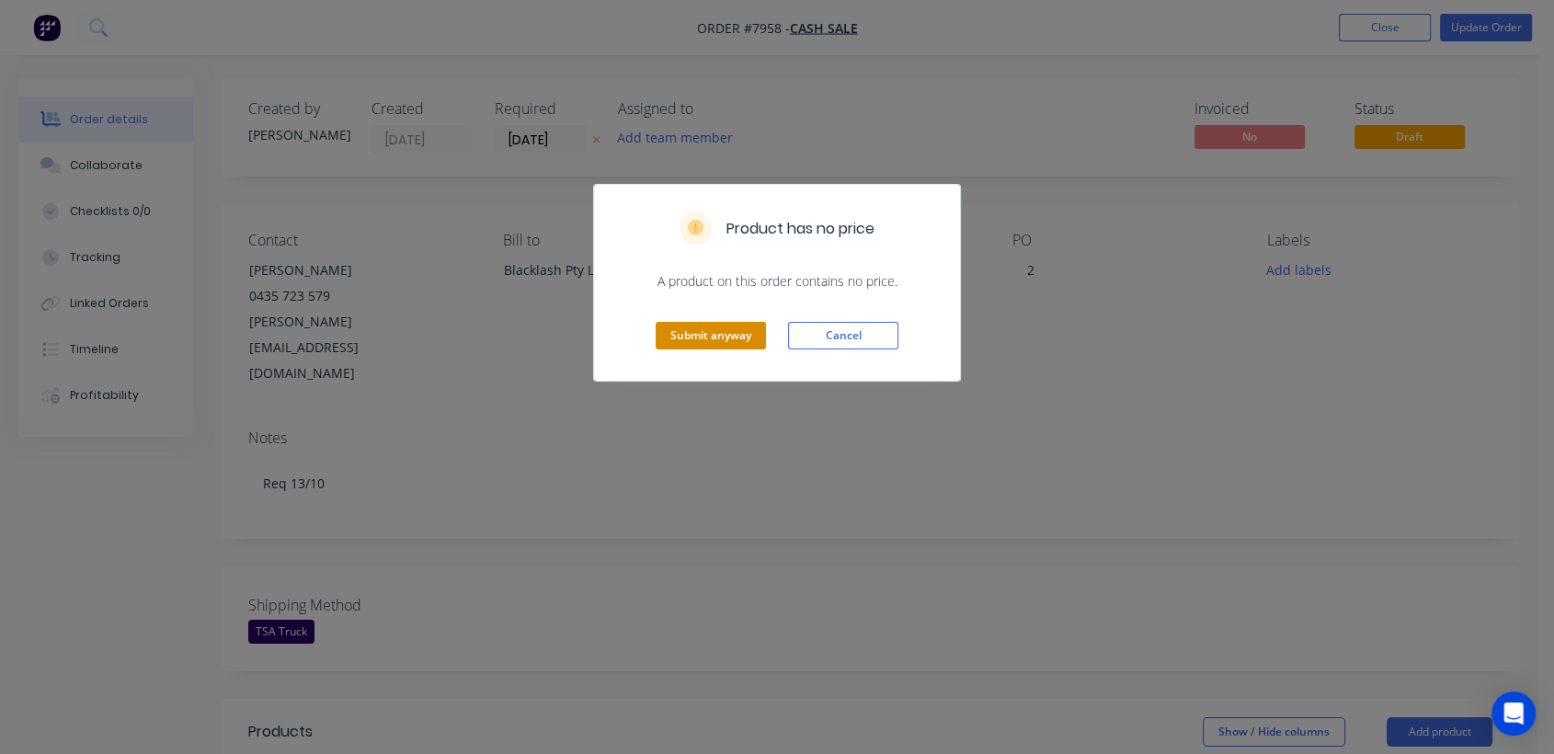
click at [703, 335] on button "Submit anyway" at bounding box center [711, 336] width 110 height 28
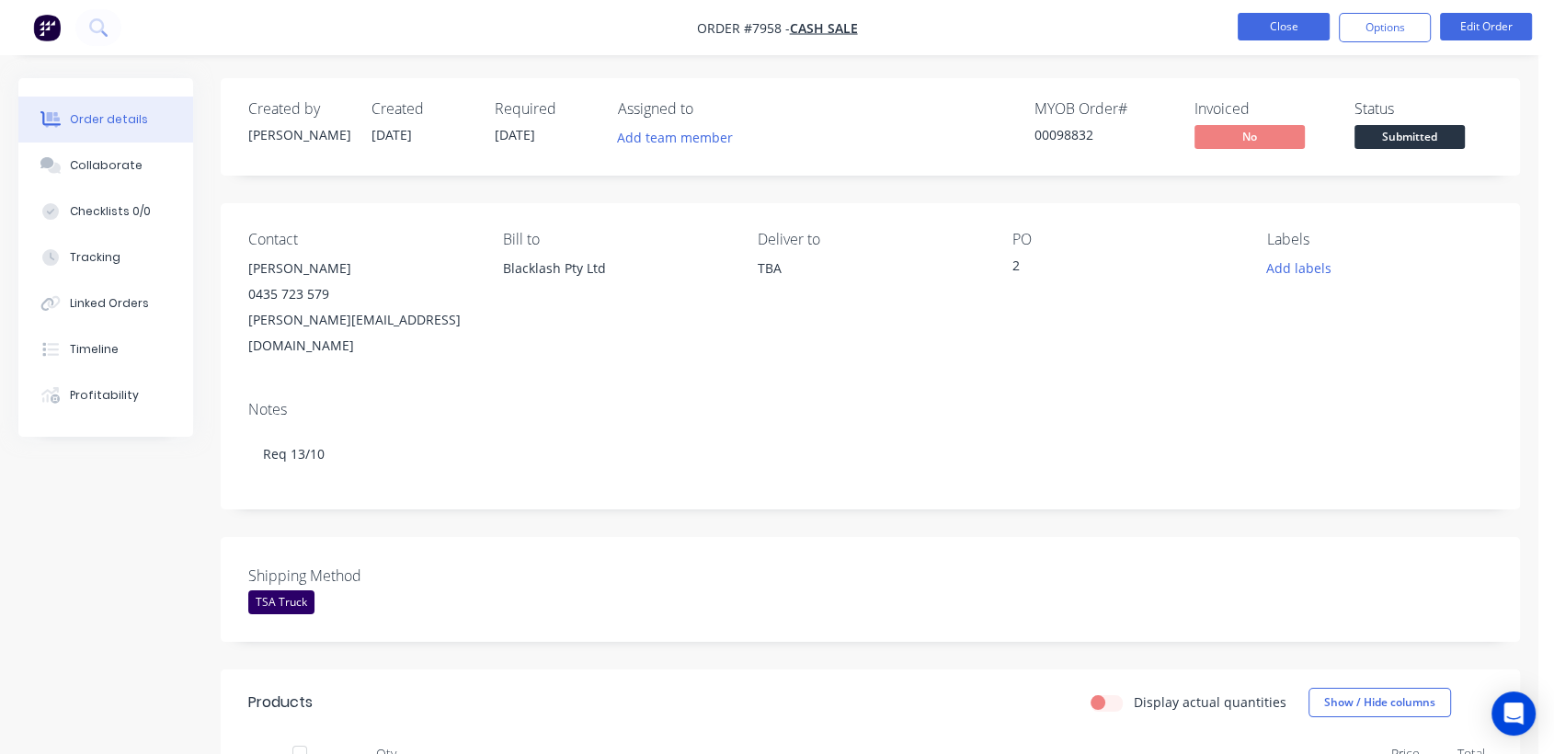
click at [1273, 18] on button "Close" at bounding box center [1284, 27] width 92 height 28
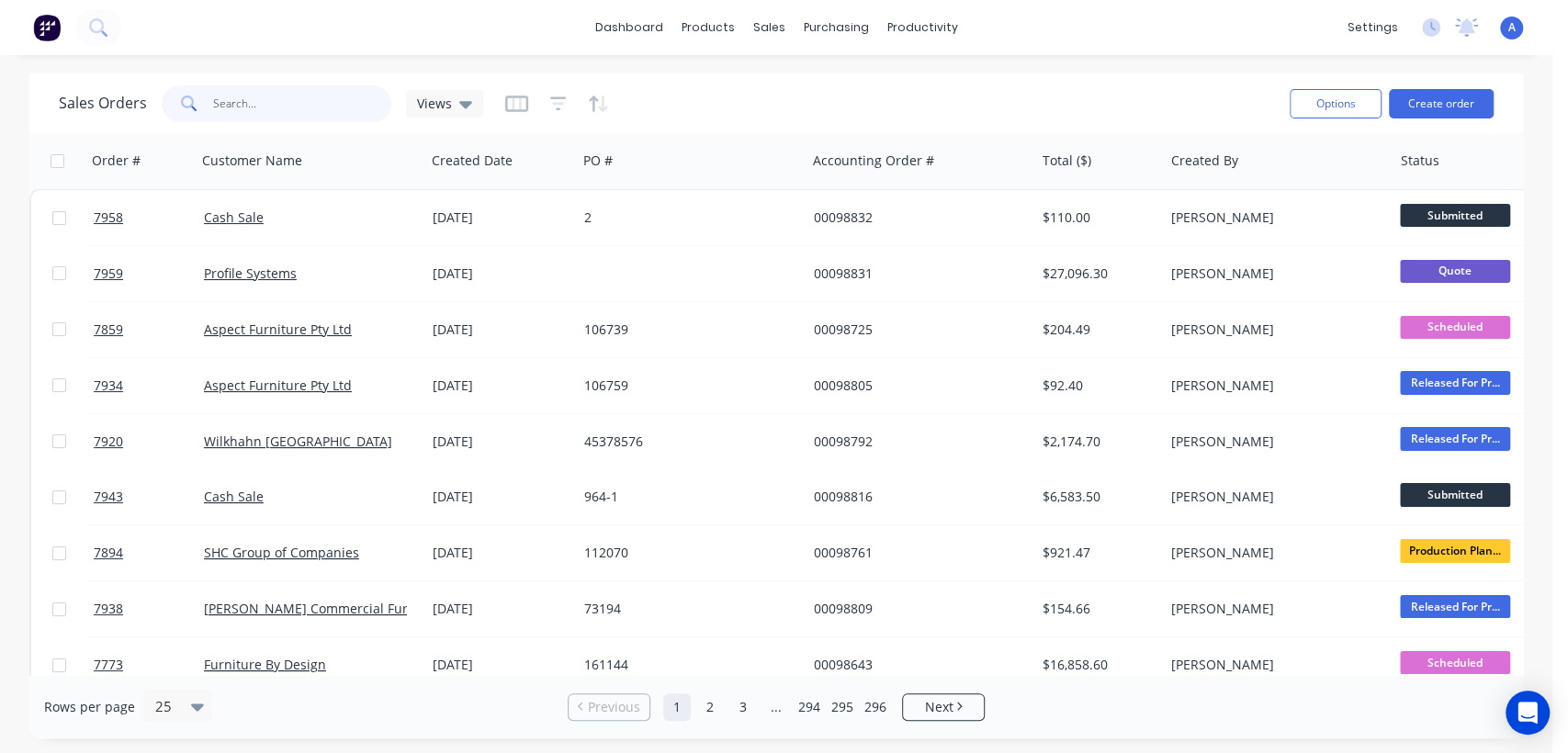
click at [265, 107] on input "text" at bounding box center [302, 104] width 179 height 37
type input "98823"
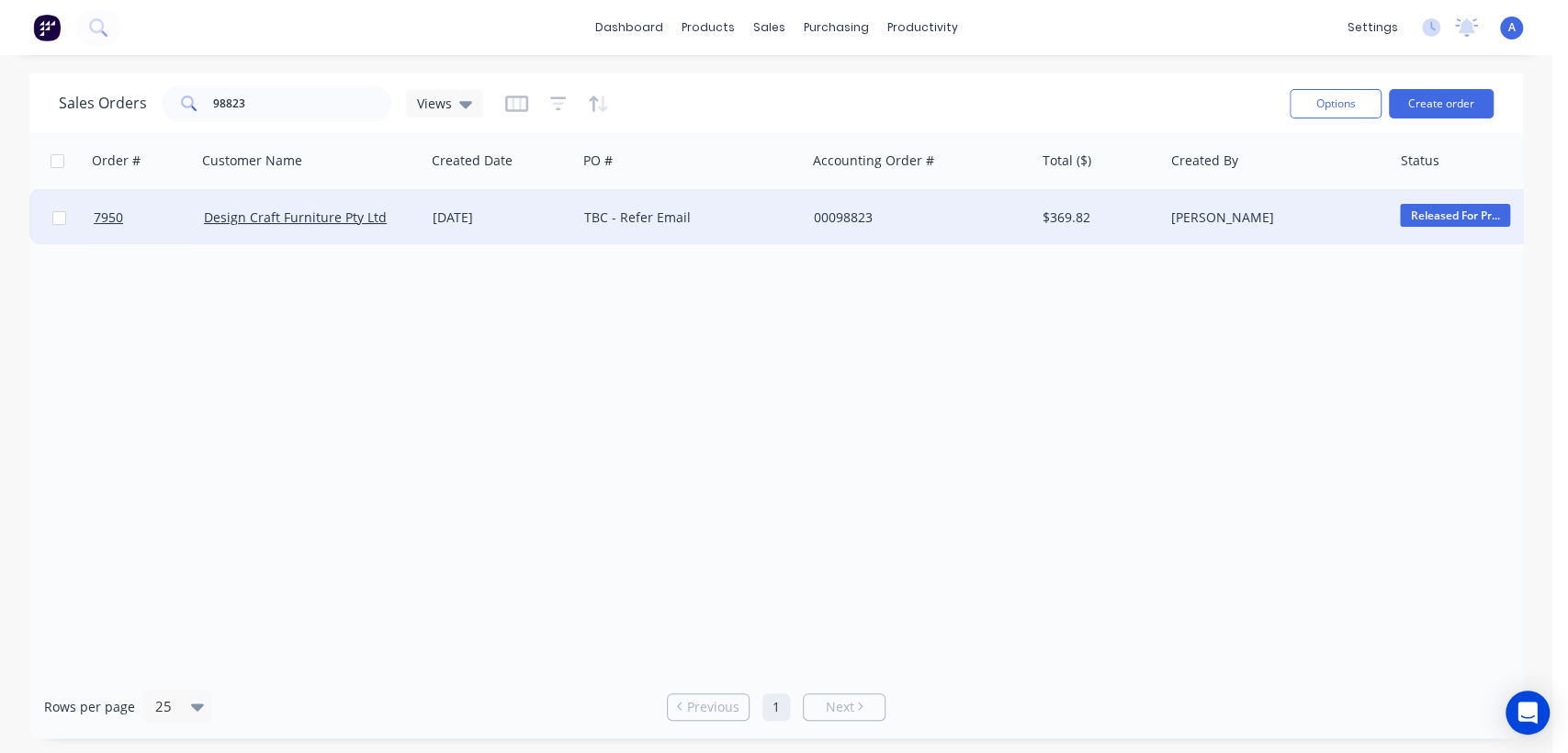
click at [551, 209] on div "[DATE]" at bounding box center [500, 218] width 137 height 18
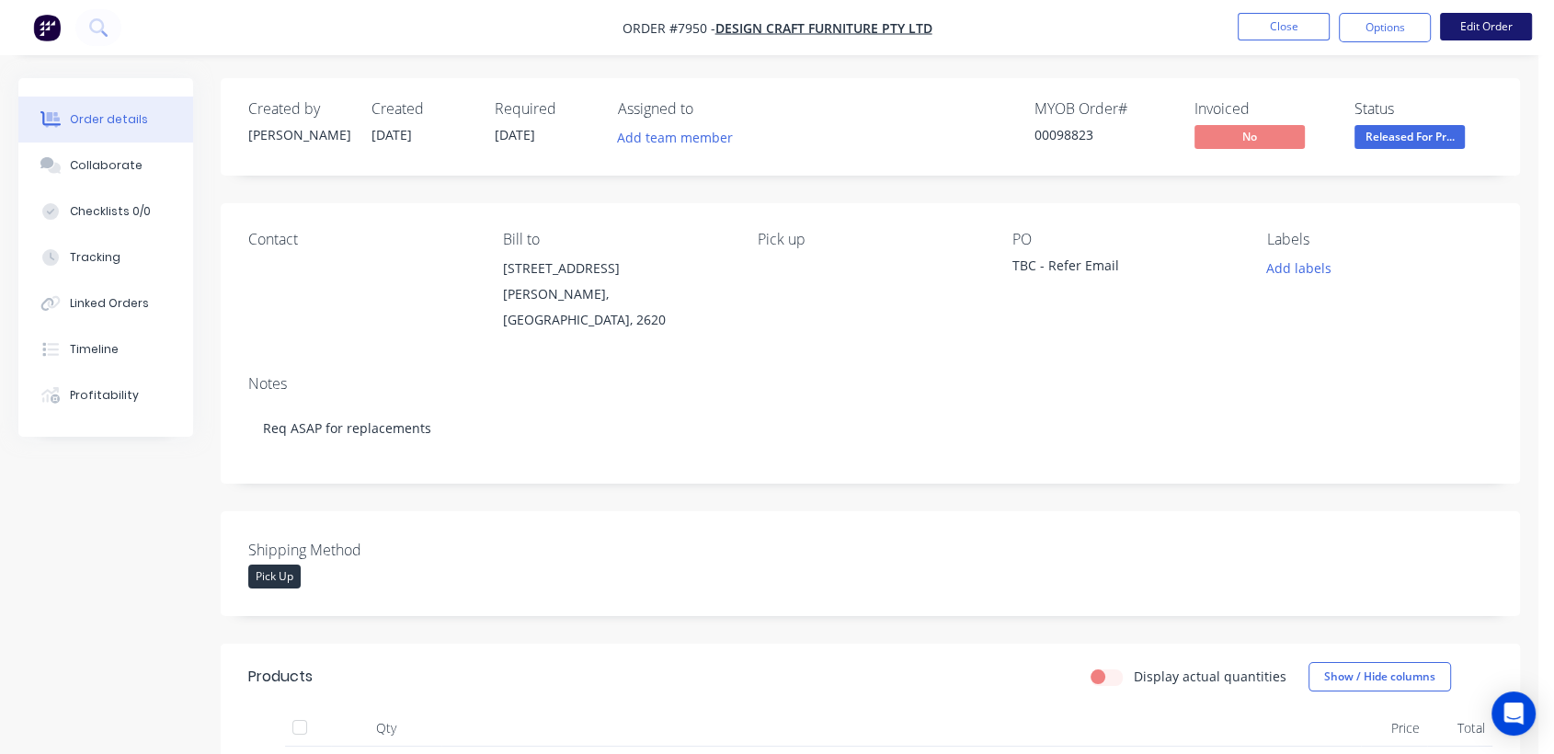
click at [1496, 22] on button "Edit Order" at bounding box center [1486, 27] width 92 height 28
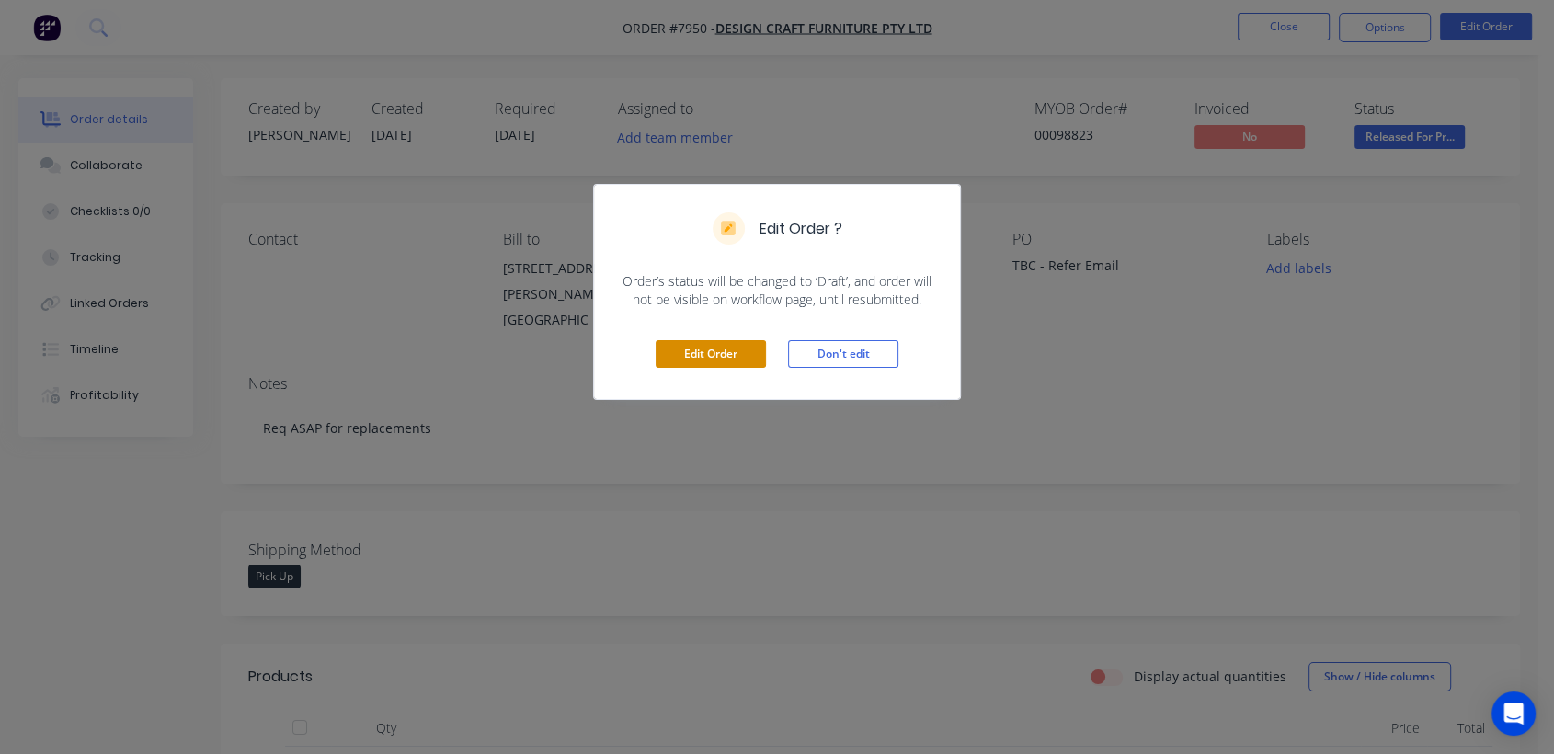
click at [714, 350] on button "Edit Order" at bounding box center [711, 354] width 110 height 28
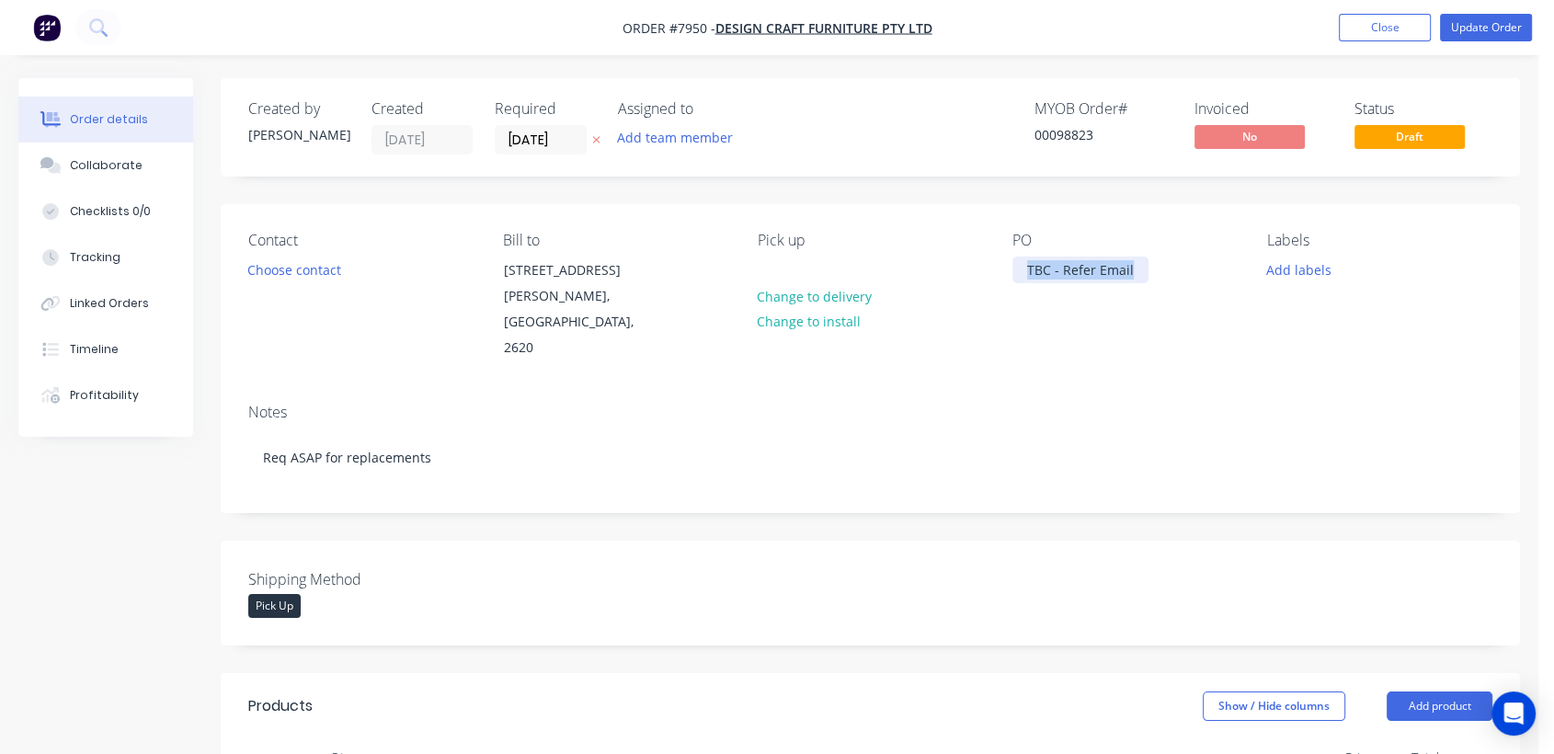
drag, startPoint x: 1132, startPoint y: 268, endPoint x: 992, endPoint y: 266, distance: 139.8
click at [992, 266] on div "Contact Choose contact Bill to [STREET_ADDRESS][PERSON_NAME] Pick up Change to …" at bounding box center [871, 296] width 1300 height 185
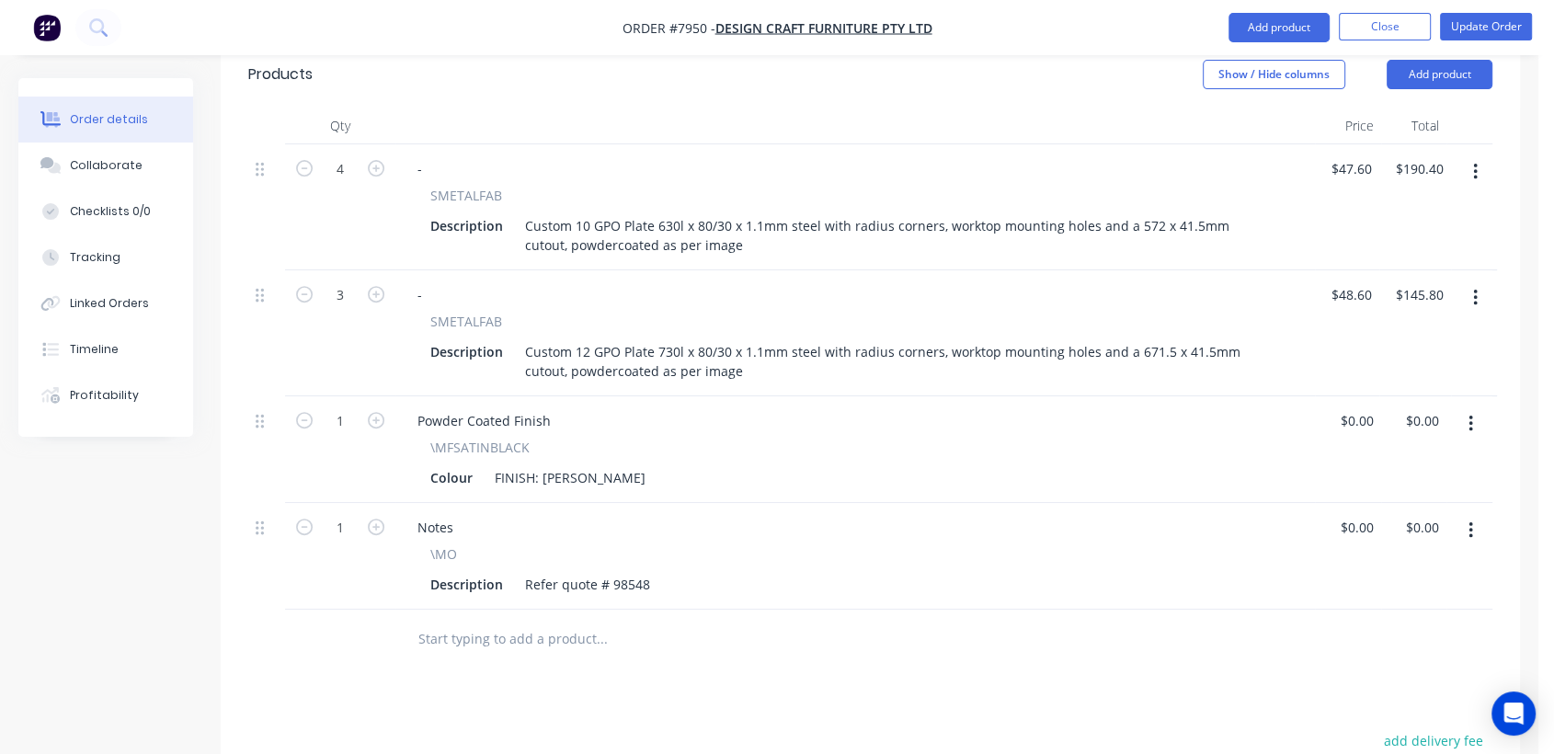
scroll to position [613, 0]
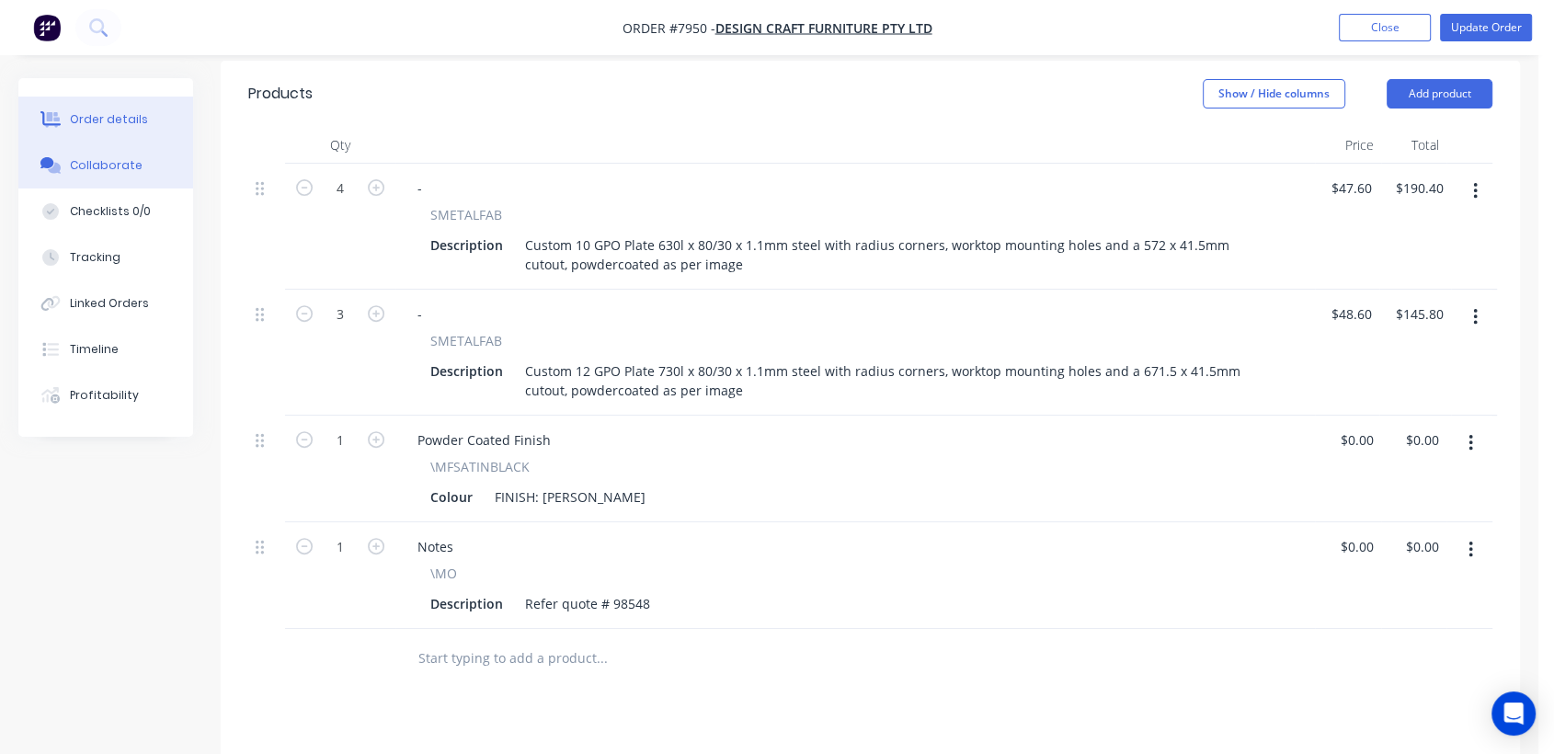
click at [117, 161] on div "Collaborate" at bounding box center [106, 165] width 73 height 17
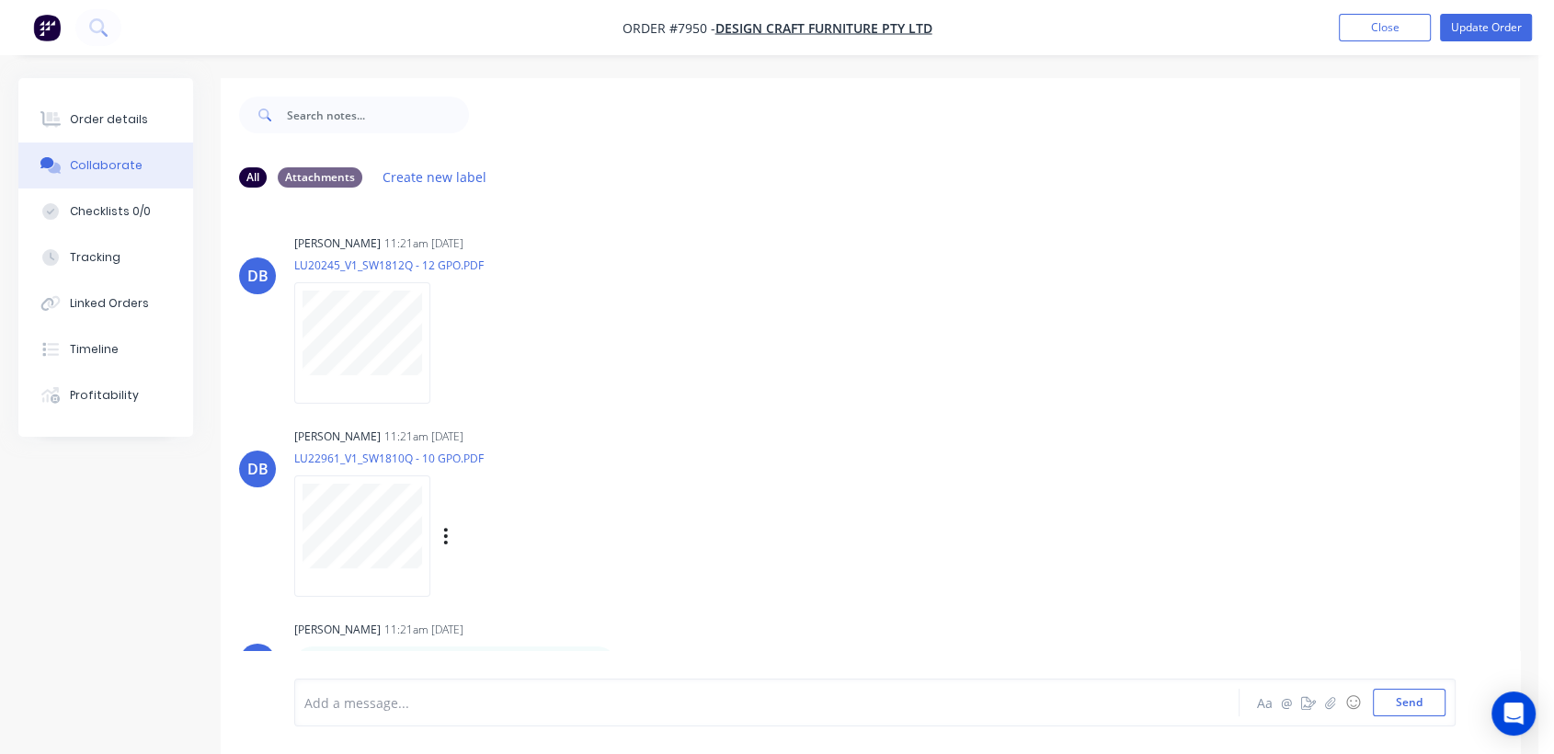
scroll to position [6, 0]
click at [1390, 703] on button "Send" at bounding box center [1409, 703] width 73 height 28
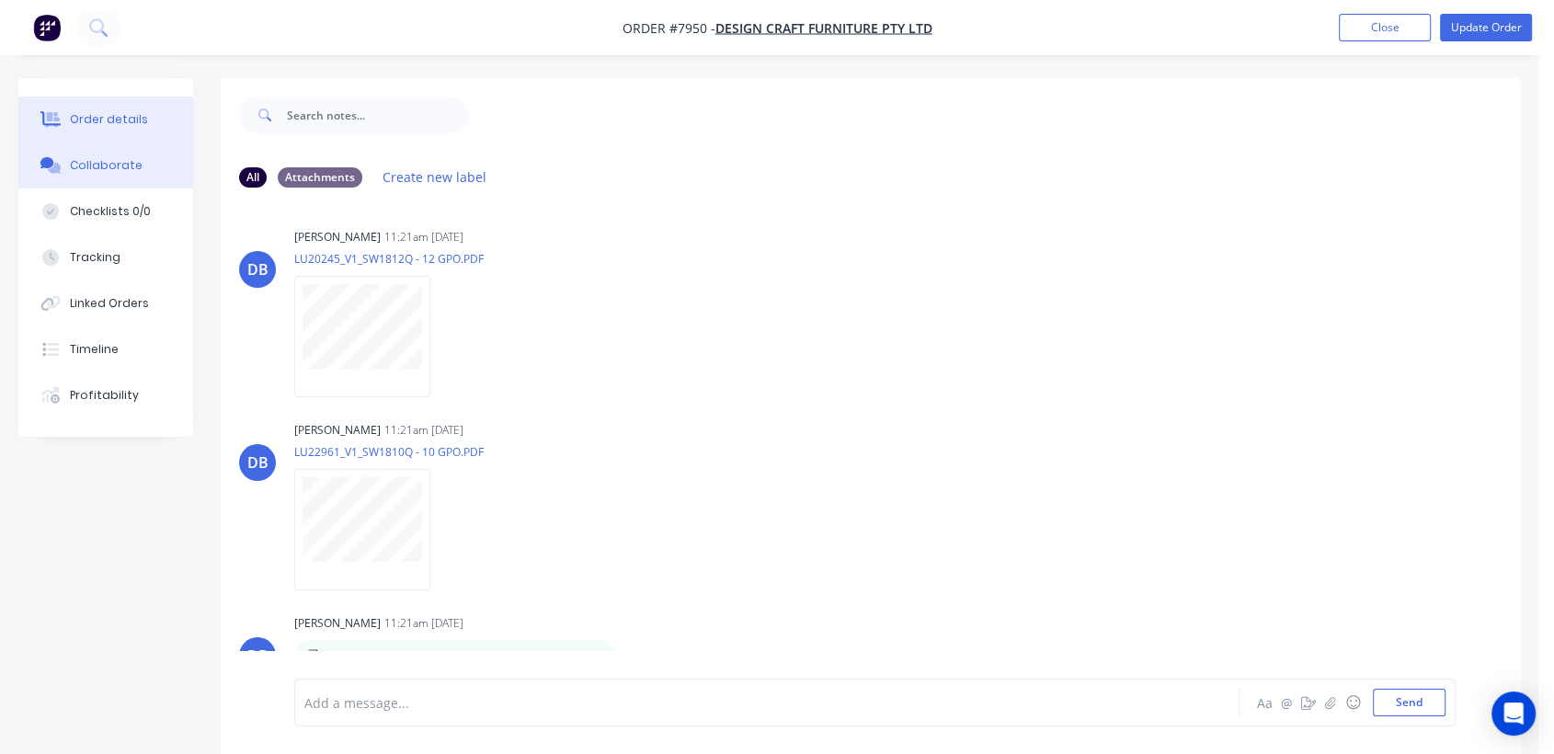
click at [124, 109] on button "Order details" at bounding box center [105, 120] width 175 height 46
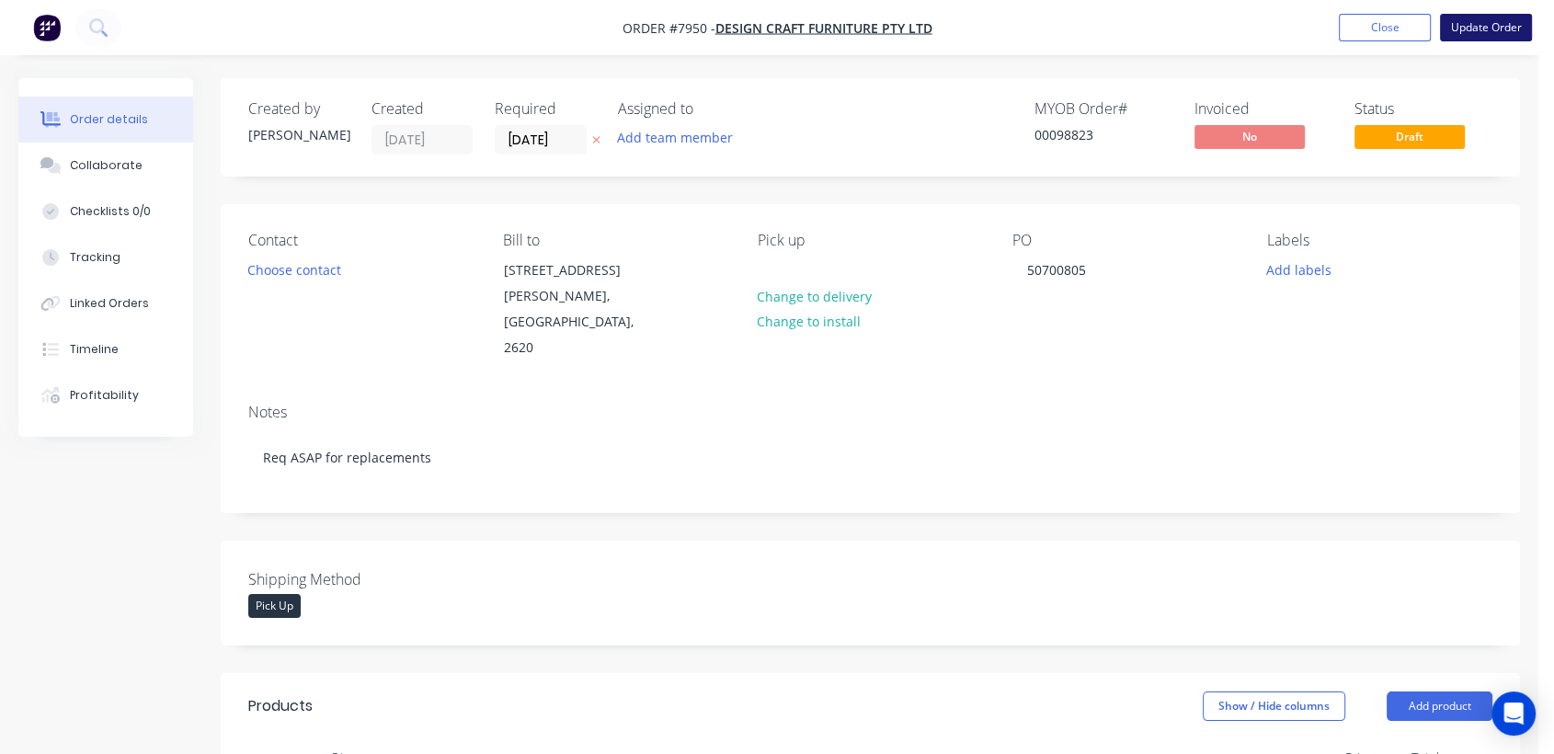
click at [1479, 26] on button "Update Order" at bounding box center [1486, 28] width 92 height 28
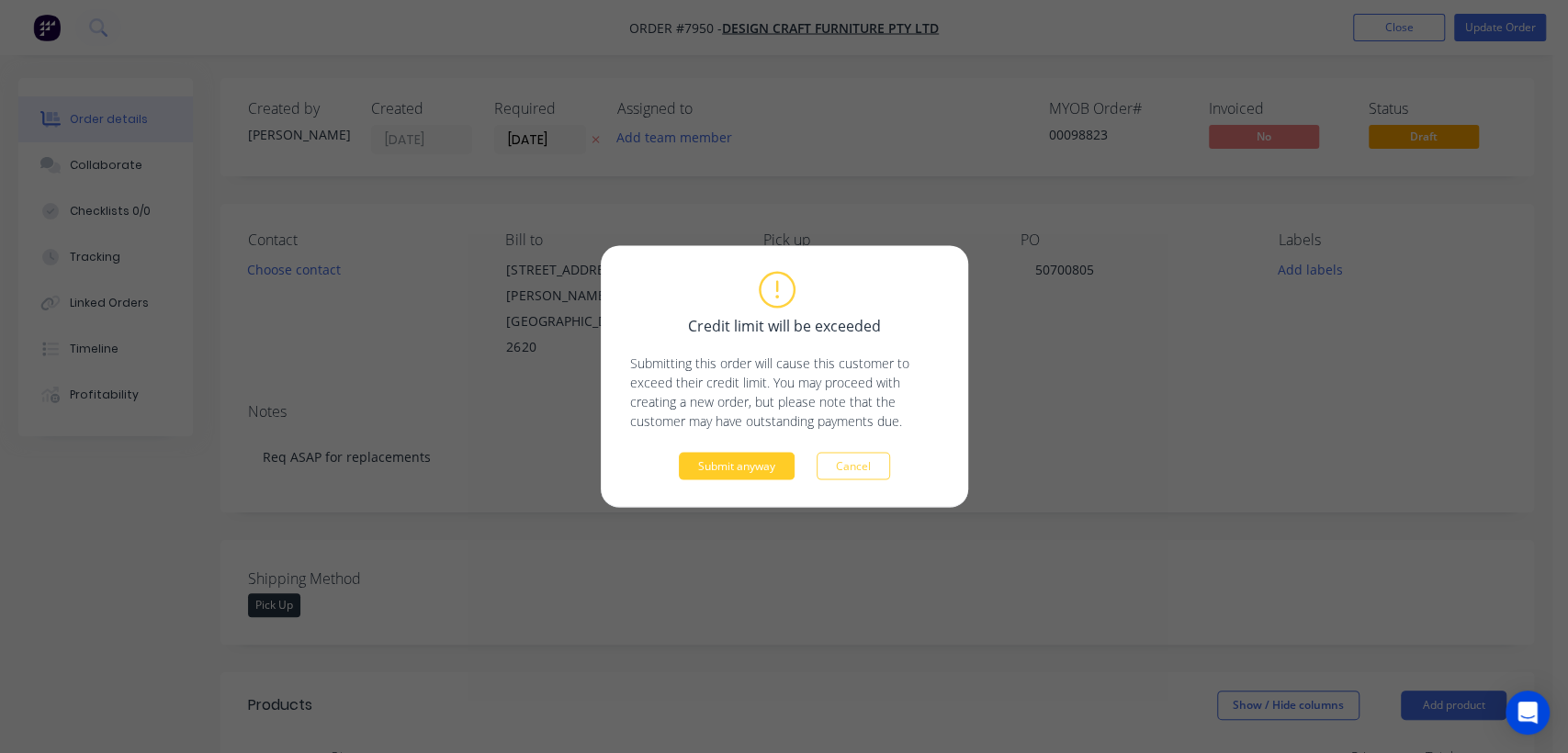
click at [709, 458] on button "Submit anyway" at bounding box center [737, 466] width 116 height 28
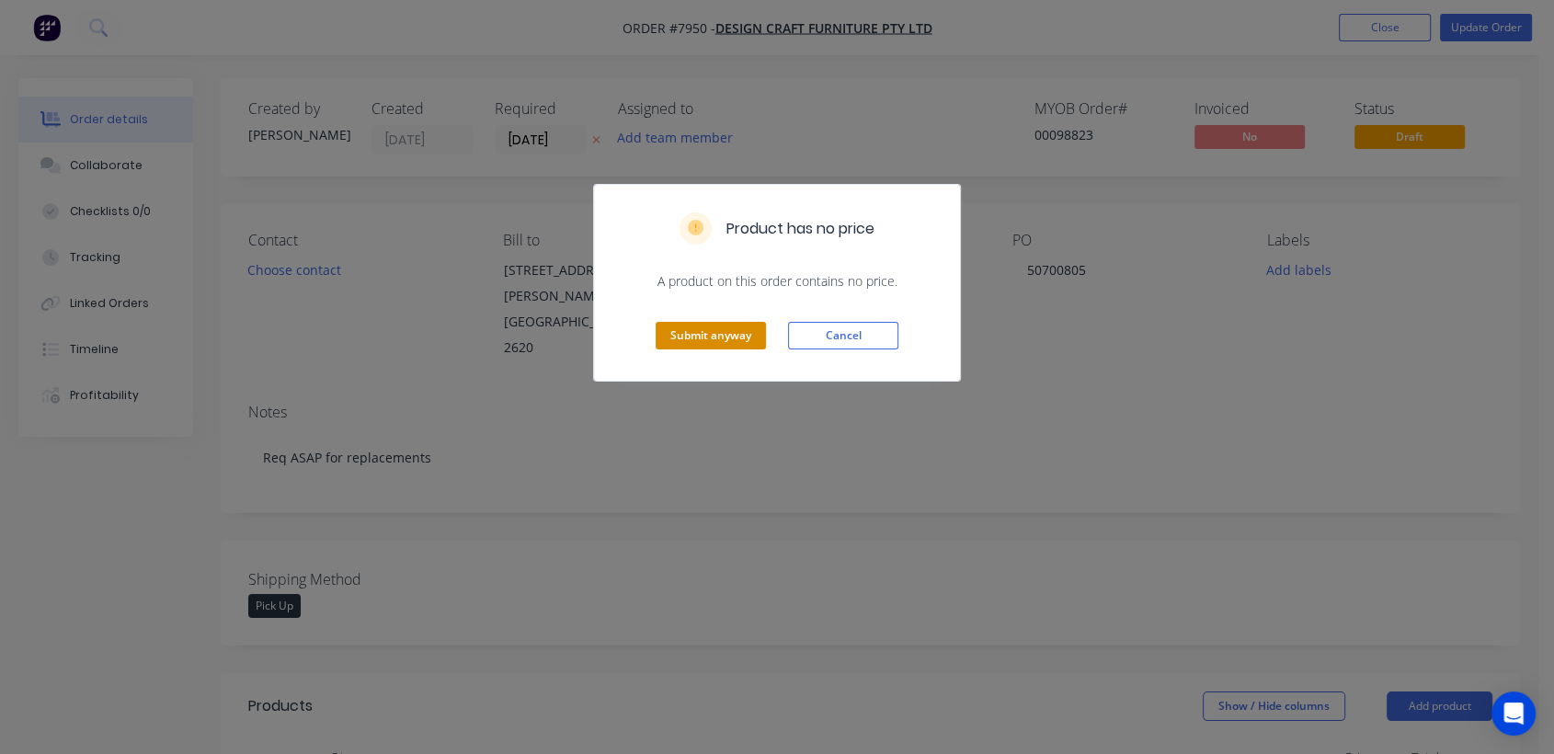
click at [733, 332] on button "Submit anyway" at bounding box center [711, 336] width 110 height 28
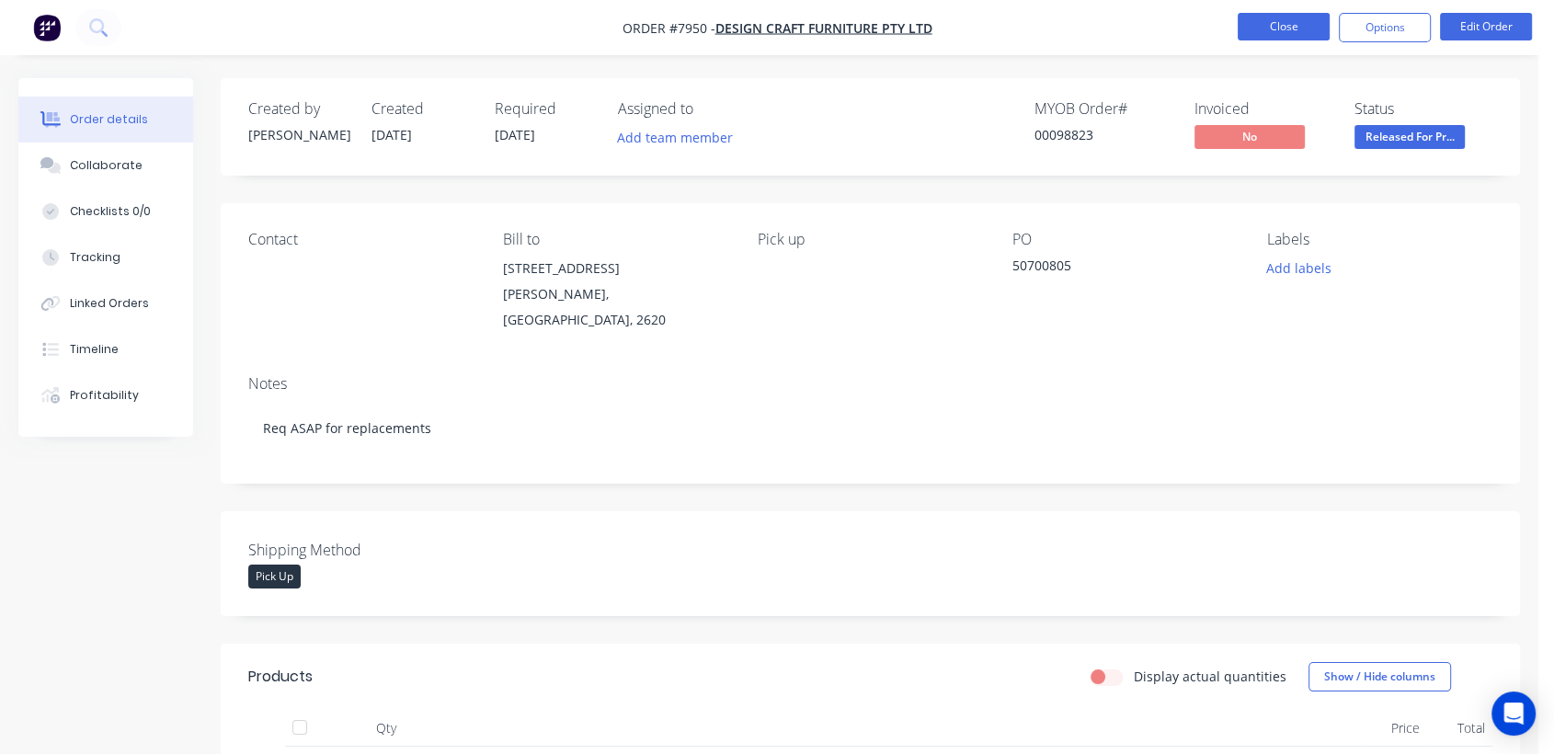
click at [1292, 27] on button "Close" at bounding box center [1284, 27] width 92 height 28
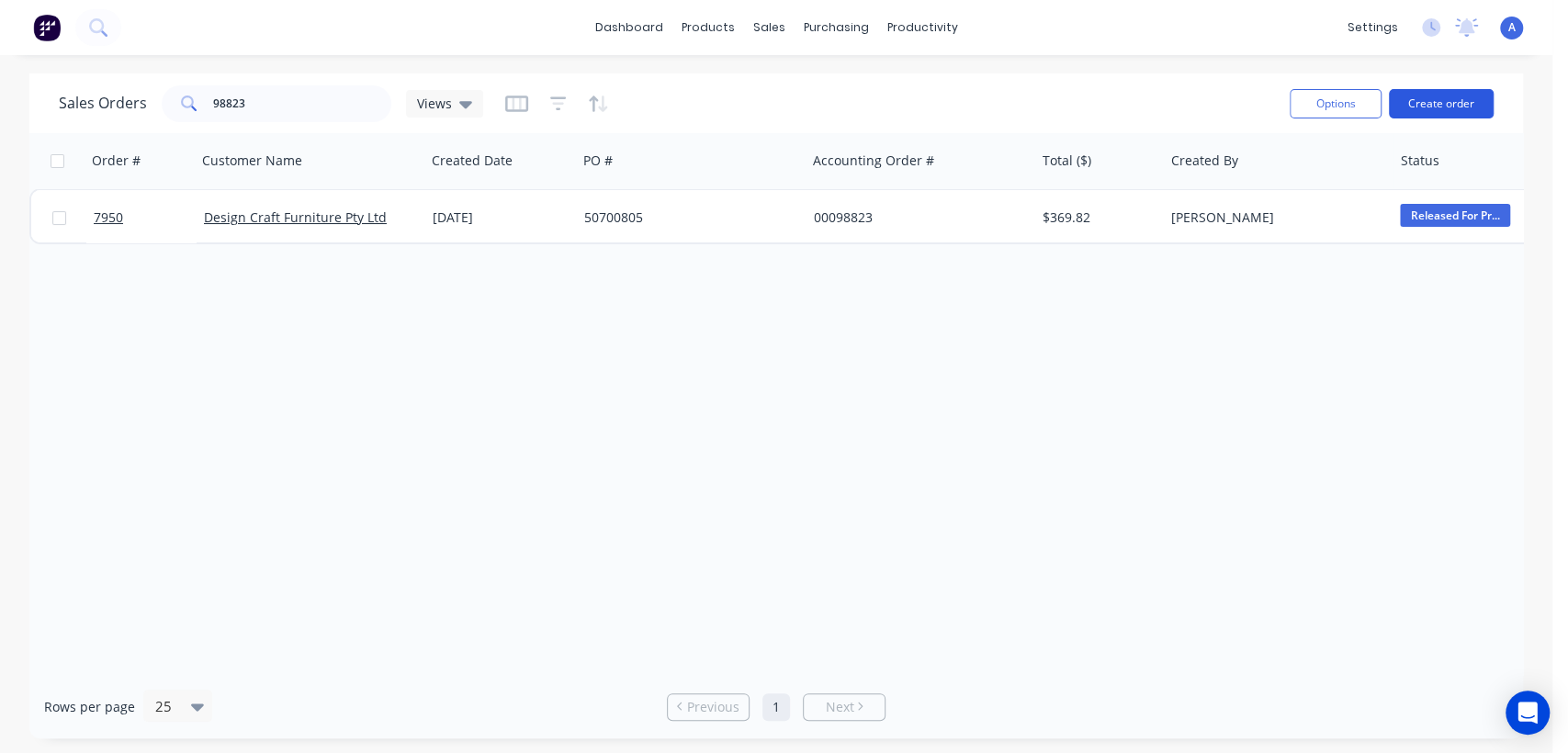
click at [1464, 97] on button "Create order" at bounding box center [1441, 103] width 105 height 29
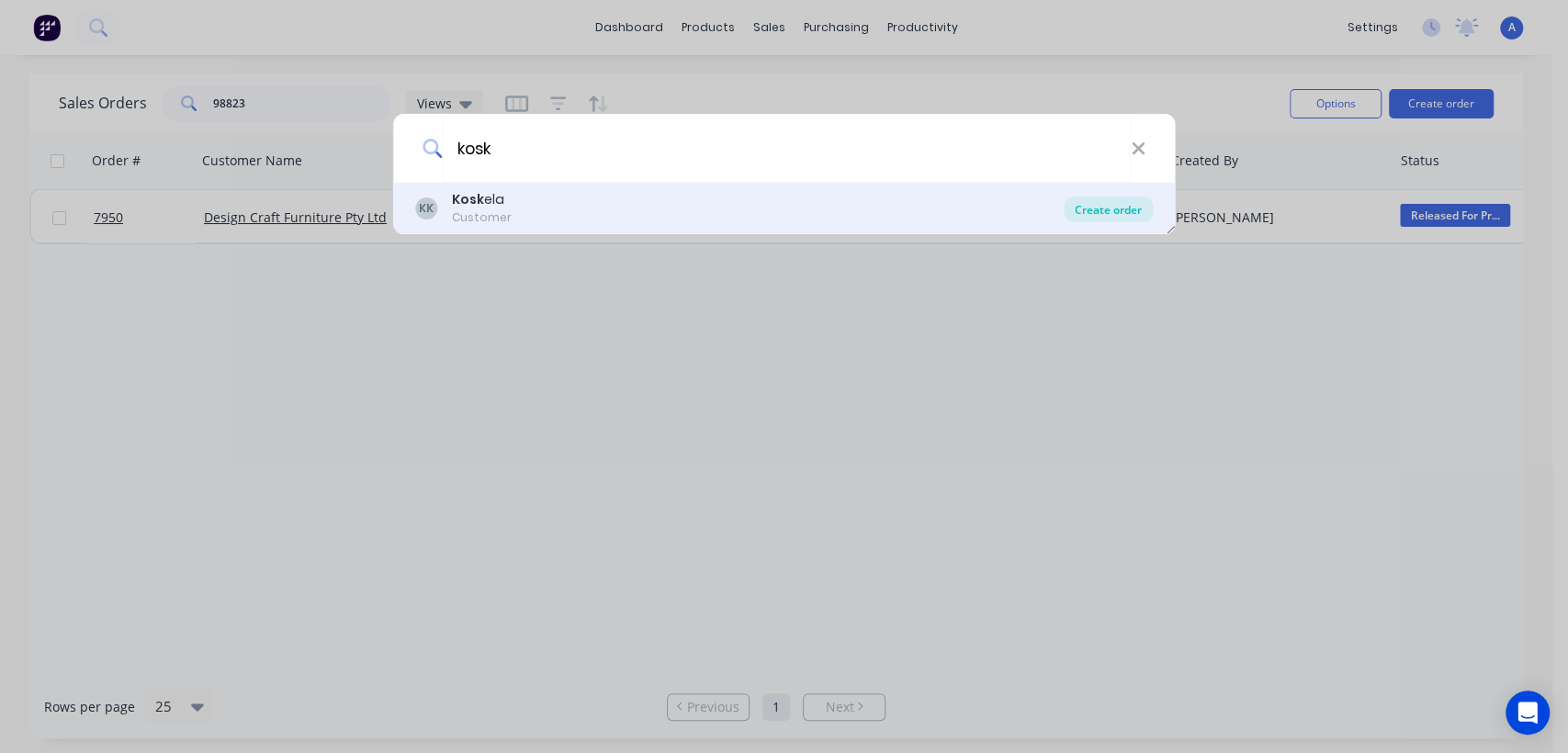
type input "kosk"
click at [1125, 206] on div "Create order" at bounding box center [1108, 210] width 89 height 26
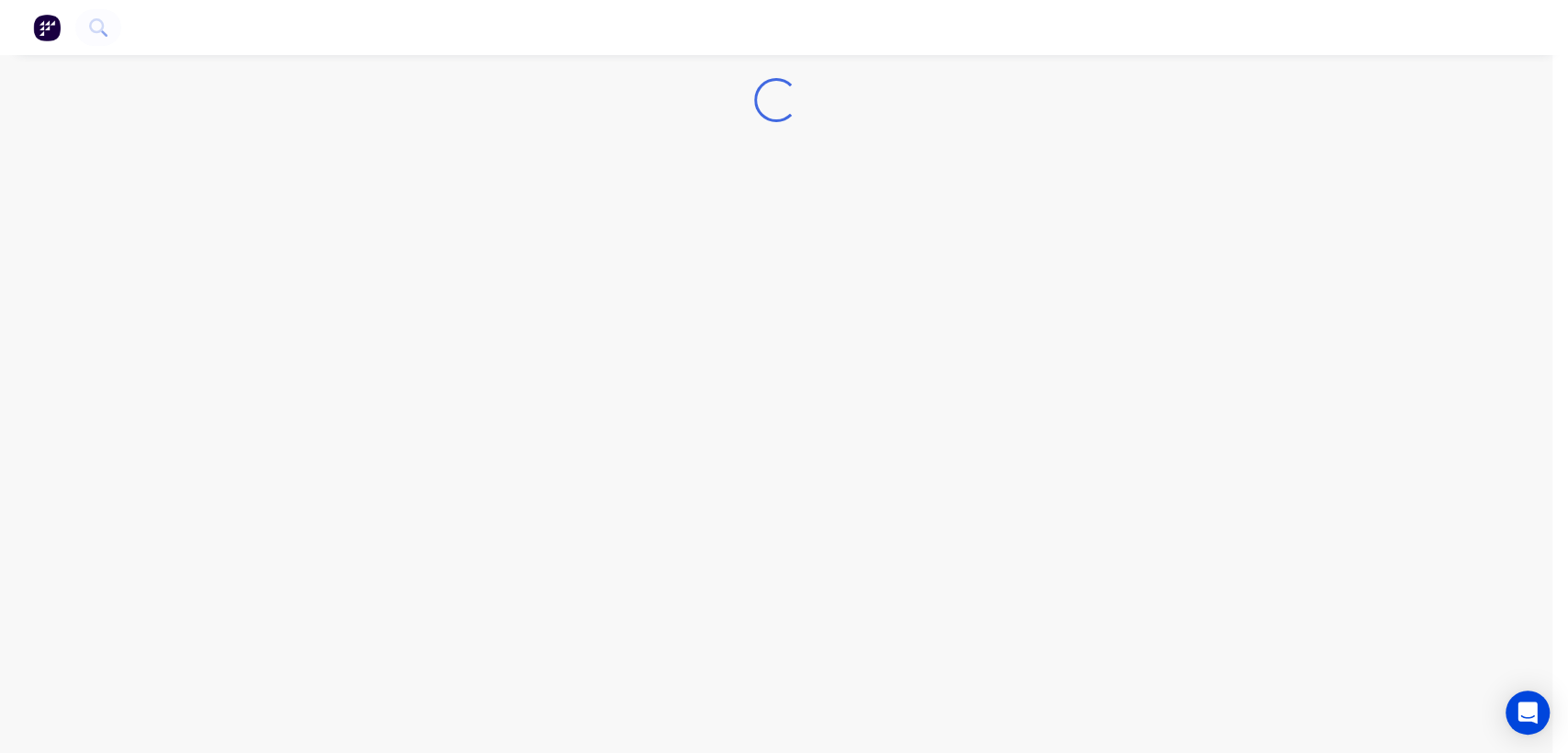
click at [1105, 208] on div "Loading..." at bounding box center [776, 376] width 1552 height 753
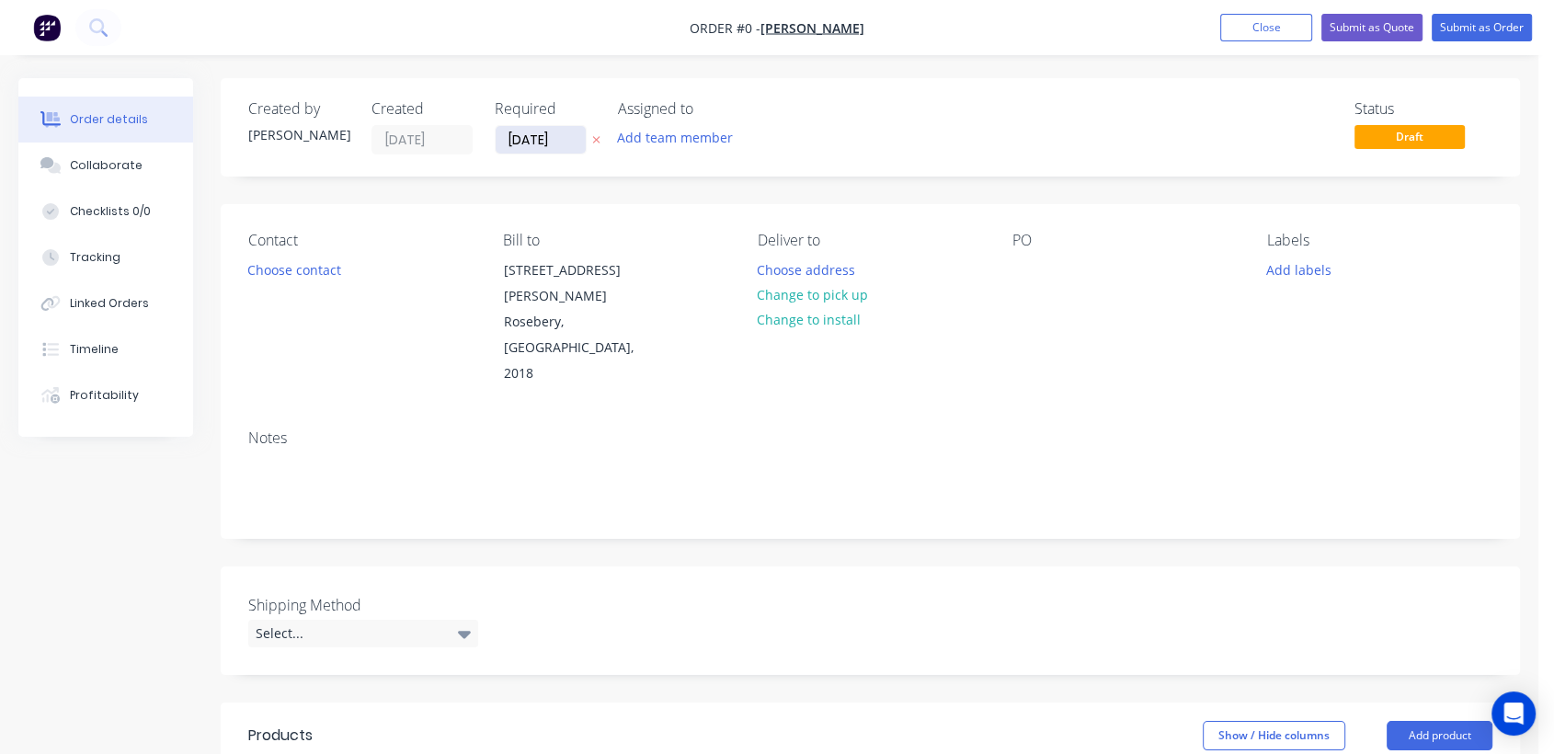
click at [568, 130] on input "[DATE]" at bounding box center [541, 140] width 90 height 28
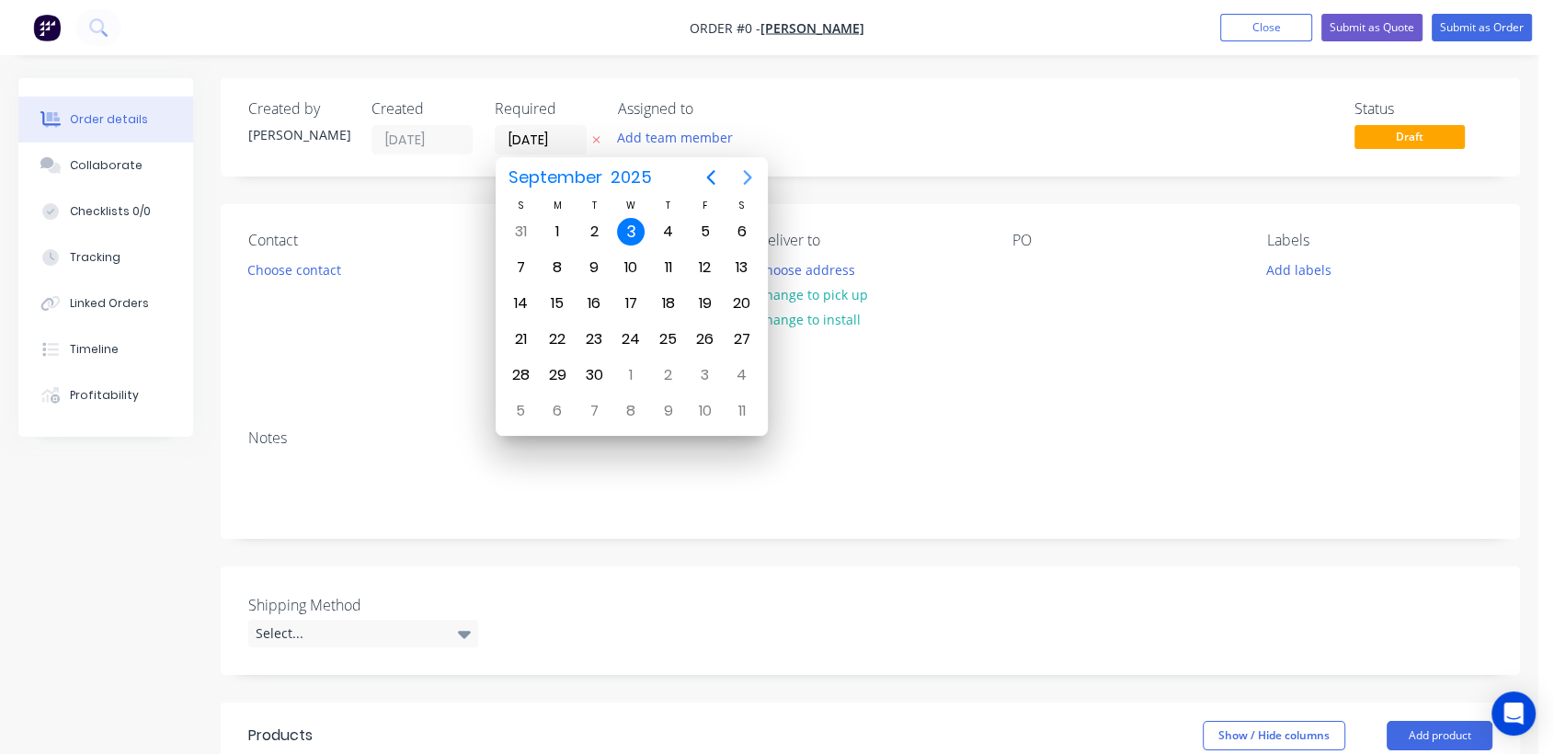
click at [747, 172] on icon "Next page" at bounding box center [747, 177] width 8 height 15
click at [636, 370] on div "31" at bounding box center [631, 375] width 28 height 28
type input "[DATE]"
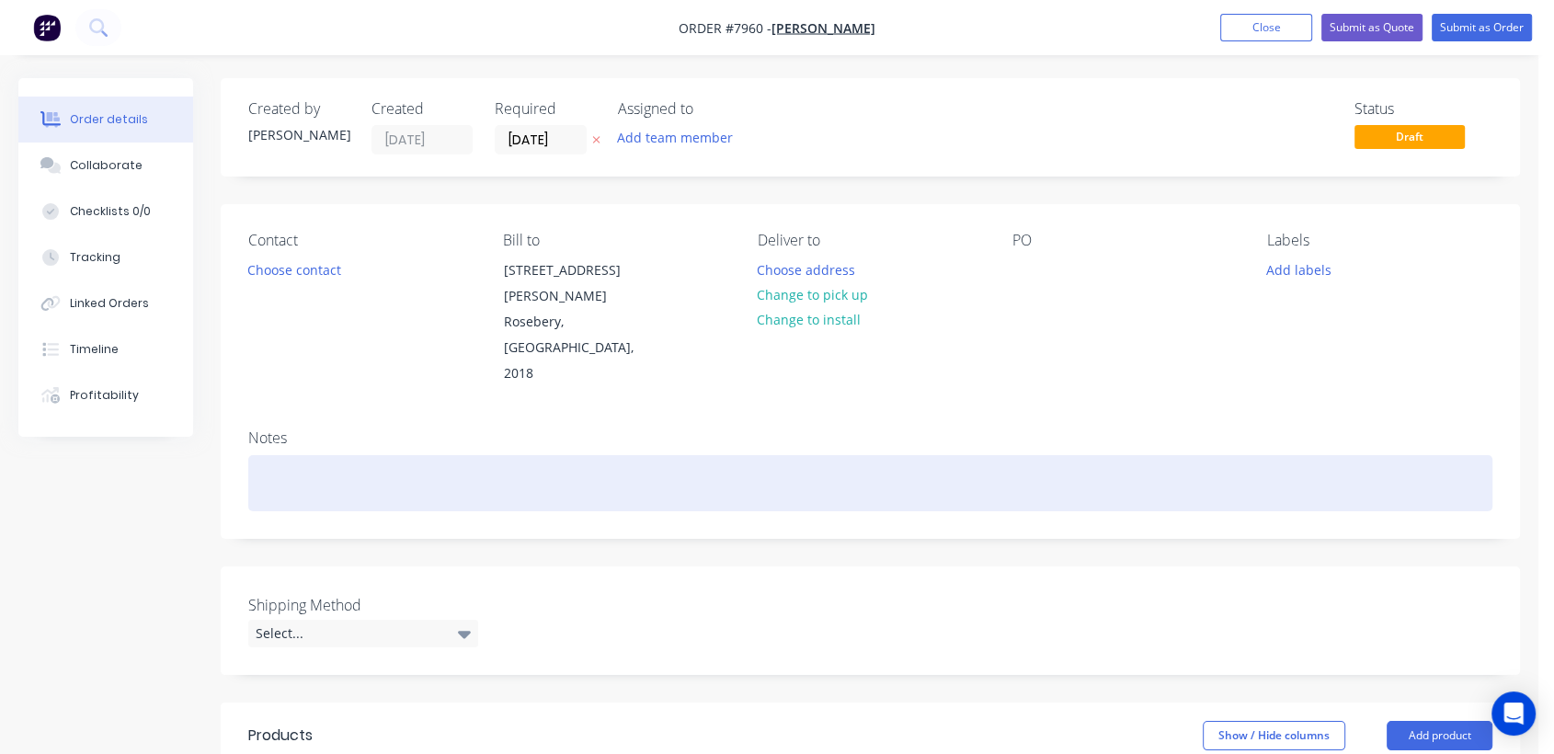
click at [314, 455] on div at bounding box center [870, 483] width 1244 height 56
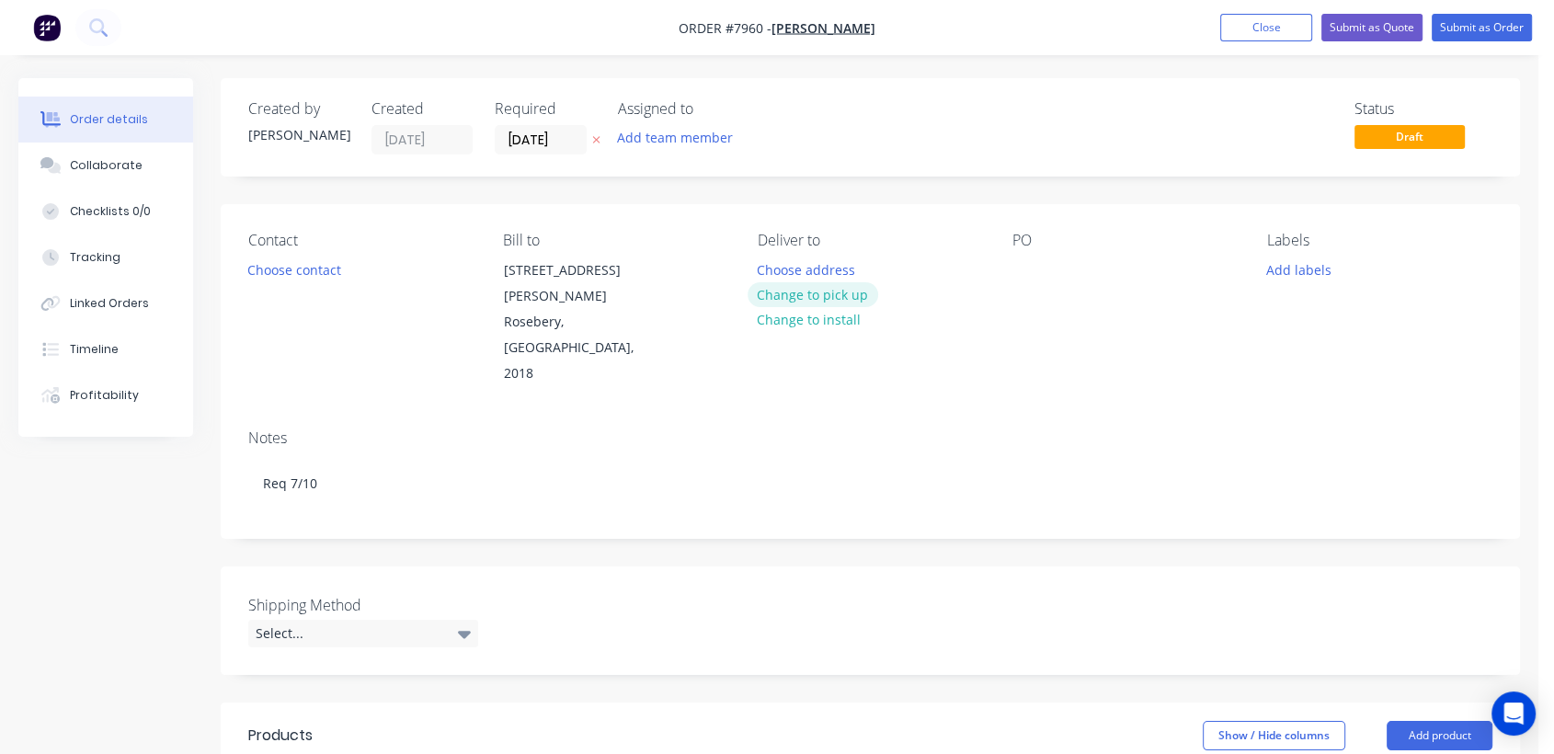
click at [802, 296] on button "Change to pick up" at bounding box center [813, 294] width 131 height 25
click at [1025, 261] on div at bounding box center [1027, 270] width 29 height 27
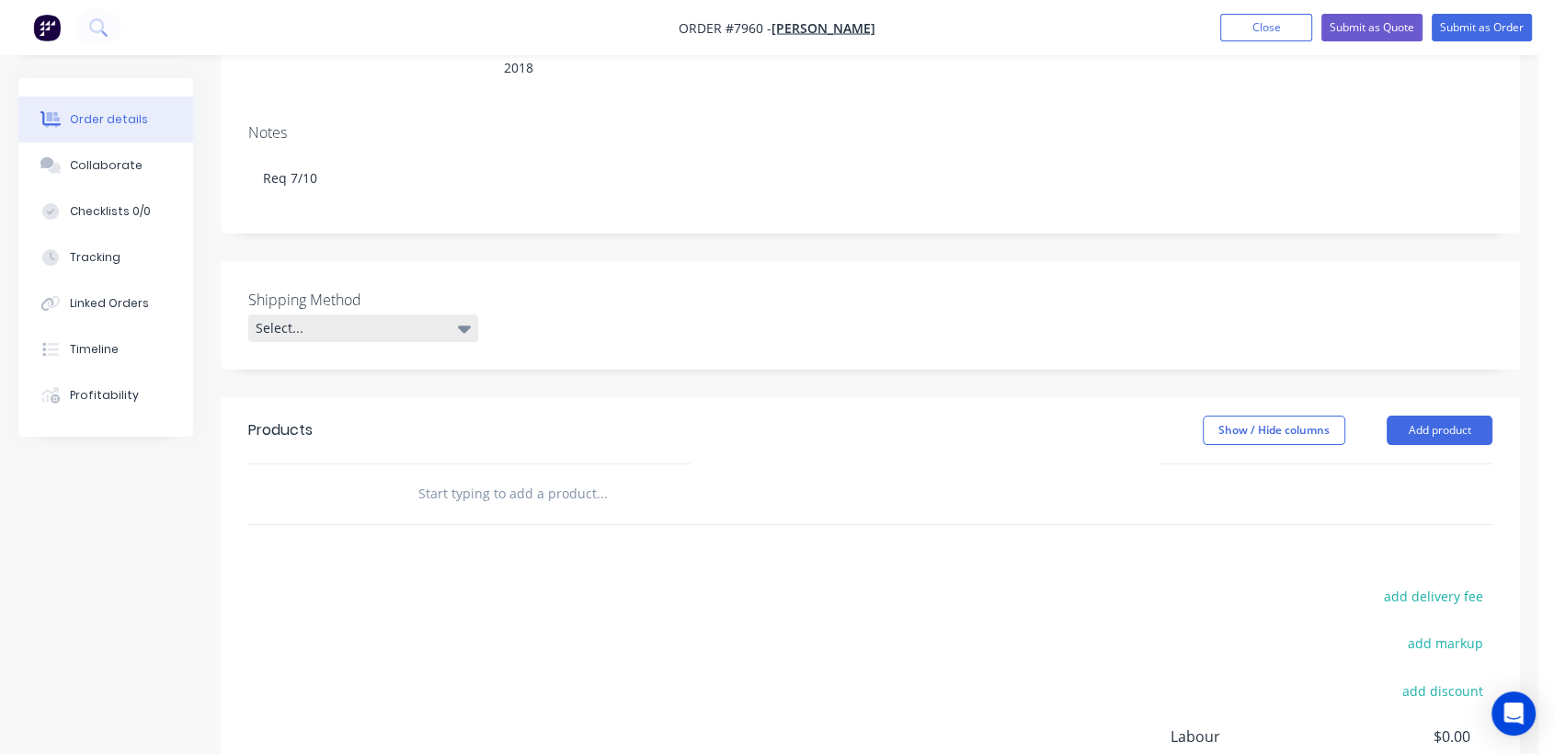
scroll to position [306, 0]
click at [375, 314] on div "Select..." at bounding box center [363, 328] width 230 height 28
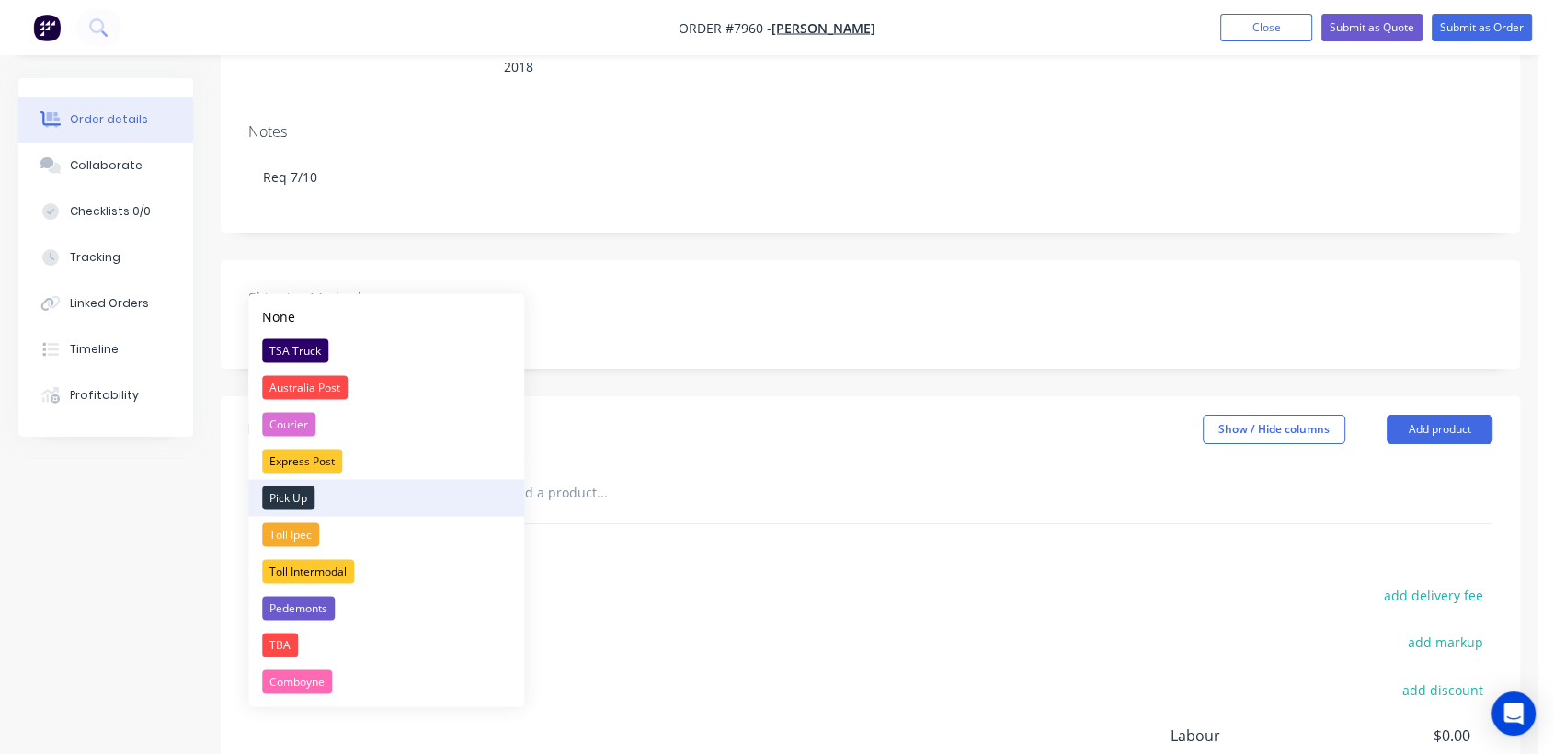
click at [291, 487] on div "Pick Up" at bounding box center [288, 498] width 52 height 24
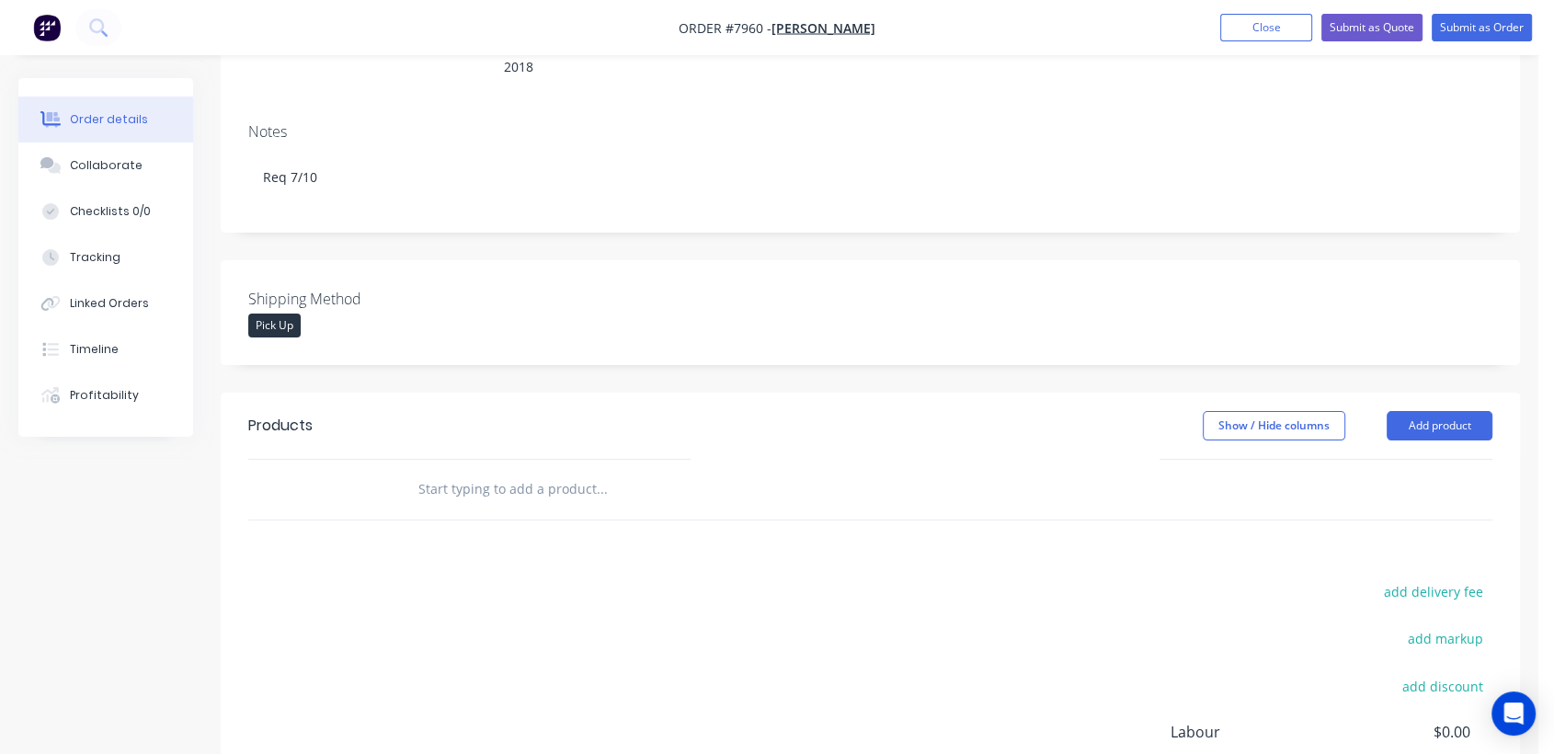
click at [565, 471] on input "text" at bounding box center [602, 489] width 368 height 37
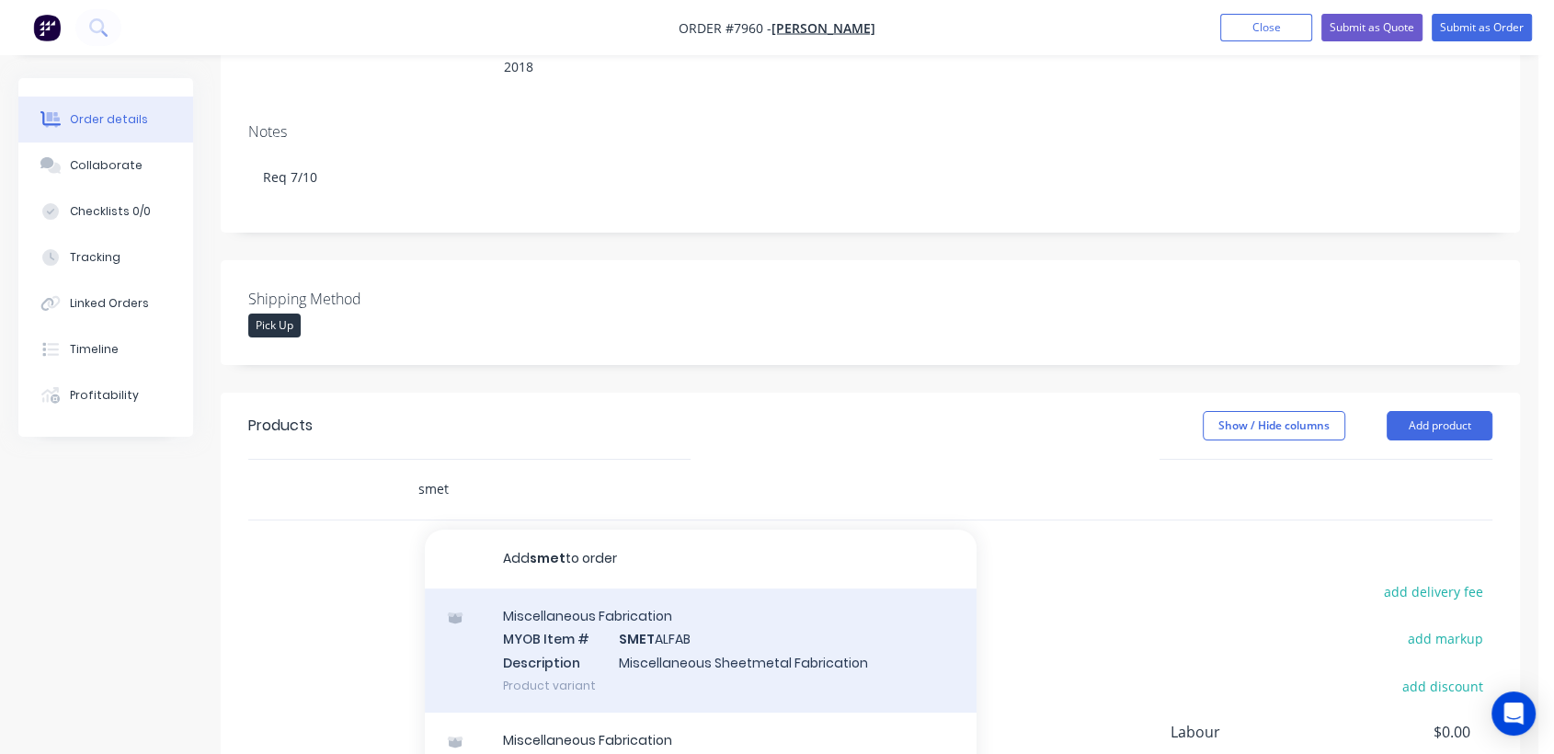
type input "smet"
click at [693, 614] on div "Miscellaneous Fabrication MYOB Item # SMET ALFAB Description Miscellaneous Shee…" at bounding box center [701, 651] width 552 height 124
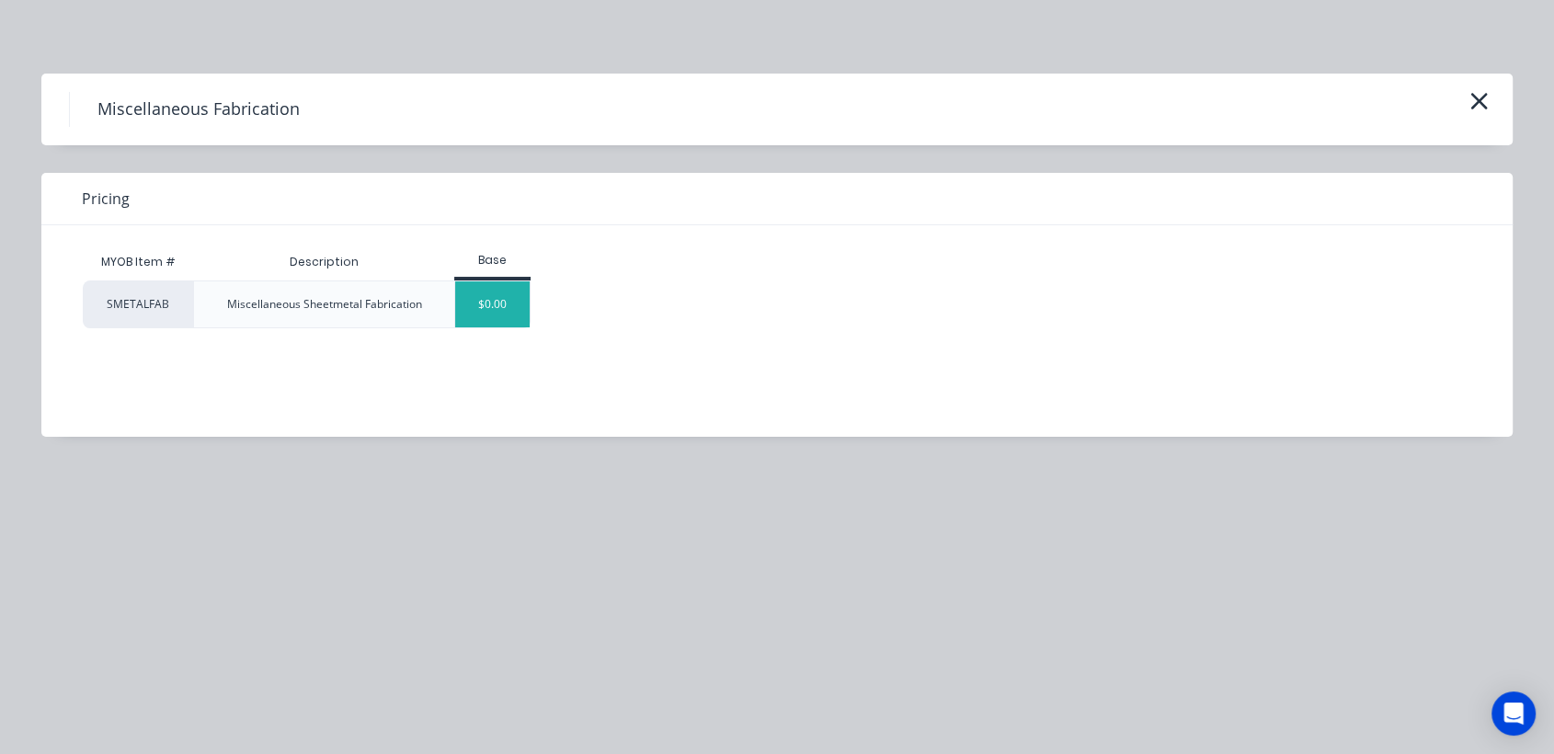
click at [489, 304] on div "$0.00" at bounding box center [492, 304] width 74 height 46
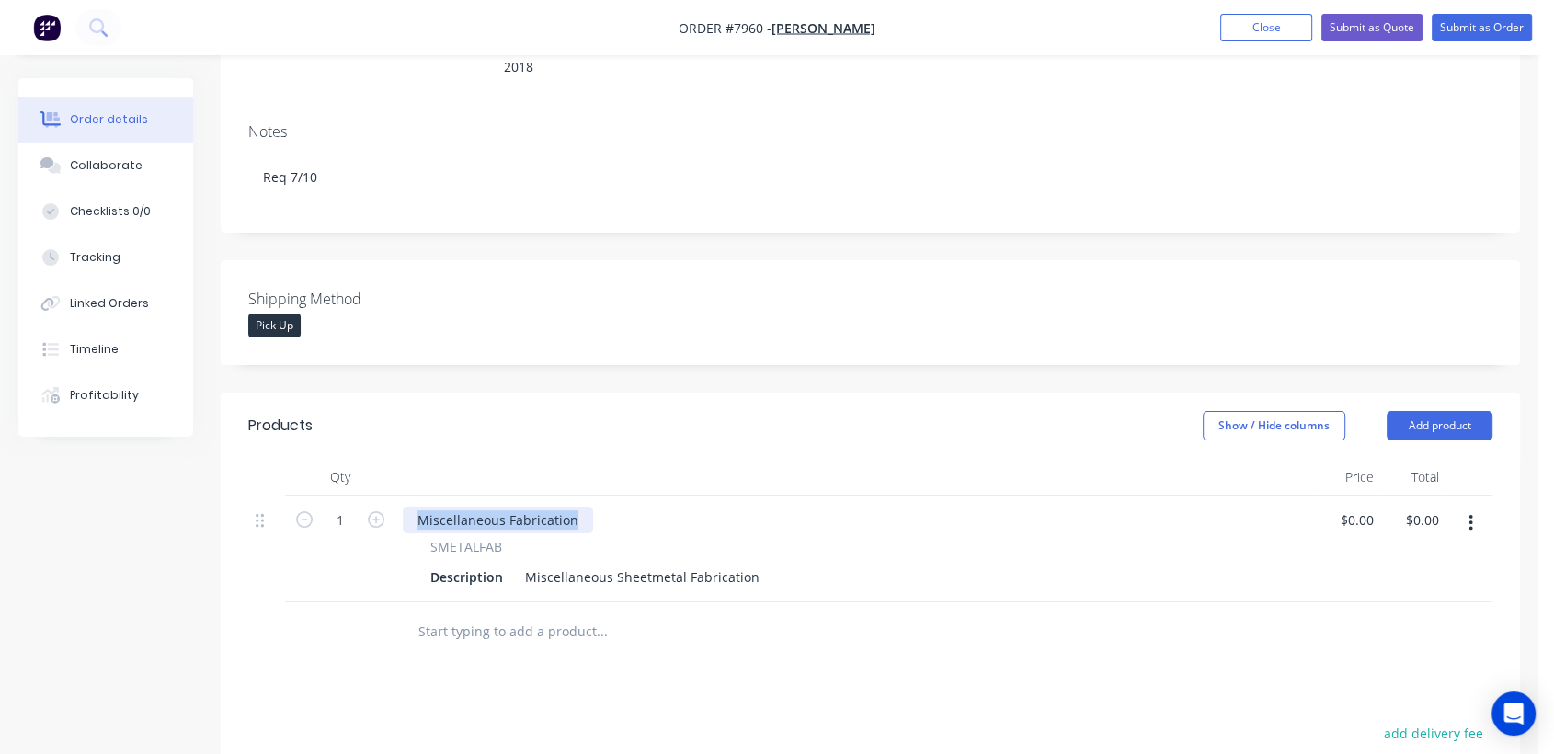
drag, startPoint x: 579, startPoint y: 464, endPoint x: 405, endPoint y: 447, distance: 174.7
click at [405, 496] on div "Miscellaneous Fabrication SMETALFAB Description Miscellaneous Sheetmetal Fabric…" at bounding box center [855, 549] width 920 height 107
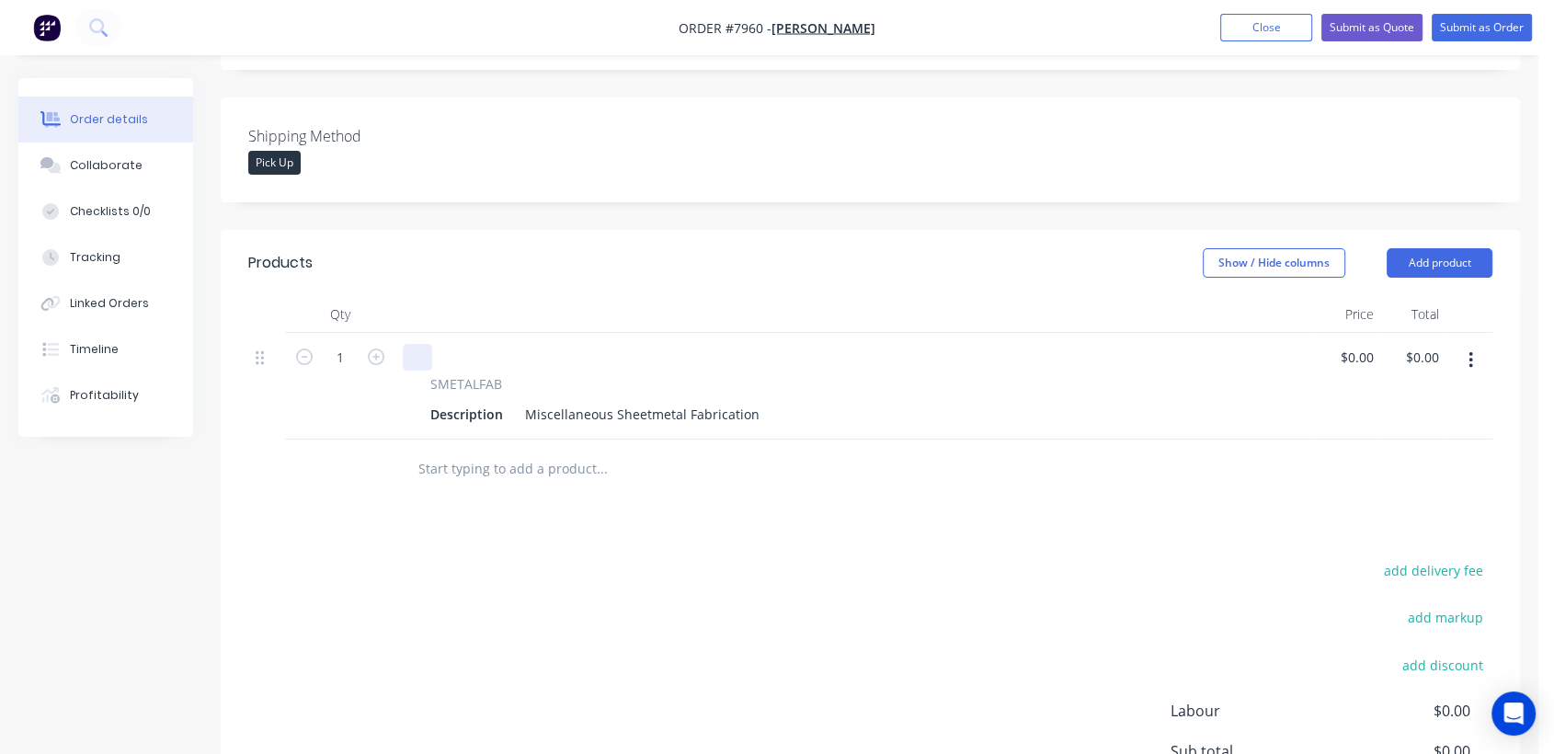
scroll to position [510, 0]
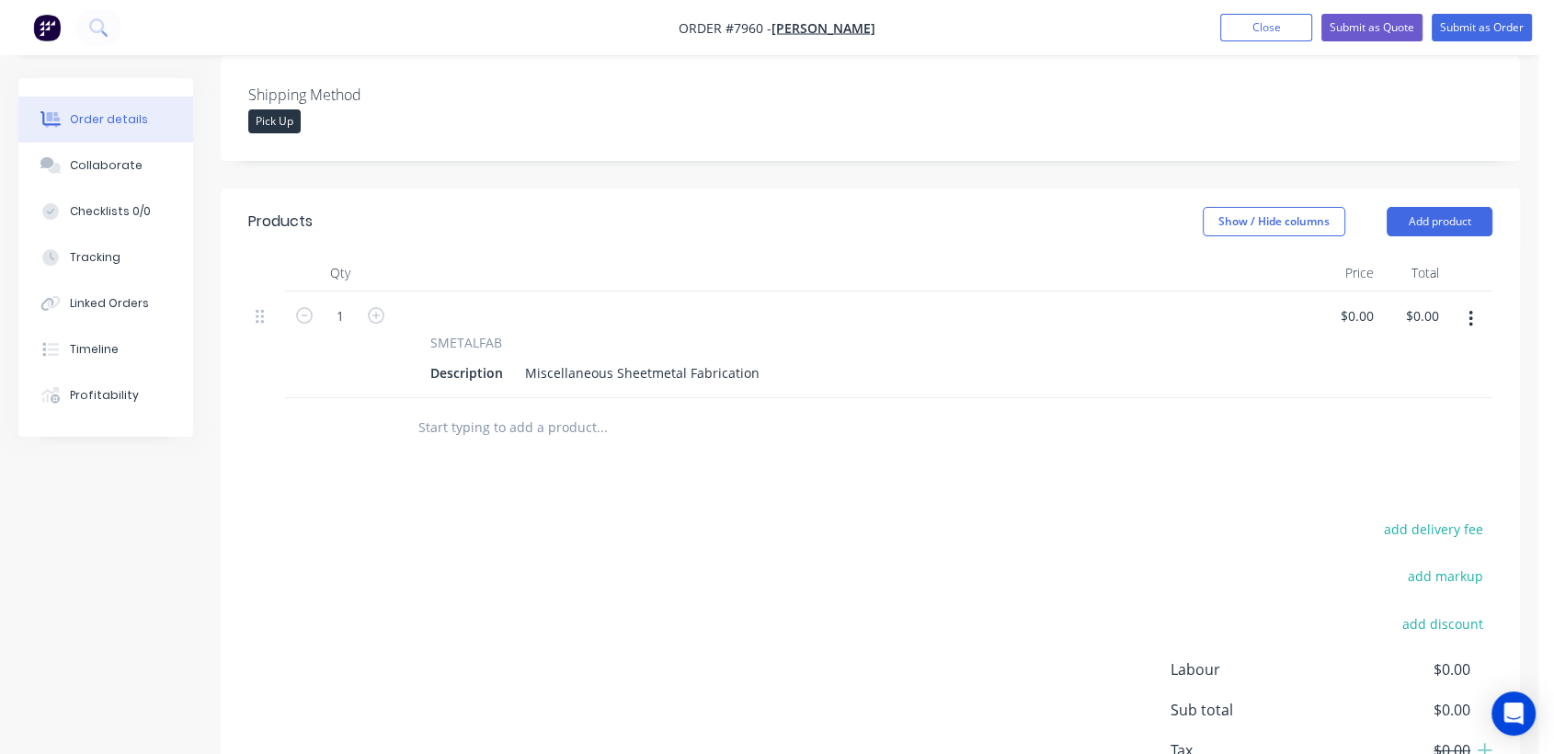
click at [539, 409] on input "text" at bounding box center [602, 427] width 368 height 37
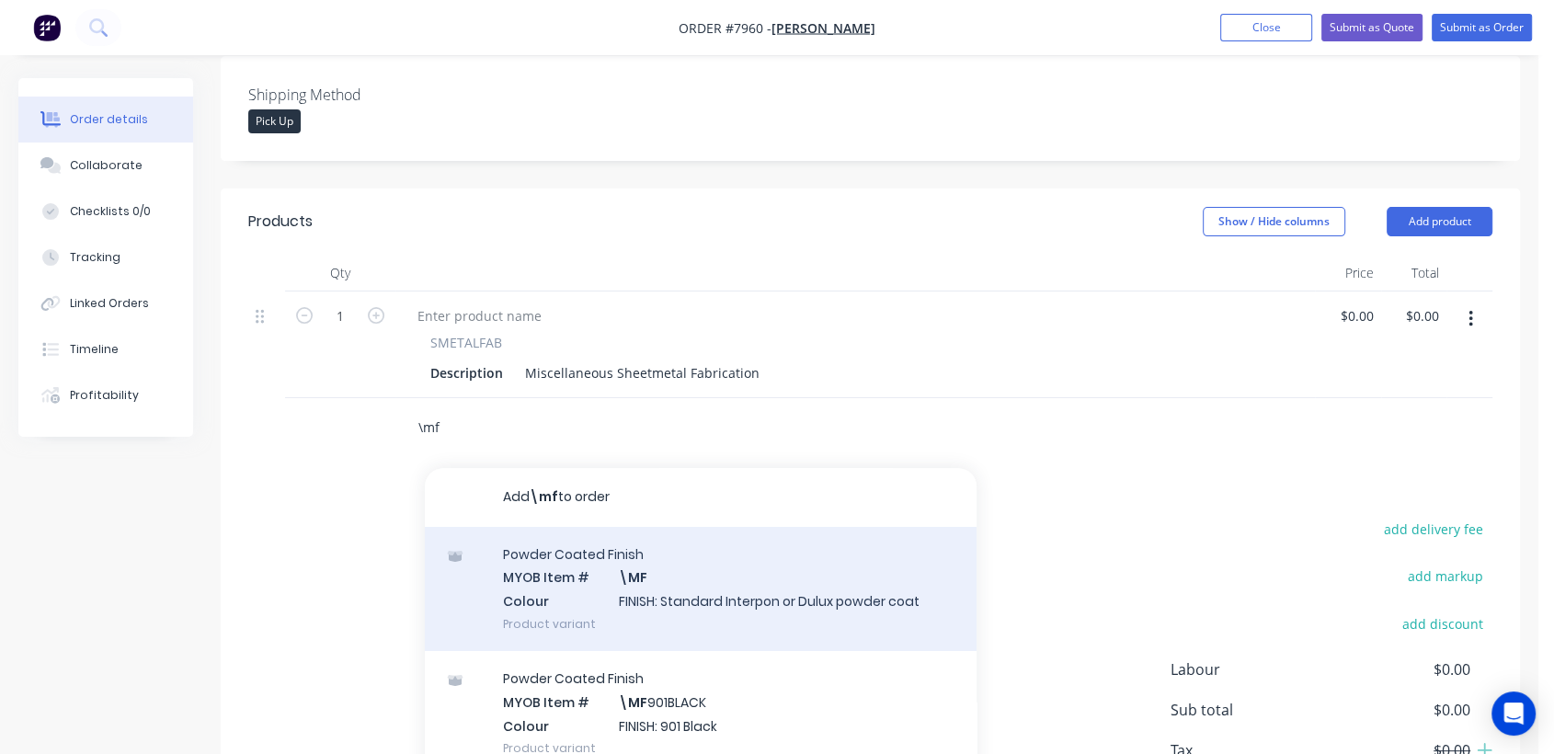
type input "\mf"
click at [693, 542] on div "Powder Coated Finish MYOB Item # \MF Colour FINISH: Standard Interpon or Dulux …" at bounding box center [701, 589] width 552 height 124
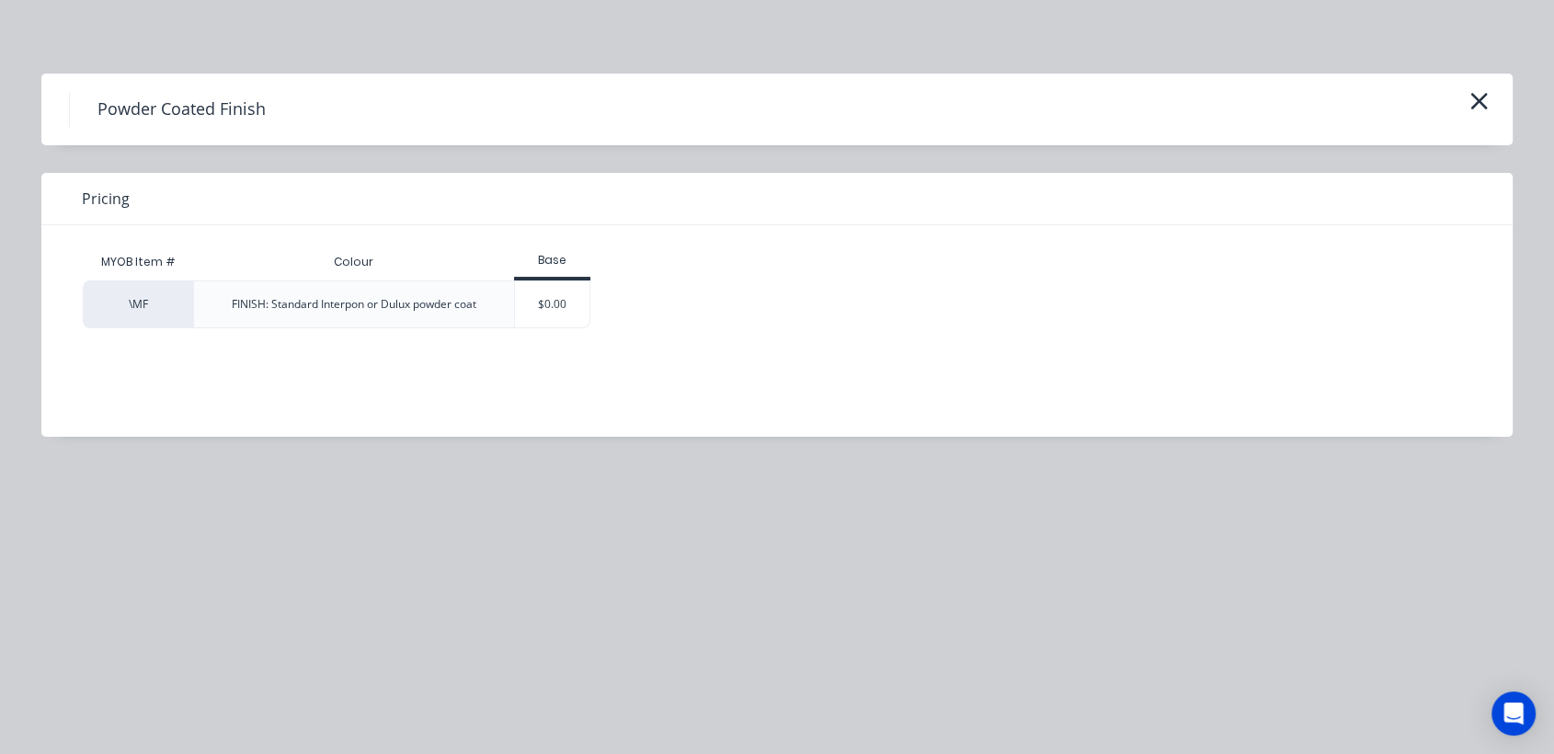
click at [537, 300] on div "$0.00" at bounding box center [552, 304] width 74 height 46
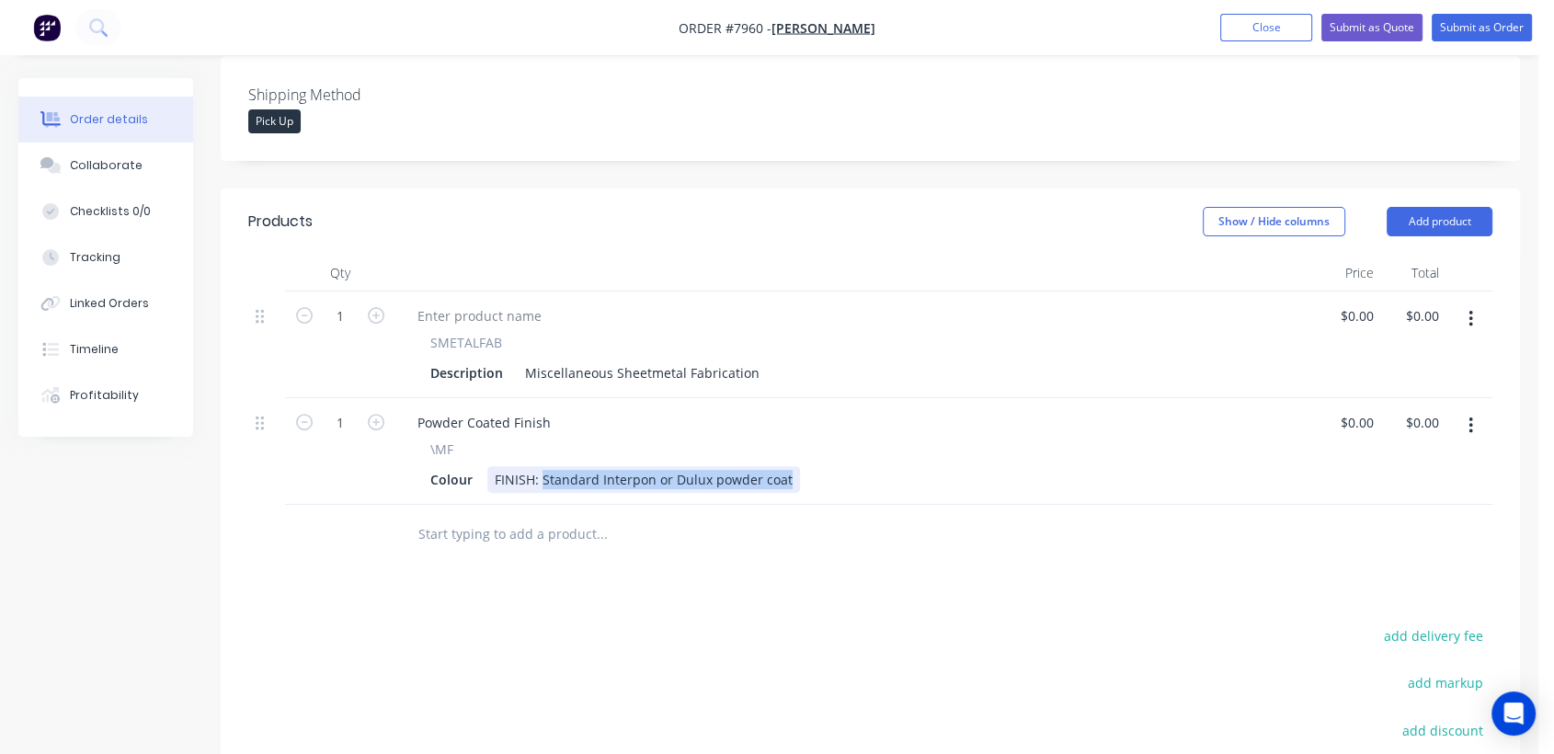
drag, startPoint x: 543, startPoint y: 421, endPoint x: 861, endPoint y: 446, distance: 319.2
click at [861, 446] on div "Powder Coated Finish \MF Colour FINISH: Standard Interpon or Dulux powder coat" at bounding box center [855, 451] width 920 height 107
type input "$0.00"
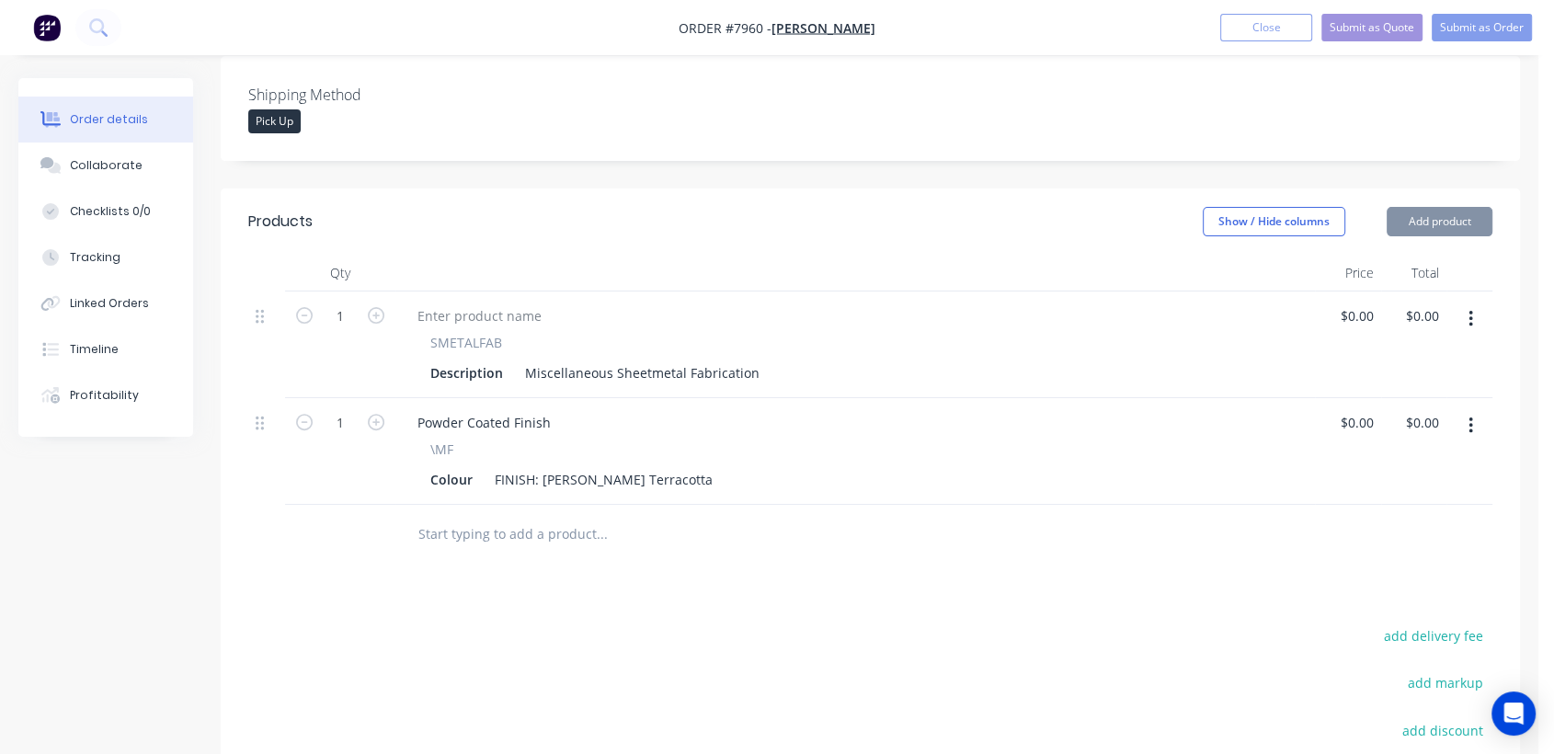
click at [583, 516] on input "text" at bounding box center [602, 534] width 368 height 37
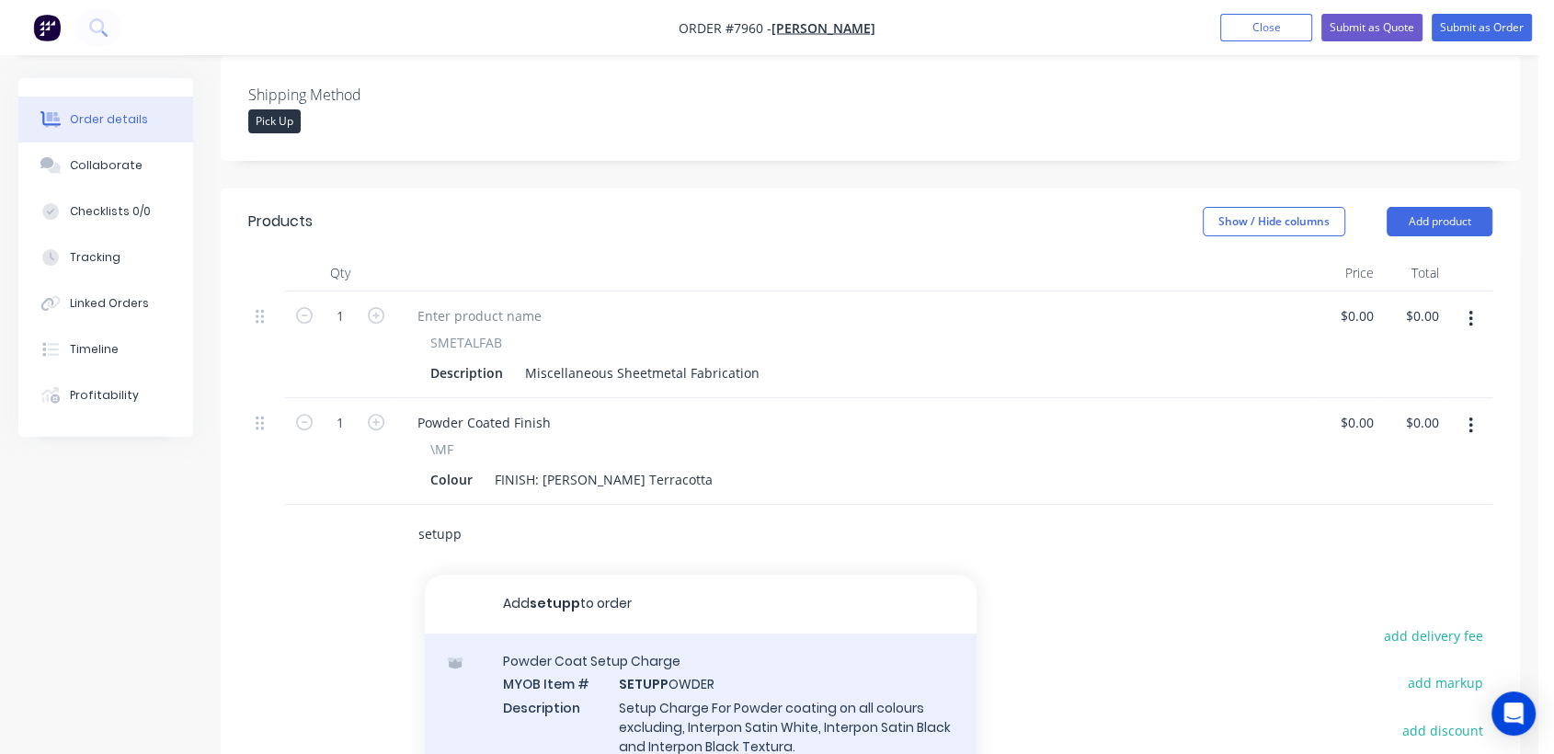
type input "setupp"
click at [674, 646] on div "Powder Coat Setup Charge MYOB Item # SETUPP OWDER Description Setup Charge For …" at bounding box center [701, 715] width 552 height 163
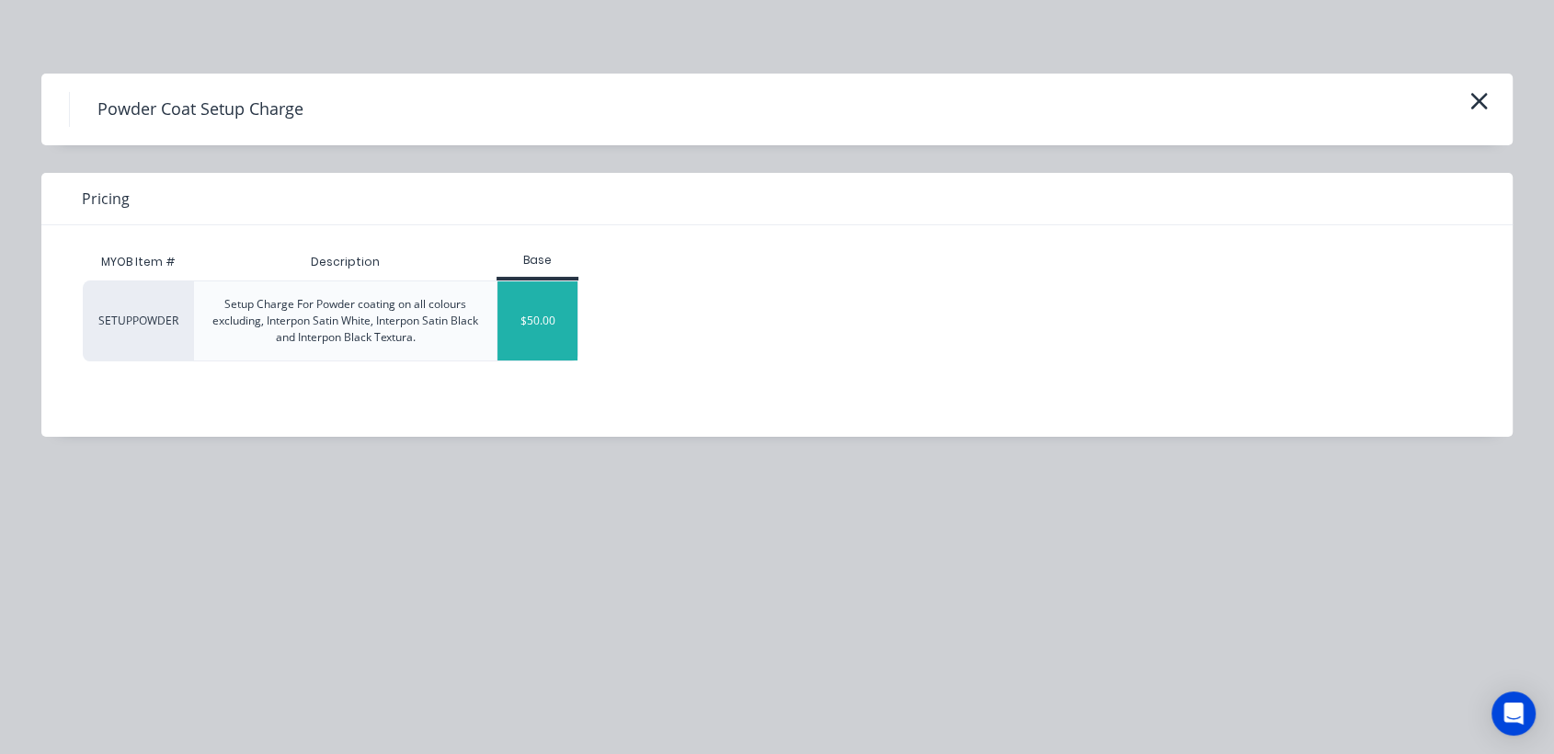
click at [554, 327] on div "$50.00" at bounding box center [538, 320] width 80 height 79
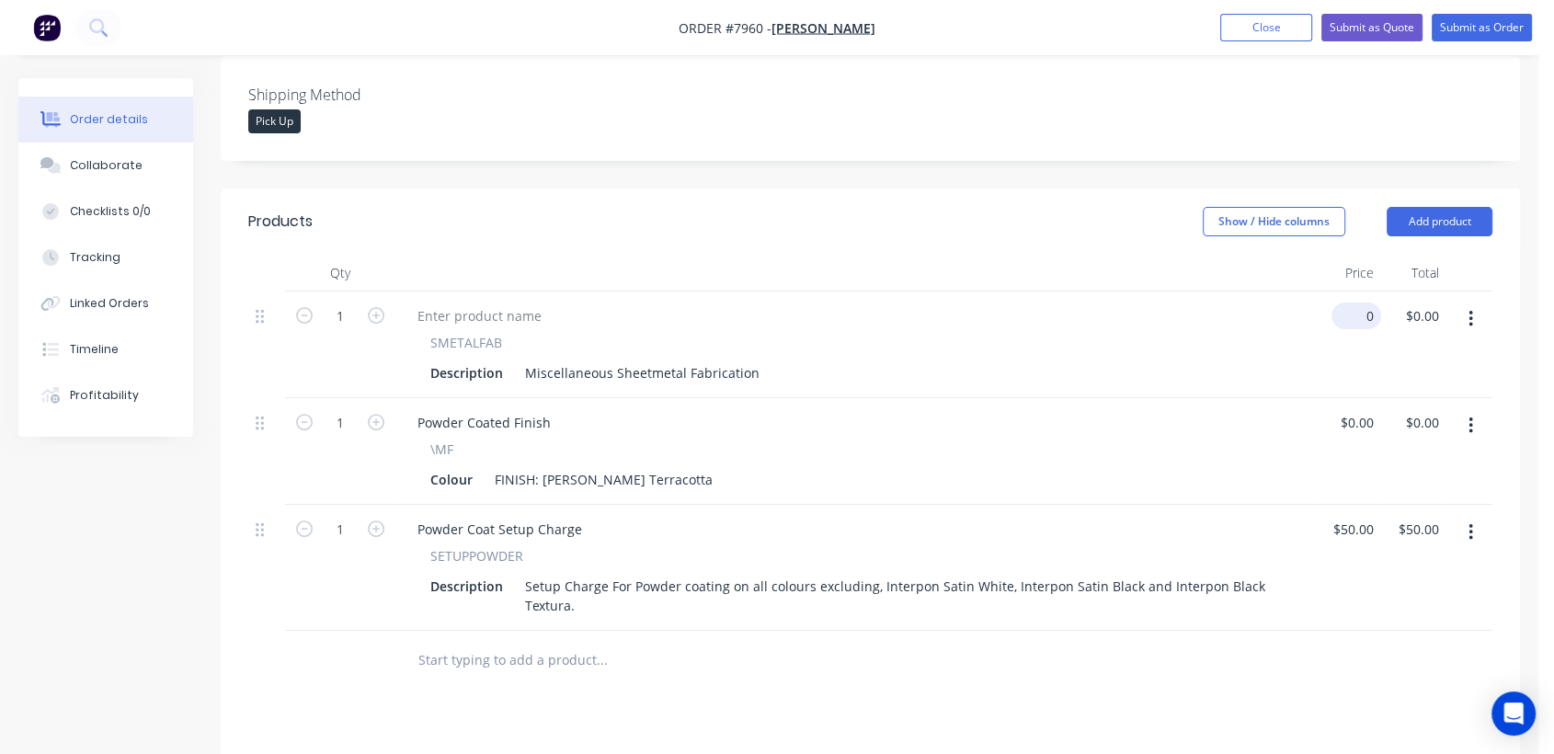
click at [1370, 303] on input "0" at bounding box center [1360, 316] width 42 height 27
type input "$996.00"
drag, startPoint x: 750, startPoint y: 318, endPoint x: 514, endPoint y: 322, distance: 235.5
click at [521, 360] on div "Miscellaneous Sheetmetal Fabrication" at bounding box center [642, 373] width 249 height 27
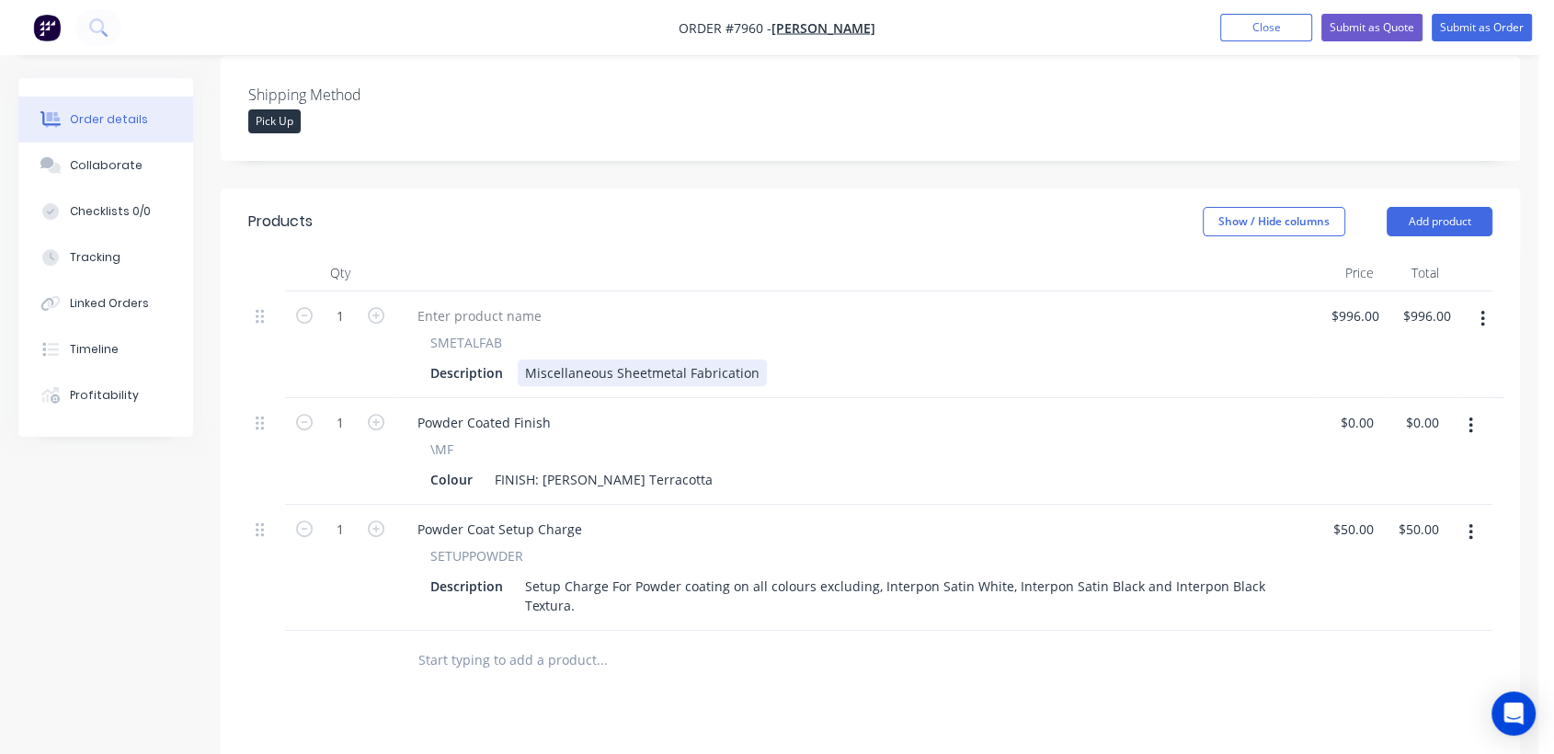
click at [522, 360] on div "Miscellaneous Sheetmetal Fabrication" at bounding box center [642, 373] width 249 height 27
drag, startPoint x: 527, startPoint y: 320, endPoint x: 768, endPoint y: 336, distance: 241.5
click at [768, 336] on div "SMETALFAB Description Miscellaneous Sheetmetal Fabrication" at bounding box center [855, 345] width 920 height 107
paste div
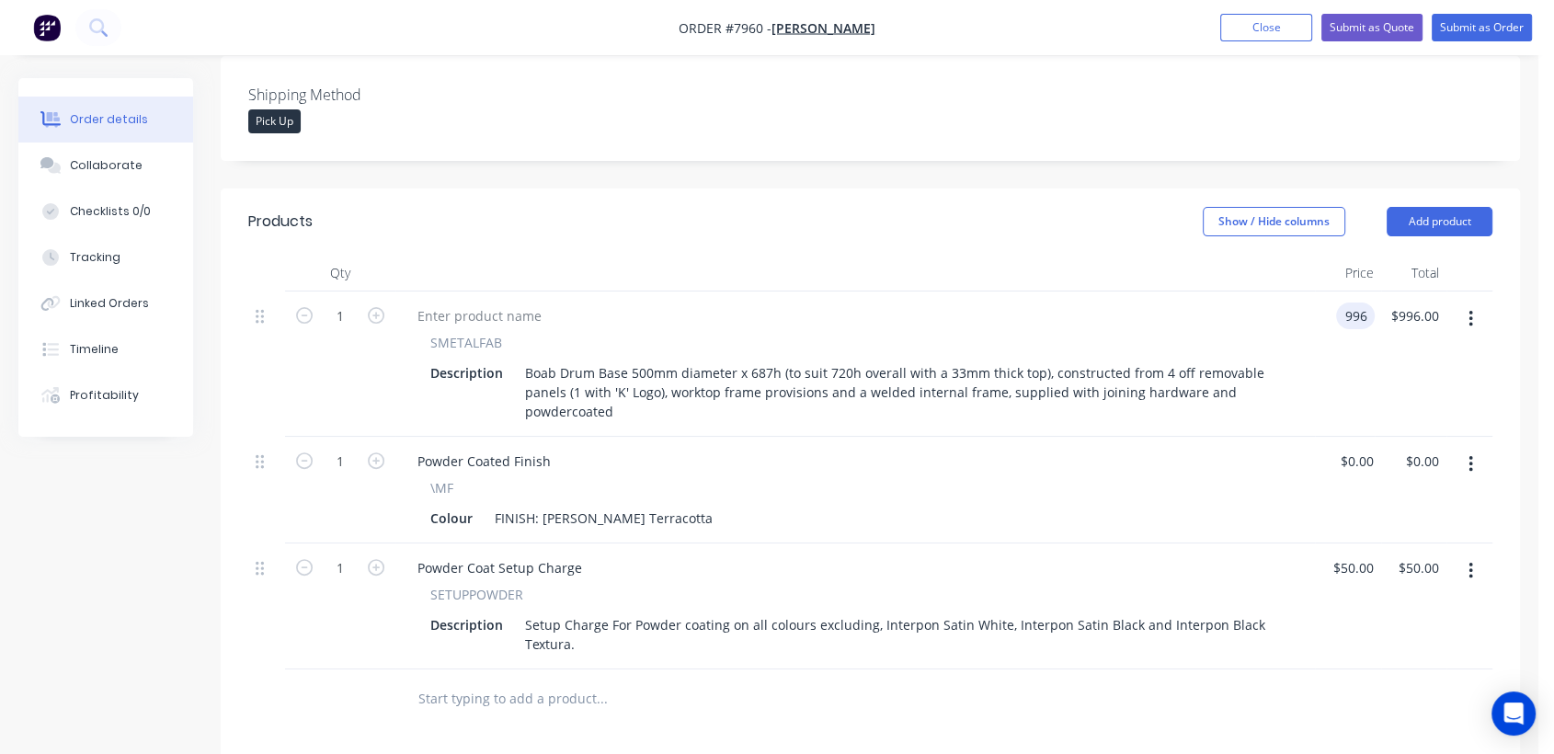
type input "$996.00"
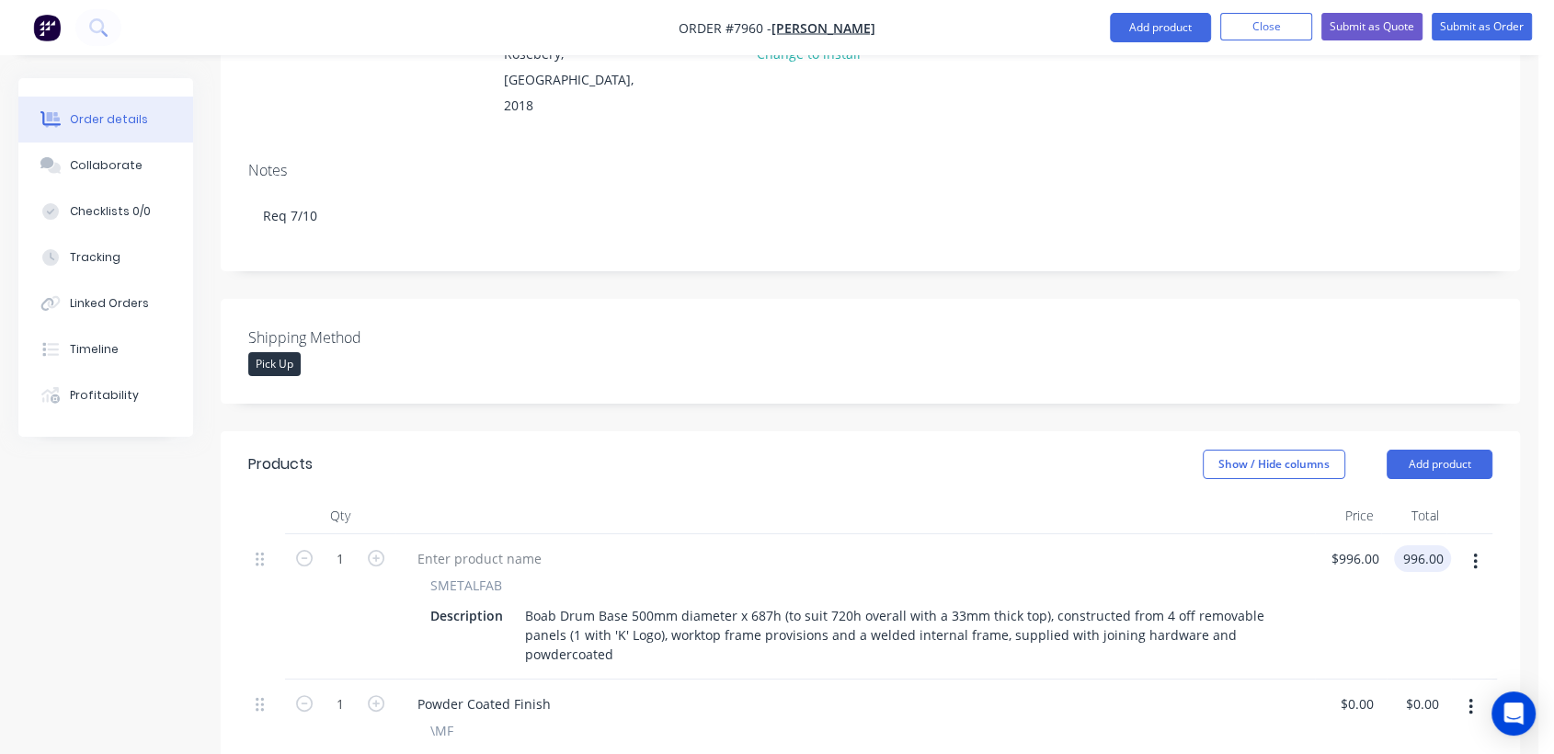
scroll to position [248, 0]
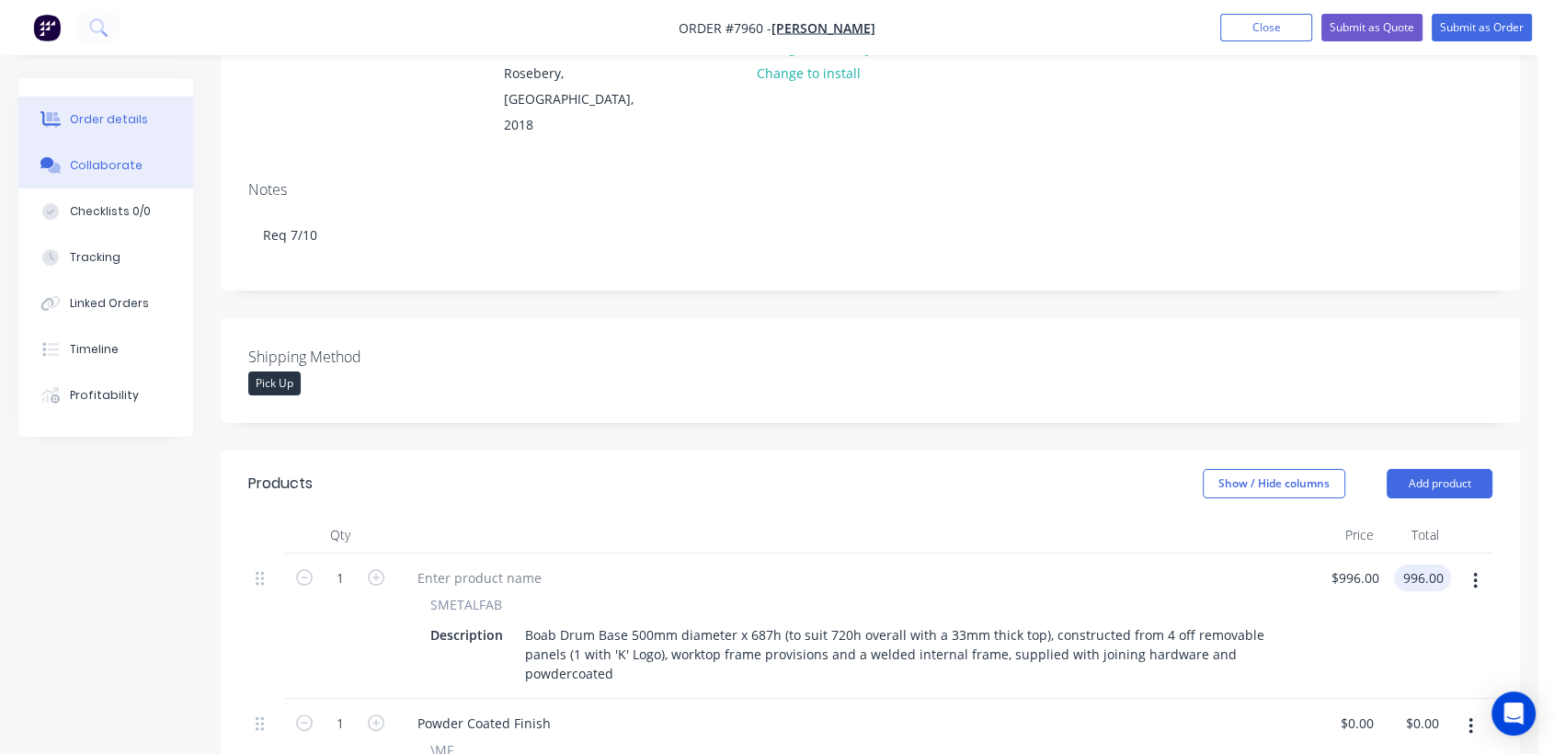
type input "$996.00"
click at [140, 162] on button "Collaborate" at bounding box center [105, 166] width 175 height 46
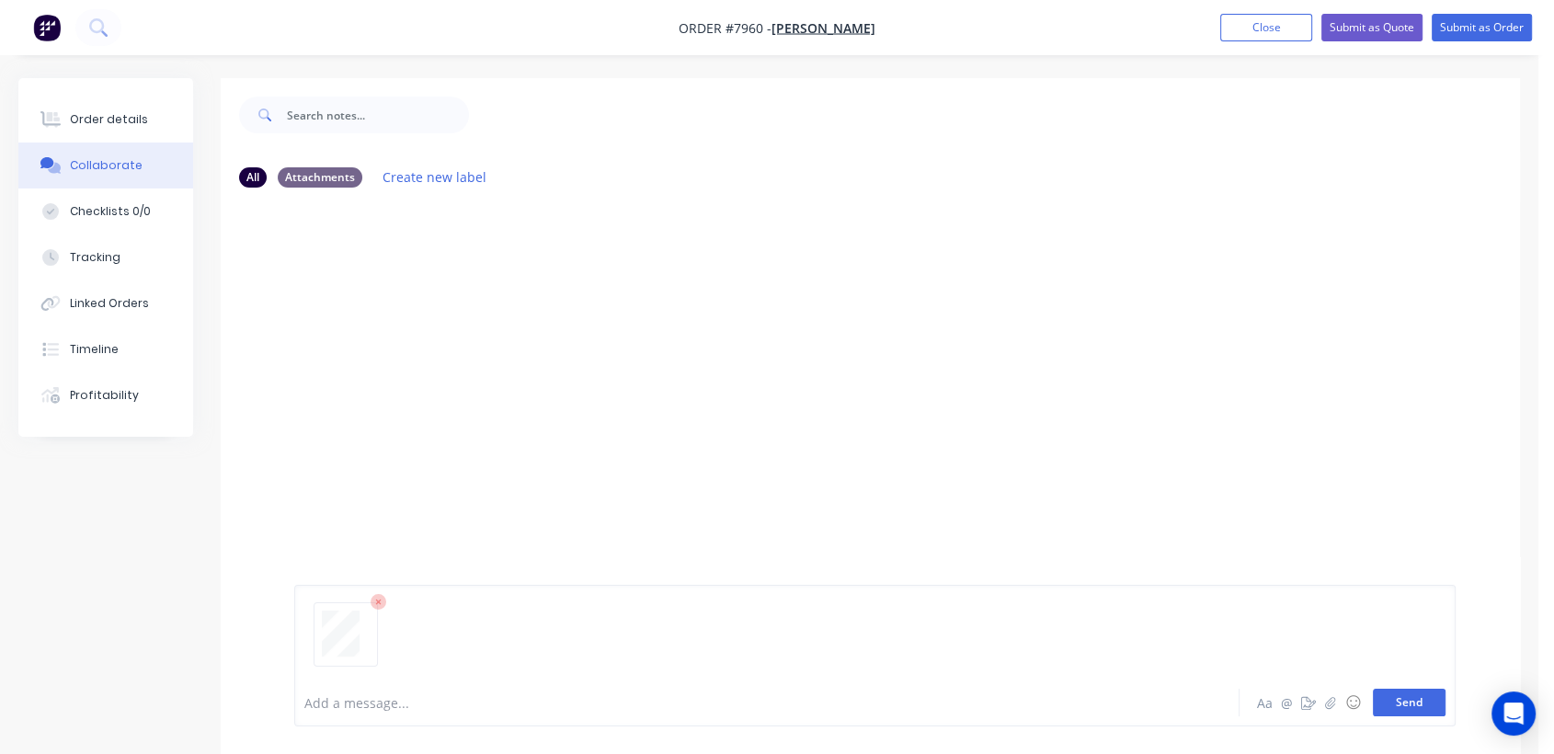
click at [1412, 702] on button "Send" at bounding box center [1409, 703] width 73 height 28
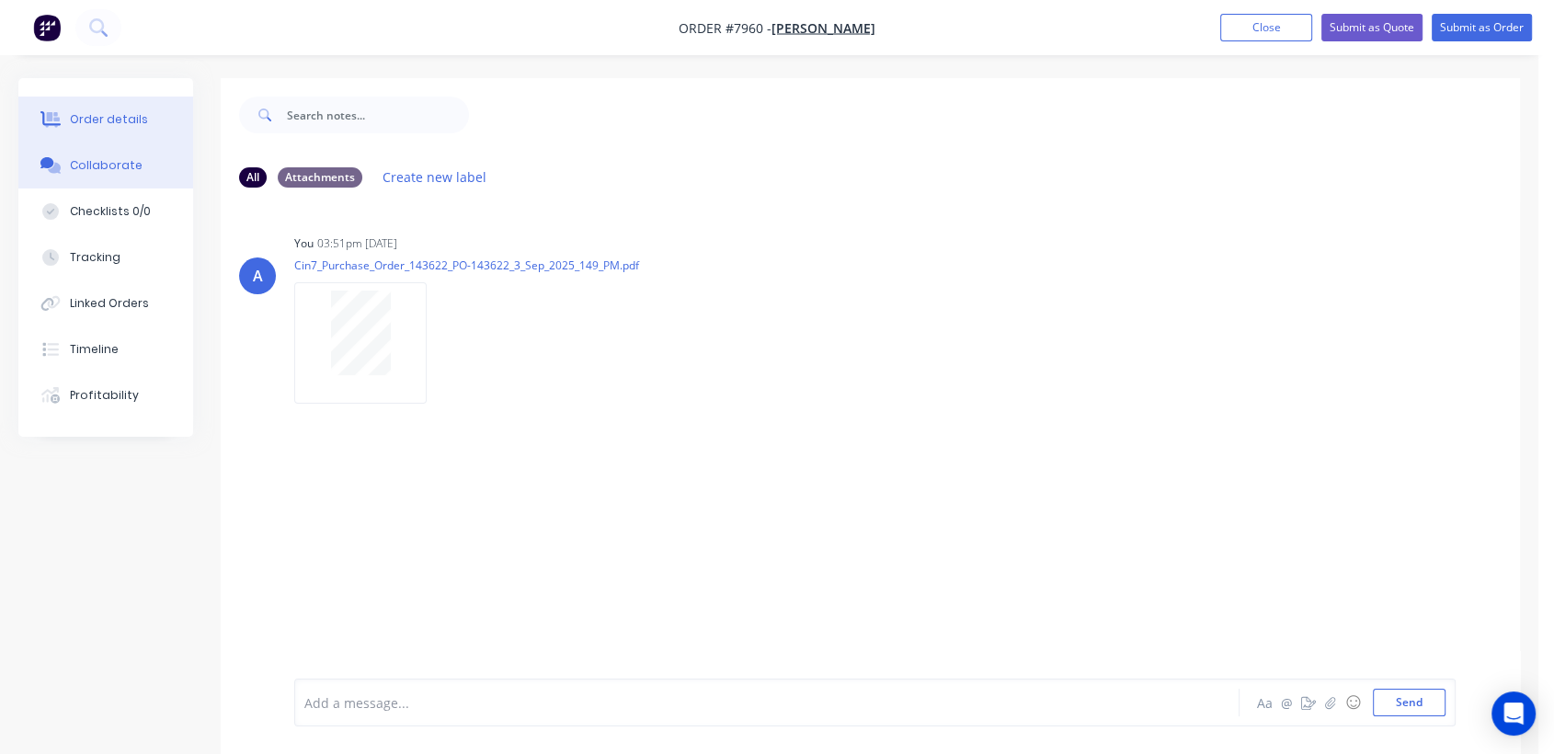
click at [114, 120] on div "Order details" at bounding box center [109, 119] width 78 height 17
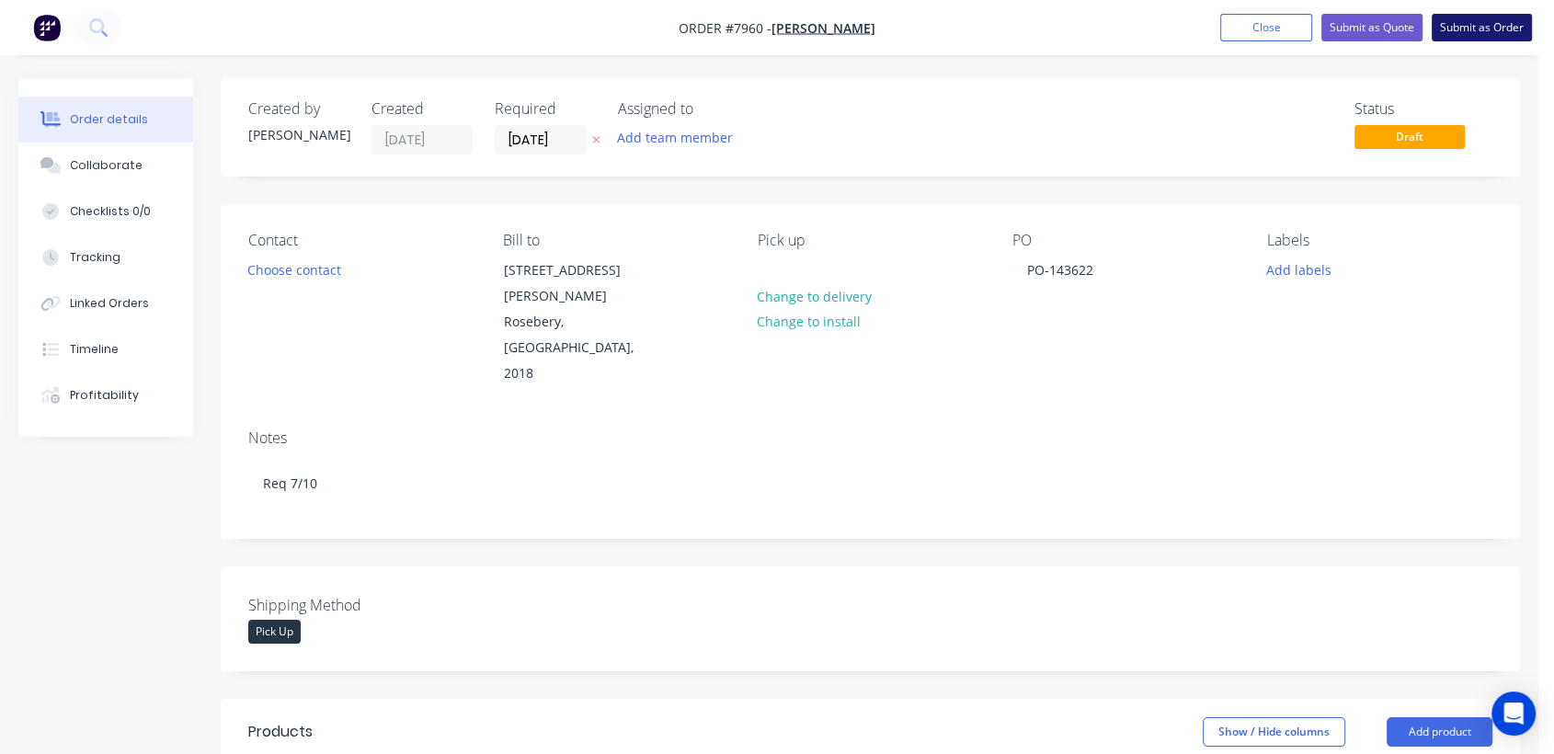
click at [1497, 31] on button "Submit as Order" at bounding box center [1482, 28] width 100 height 28
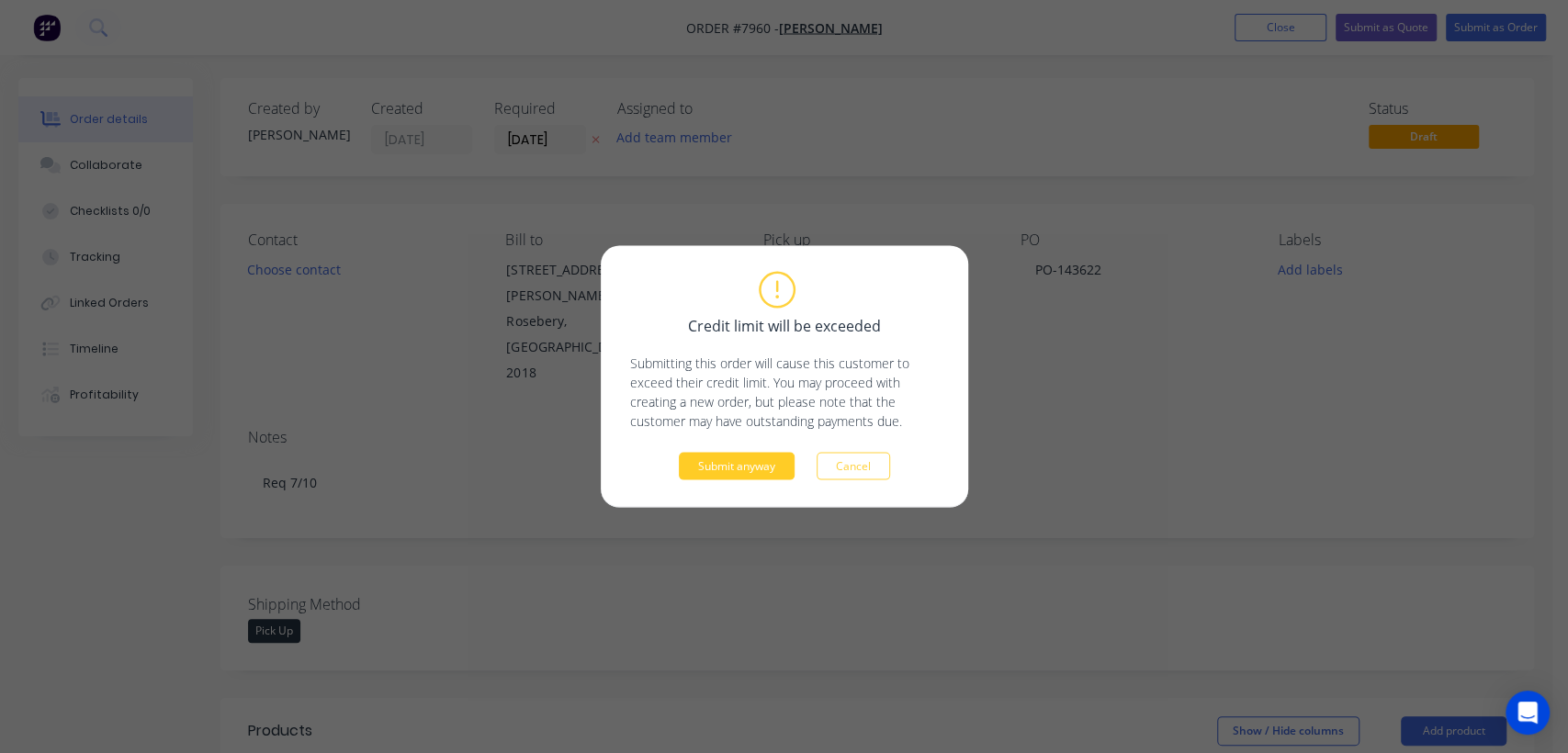
click at [768, 459] on button "Submit anyway" at bounding box center [737, 466] width 116 height 28
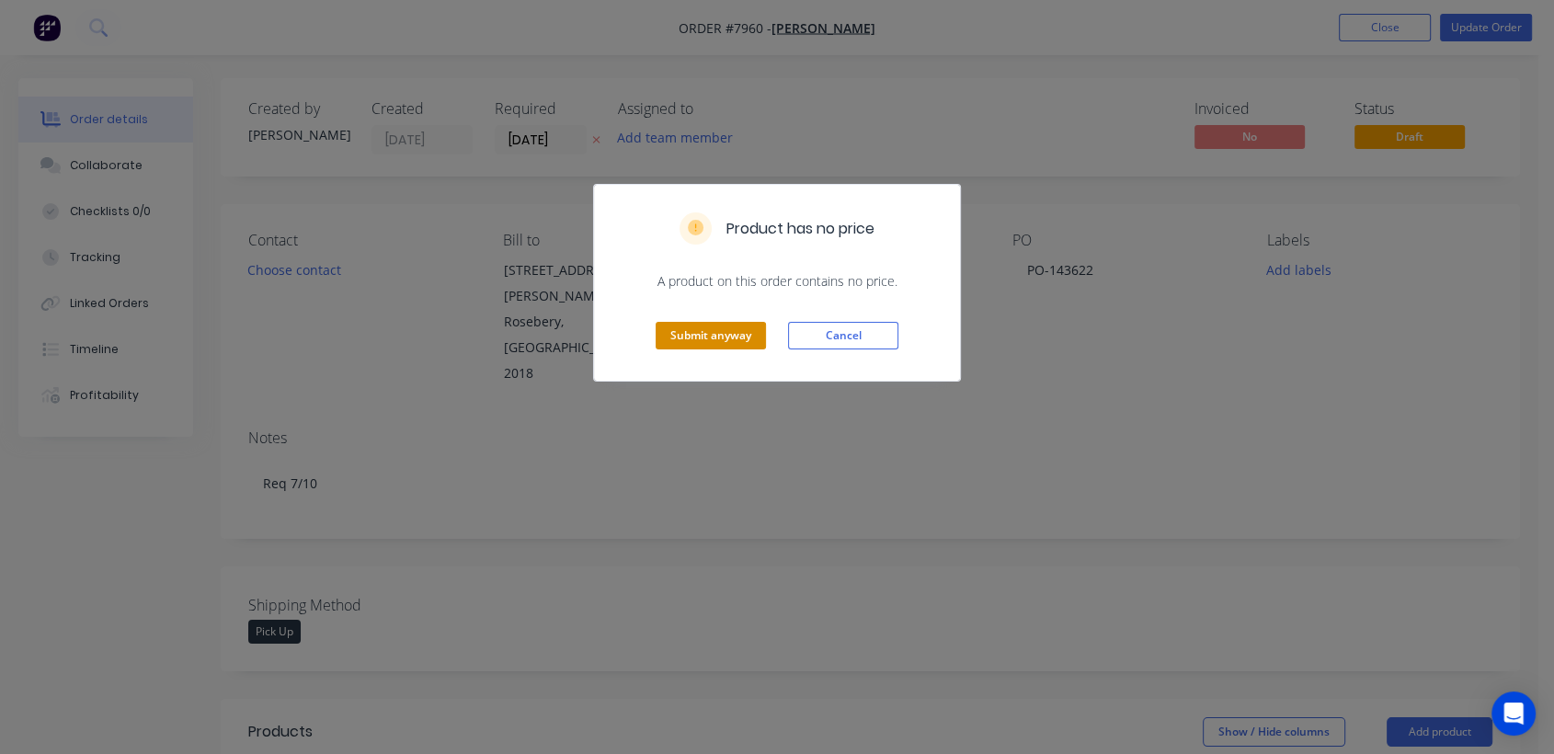
click at [719, 334] on button "Submit anyway" at bounding box center [711, 336] width 110 height 28
